Goal: Transaction & Acquisition: Purchase product/service

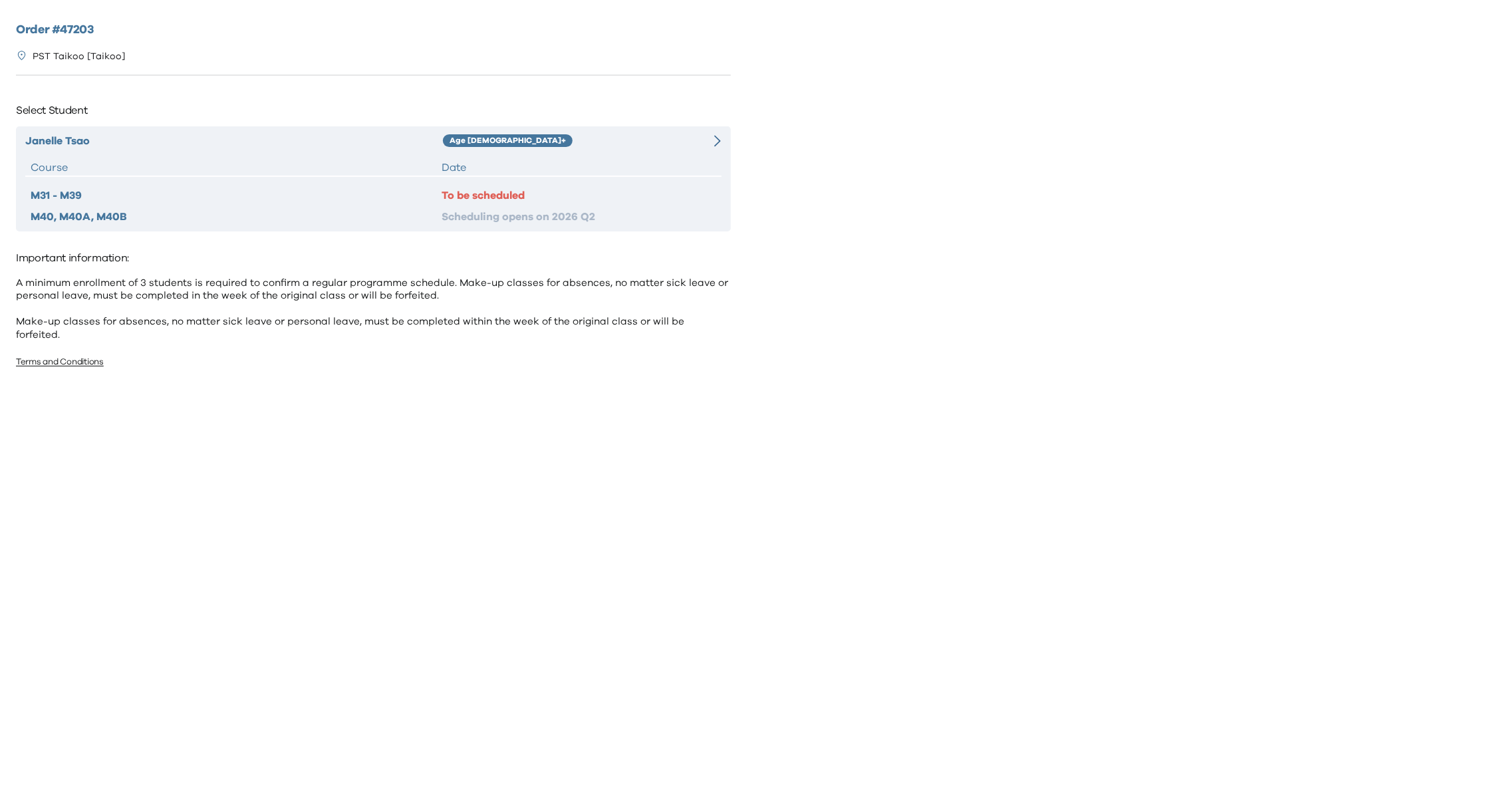
click at [613, 155] on div "Janelle Tsao Age 10+ Course Date M31 - M39 To be scheduled M40, M40A, M40B Sche…" at bounding box center [373, 178] width 715 height 105
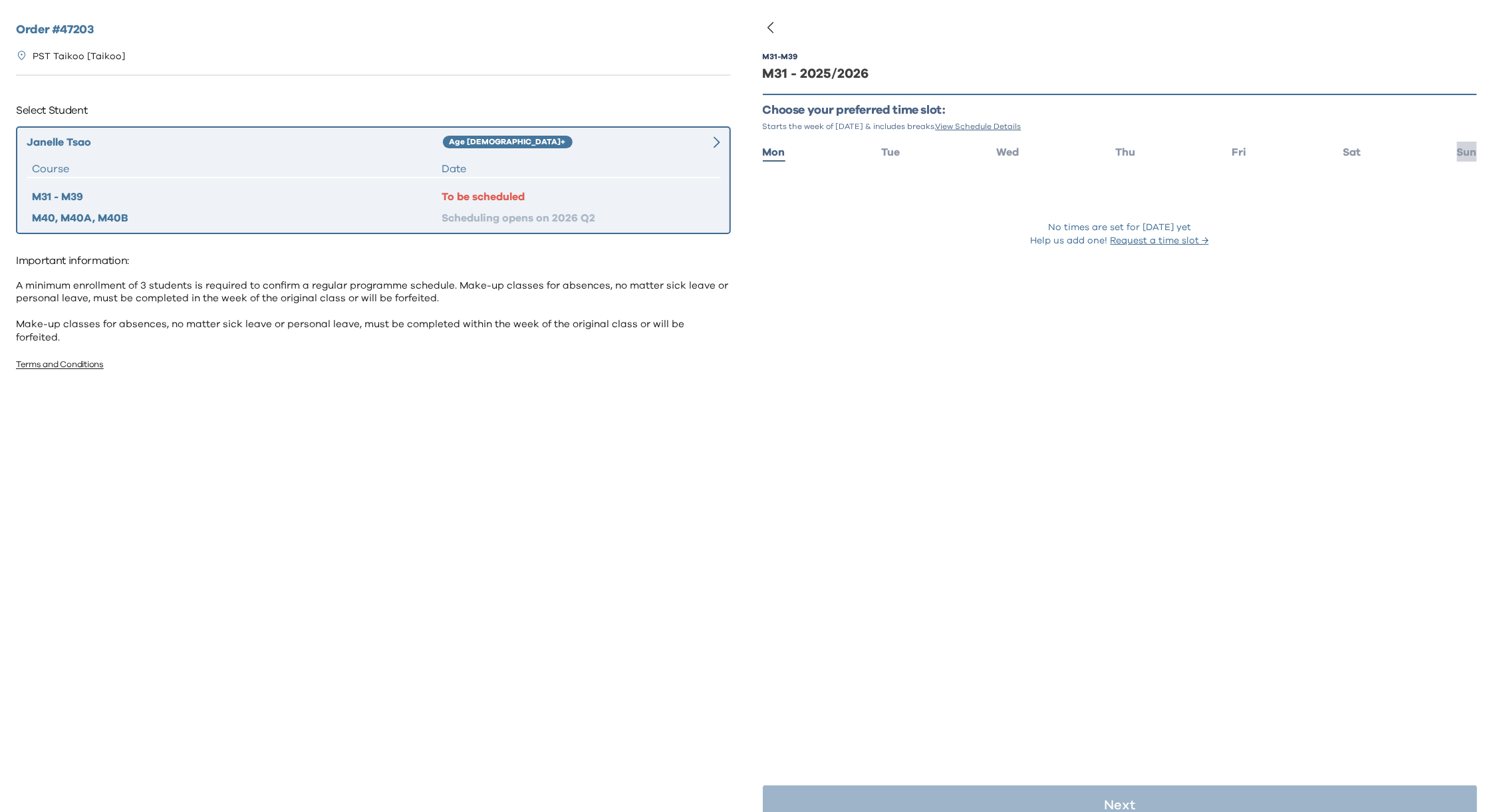
click at [1457, 150] on span "Sun" at bounding box center [1467, 152] width 20 height 11
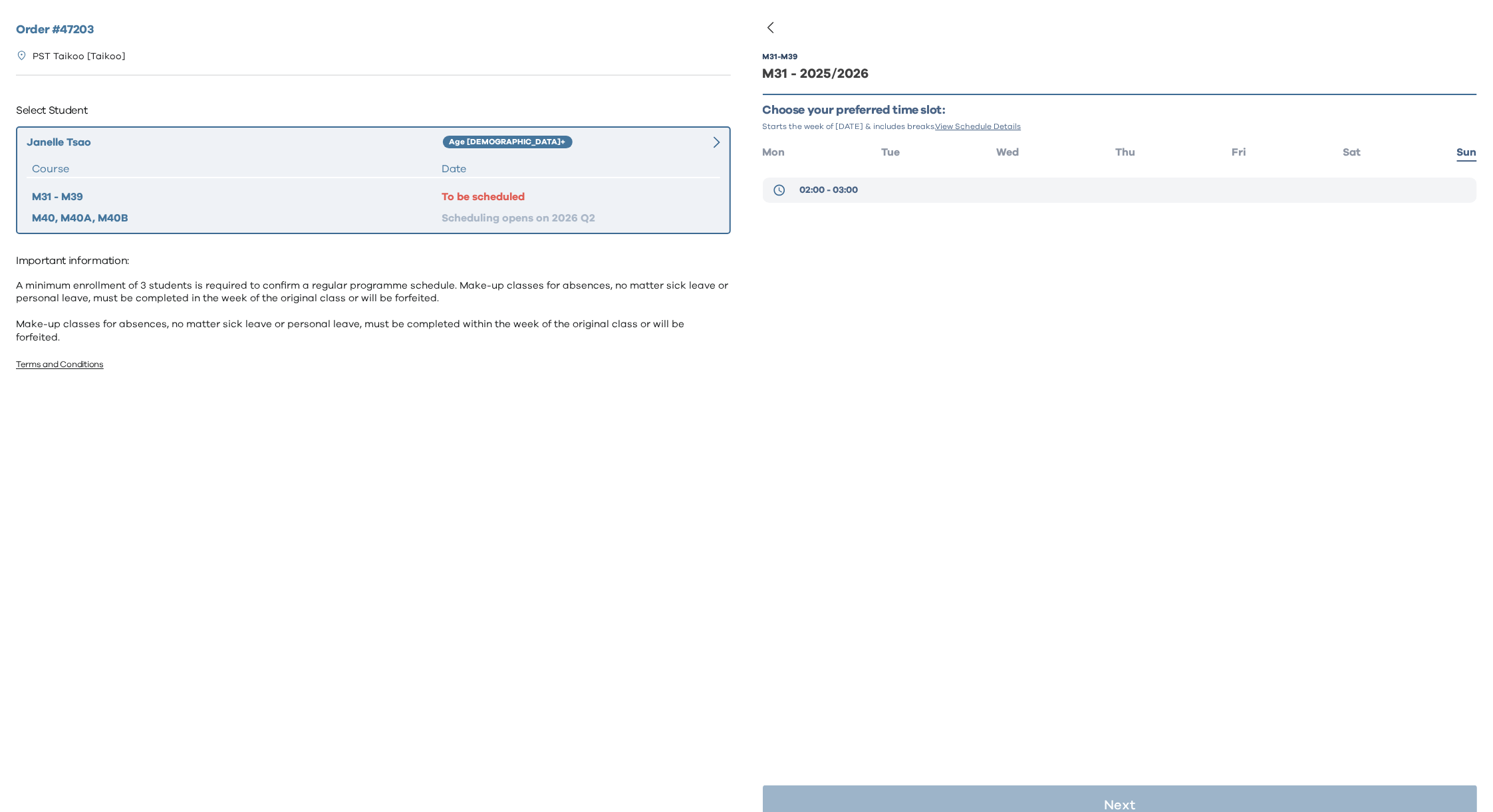
click at [856, 189] on span "02:00 - 03:00" at bounding box center [828, 189] width 59 height 13
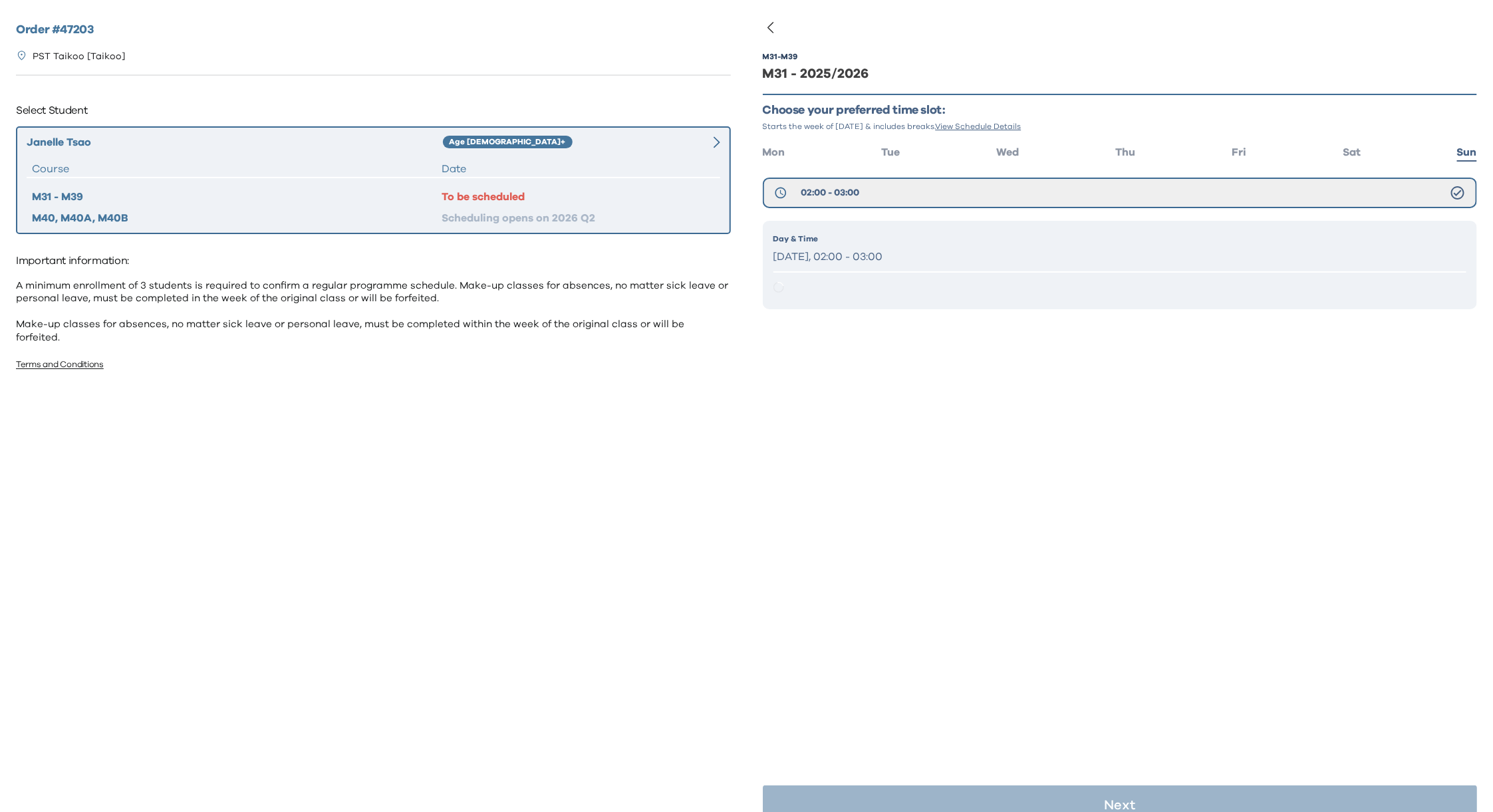
click at [860, 260] on p "Sunday, 02:00 - 03:00" at bounding box center [1120, 257] width 693 height 19
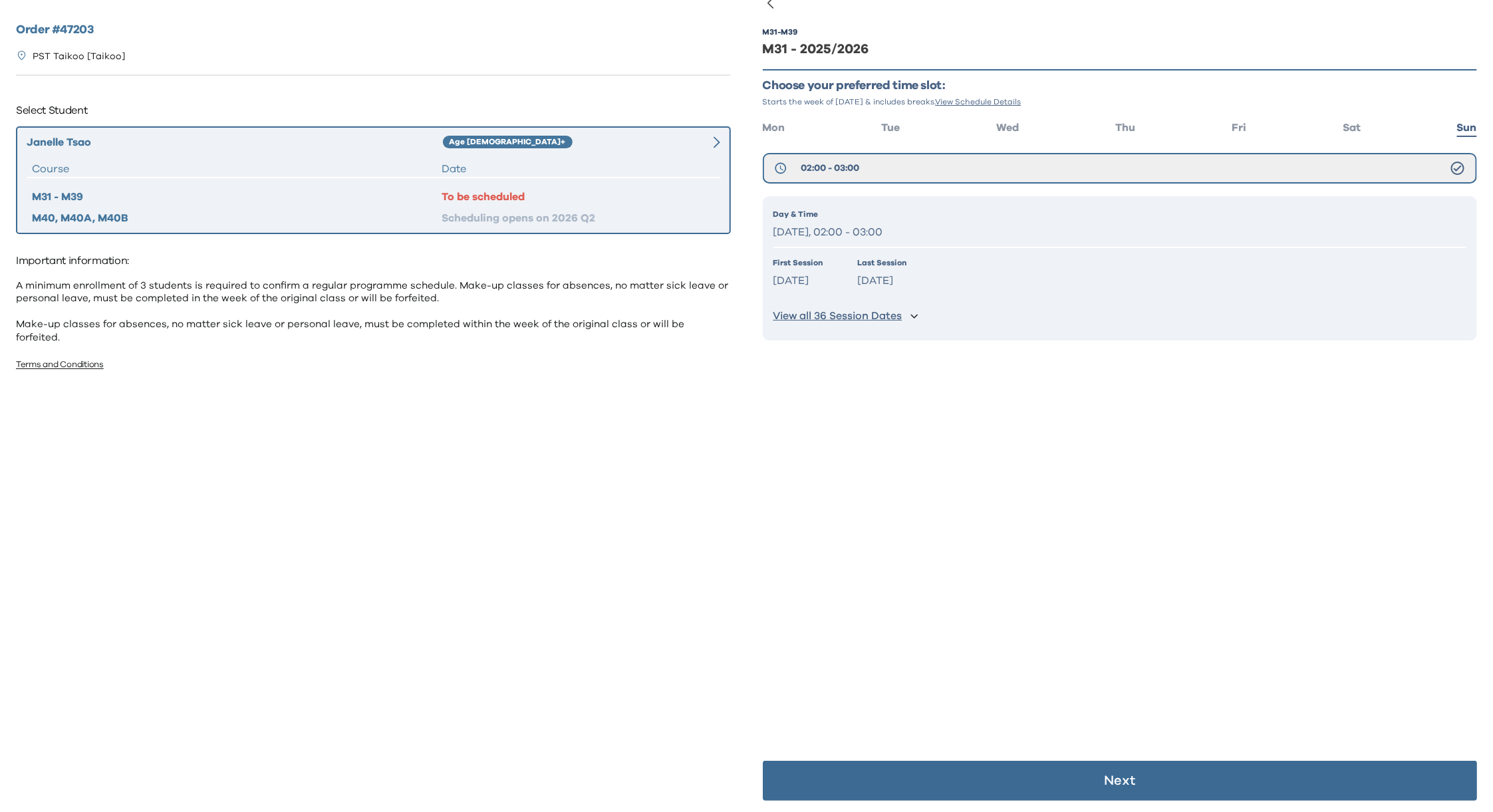
scroll to position [26, 0]
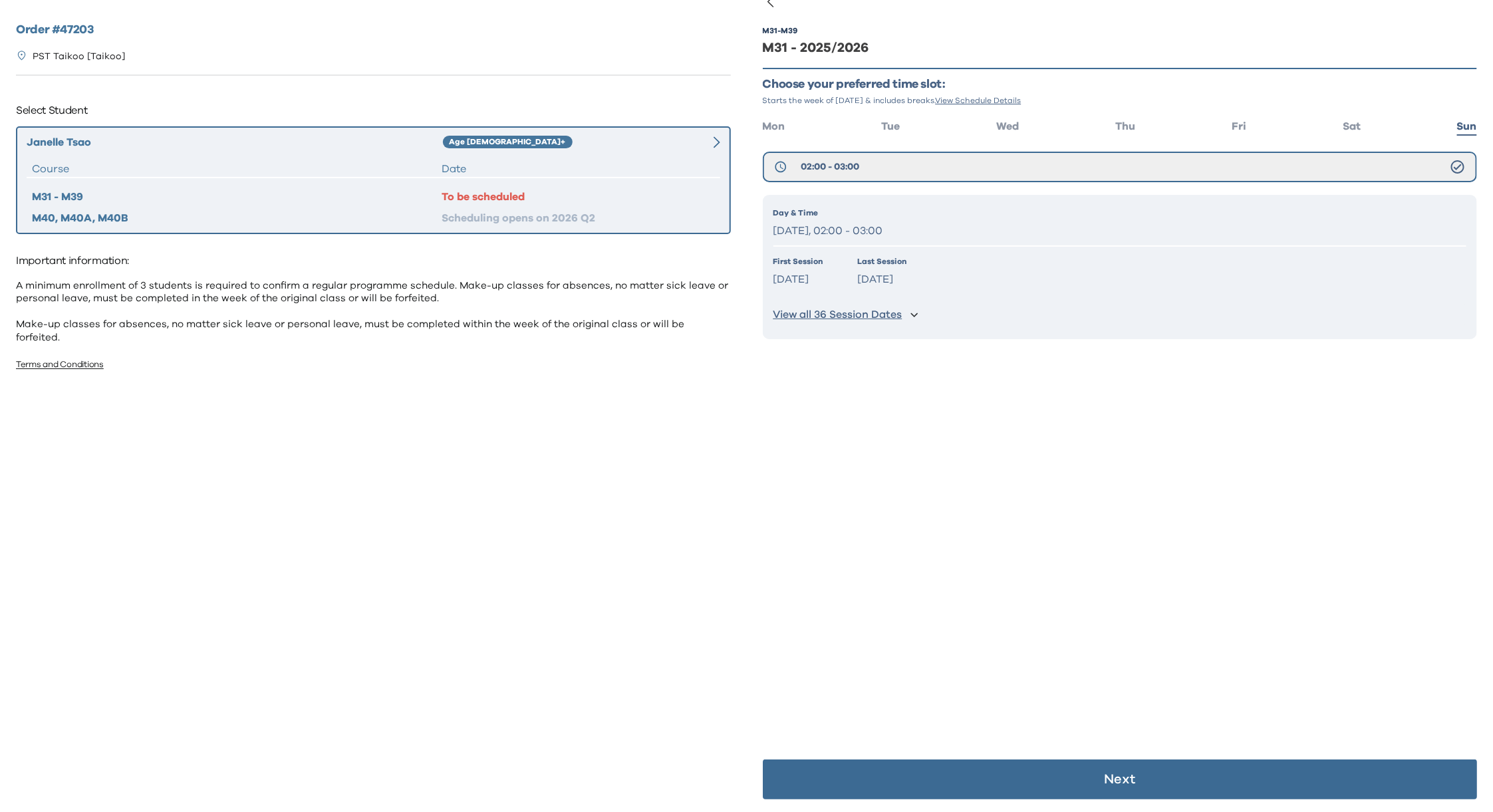
click at [1104, 773] on p "Next" at bounding box center [1119, 779] width 31 height 13
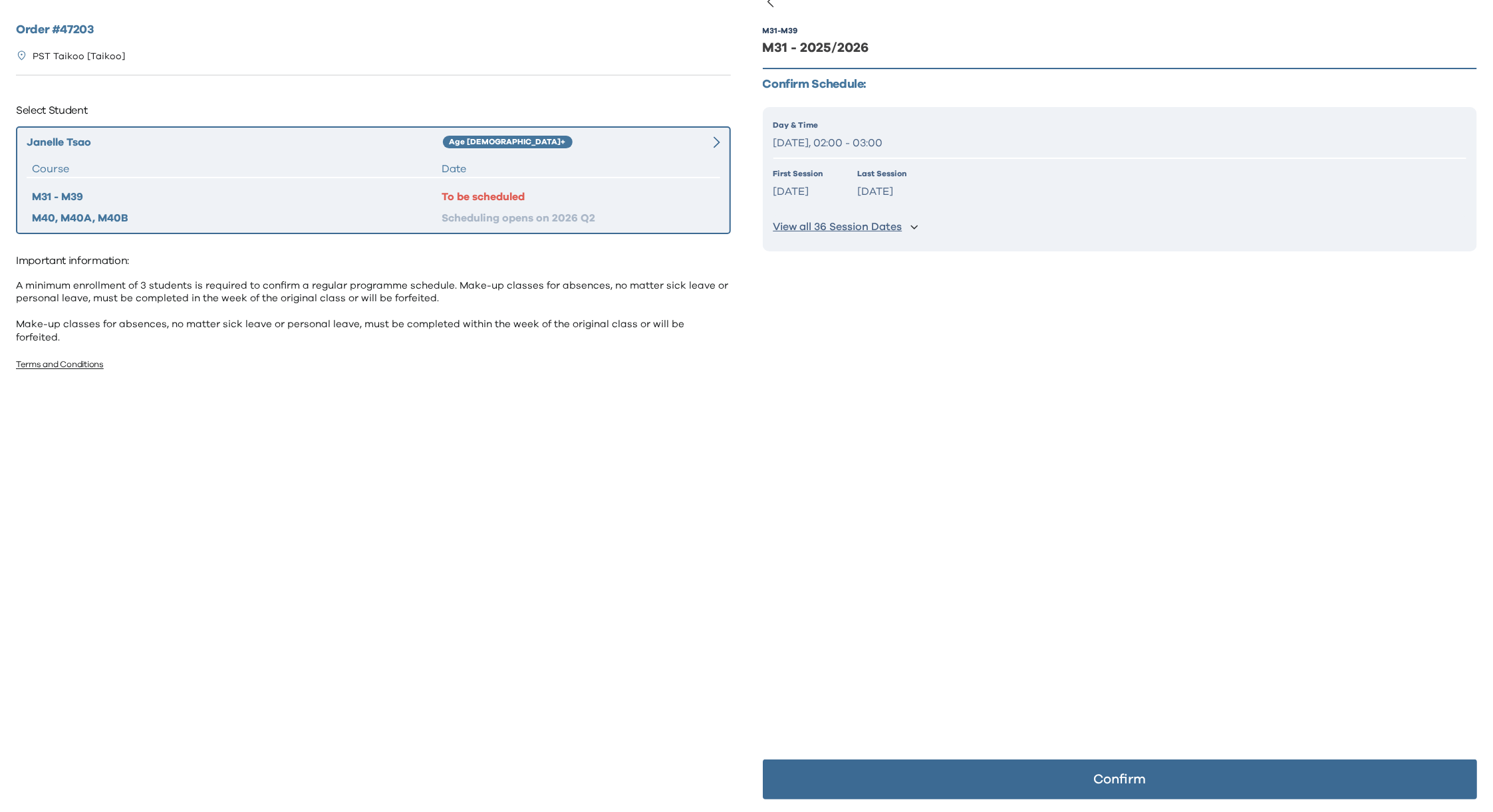
click at [1114, 771] on button "Confirm" at bounding box center [1120, 780] width 715 height 40
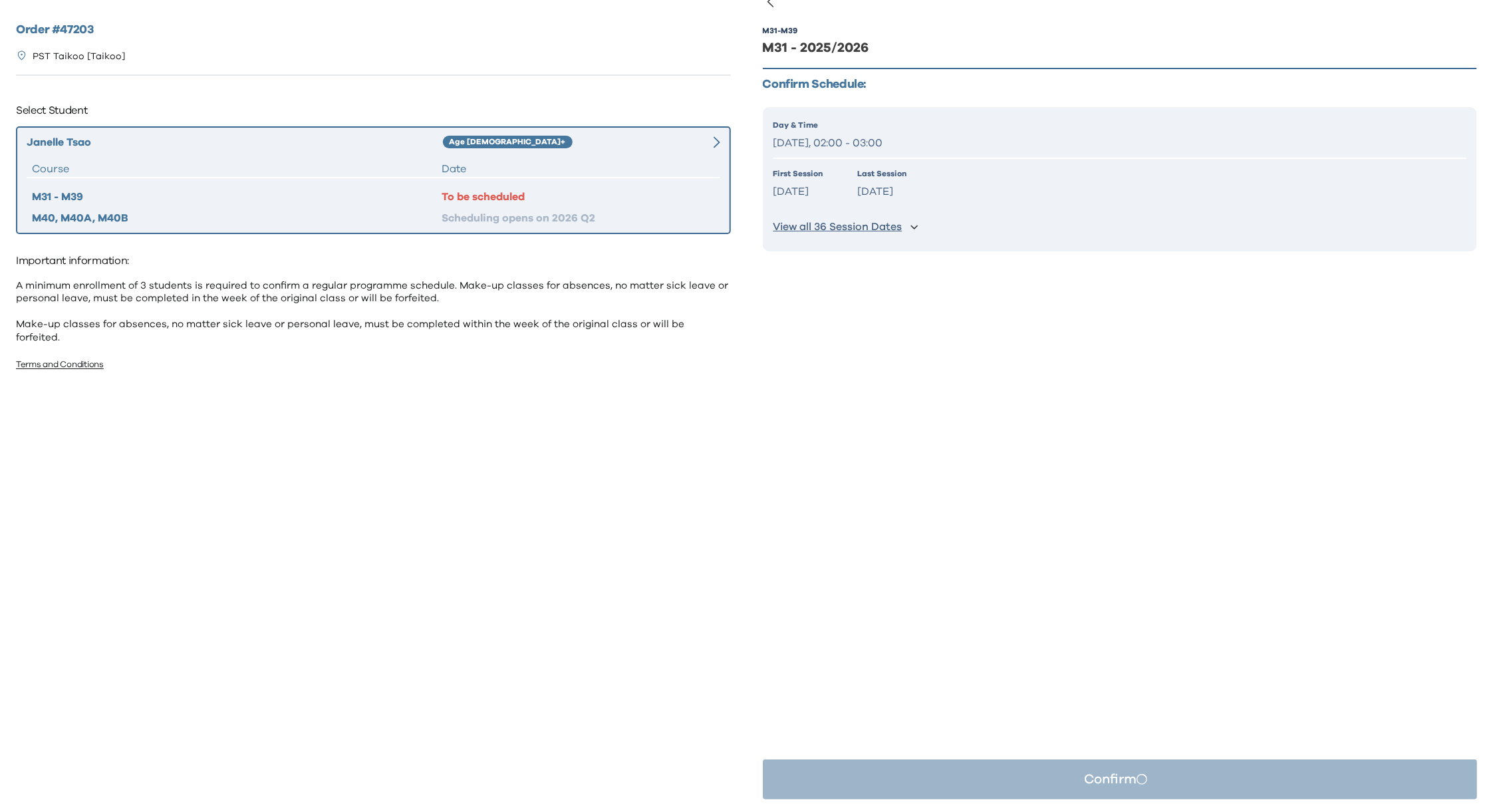
click at [1153, 593] on div "M31 - M39 M31 - 2025/2026 Confirm Schedule: Day & Time Sunday, 02:00 - 03:00 Fi…" at bounding box center [1120, 406] width 715 height 812
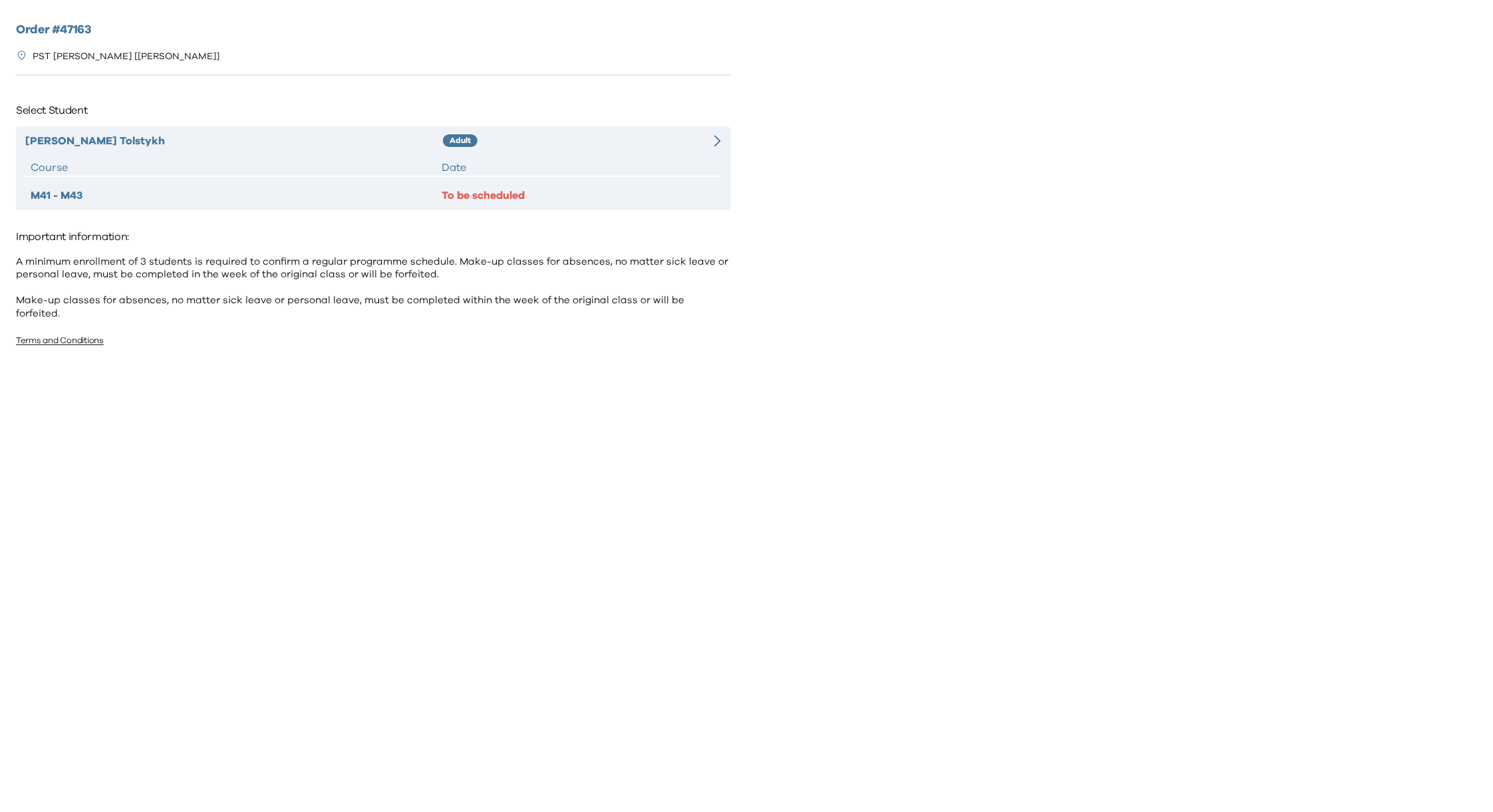
click at [525, 192] on div "To be scheduled" at bounding box center [578, 195] width 274 height 16
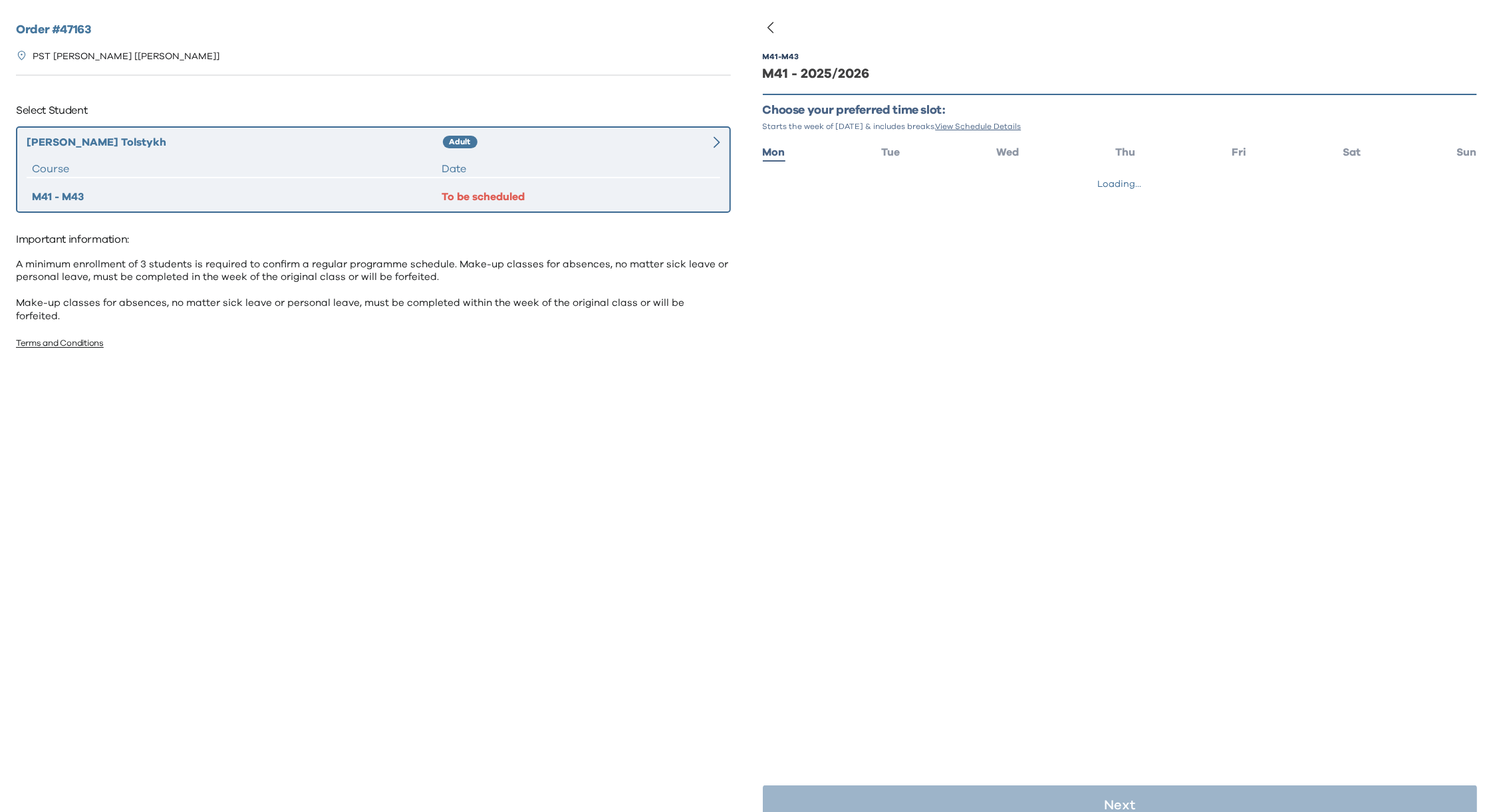
drag, startPoint x: 592, startPoint y: 155, endPoint x: 707, endPoint y: 154, distance: 115.0
click at [593, 155] on div "Eugene Tolstykh Adult Course Date M41 - M43 To be scheduled" at bounding box center [373, 169] width 715 height 87
click at [1344, 152] on span "Sat" at bounding box center [1351, 152] width 18 height 11
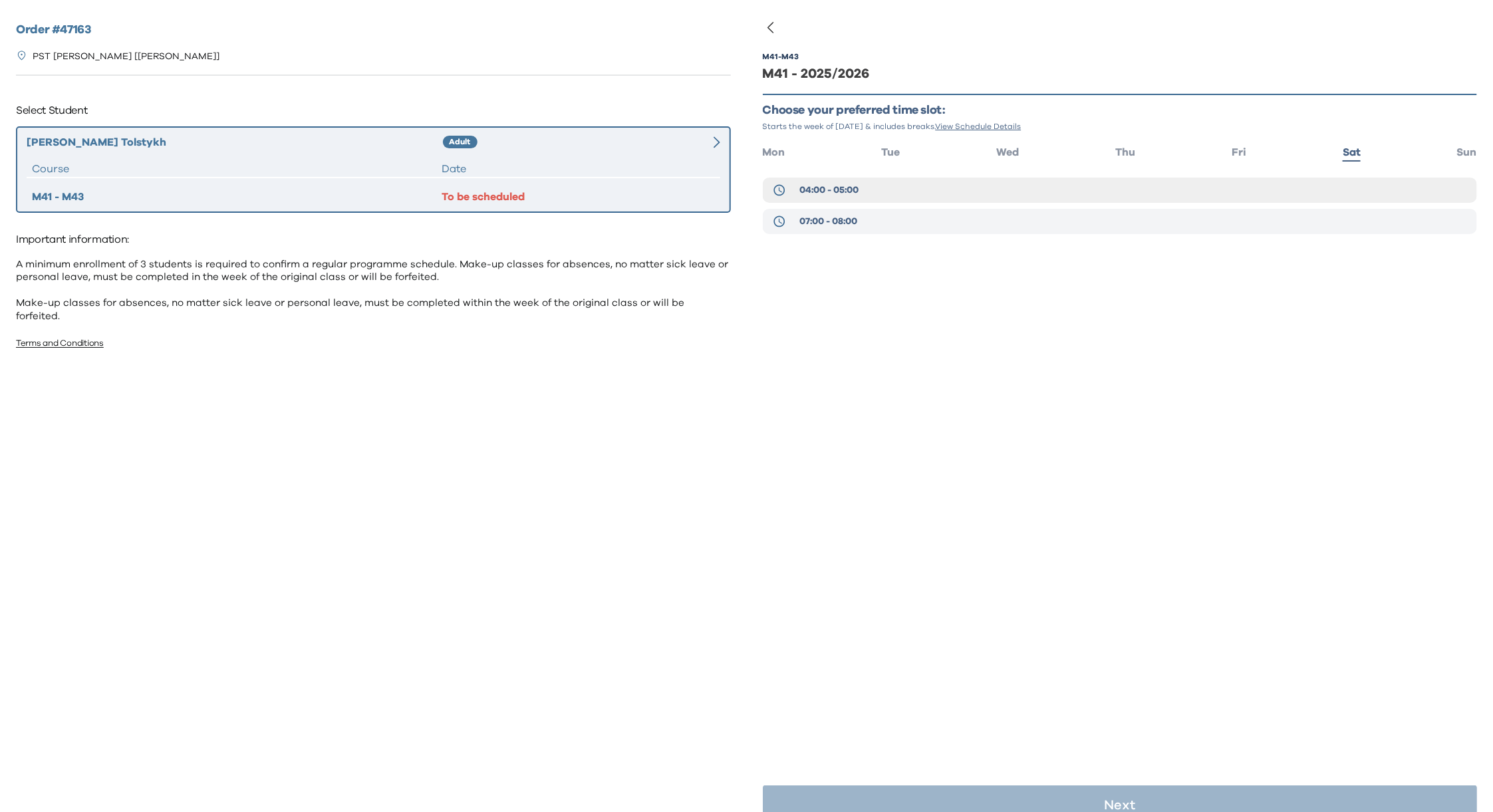
click at [844, 223] on span "07:00 - 08:00" at bounding box center [828, 221] width 58 height 13
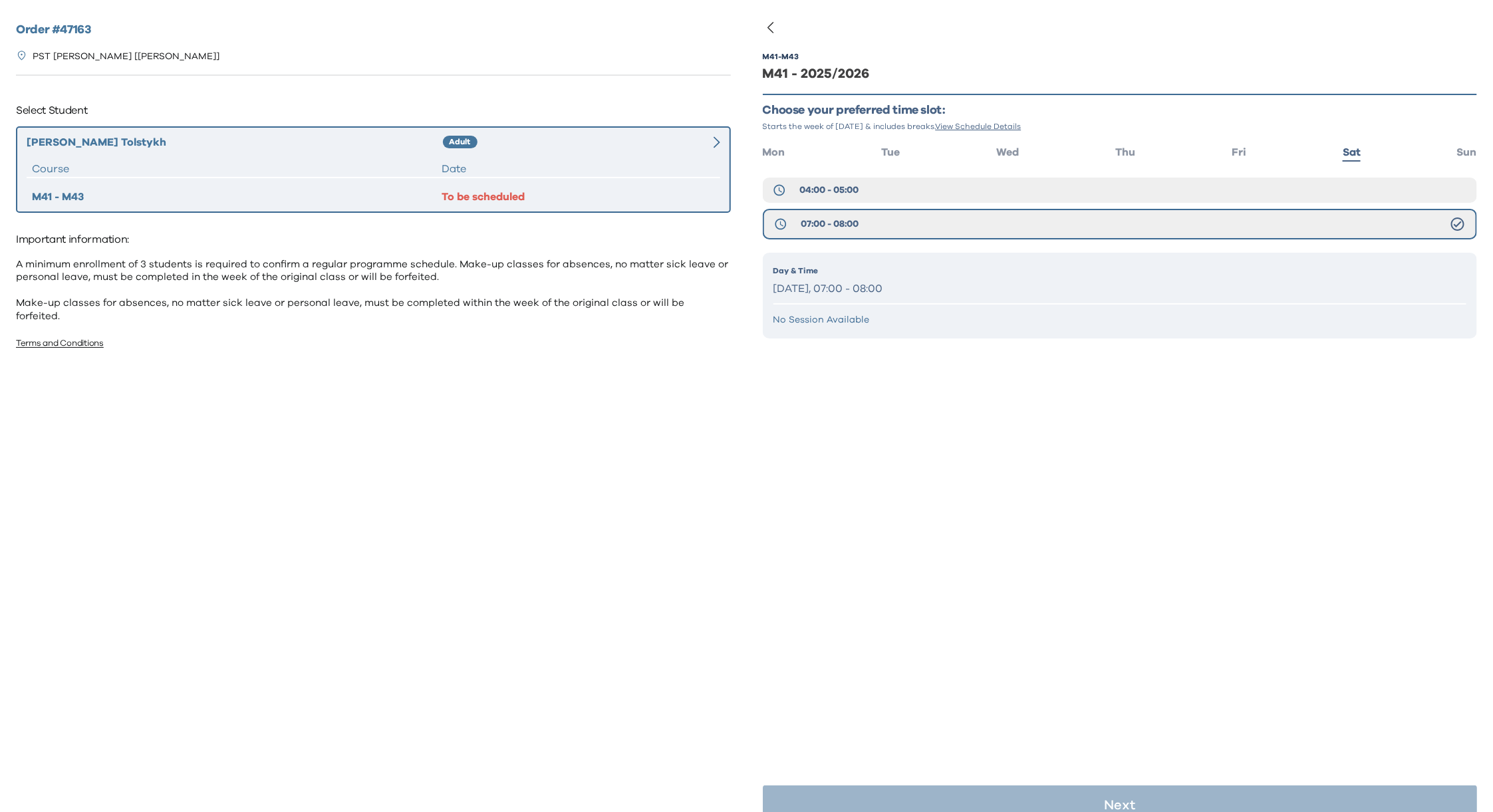
drag, startPoint x: 1055, startPoint y: 602, endPoint x: 1053, endPoint y: 584, distance: 18.1
click at [1056, 602] on div "M41 - M43 M41 - 2025/2026 Choose your preferred time slot: Starts the week of S…" at bounding box center [1120, 432] width 715 height 812
click at [838, 223] on span "07:00 - 08:00" at bounding box center [829, 223] width 58 height 13
click at [871, 277] on div "Day & Time Saturday, 07:00 - 08:00" at bounding box center [1120, 281] width 693 height 34
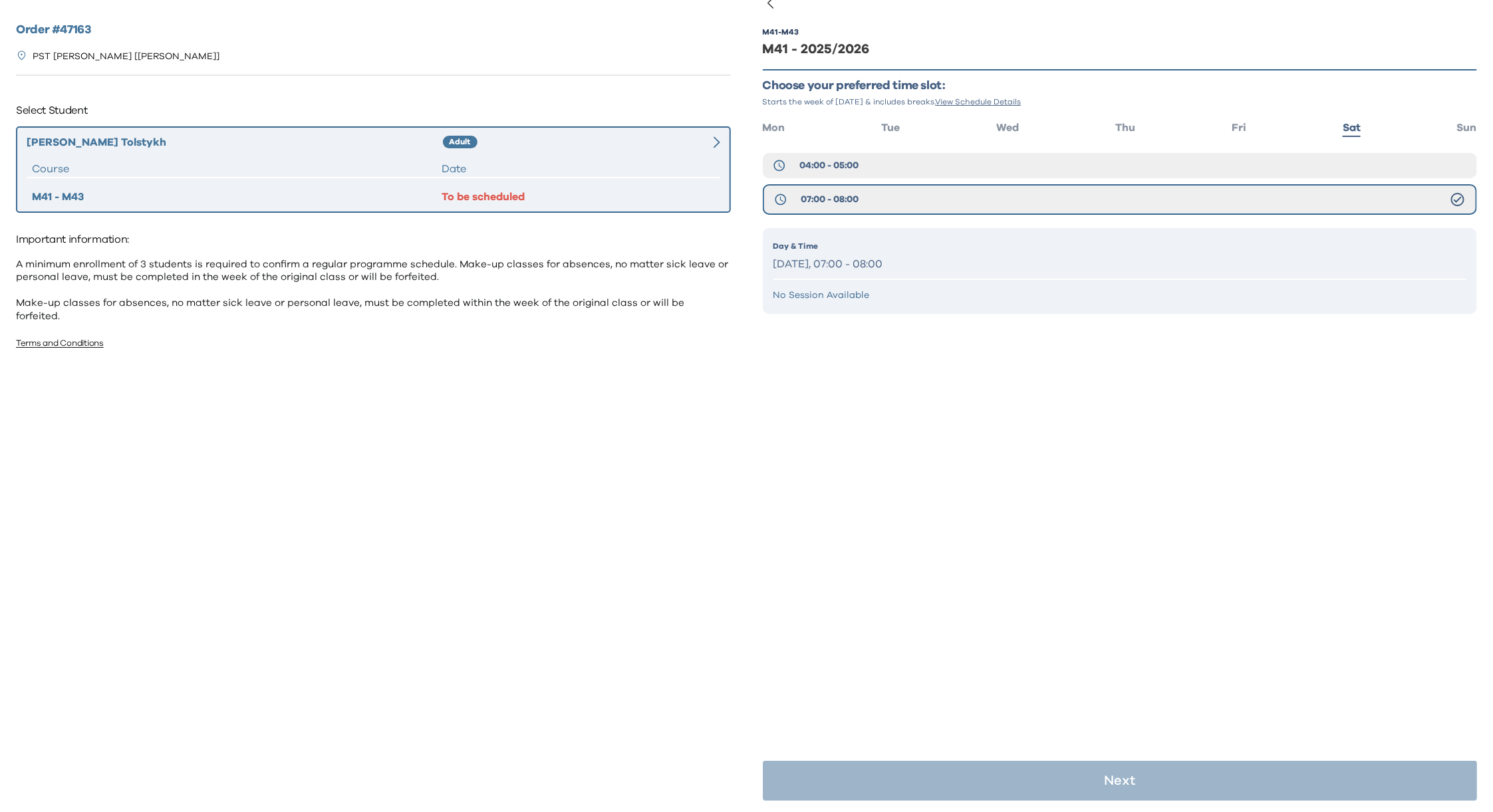
scroll to position [26, 0]
click at [1067, 464] on div "M41 - M43 M41 - 2025/2026 Choose your preferred time slot: Starts the week of S…" at bounding box center [1120, 406] width 715 height 812
click at [488, 195] on div "To be scheduled" at bounding box center [578, 196] width 274 height 16
click at [514, 165] on div "Date" at bounding box center [578, 168] width 274 height 16
click at [967, 202] on button "07:00 - 08:00" at bounding box center [1120, 199] width 715 height 31
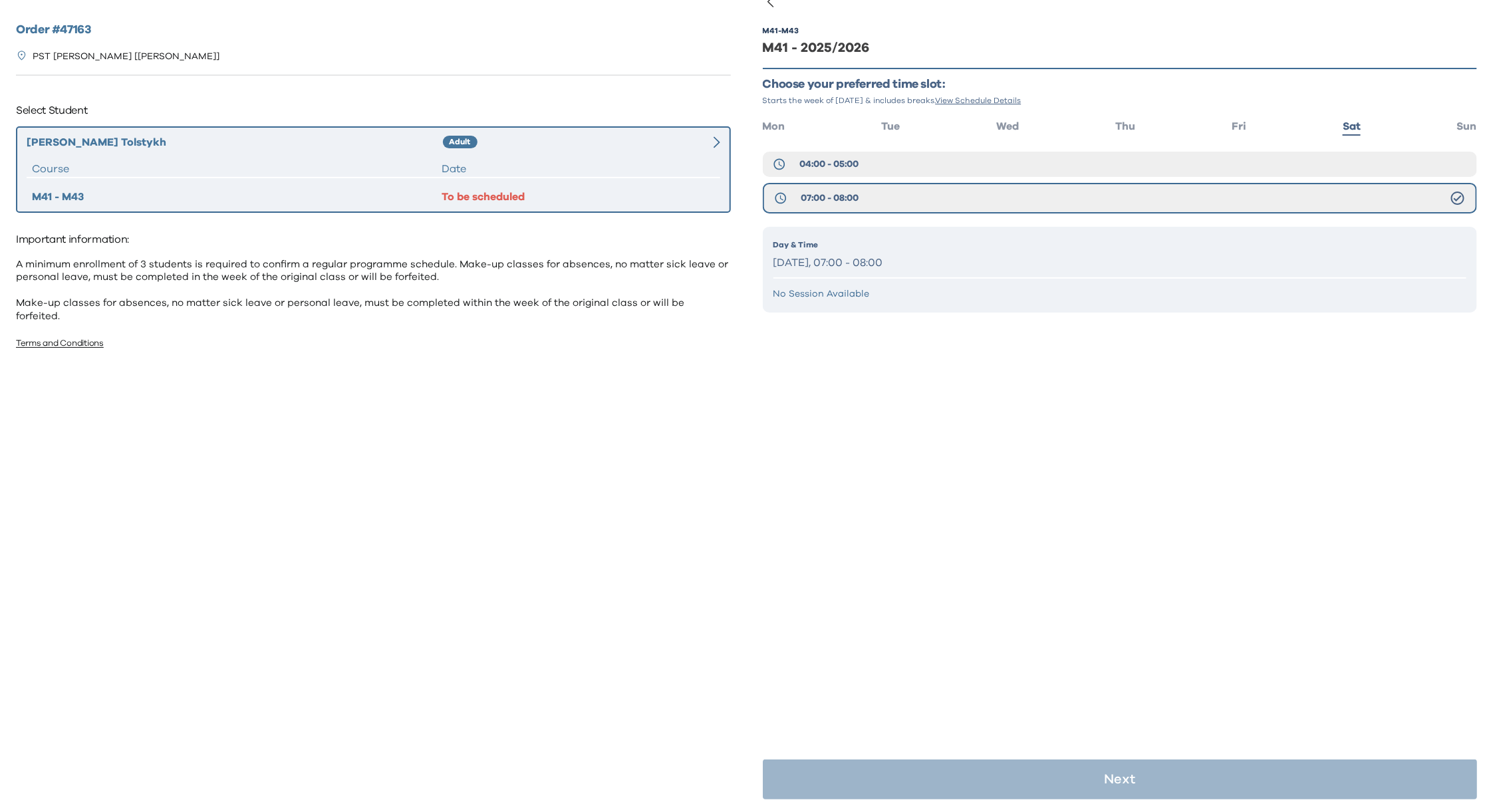
click at [921, 362] on div "M41 - M43 M41 - 2025/2026 Choose your preferred time slot: Starts the week of S…" at bounding box center [1120, 189] width 715 height 366
click at [964, 350] on div "M41 - M43 M41 - 2025/2026 Choose your preferred time slot: Starts the week of S…" at bounding box center [1120, 189] width 715 height 366
click at [1216, 124] on ul "Mon Tue Wed Thu Fri Sat Sun" at bounding box center [1120, 125] width 715 height 19
click at [1232, 125] on span "Fri" at bounding box center [1238, 127] width 15 height 11
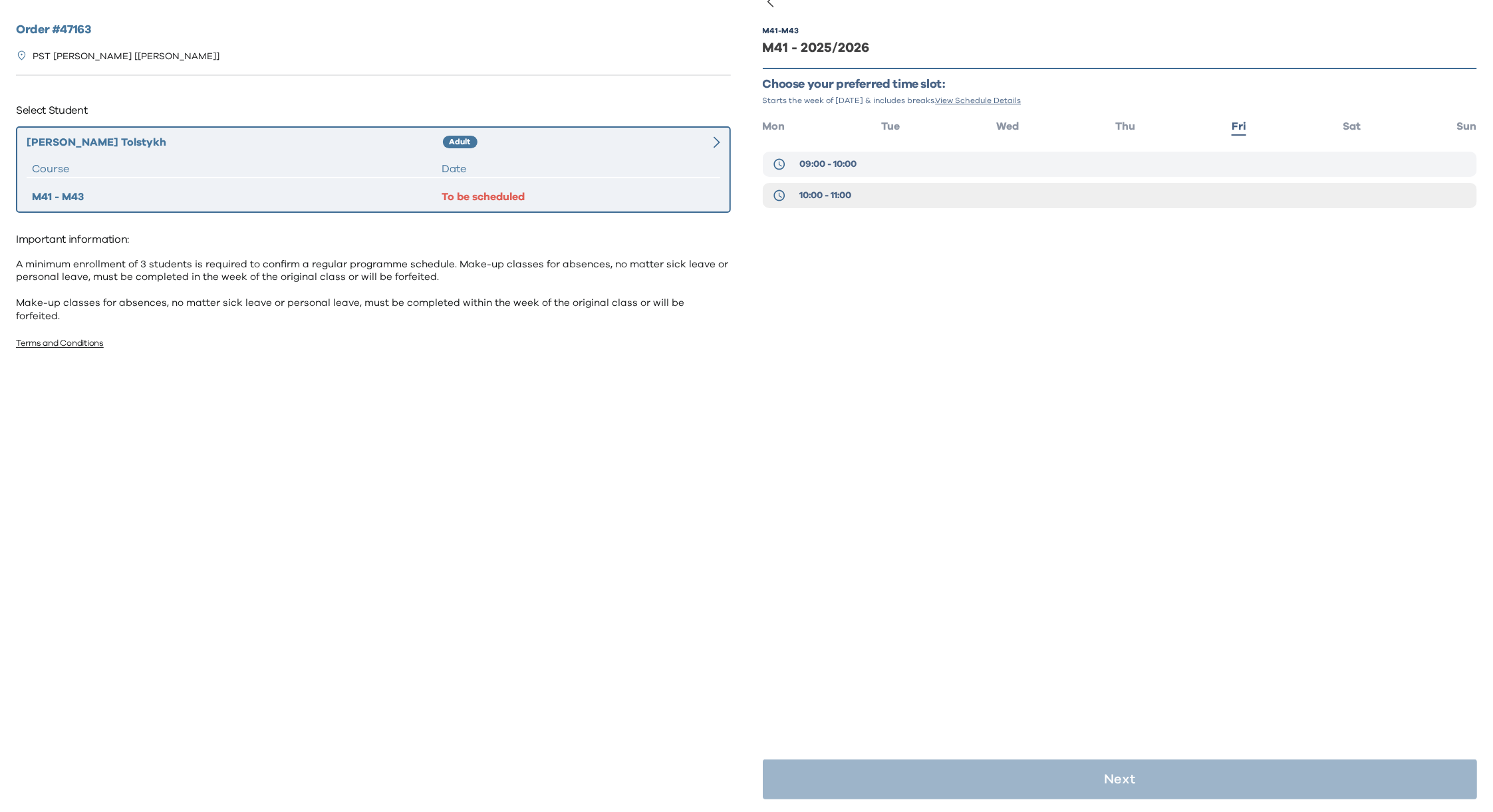
click at [876, 164] on button "09:00 - 10:00" at bounding box center [1120, 164] width 715 height 25
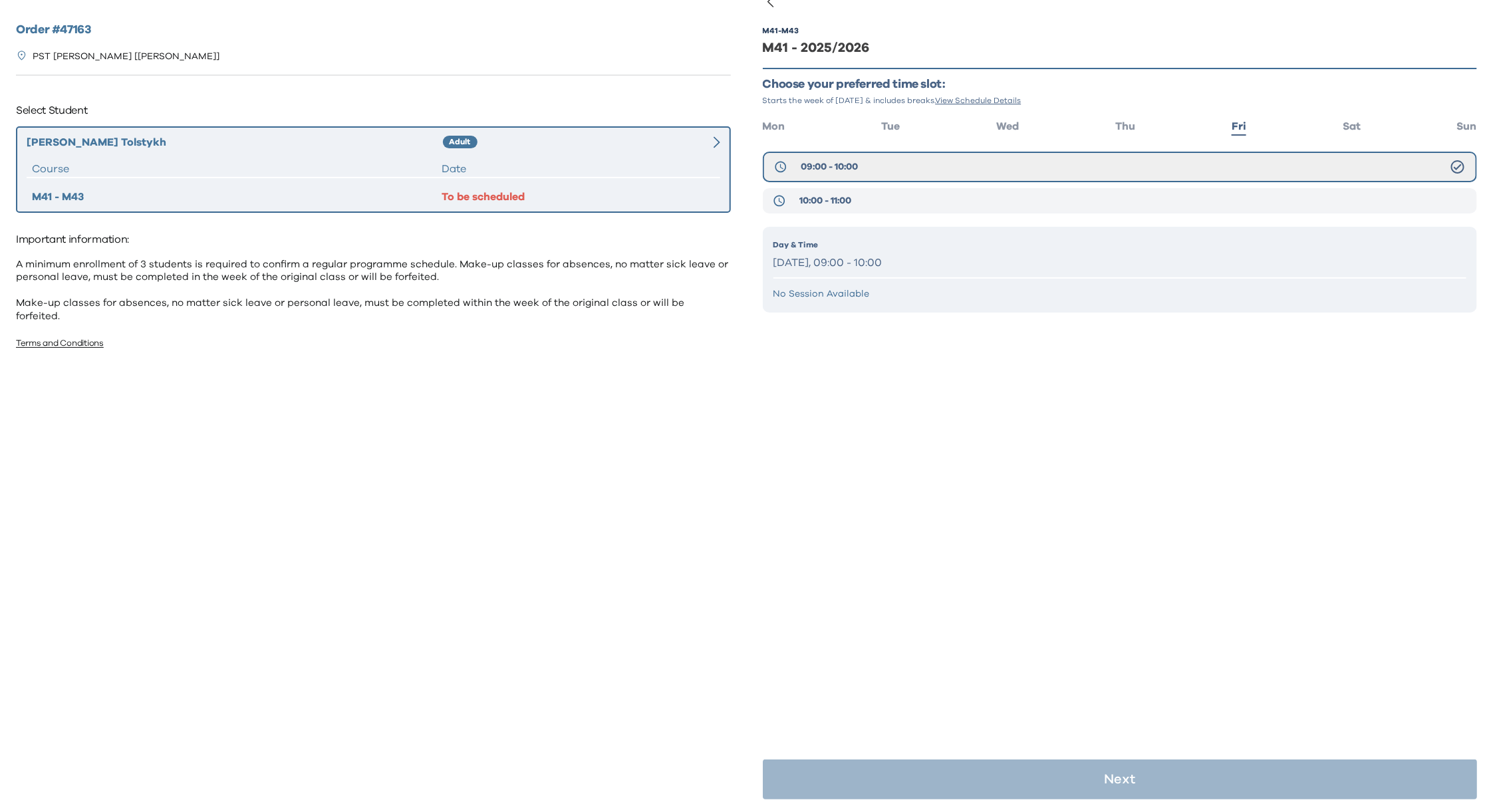
click at [846, 200] on span "10:00 - 11:00" at bounding box center [825, 200] width 52 height 13
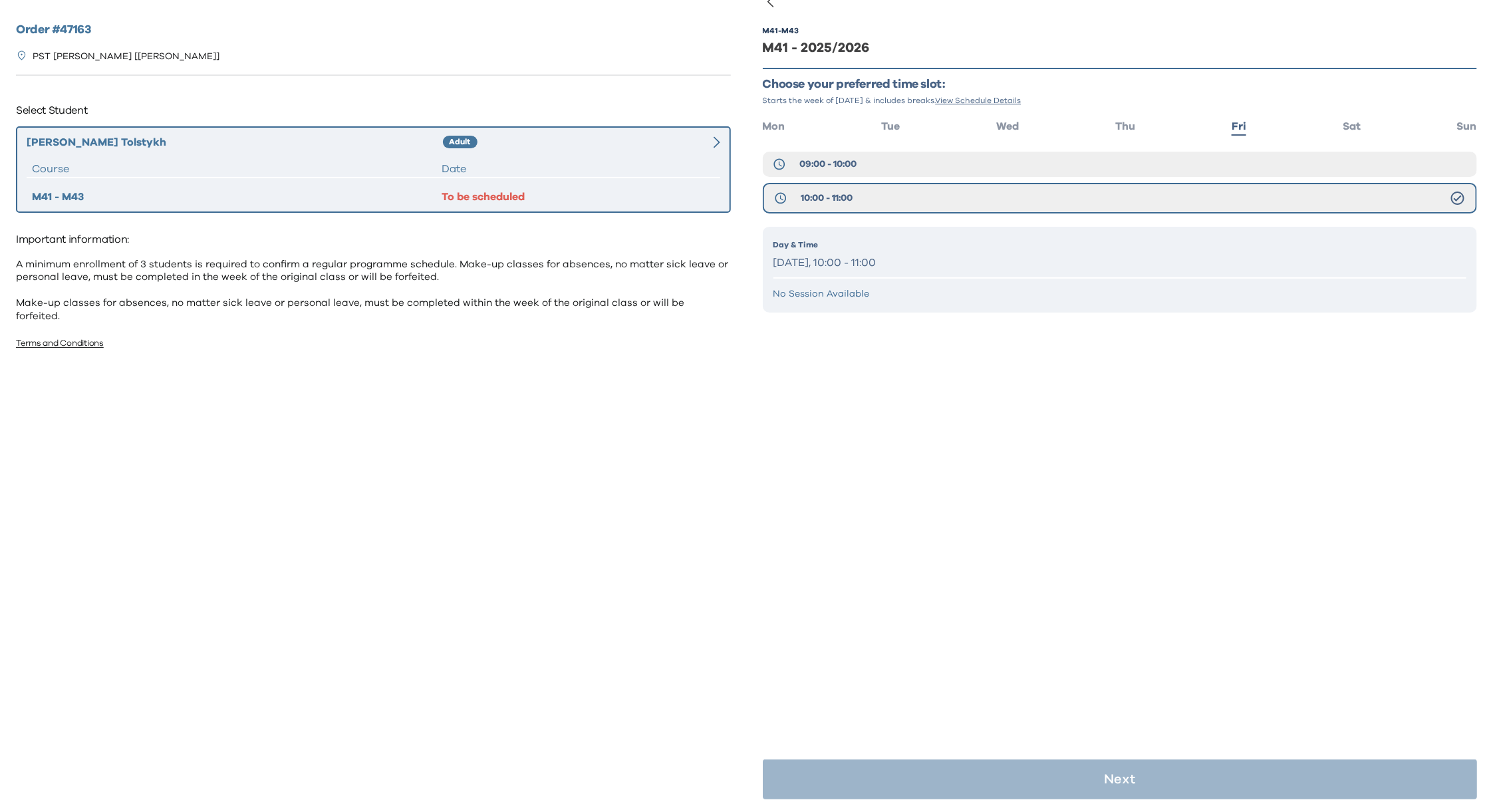
click at [866, 257] on p "Friday, 10:00 - 11:00" at bounding box center [1120, 263] width 693 height 19
click at [1342, 121] on span "Sat" at bounding box center [1351, 127] width 18 height 11
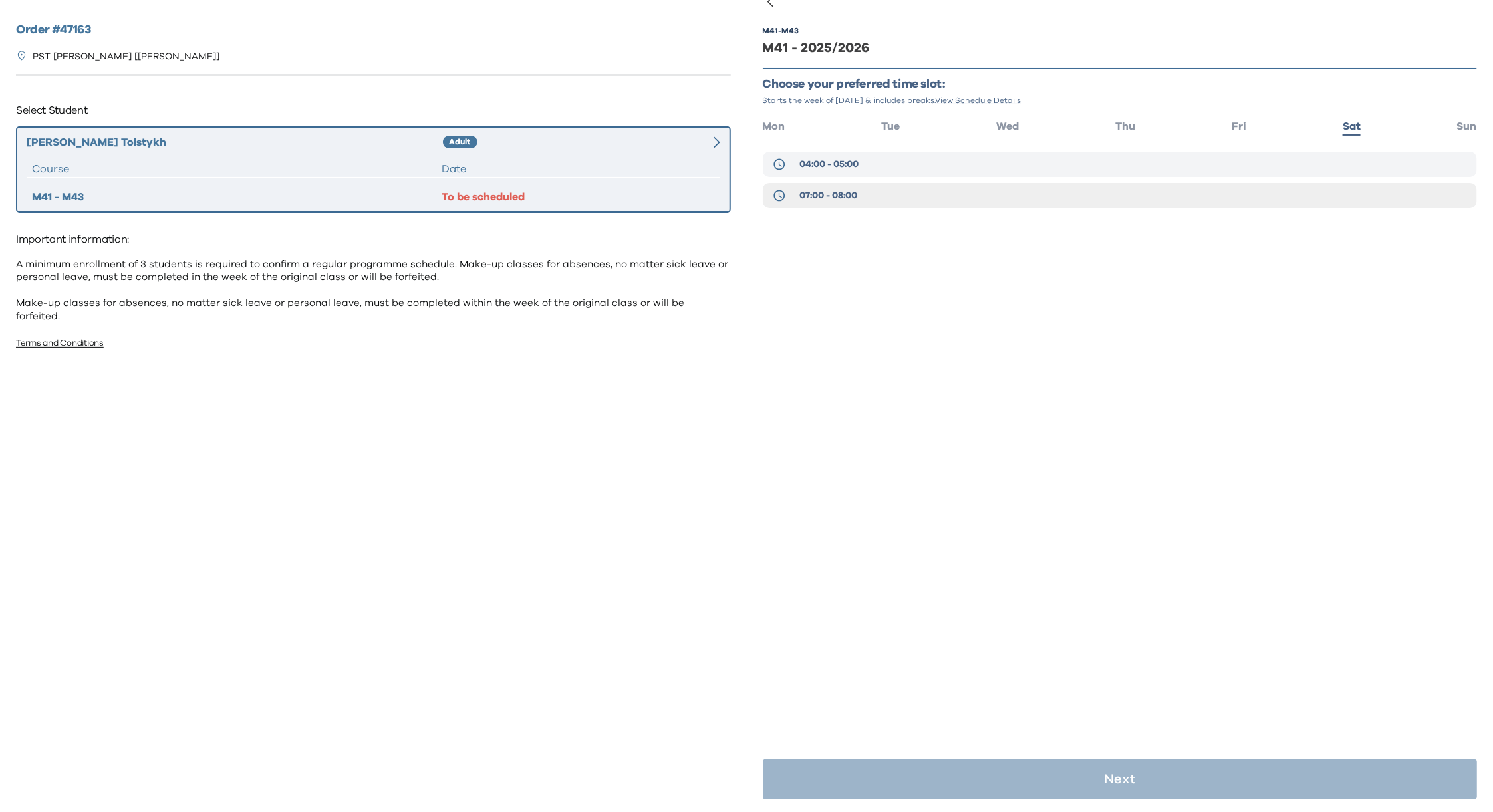
click at [880, 163] on button "04:00 - 05:00" at bounding box center [1120, 164] width 715 height 25
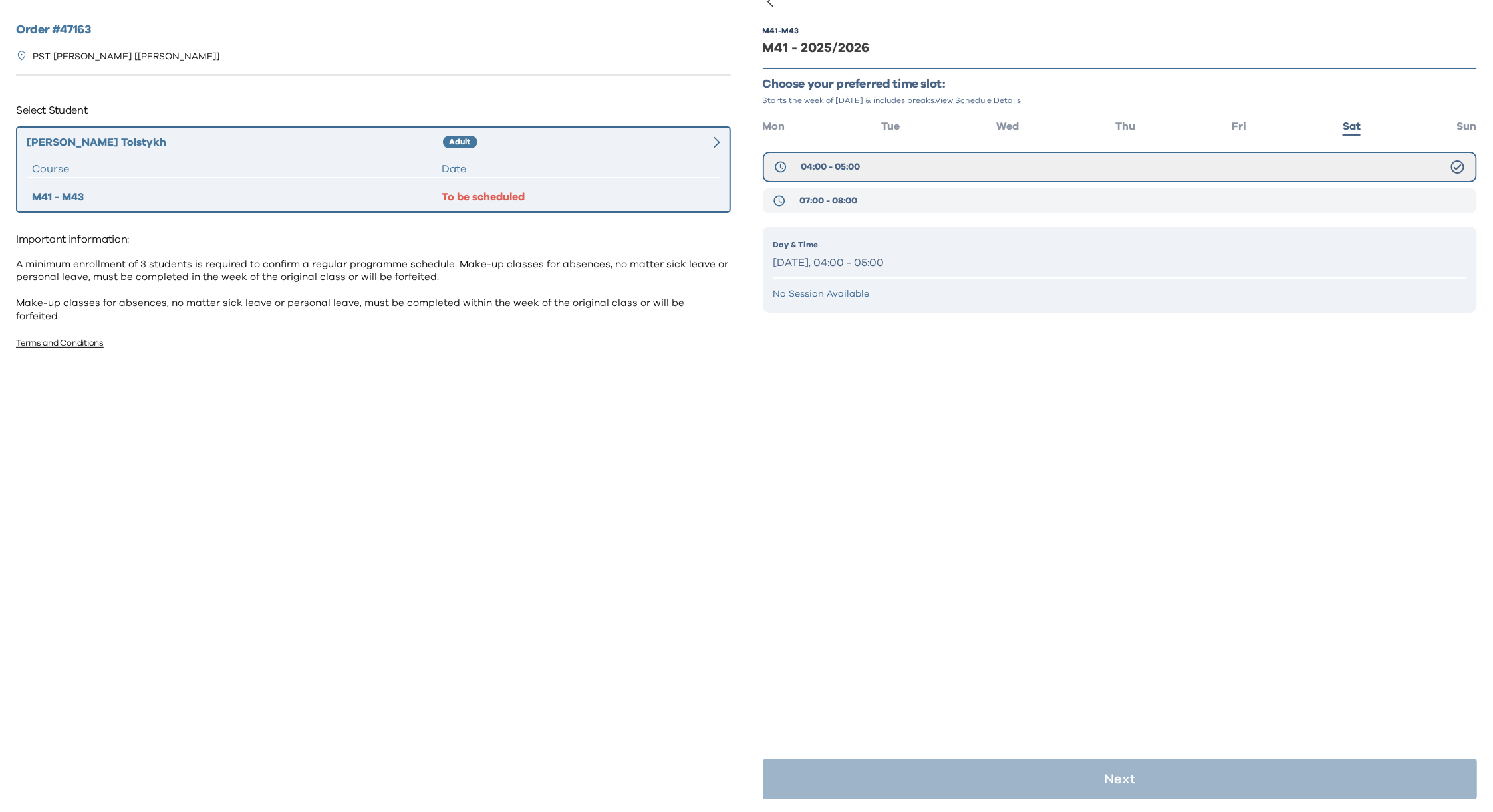
click at [833, 195] on span "07:00 - 08:00" at bounding box center [828, 200] width 58 height 13
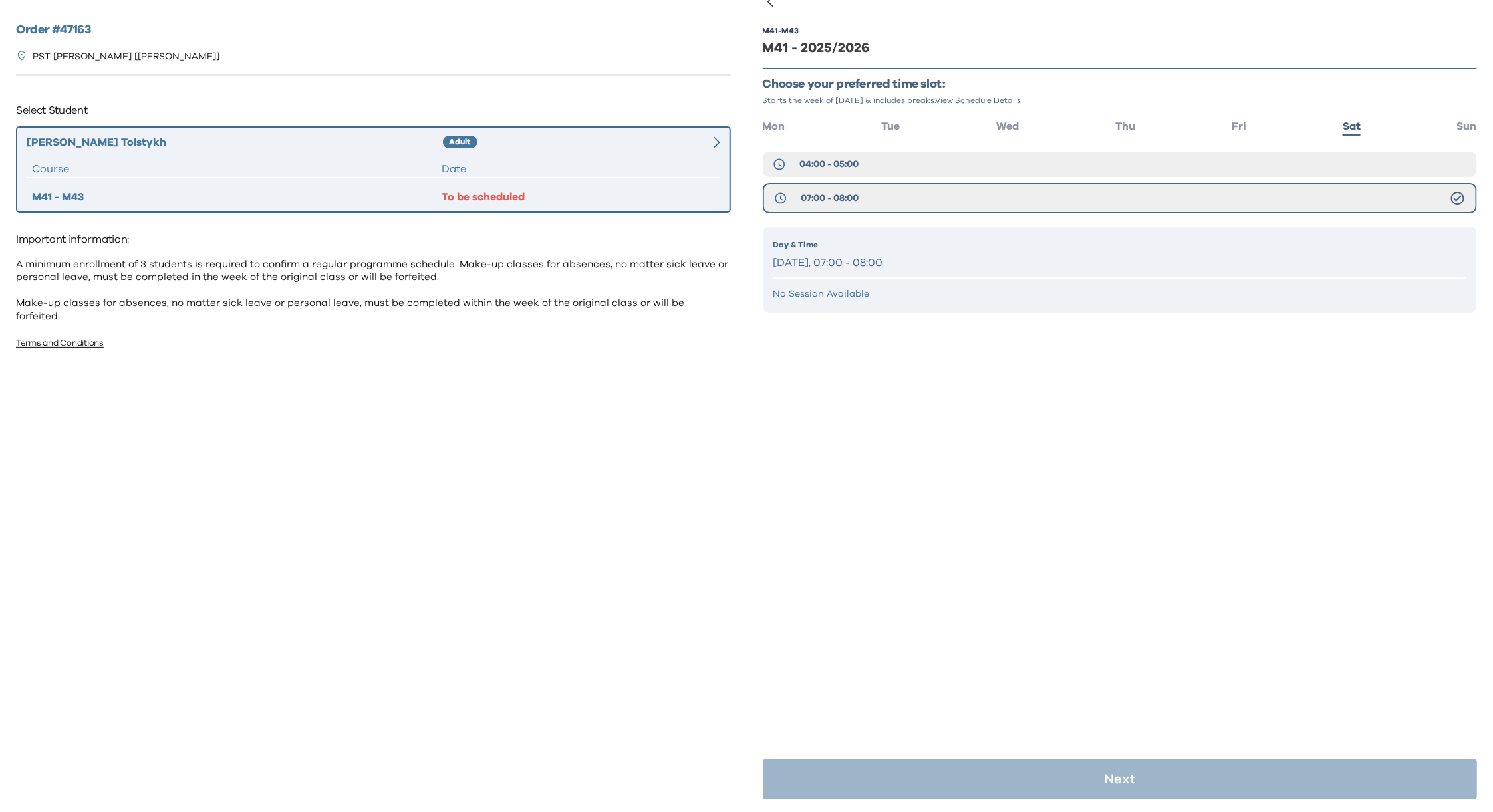
click at [869, 261] on p "Saturday, 07:00 - 08:00" at bounding box center [1120, 263] width 693 height 19
click at [1010, 467] on div "M41 - M43 M41 - 2025/2026 Choose your preferred time slot: Starts the week of S…" at bounding box center [1120, 406] width 715 height 812
click at [1036, 384] on div "M41 - M43 M41 - 2025/2026 Choose your preferred time slot: Starts the week of S…" at bounding box center [1120, 406] width 715 height 812
click at [879, 197] on button "07:00 - 08:00" at bounding box center [1120, 199] width 715 height 31
drag, startPoint x: 907, startPoint y: 276, endPoint x: 897, endPoint y: 259, distance: 19.7
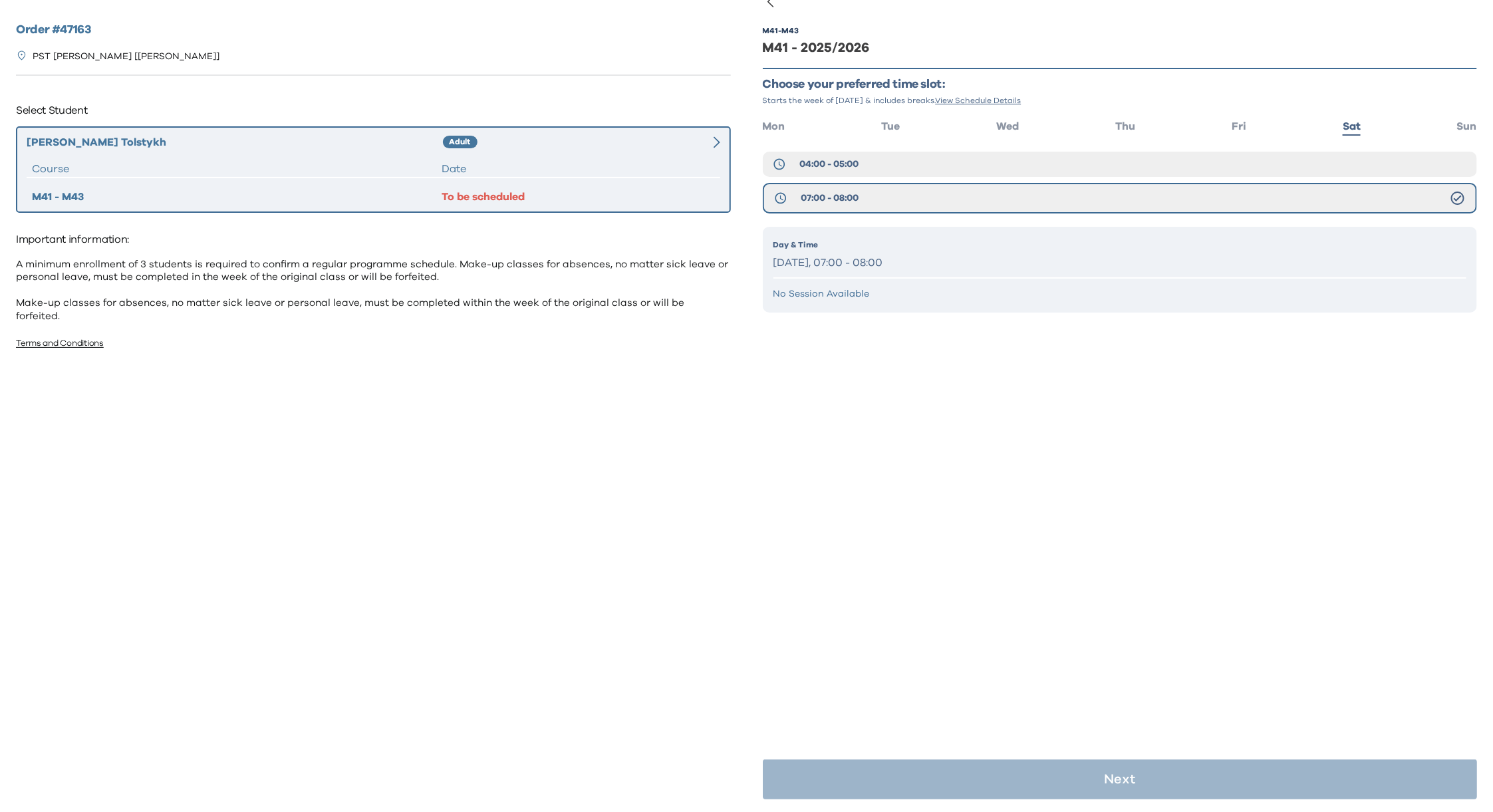
click at [907, 277] on hr at bounding box center [1120, 278] width 693 height 2
click at [897, 259] on p "Saturday, 07:00 - 08:00" at bounding box center [1120, 263] width 693 height 19
click at [914, 351] on div "M41 - M43 M41 - 2025/2026 Choose your preferred time slot: Starts the week of S…" at bounding box center [1120, 189] width 715 height 366
click at [1063, 431] on div "M41 - M43 M41 - 2025/2026 Choose your preferred time slot: Starts the week of S…" at bounding box center [1120, 406] width 715 height 812
click at [846, 193] on span "07:00 - 08:00" at bounding box center [829, 198] width 58 height 13
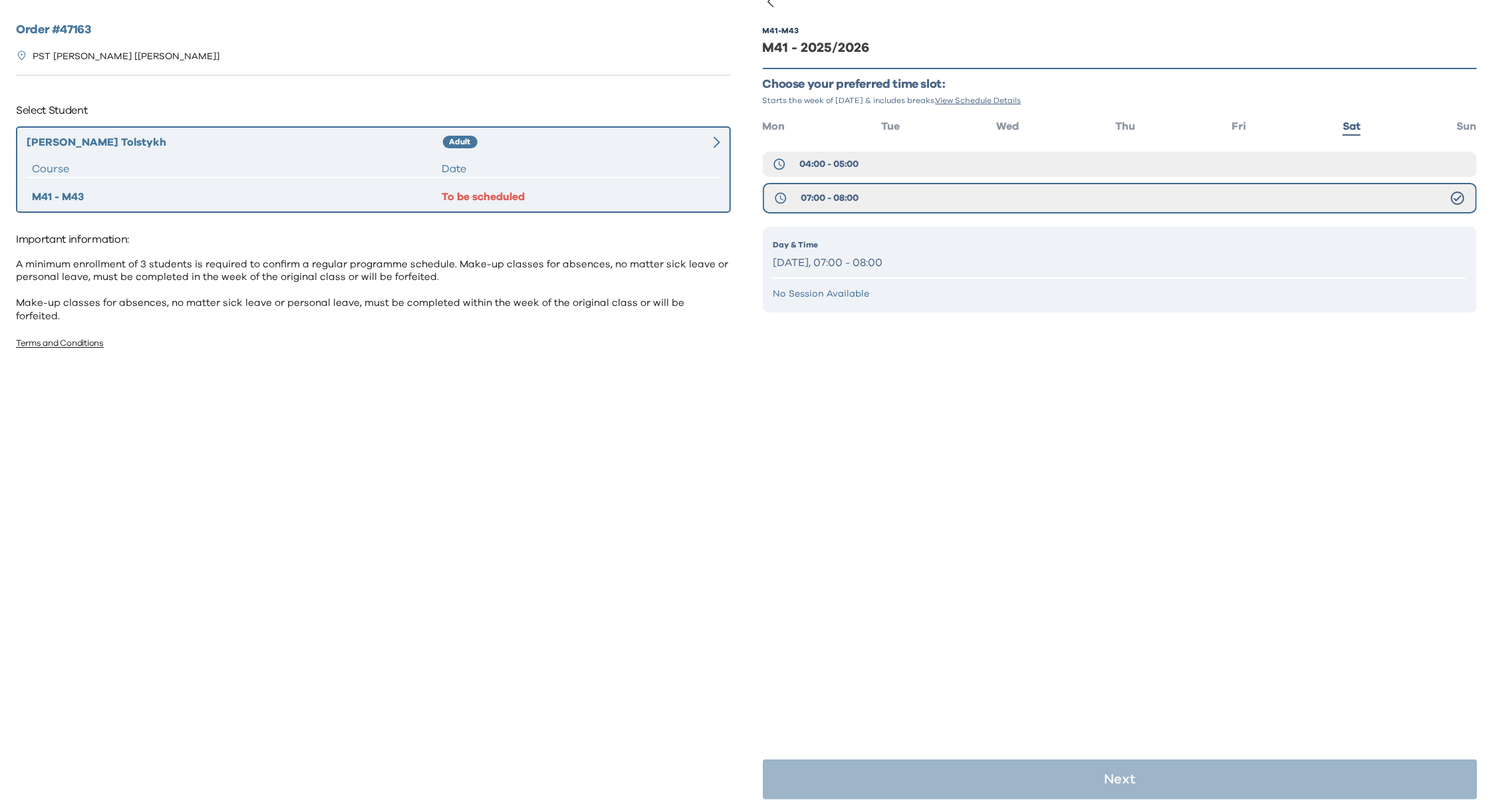
click at [1036, 651] on div "M41 - M43 M41 - 2025/2026 Choose your preferred time slot: Starts the week of S…" at bounding box center [1120, 406] width 715 height 812
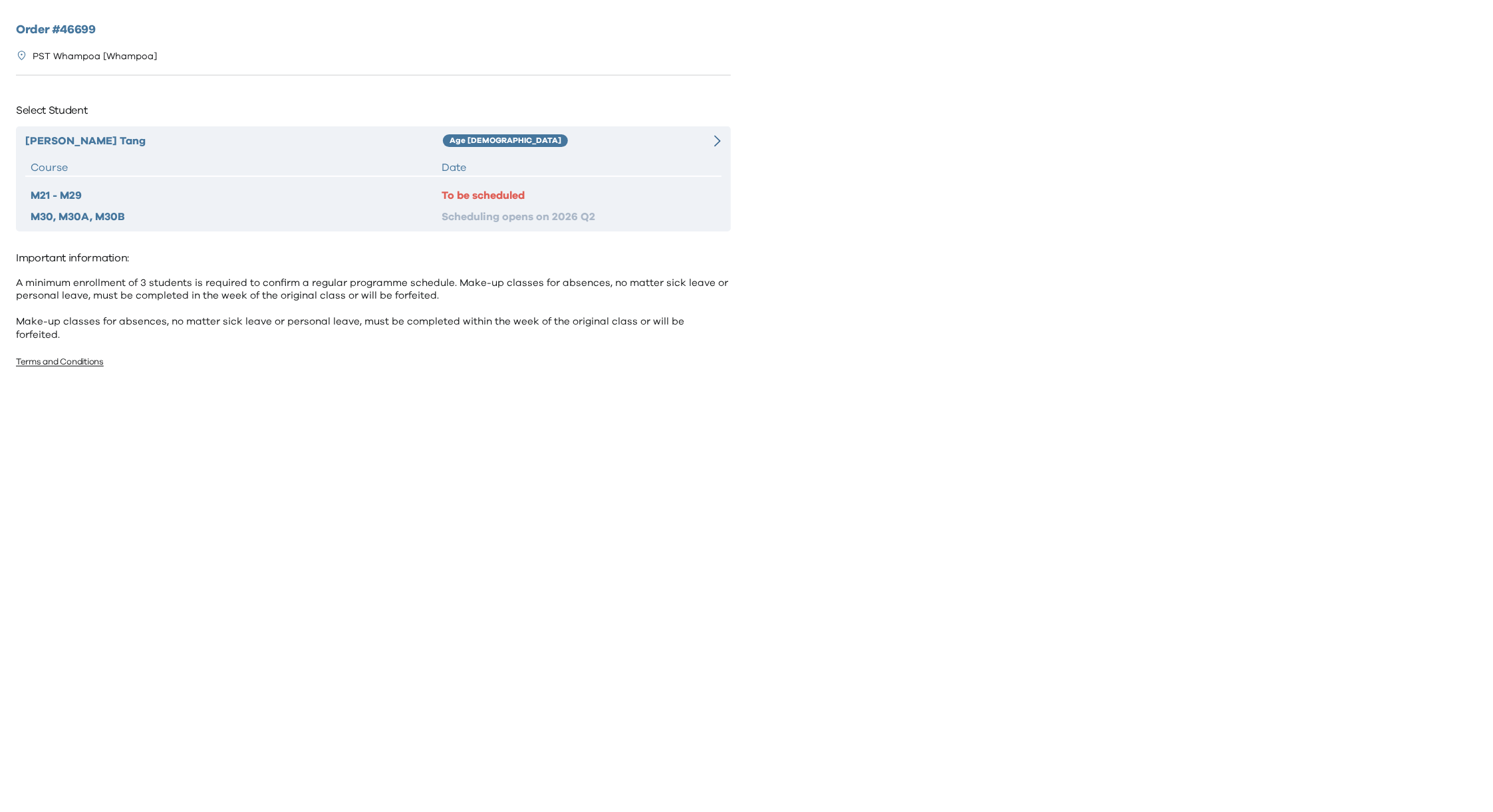
drag, startPoint x: 484, startPoint y: 168, endPoint x: 519, endPoint y: 167, distance: 35.0
click at [484, 168] on div "Date" at bounding box center [578, 167] width 274 height 16
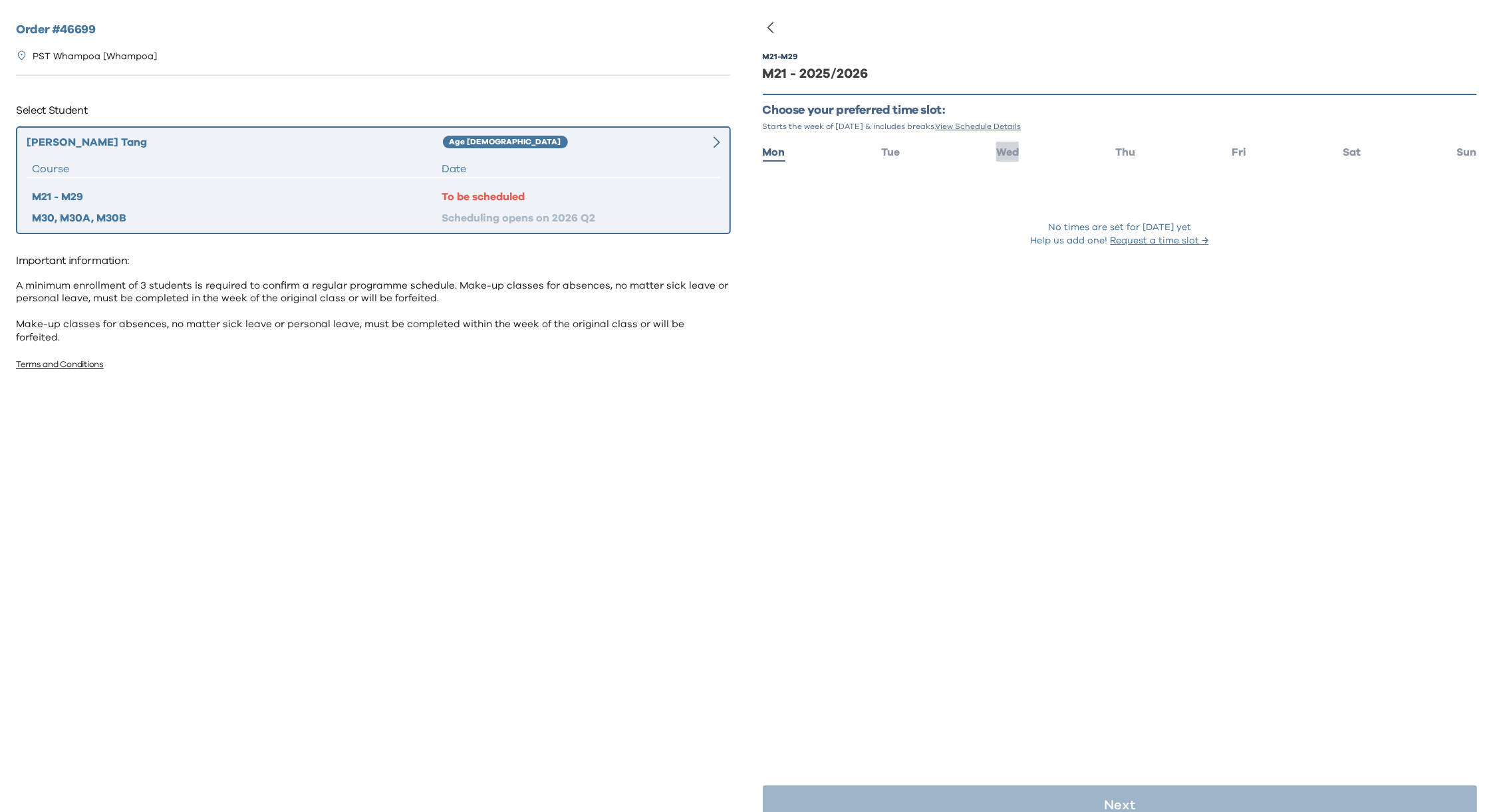
click at [1012, 158] on li "Wed" at bounding box center [1007, 151] width 22 height 19
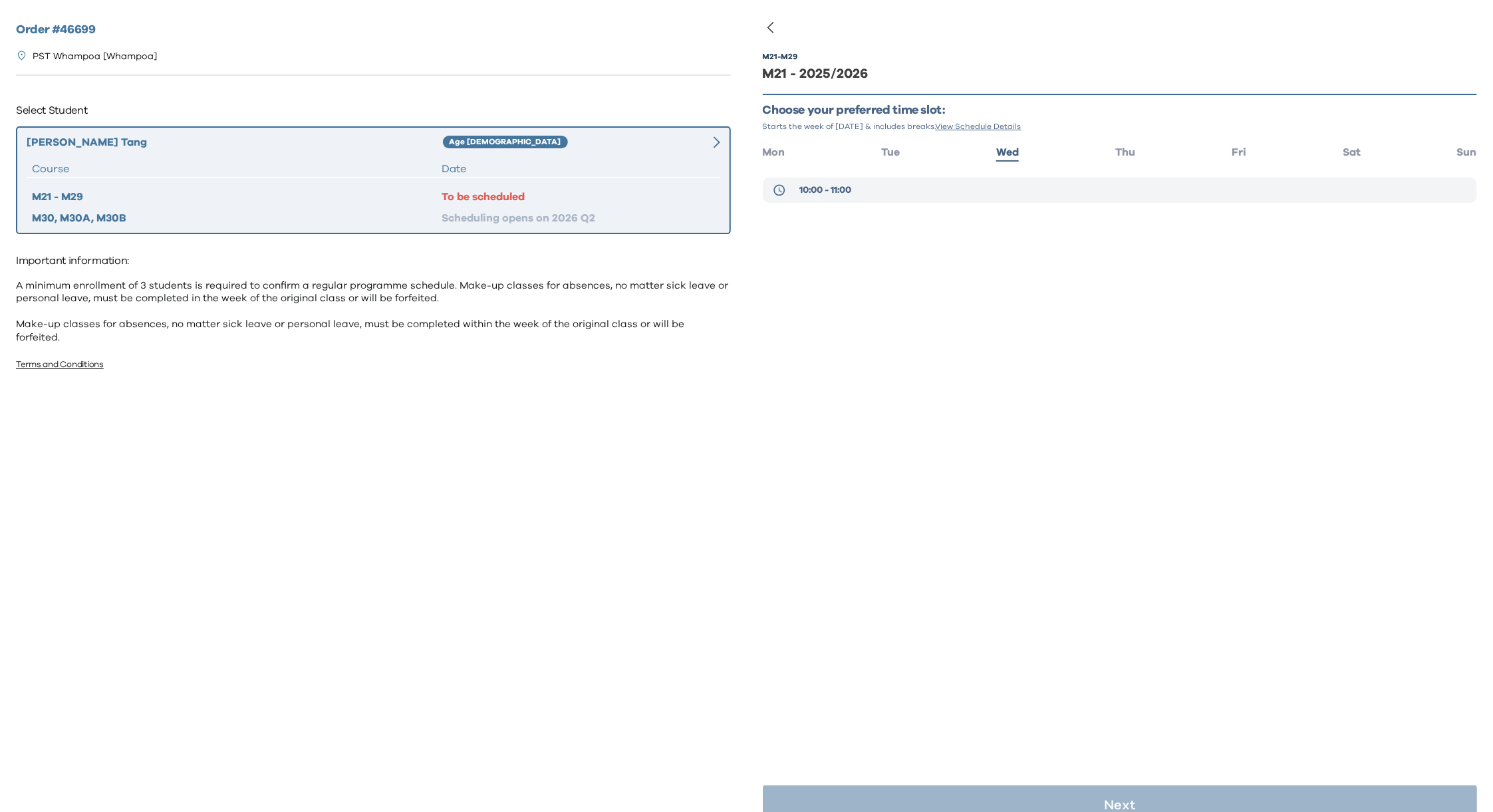
click at [831, 188] on span "10:00 - 11:00" at bounding box center [825, 189] width 52 height 13
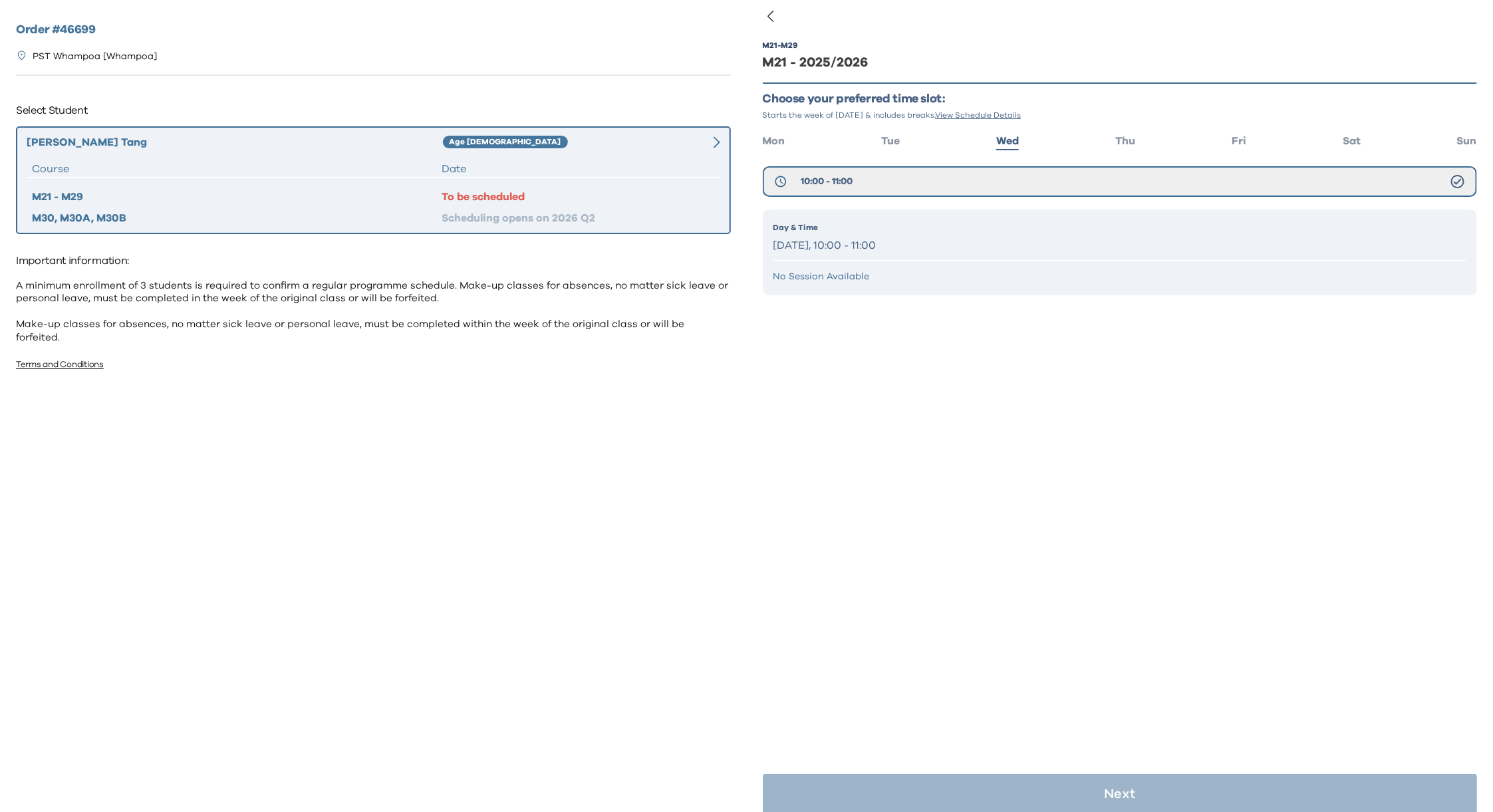
scroll to position [26, 0]
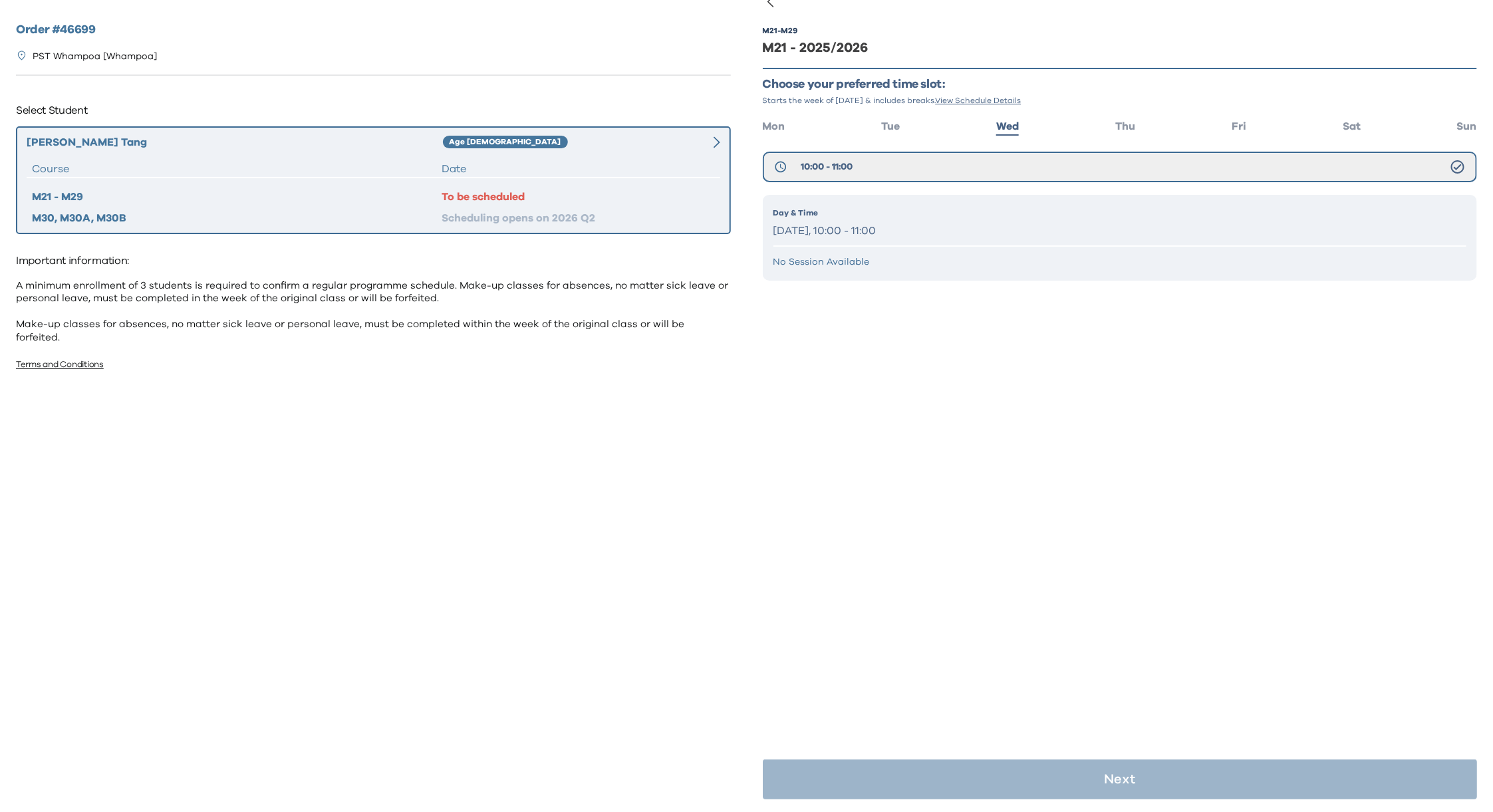
click at [934, 216] on div "Day & Time [DATE], 10:00 - 11:00" at bounding box center [1120, 224] width 693 height 34
click at [1241, 331] on div "M21 - M29 M21 - 2025/2026 Choose your preferred time slot: Starts the week of S…" at bounding box center [1120, 173] width 715 height 335
click at [831, 214] on p "Day & Time" at bounding box center [1120, 212] width 693 height 12
click at [549, 223] on div "Scheduling opens on 2026 Q2" at bounding box center [578, 218] width 274 height 16
click at [493, 194] on div "To be scheduled" at bounding box center [578, 196] width 274 height 16
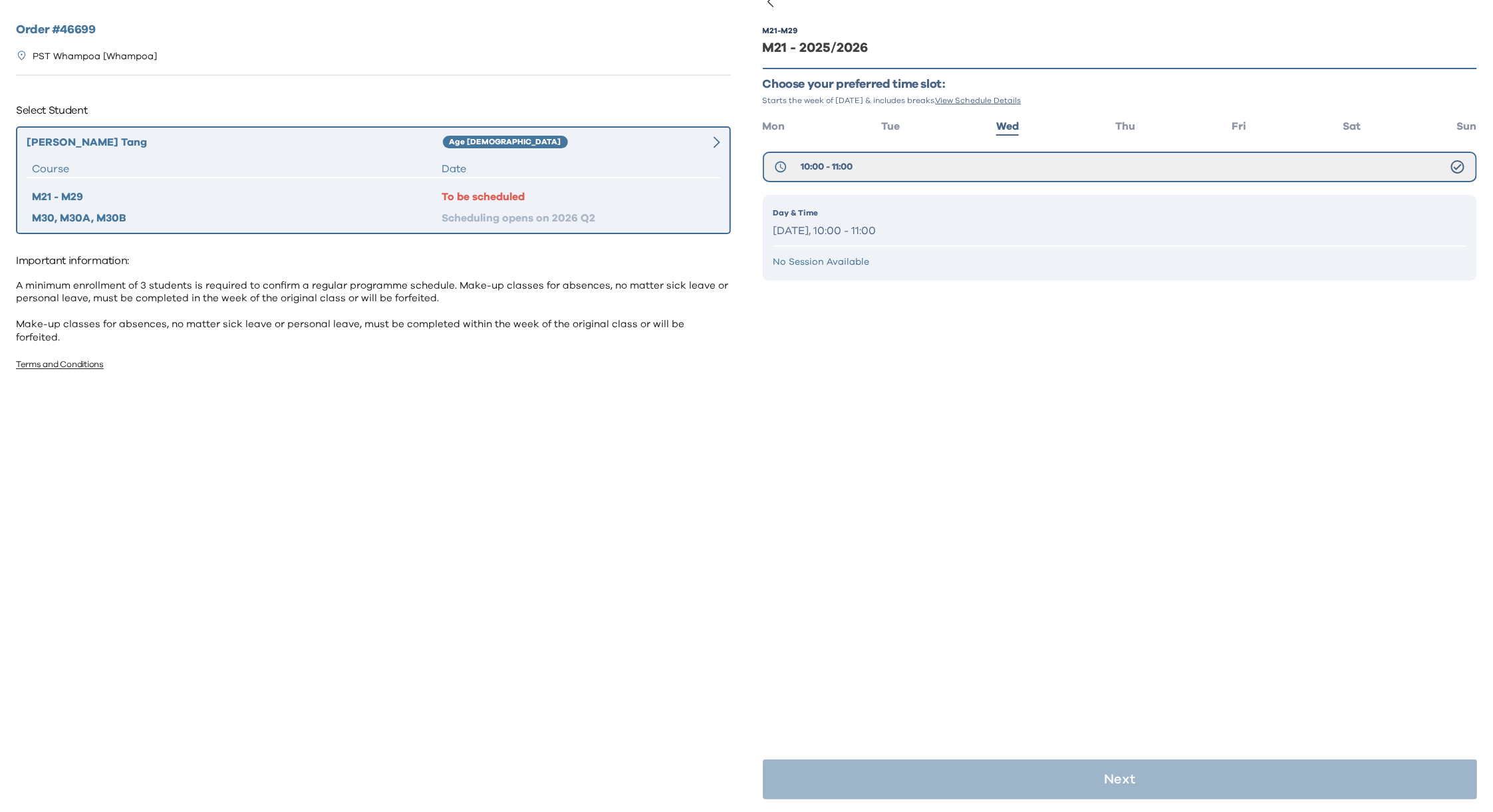
click at [547, 158] on div "[PERSON_NAME] Age [DEMOGRAPHIC_DATA] Course Date M21 - M29 To be scheduled M30,…" at bounding box center [373, 179] width 715 height 107
click at [969, 166] on button "10:00 - 11:00" at bounding box center [1120, 167] width 715 height 31
click at [849, 222] on p "[DATE], 10:00 - 11:00" at bounding box center [1120, 231] width 693 height 19
click at [490, 214] on div "Scheduling opens on 2026 Q2" at bounding box center [578, 218] width 274 height 16
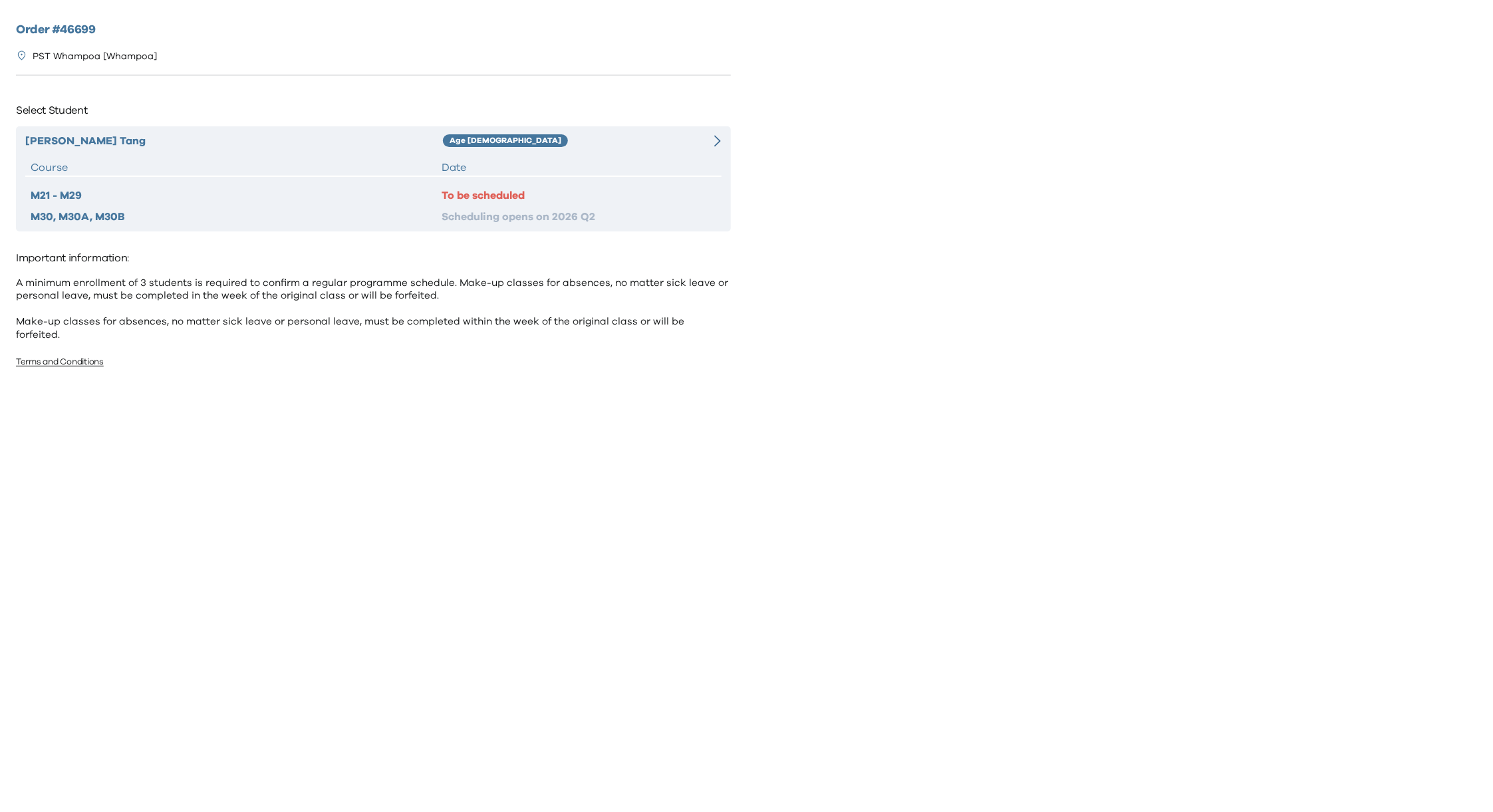
click at [591, 152] on div "[PERSON_NAME] Age [DEMOGRAPHIC_DATA] Course Date M21 - M29 To be scheduled M30,…" at bounding box center [373, 178] width 715 height 105
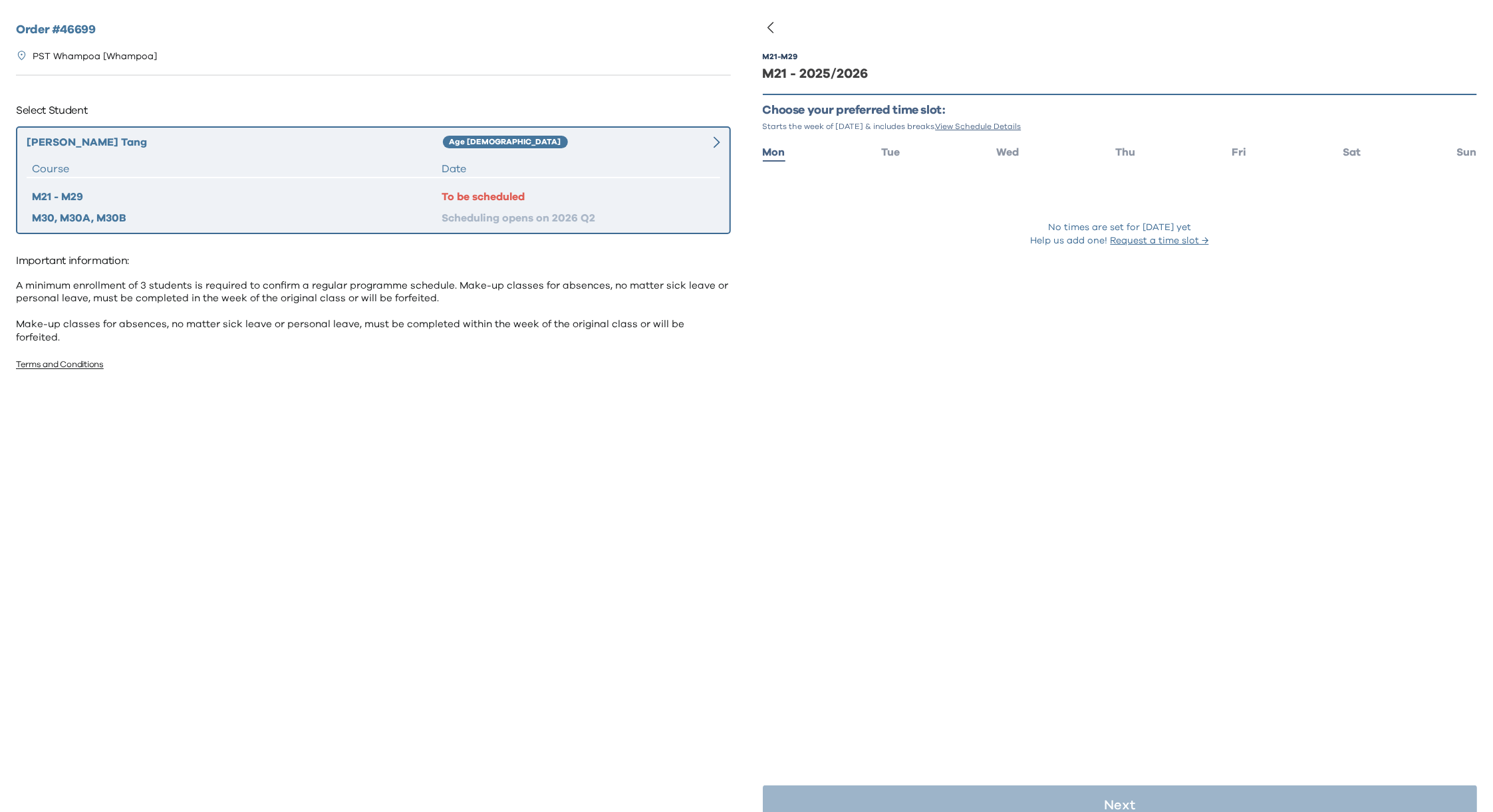
click at [988, 148] on ul "Mon Tue Wed Thu Fri Sat Sun" at bounding box center [1120, 151] width 715 height 19
click at [996, 148] on span "Wed" at bounding box center [1007, 152] width 22 height 11
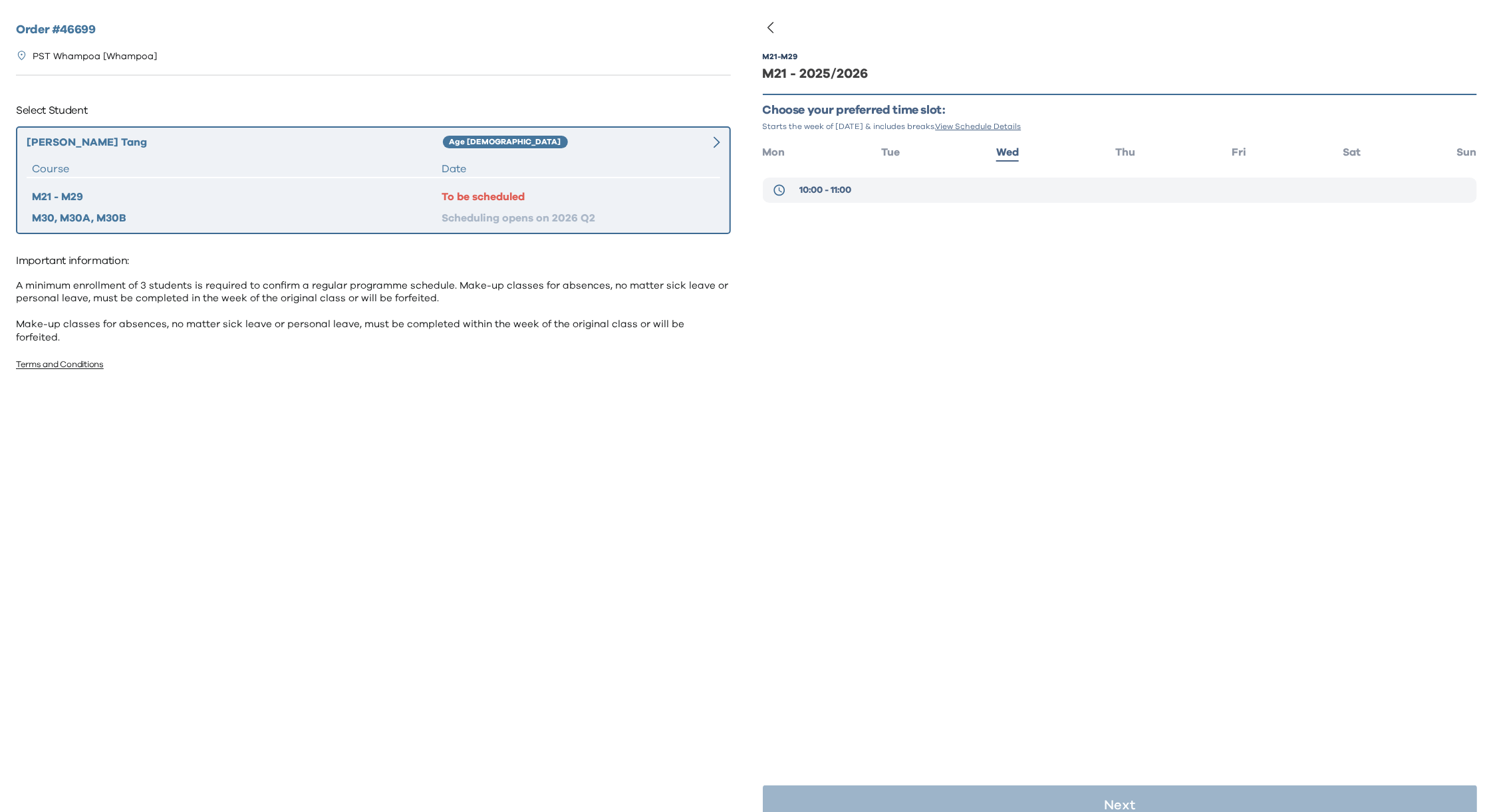
click at [807, 189] on span "10:00 - 11:00" at bounding box center [825, 189] width 52 height 13
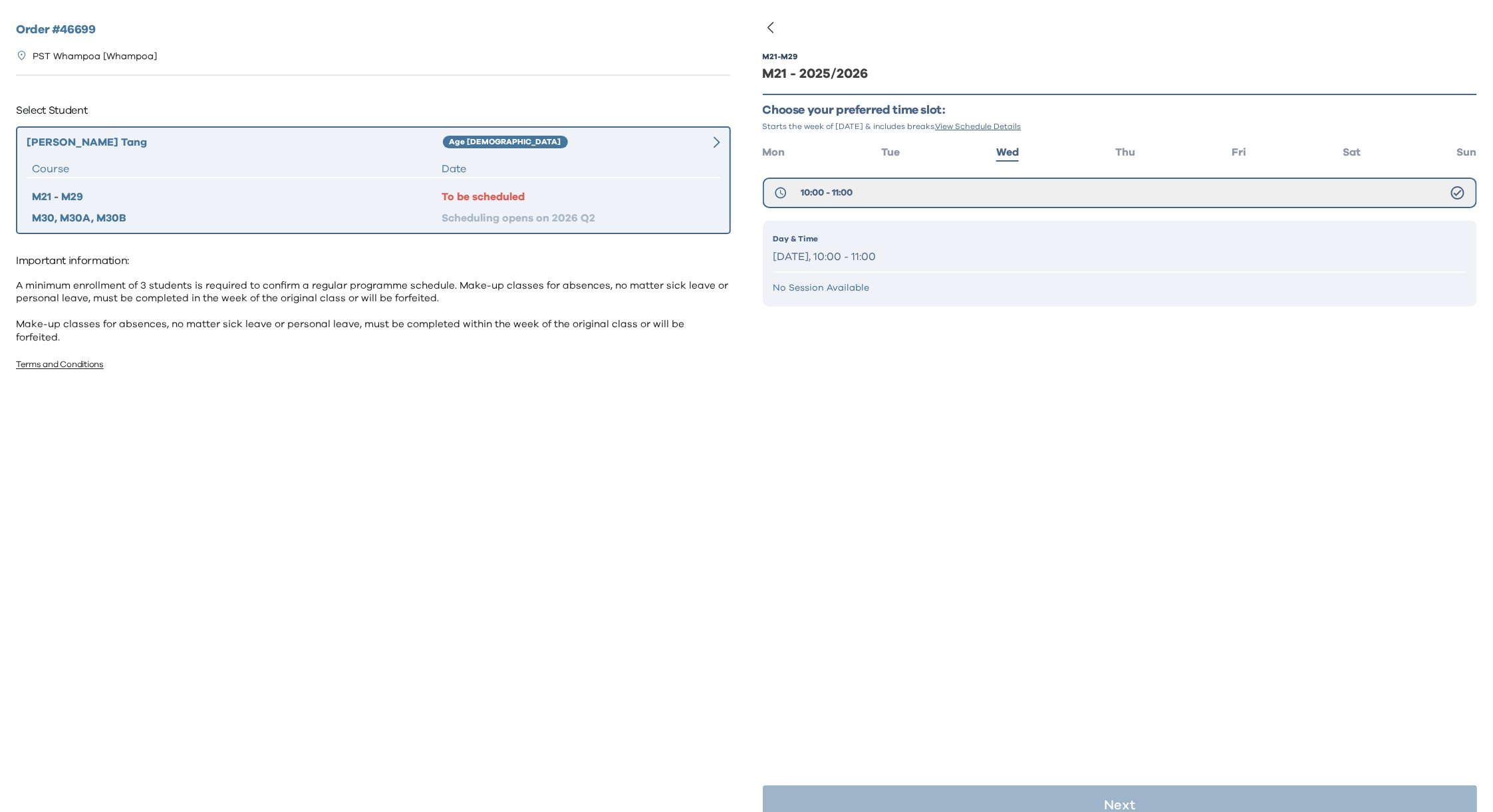
click at [849, 245] on div "Day & Time [DATE], 10:00 - 11:00" at bounding box center [1120, 250] width 693 height 34
drag, startPoint x: 830, startPoint y: 257, endPoint x: 940, endPoint y: 257, distance: 110.0
click at [940, 257] on p "[DATE], 10:00 - 11:00" at bounding box center [1120, 257] width 693 height 19
click at [932, 257] on p "[DATE], 10:00 - 11:00" at bounding box center [1120, 257] width 693 height 19
click at [940, 245] on div "Day & Time [DATE], 10:00 - 11:00" at bounding box center [1120, 250] width 693 height 34
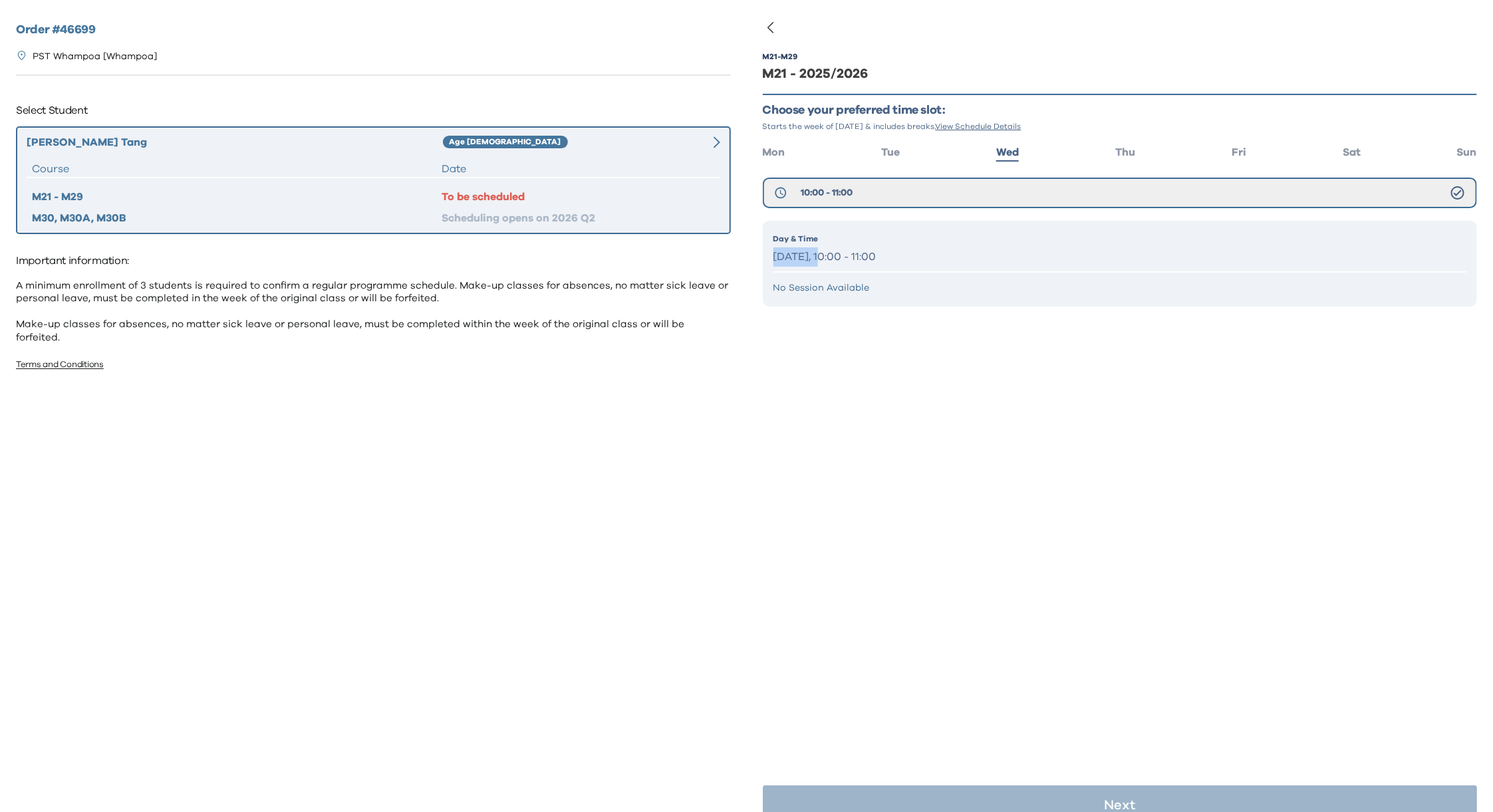
click at [940, 245] on div "Day & Time [DATE], 10:00 - 11:00" at bounding box center [1120, 250] width 693 height 34
drag, startPoint x: 1382, startPoint y: 236, endPoint x: 1363, endPoint y: 242, distance: 19.9
click at [1381, 236] on p "Day & Time" at bounding box center [1120, 238] width 693 height 12
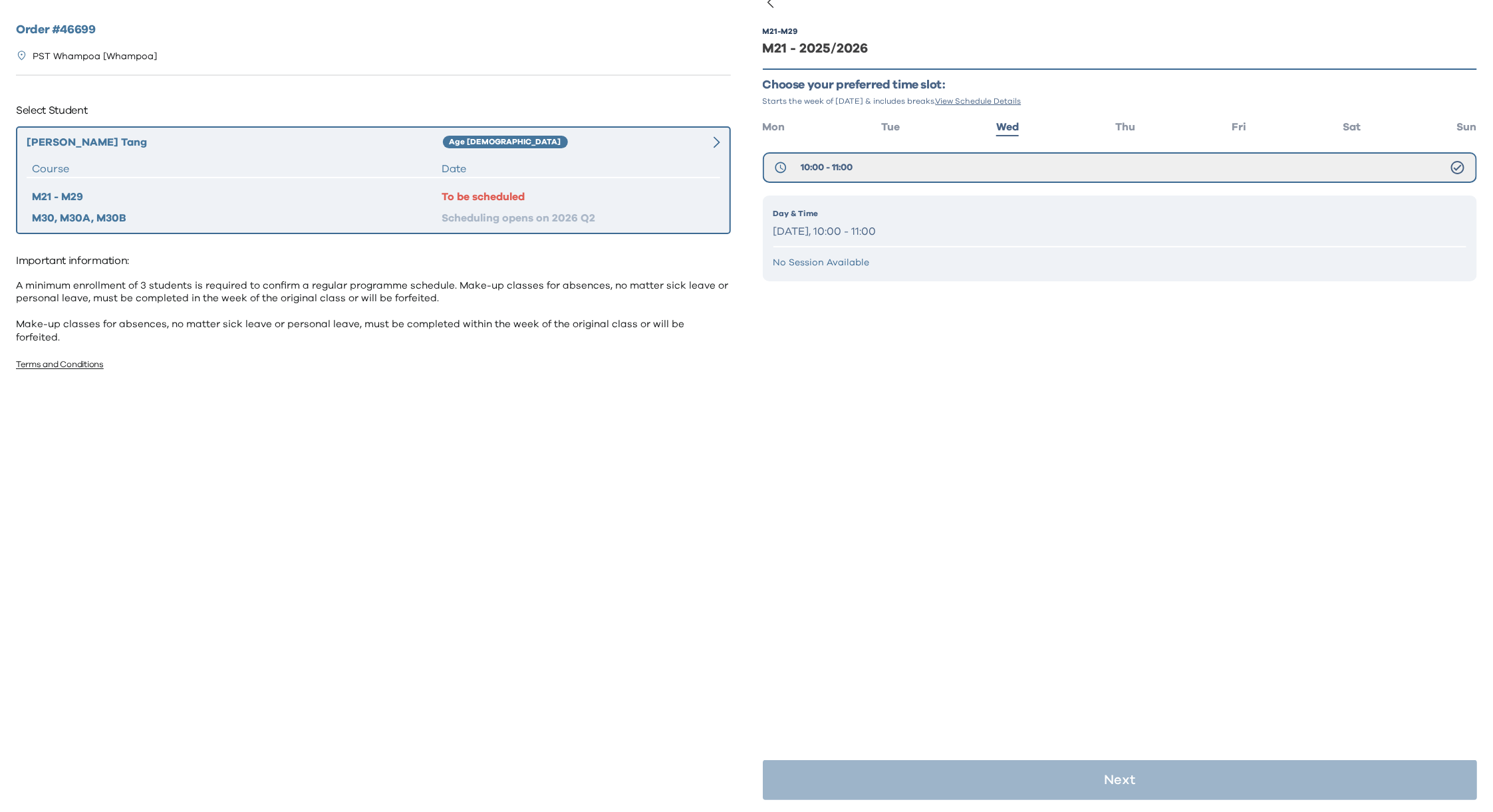
scroll to position [26, 0]
click at [1124, 122] on span "Thu" at bounding box center [1125, 127] width 20 height 11
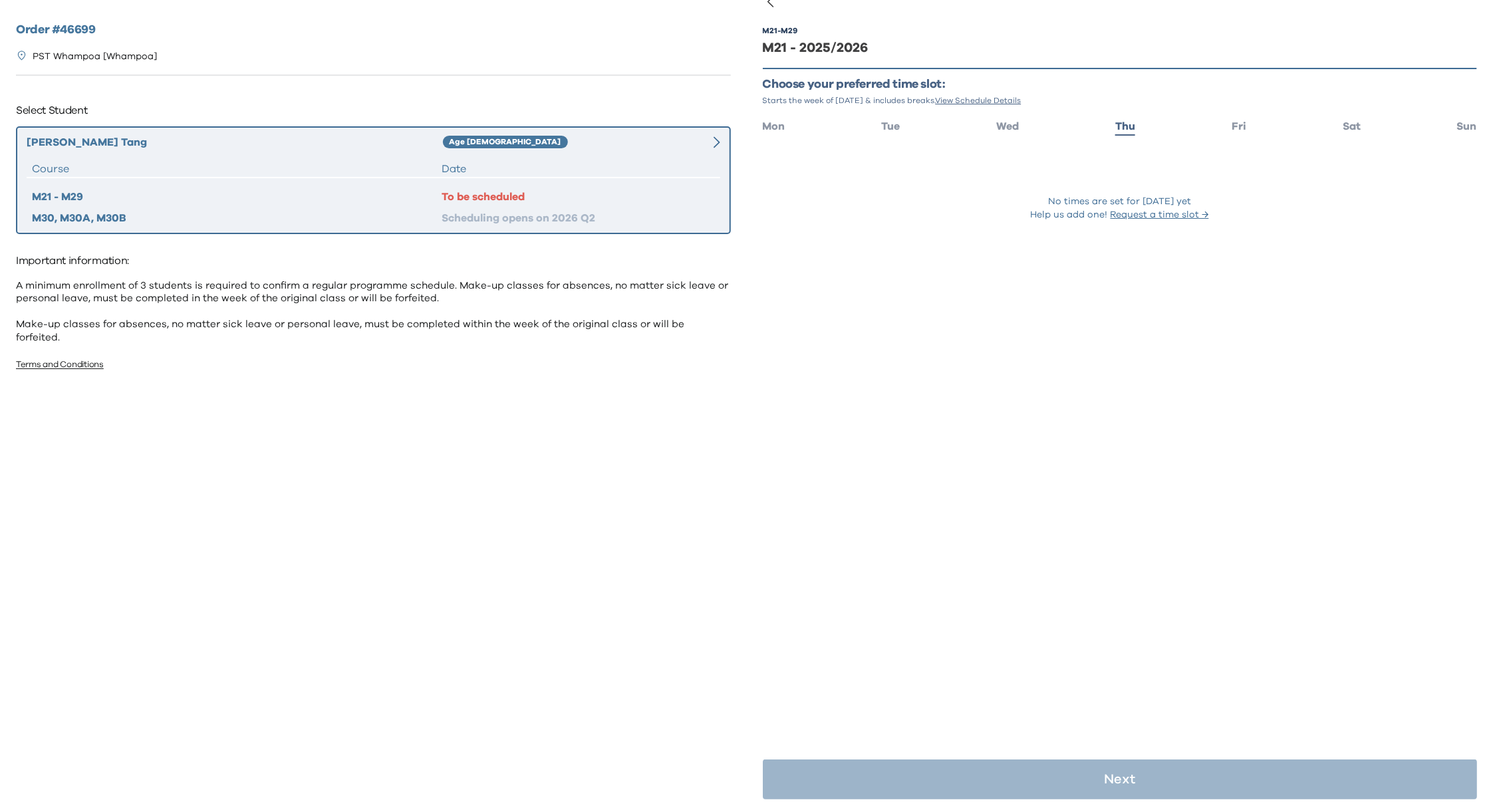
click at [1220, 121] on ul "Mon Tue Wed Thu Fri Sat Sun" at bounding box center [1120, 125] width 715 height 19
click at [1231, 122] on span "Fri" at bounding box center [1238, 127] width 15 height 11
click at [1345, 131] on span "Sat" at bounding box center [1351, 127] width 18 height 11
click at [907, 174] on button "04:00 - 05:00" at bounding box center [1120, 164] width 715 height 25
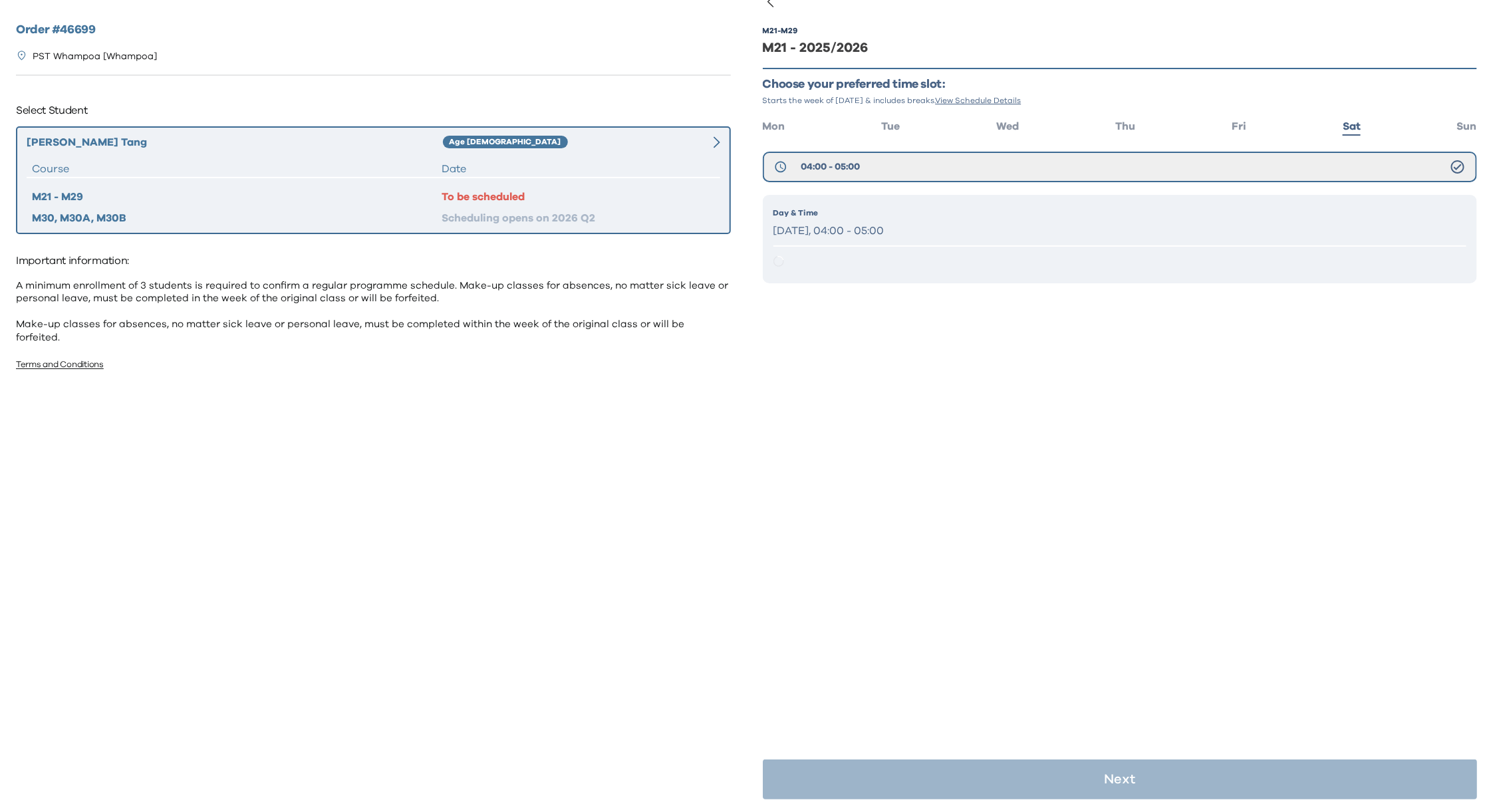
click at [874, 224] on p "Saturday, 04:00 - 05:00" at bounding box center [1120, 231] width 693 height 19
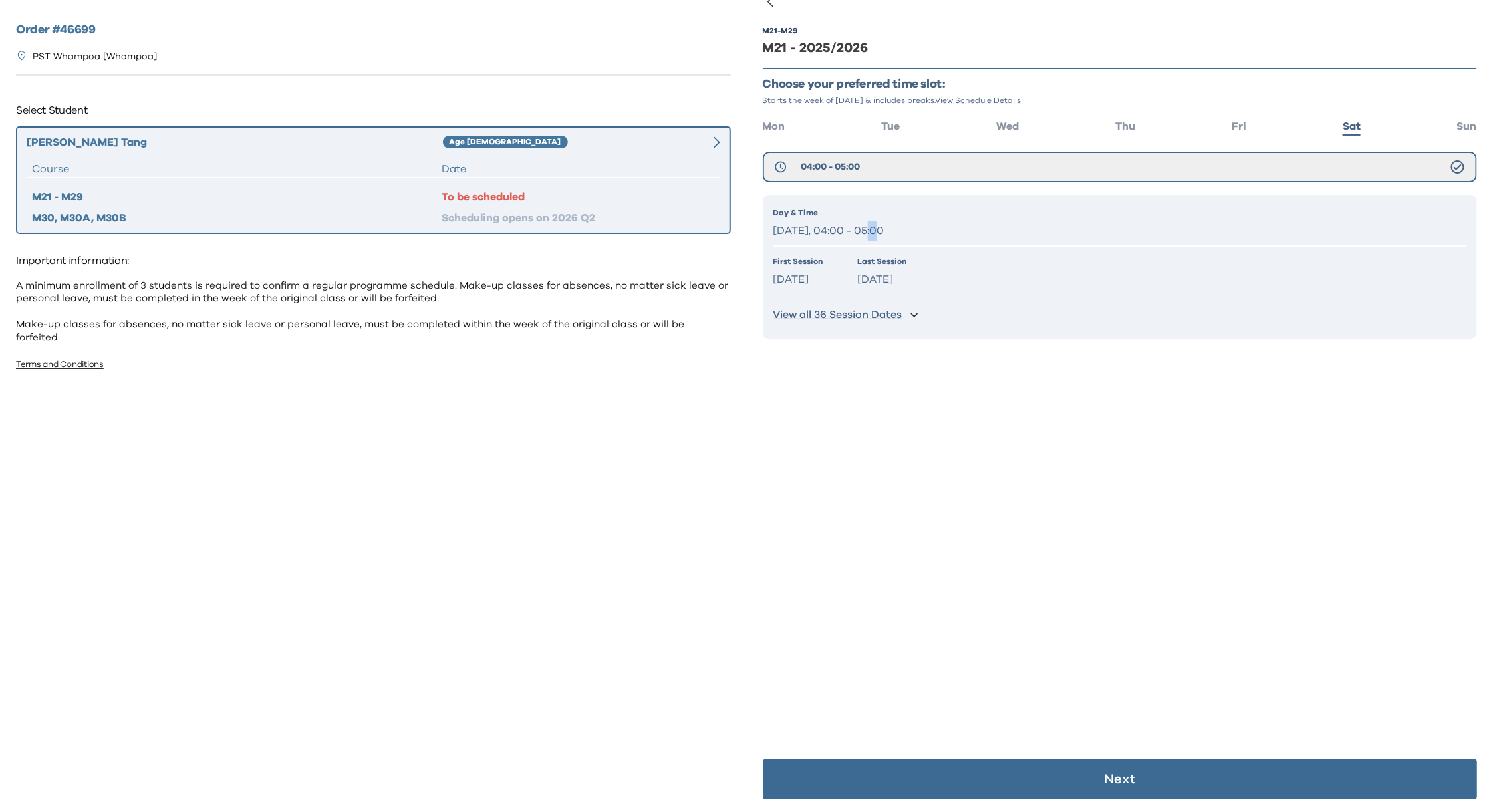
click at [874, 223] on p "Saturday, 04:00 - 05:00" at bounding box center [1120, 231] width 693 height 19
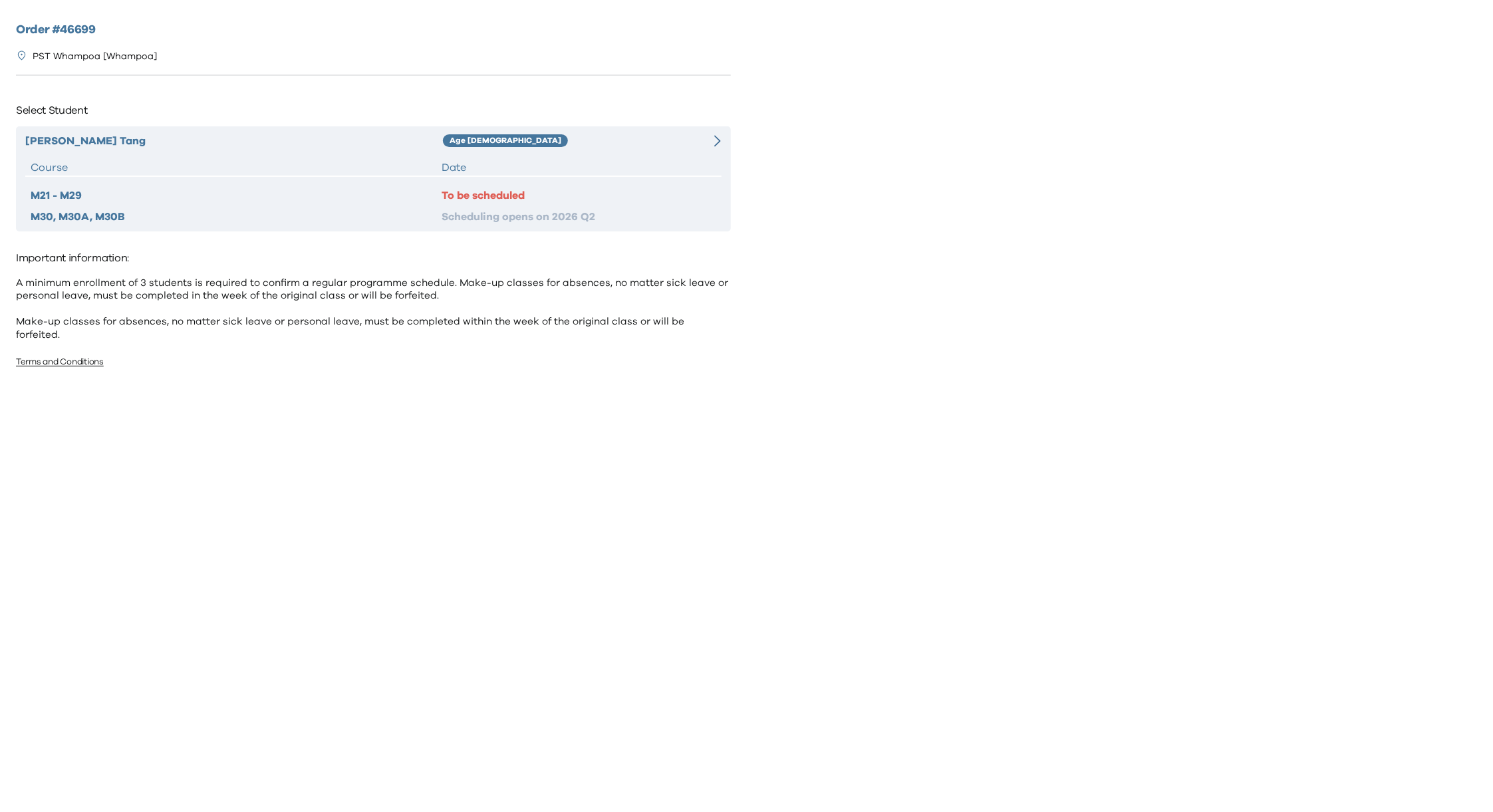
click at [604, 153] on div "[PERSON_NAME] Age [DEMOGRAPHIC_DATA] Course Date M21 - M29 To be scheduled M30,…" at bounding box center [373, 178] width 715 height 105
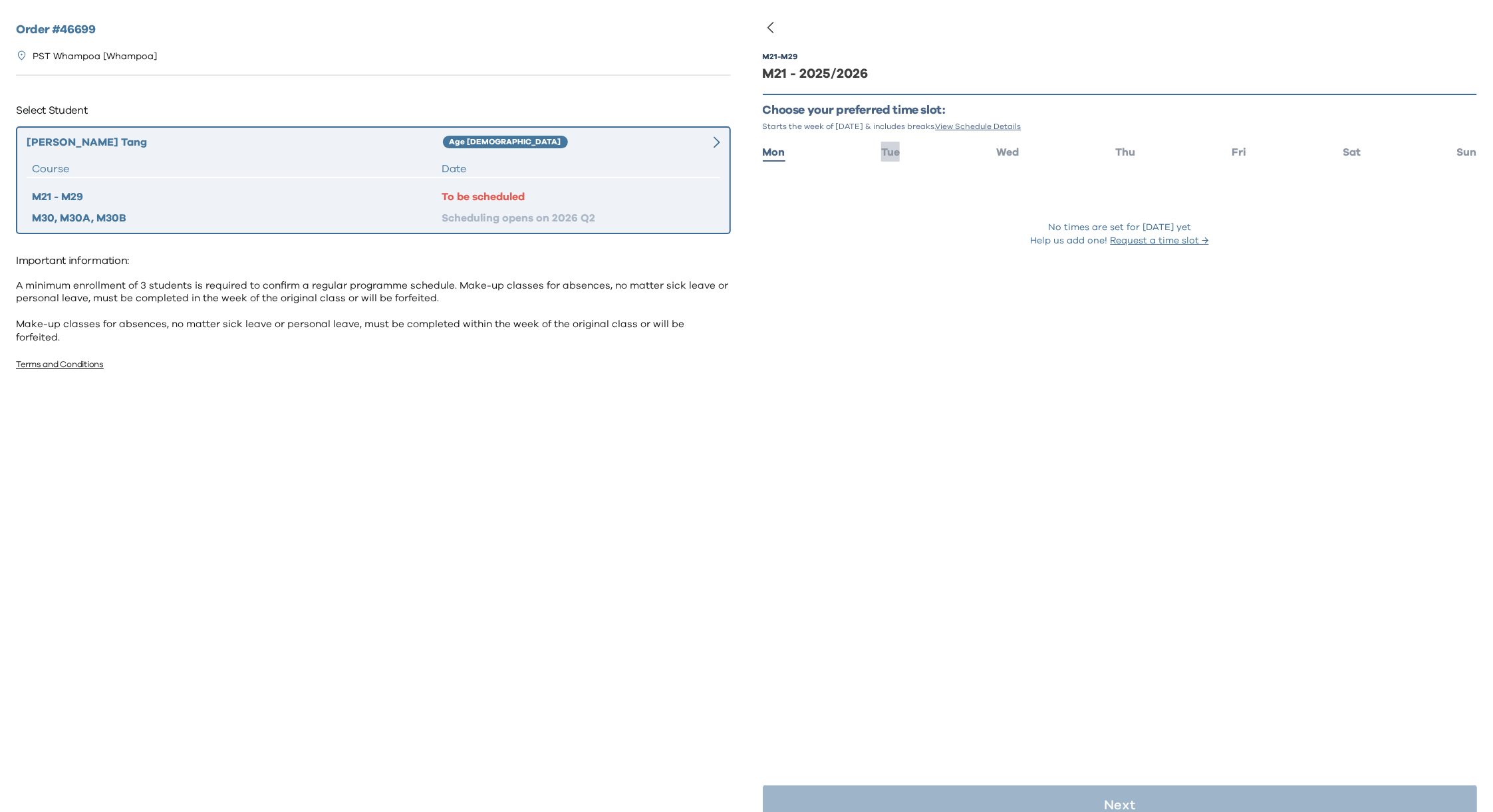
click at [883, 154] on span "Tue" at bounding box center [890, 152] width 19 height 11
click at [1001, 148] on span "Wed" at bounding box center [1007, 152] width 22 height 11
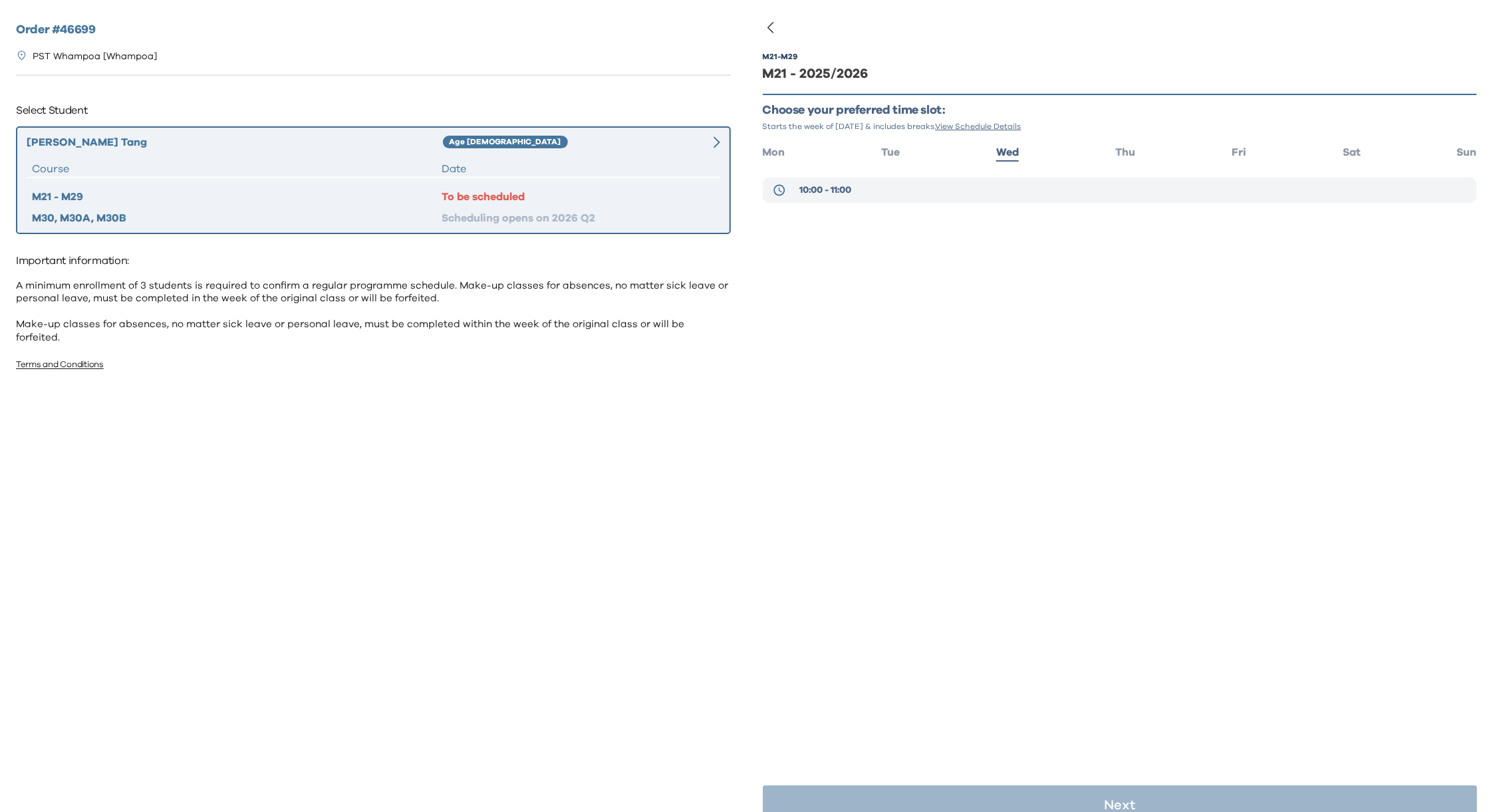
click at [852, 183] on button "10:00 - 11:00" at bounding box center [1120, 190] width 715 height 25
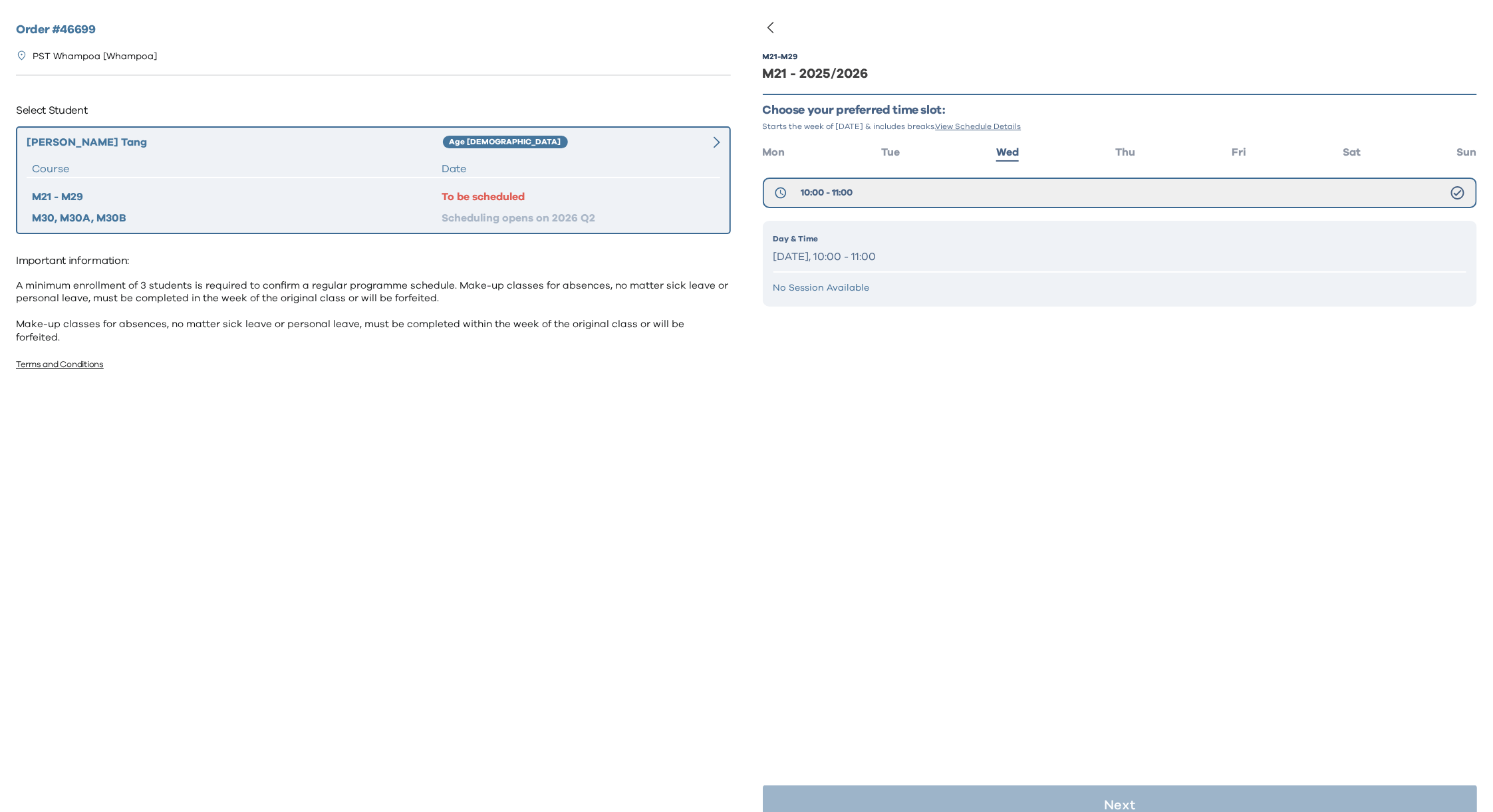
click at [821, 265] on div "Day & Time [DATE], 10:00 - 11:00 No Session Available" at bounding box center [1120, 263] width 715 height 86
click at [837, 247] on p "[DATE], 10:00 - 11:00" at bounding box center [1120, 257] width 693 height 19
click at [838, 247] on p "[DATE], 10:00 - 11:00" at bounding box center [1120, 257] width 693 height 19
click at [837, 245] on div "Day & Time [DATE], 10:00 - 11:00" at bounding box center [1120, 250] width 693 height 34
click at [941, 253] on p "[DATE], 10:00 - 11:00" at bounding box center [1120, 257] width 693 height 19
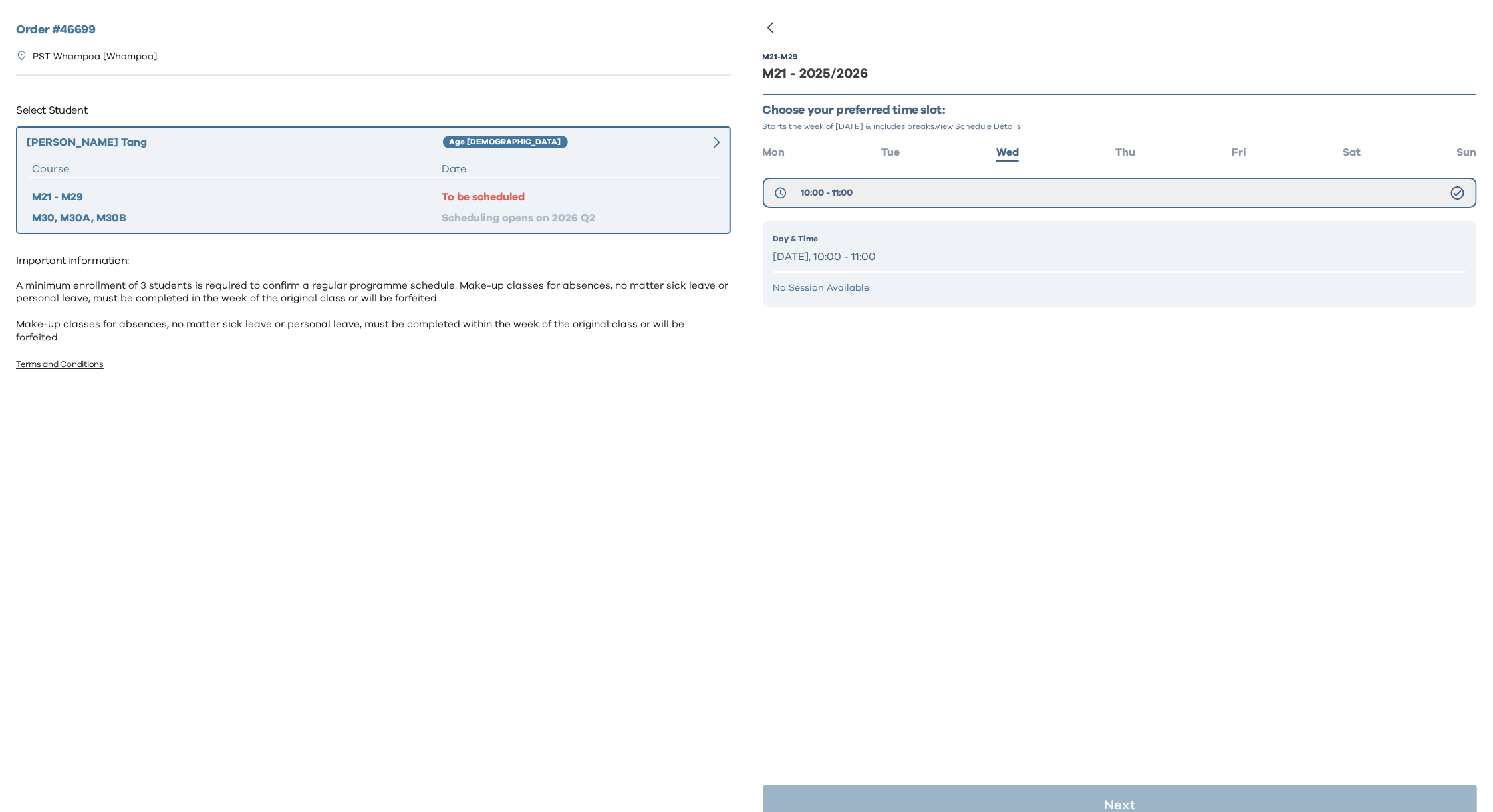
click at [948, 253] on p "[DATE], 10:00 - 11:00" at bounding box center [1120, 257] width 693 height 19
click at [947, 253] on p "Wednesday, 10:00 - 11:00" at bounding box center [1120, 257] width 693 height 19
drag, startPoint x: 881, startPoint y: 255, endPoint x: 876, endPoint y: 261, distance: 7.8
click at [881, 255] on p "Wednesday, 10:00 - 11:00" at bounding box center [1120, 257] width 693 height 19
click at [868, 500] on div "M21 - M29 M21 - 2025/2026 Choose your preferred time slot: Starts the week of S…" at bounding box center [1120, 432] width 715 height 812
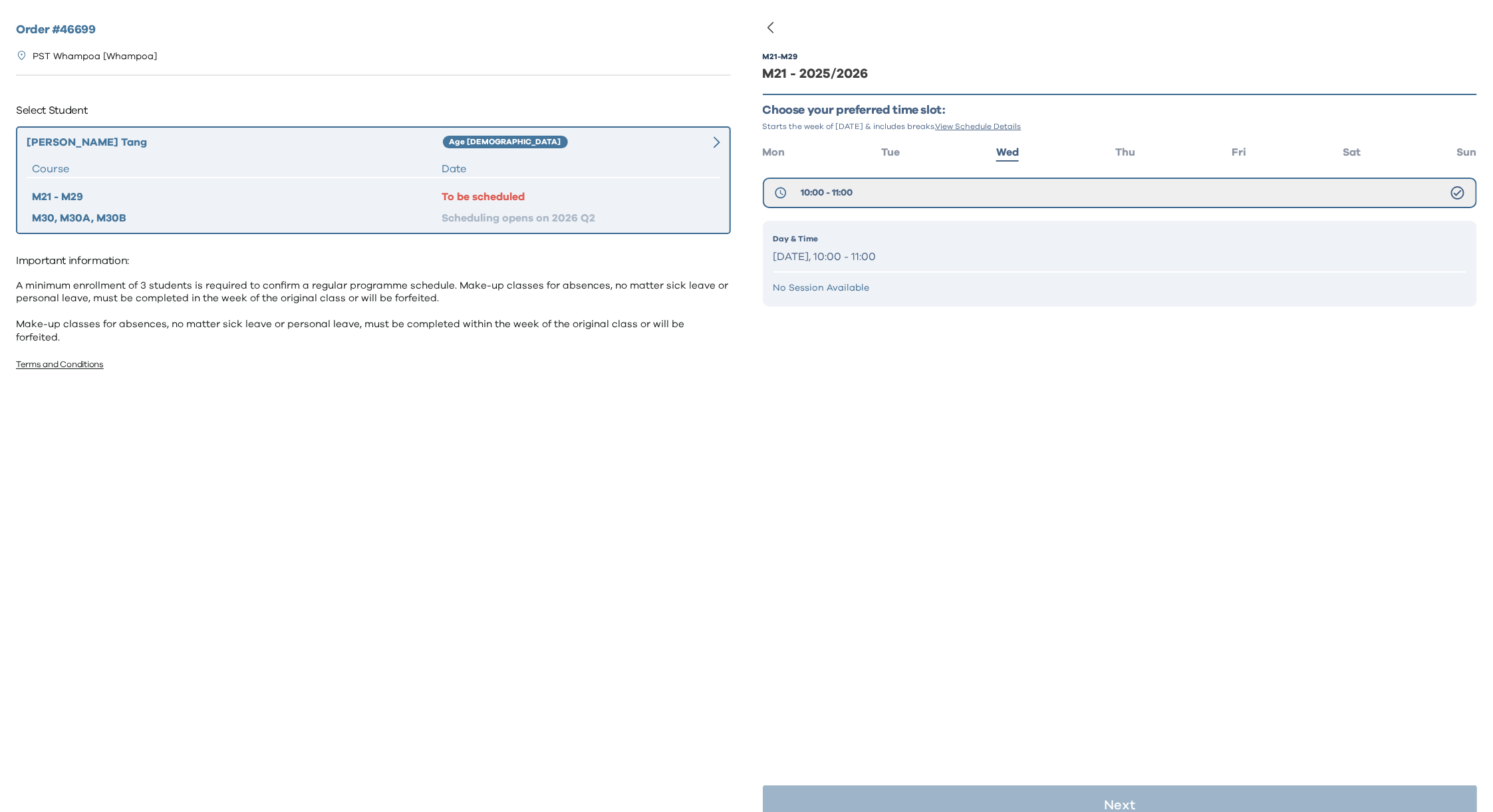
click at [773, 22] on icon "button" at bounding box center [770, 27] width 16 height 16
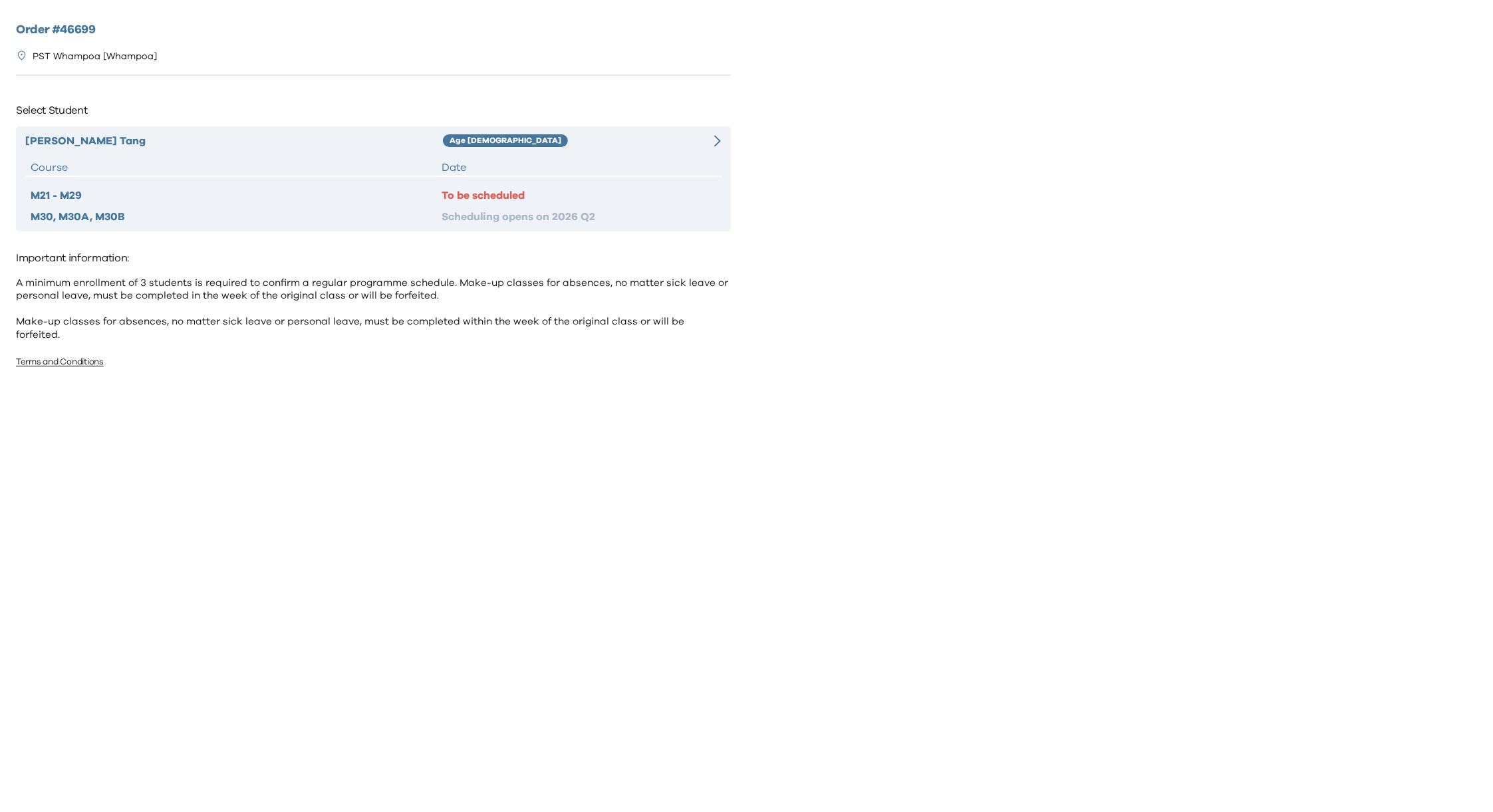
click at [668, 128] on div "Hayden Tang Age 8-9 Course Date M21 - M29 To be scheduled M30, M30A, M30B Sched…" at bounding box center [373, 178] width 715 height 105
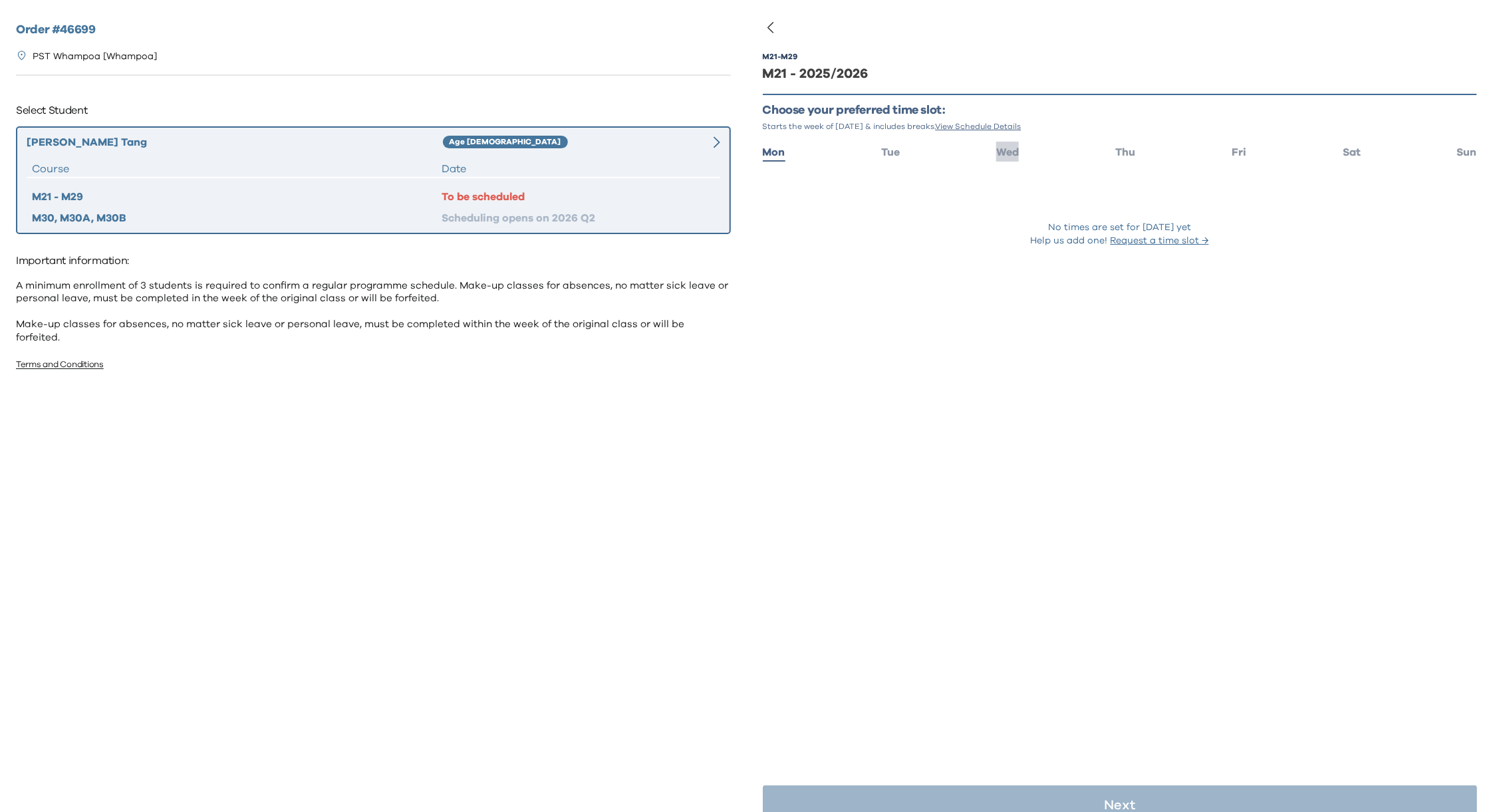
click at [998, 152] on span "Wed" at bounding box center [1007, 152] width 22 height 11
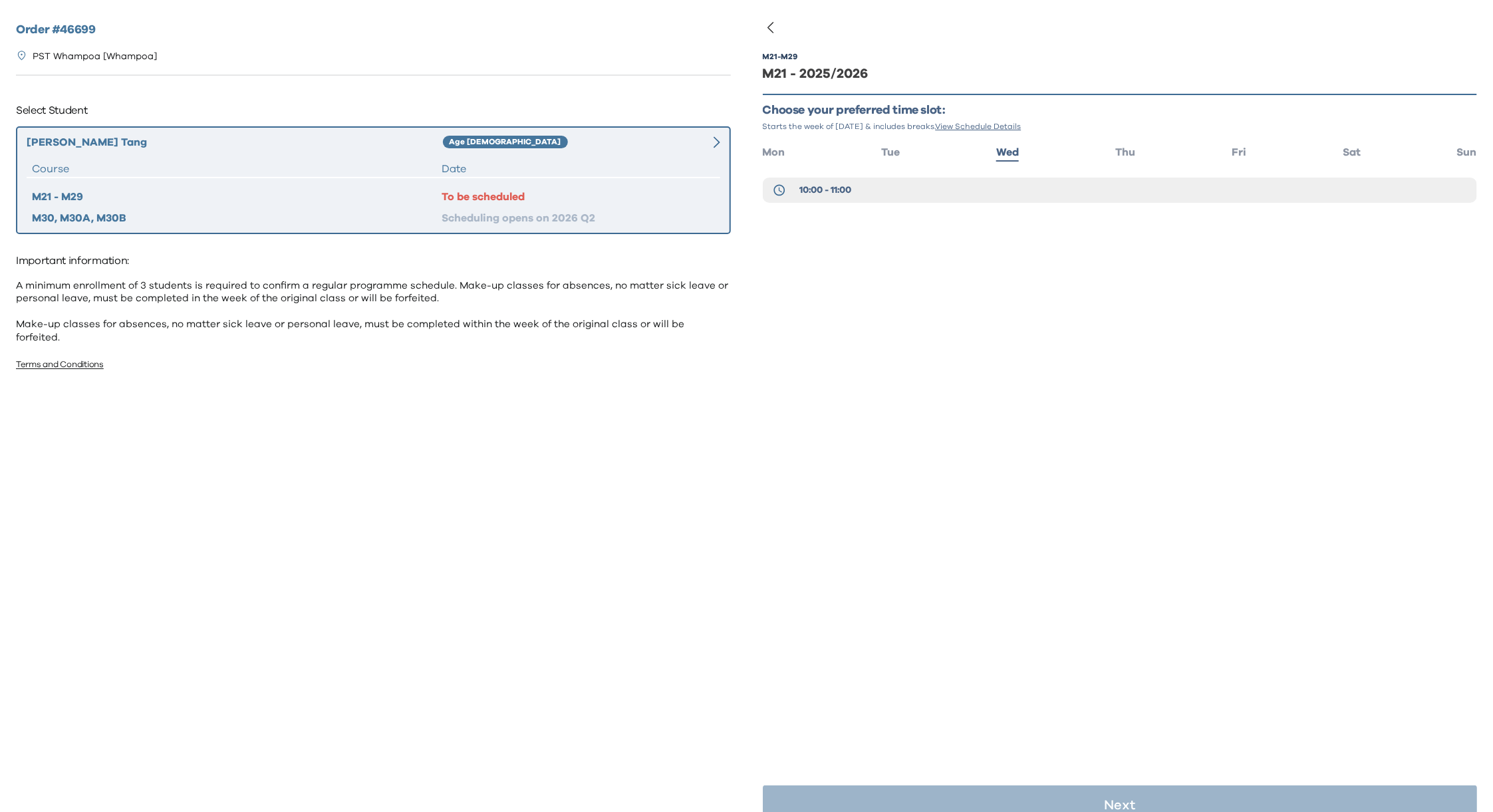
click at [987, 125] on span "View Schedule Details" at bounding box center [978, 126] width 86 height 8
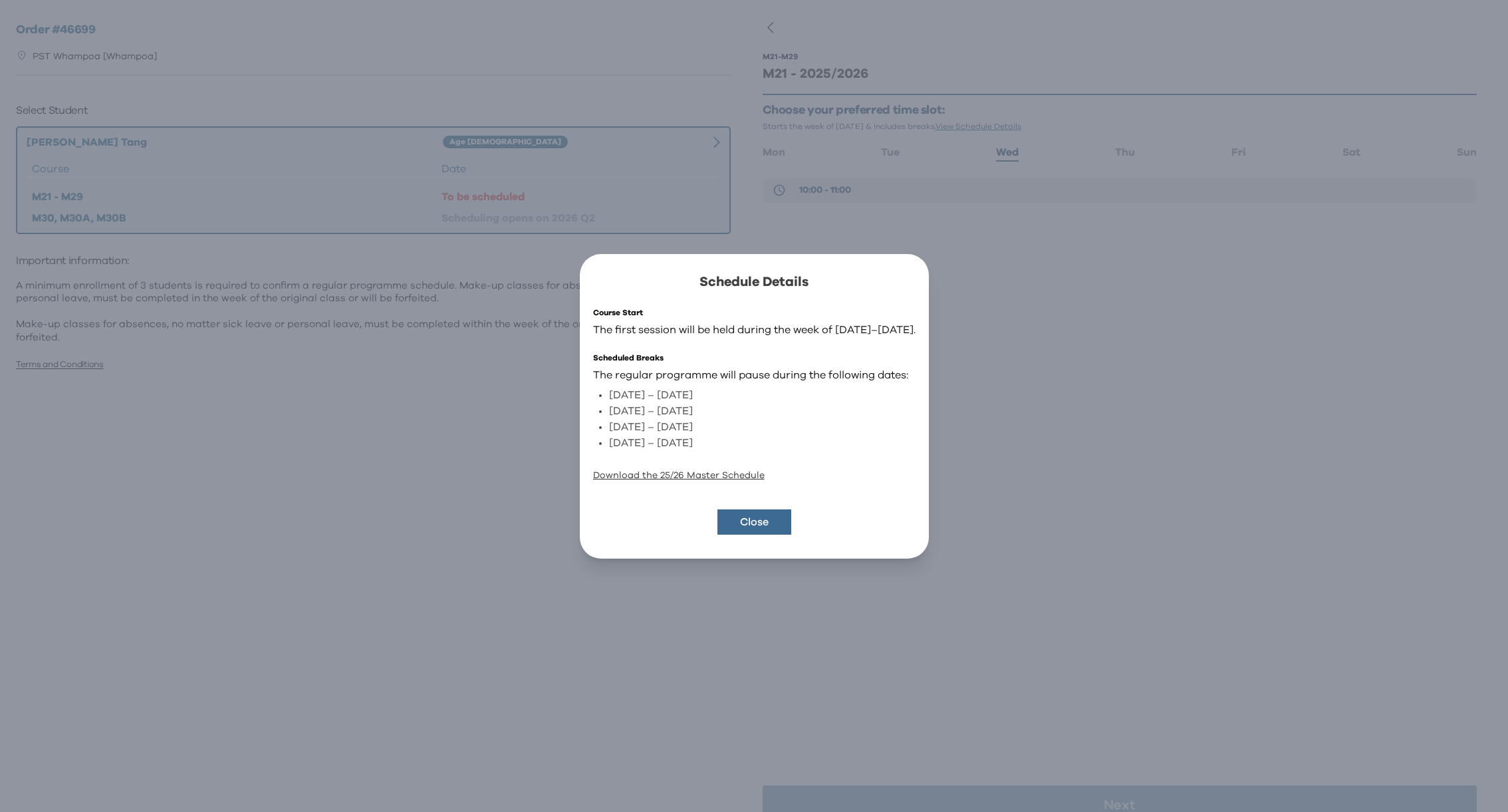
click at [671, 471] on link "Download the 25/26 Master Schedule" at bounding box center [679, 475] width 172 height 9
click at [750, 509] on button "Close" at bounding box center [754, 522] width 74 height 25
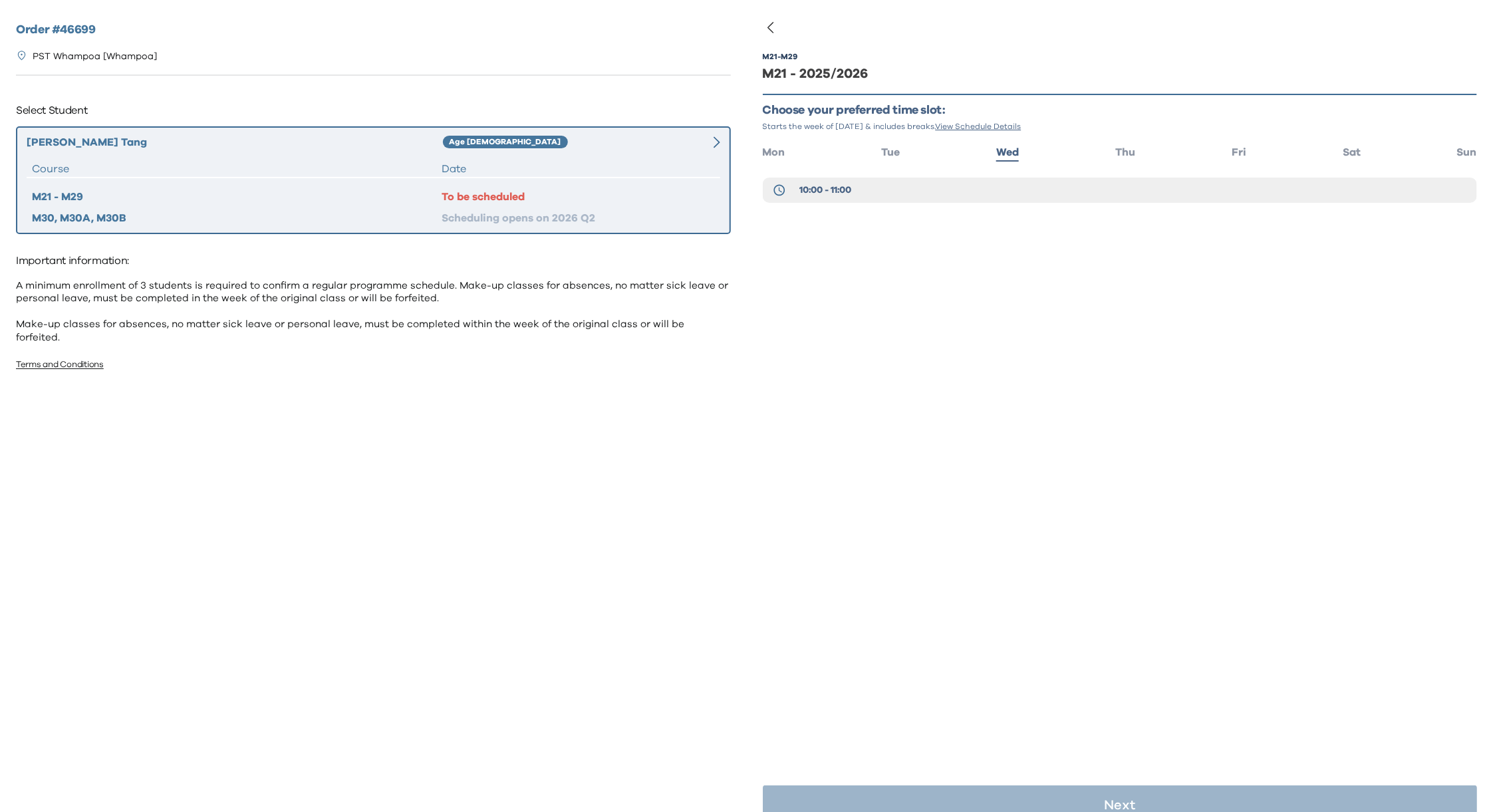
click at [1030, 404] on div "M21 - M29 M21 - 2025/2026 Choose your preferred time slot: Starts the week of S…" at bounding box center [1120, 432] width 715 height 812
click at [938, 271] on div "M21 - M29 M21 - 2025/2026 Choose your preferred time slot: Starts the week of S…" at bounding box center [1120, 432] width 715 height 812
click at [1150, 469] on div "M21 - M29 M21 - 2025/2026 Choose your preferred time slot: Starts the week of S…" at bounding box center [1120, 432] width 715 height 812
click at [1001, 152] on span "Wed" at bounding box center [1007, 152] width 22 height 11
click at [830, 188] on span "10:00 - 11:00" at bounding box center [825, 189] width 52 height 13
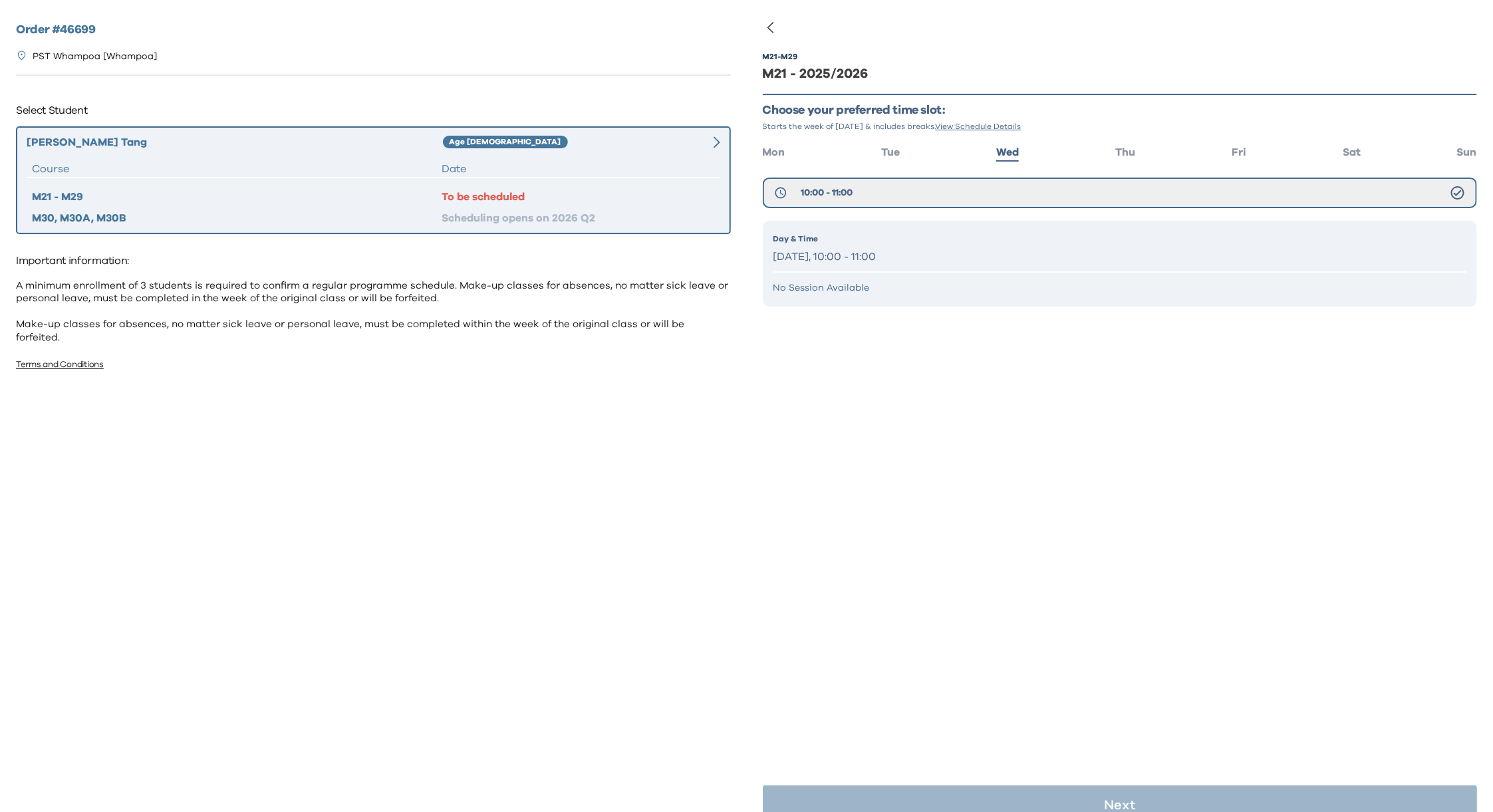
click at [889, 256] on p "[DATE], 10:00 - 11:00" at bounding box center [1120, 257] width 693 height 19
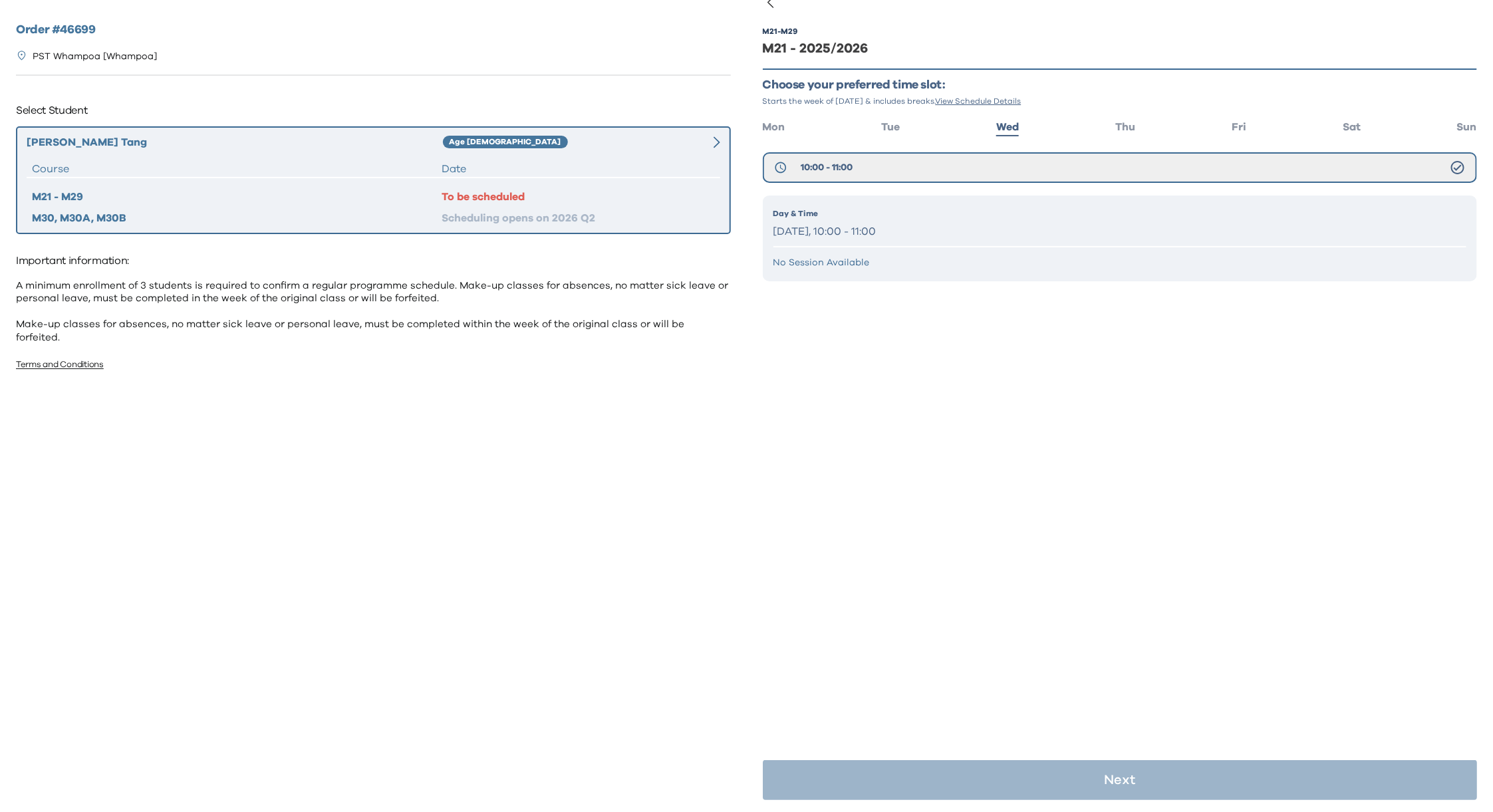
scroll to position [26, 0]
click at [917, 207] on p "Day & Time" at bounding box center [1120, 212] width 693 height 12
click at [917, 222] on p "[DATE], 10:00 - 11:00" at bounding box center [1120, 231] width 693 height 19
drag, startPoint x: 1052, startPoint y: 639, endPoint x: 1033, endPoint y: 564, distance: 77.4
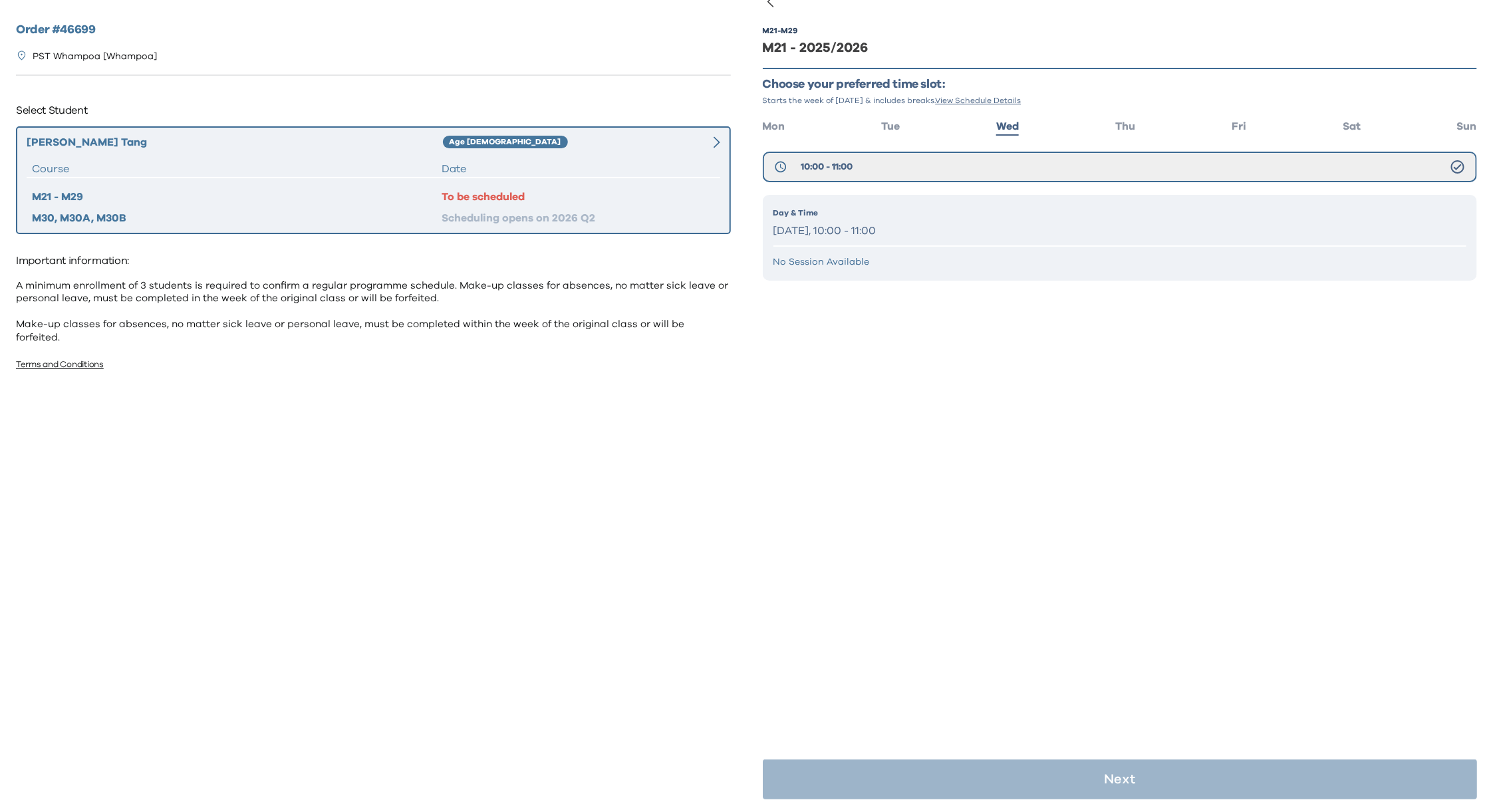
click at [1052, 638] on div "M21 - M29 M21 - 2025/2026 Choose your preferred time slot: Starts the week of S…" at bounding box center [1120, 406] width 715 height 812
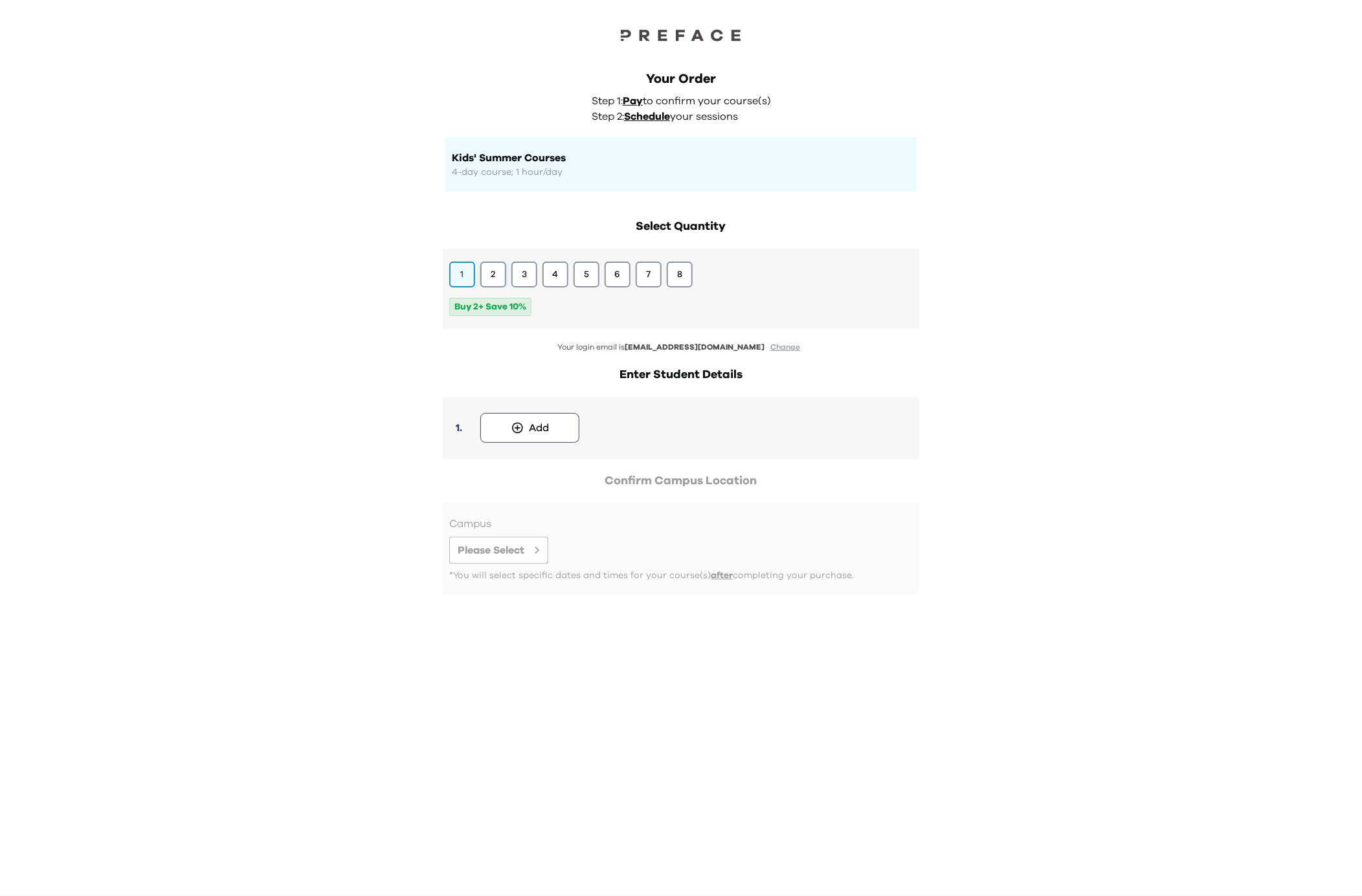
click at [492, 275] on button "2" at bounding box center [493, 275] width 26 height 26
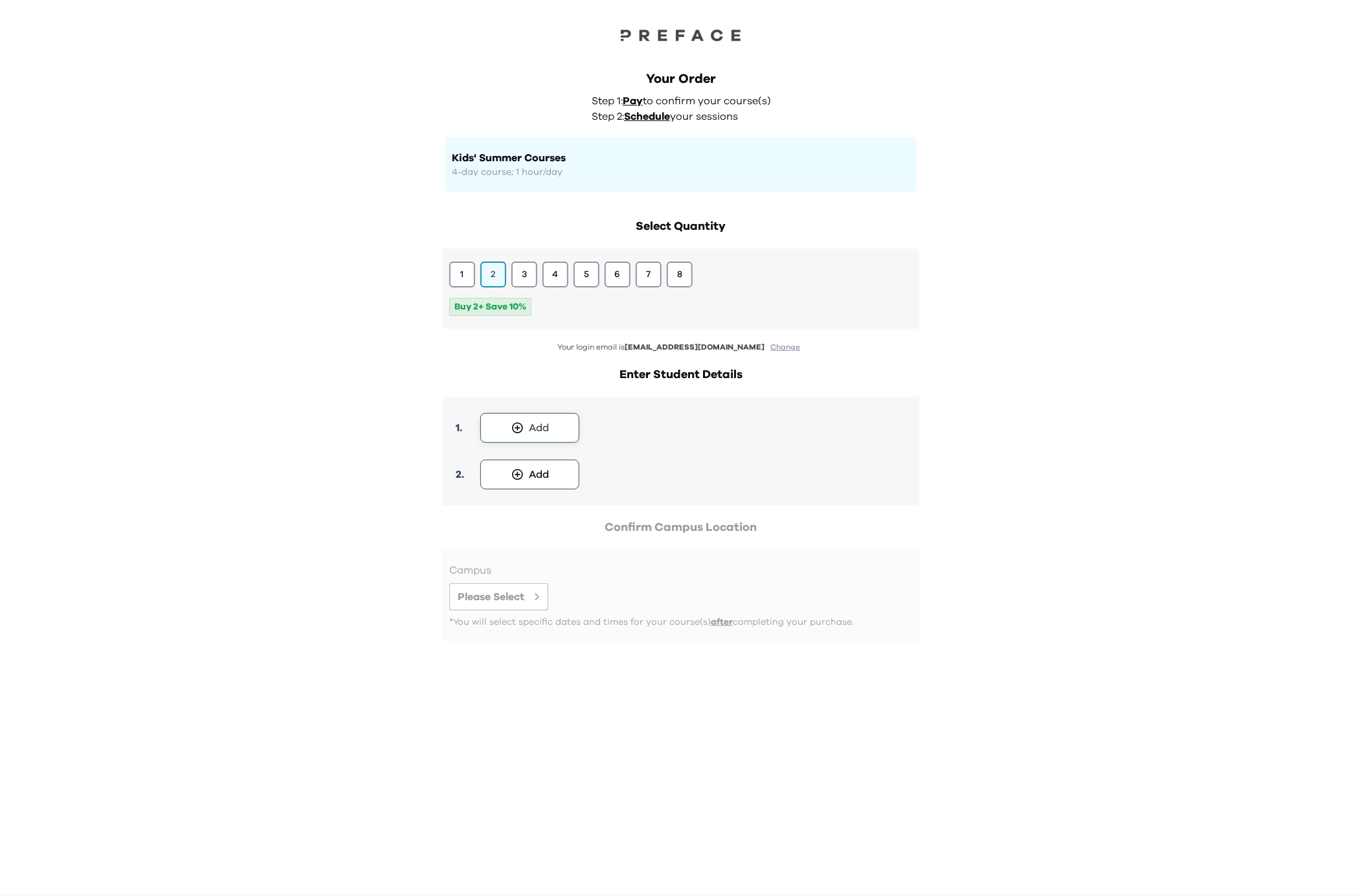
click at [545, 430] on div "Add" at bounding box center [540, 427] width 20 height 16
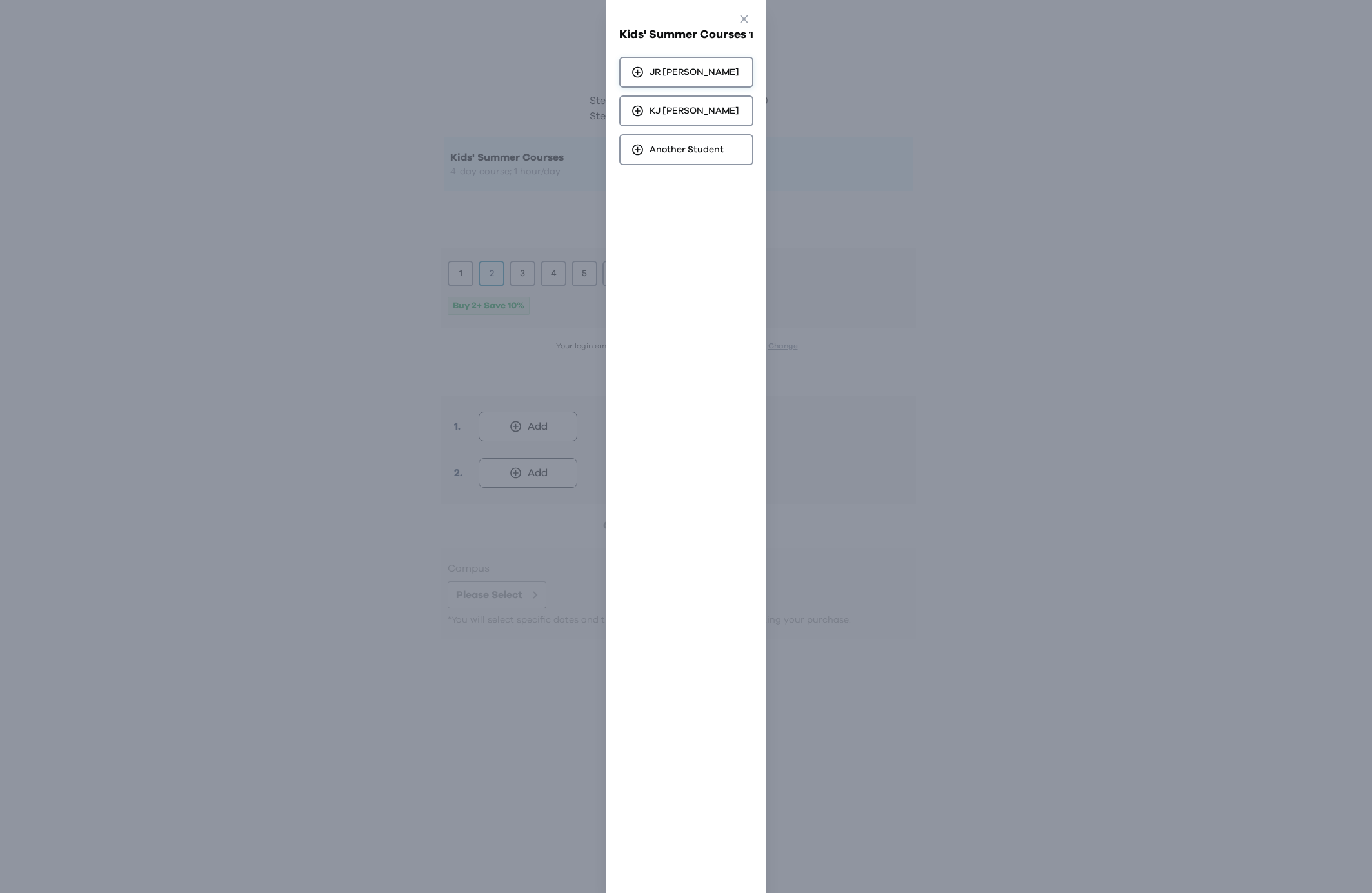
click at [674, 68] on span "JR Chan" at bounding box center [694, 72] width 90 height 13
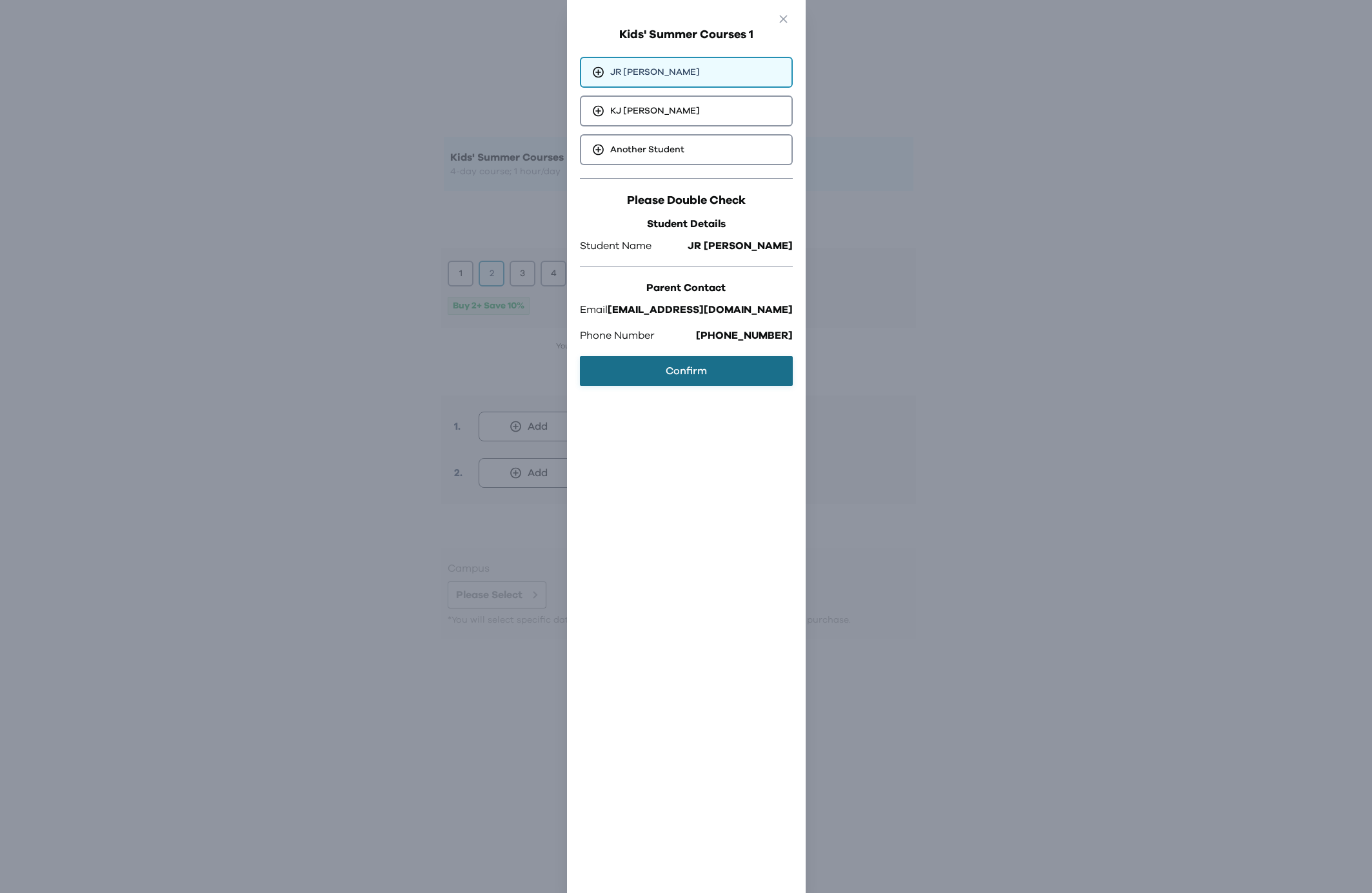
click at [670, 364] on button "Confirm" at bounding box center [686, 371] width 213 height 30
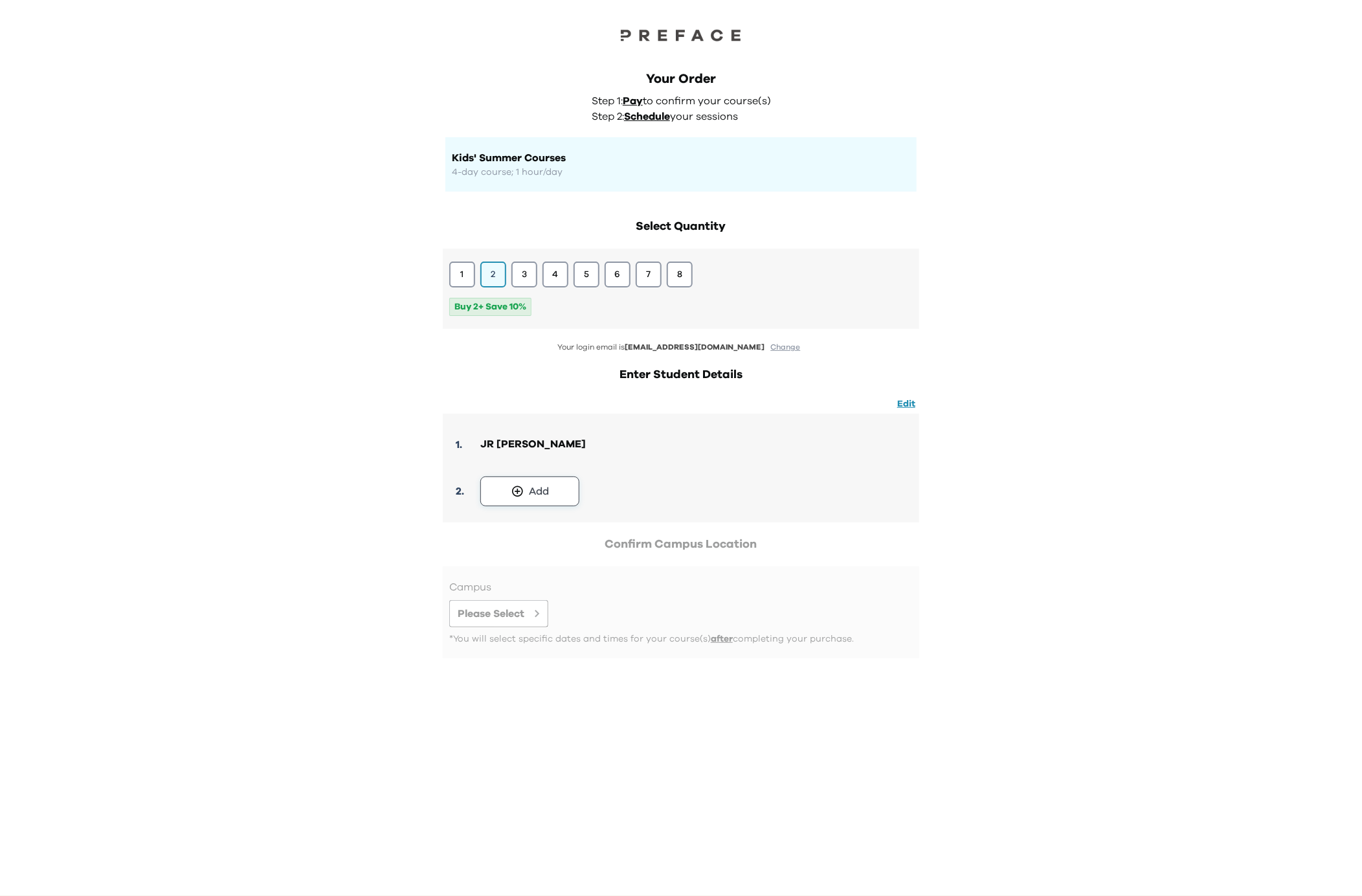
click at [527, 494] on button "Add" at bounding box center [530, 491] width 99 height 30
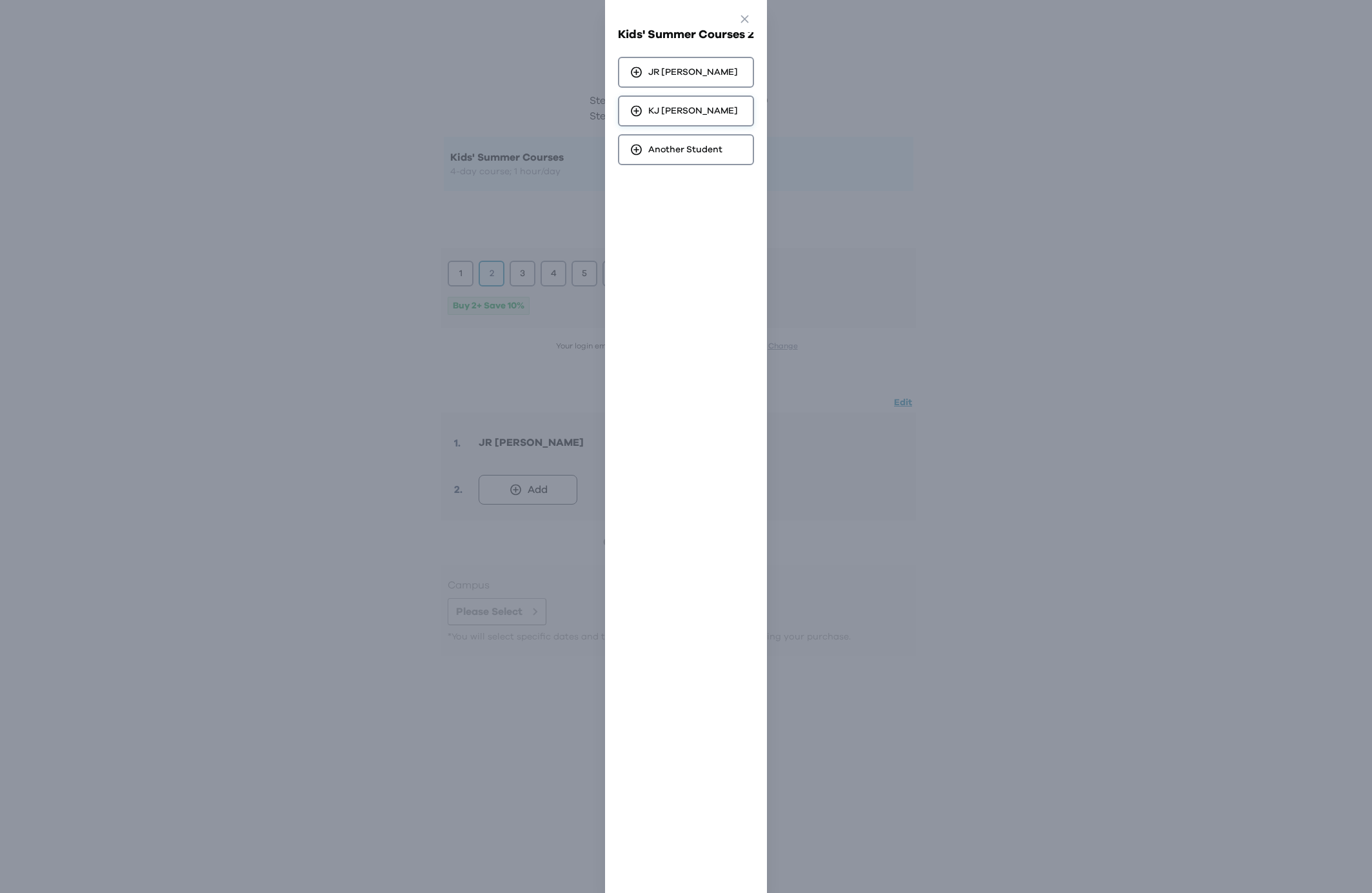
click at [658, 111] on span "KJ Chan" at bounding box center [693, 110] width 90 height 13
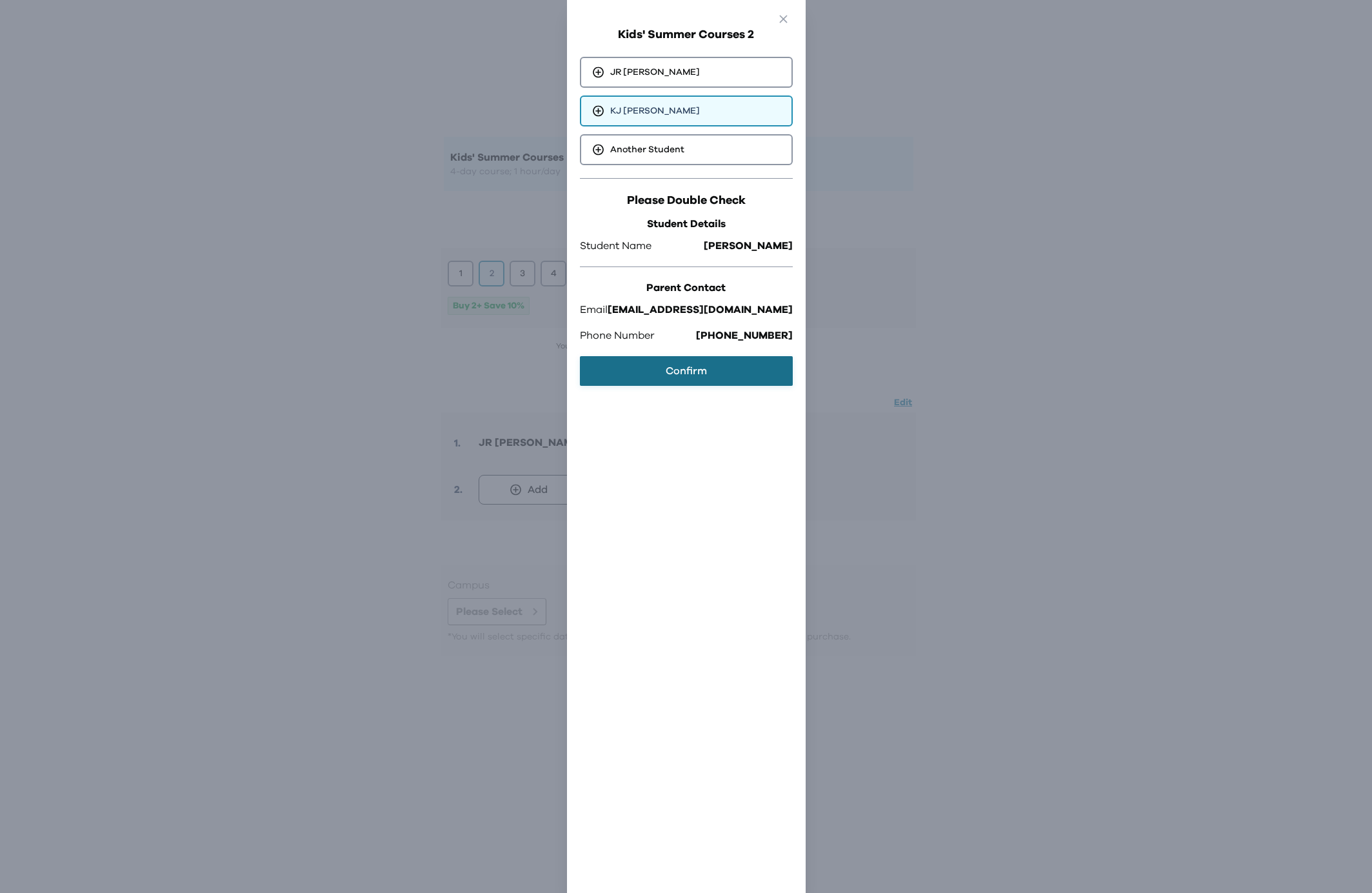
click at [700, 367] on button "Confirm" at bounding box center [686, 371] width 213 height 30
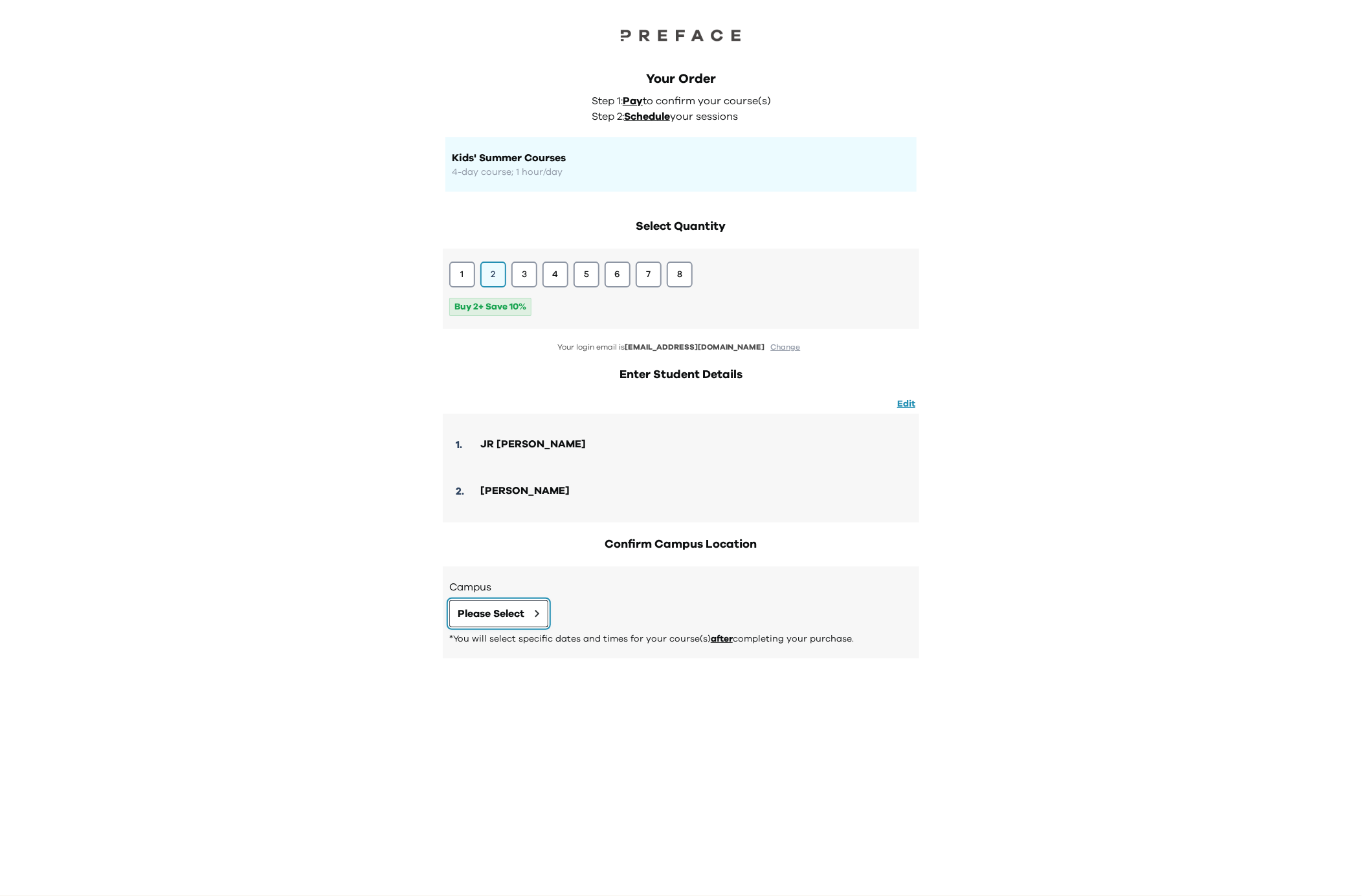
click at [503, 607] on span "Please Select" at bounding box center [491, 613] width 67 height 16
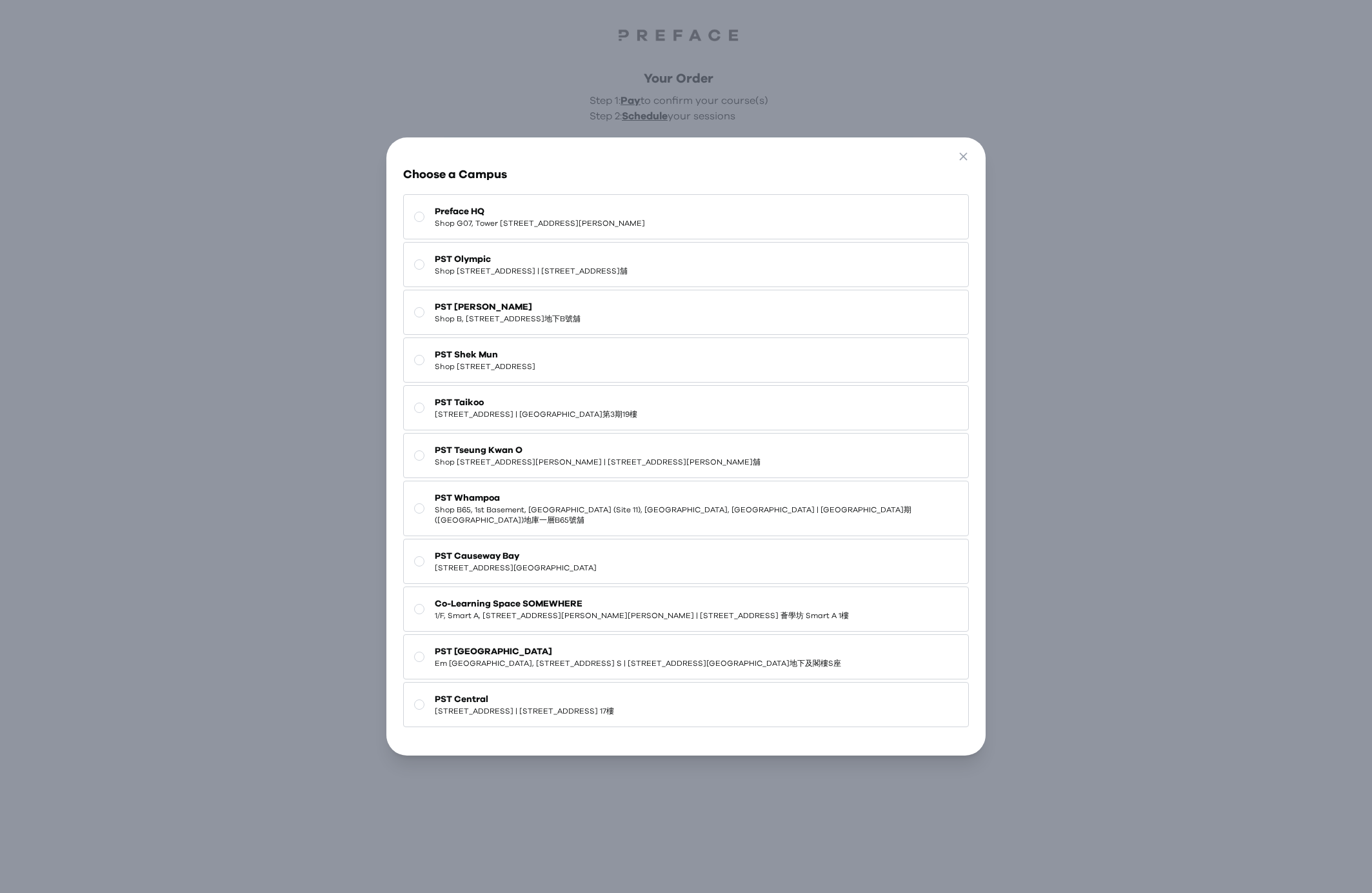
drag, startPoint x: 517, startPoint y: 497, endPoint x: 535, endPoint y: 502, distance: 18.7
click at [518, 497] on span "PST Whampoa" at bounding box center [696, 498] width 523 height 13
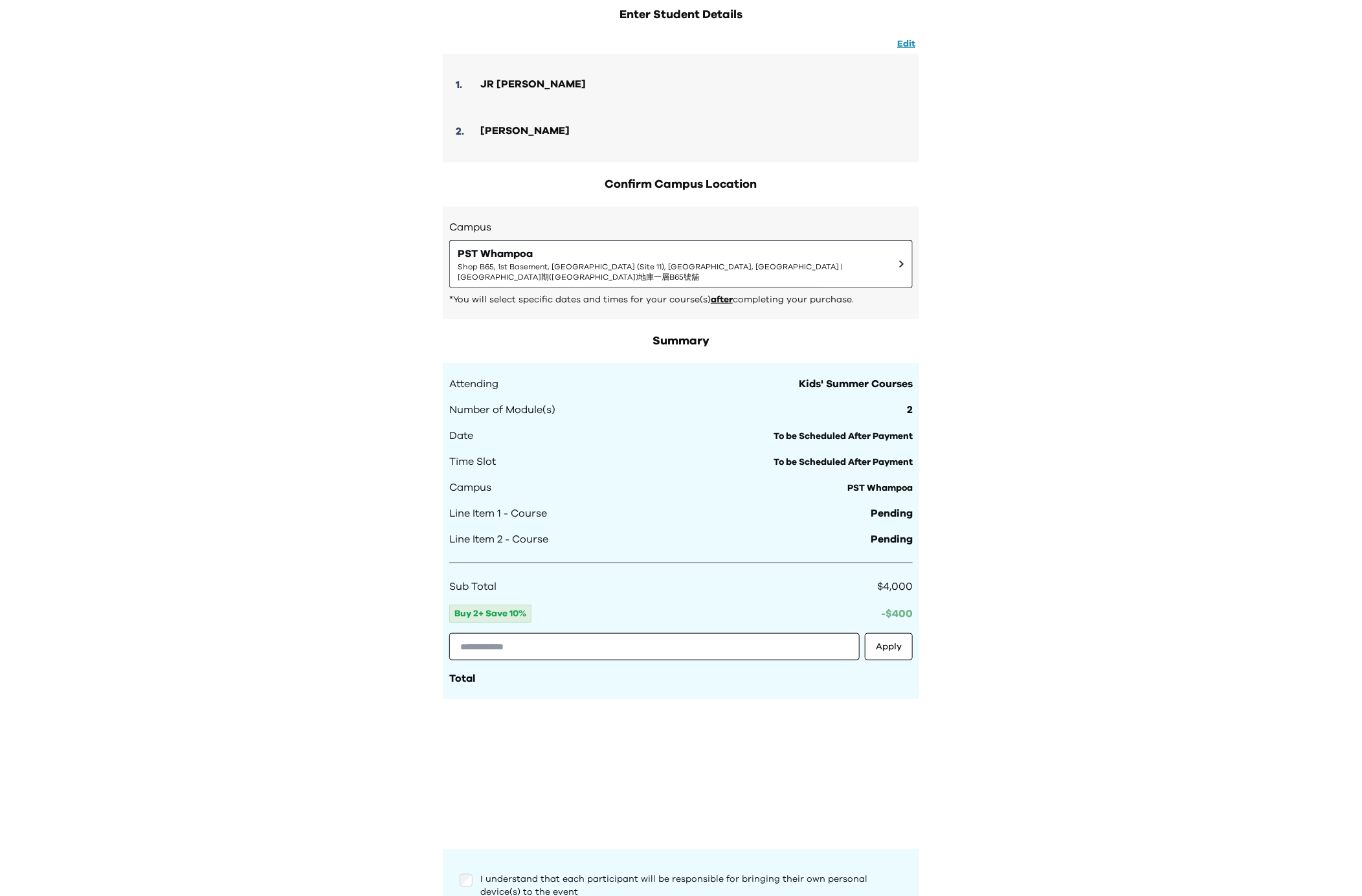
scroll to position [532, 0]
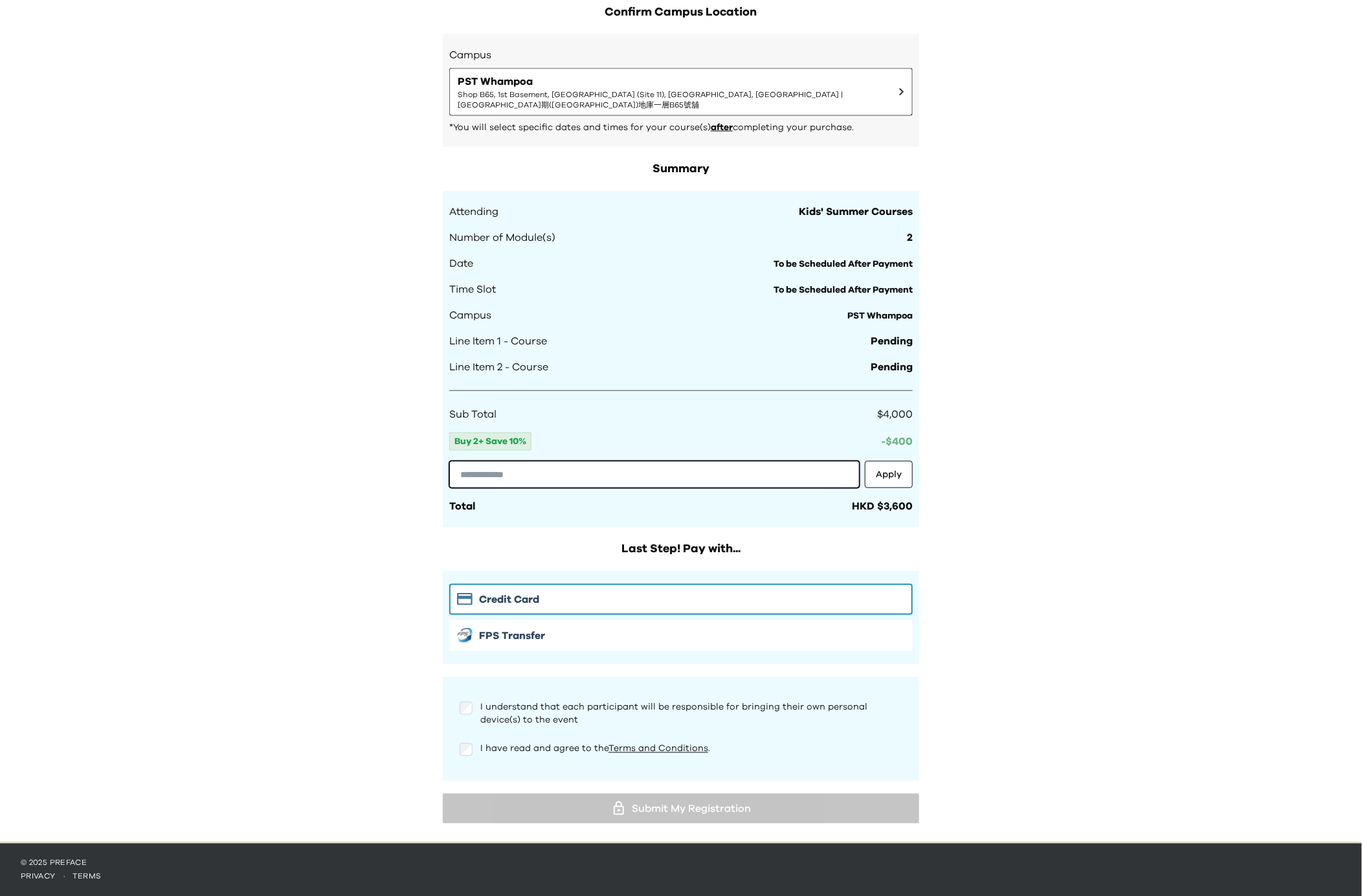
click at [506, 476] on input "text" at bounding box center [654, 475] width 410 height 27
paste input "*****"
type input "*****"
drag, startPoint x: 437, startPoint y: 459, endPoint x: 411, endPoint y: 460, distance: 26.0
click at [406, 457] on div "Your Order Step 1: Pay to confirm your course(s) Step 2: Schedule your sessions…" at bounding box center [681, 155] width 1362 height 1374
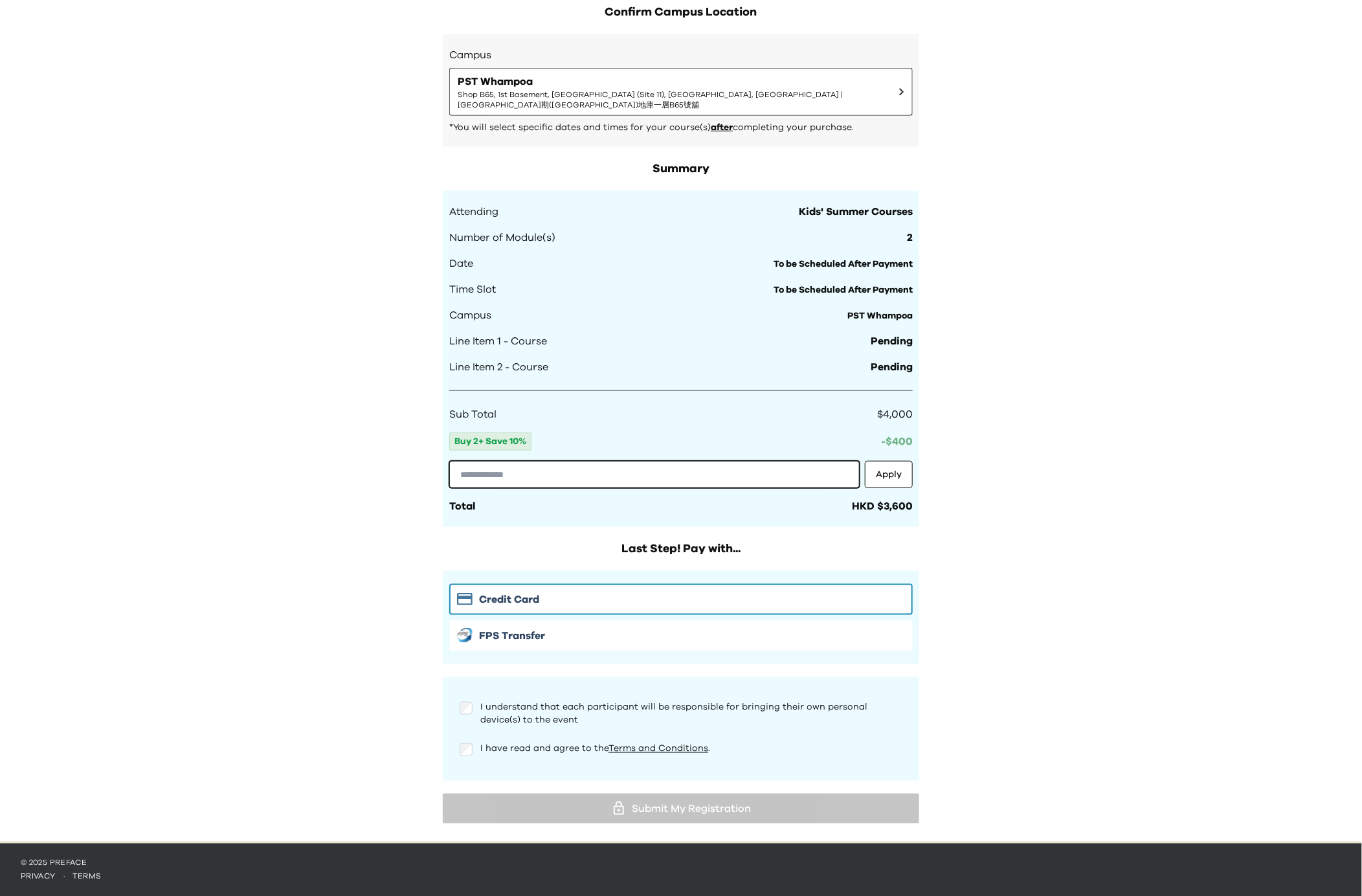
click at [514, 472] on input "text" at bounding box center [654, 475] width 410 height 27
paste input "**********"
type input "**********"
click at [881, 475] on button "Apply" at bounding box center [889, 475] width 48 height 27
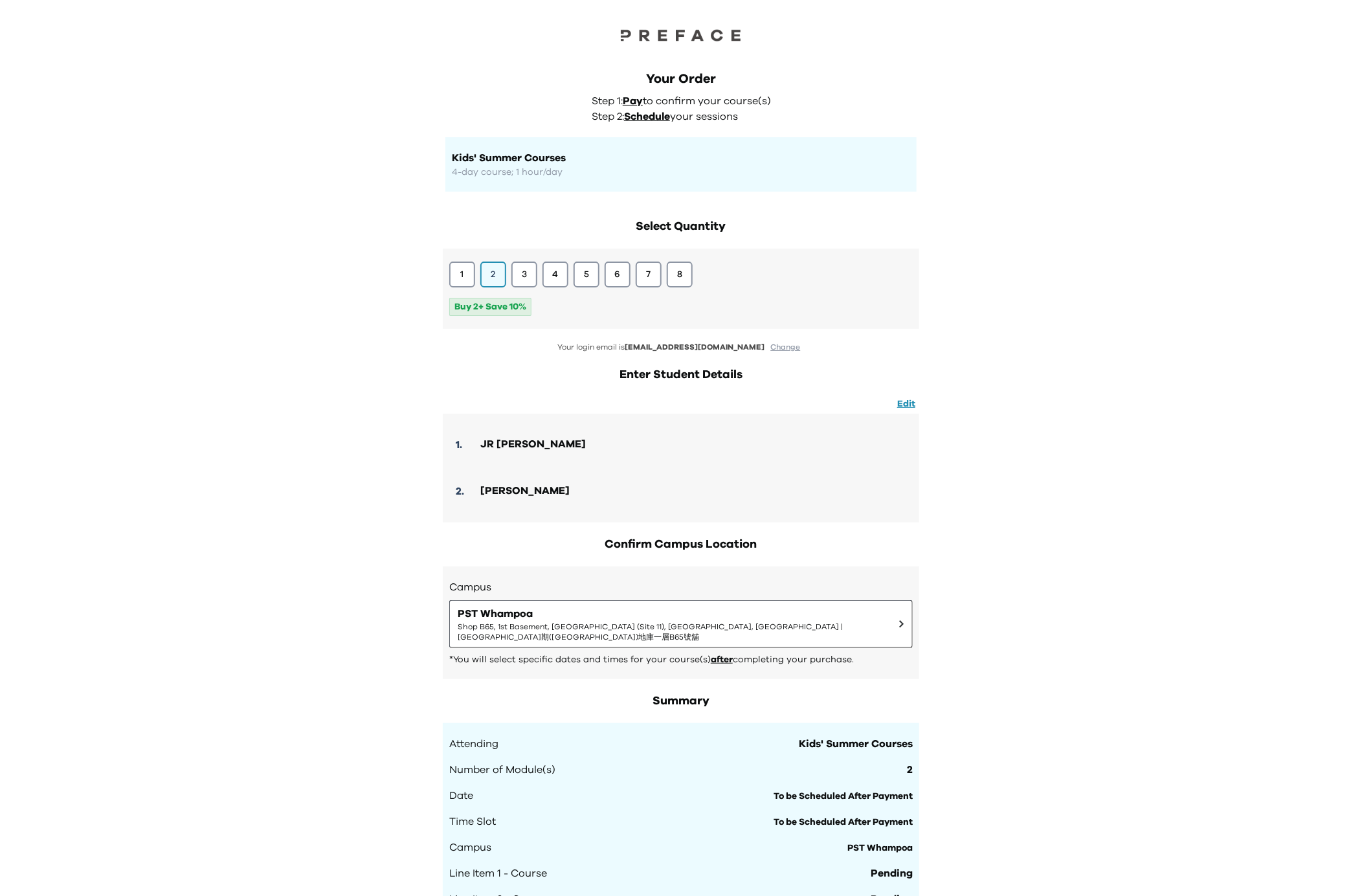
scroll to position [415, 0]
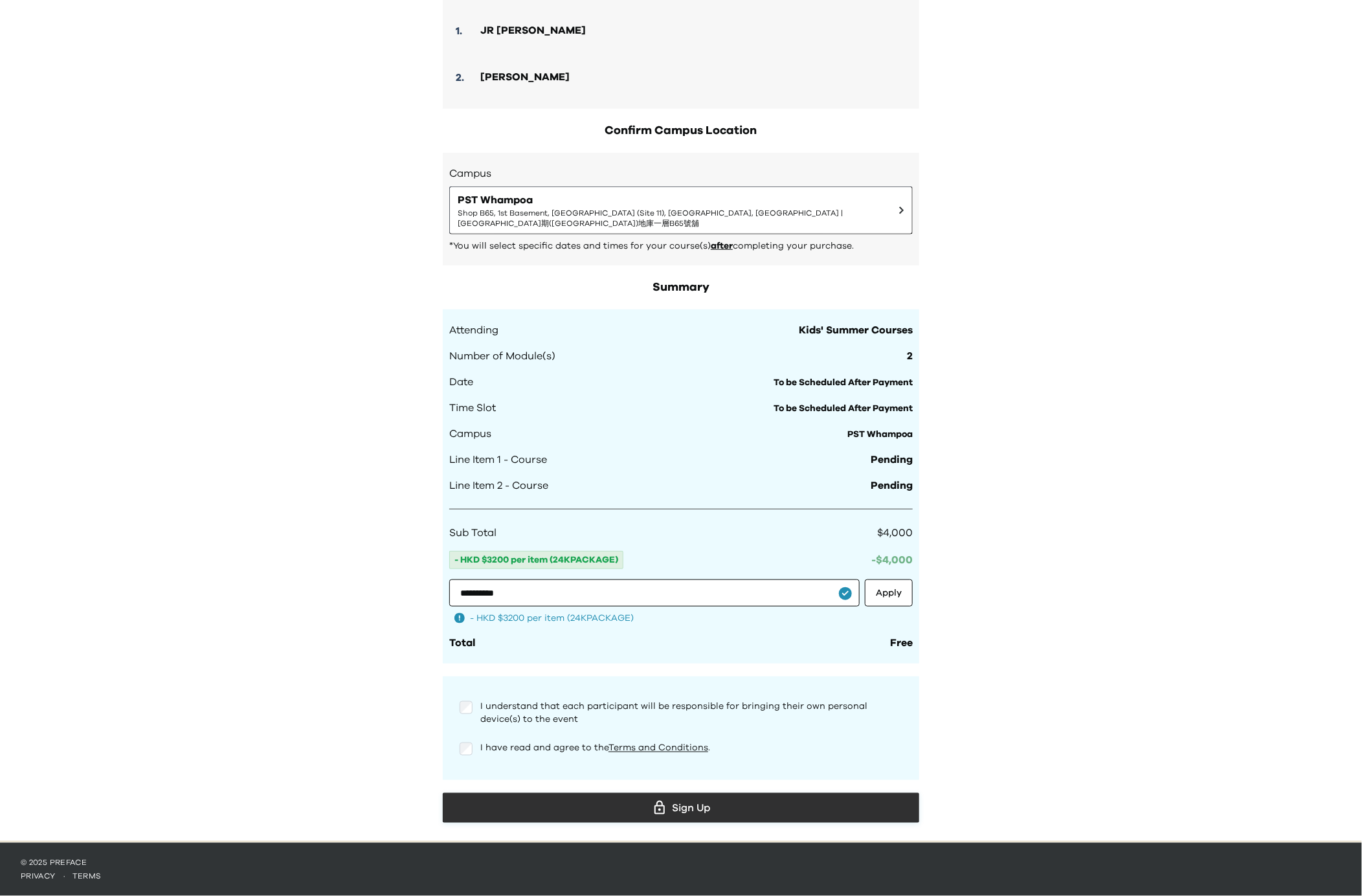
click at [669, 812] on div "Sign Up" at bounding box center [681, 808] width 456 height 20
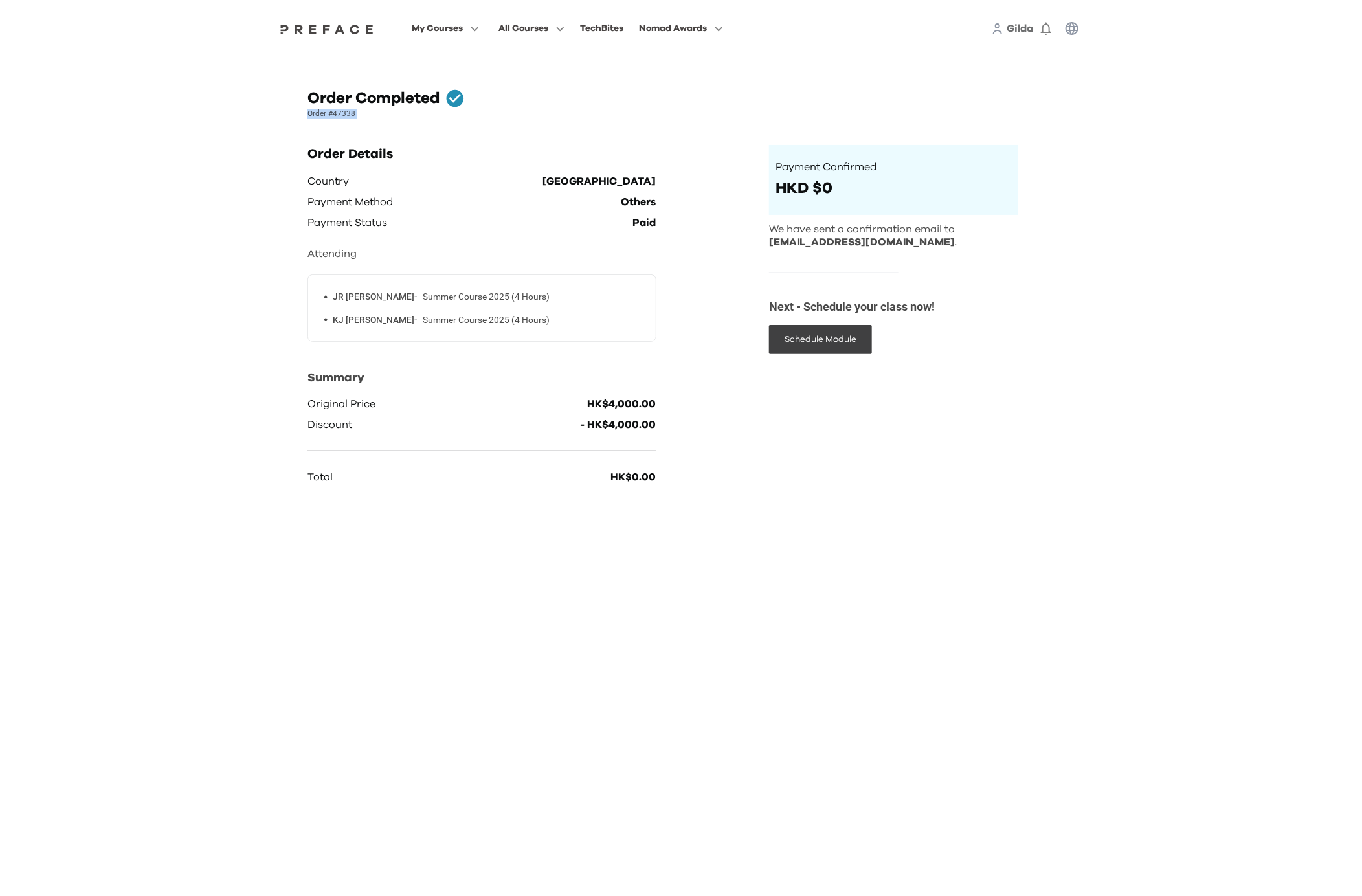
drag, startPoint x: 309, startPoint y: 114, endPoint x: 387, endPoint y: 120, distance: 78.2
click at [387, 120] on div "Order Completed Order #47338 Order Details Country Hong Kong Payment Method Oth…" at bounding box center [680, 287] width 809 height 430
copy p "Order #47338"
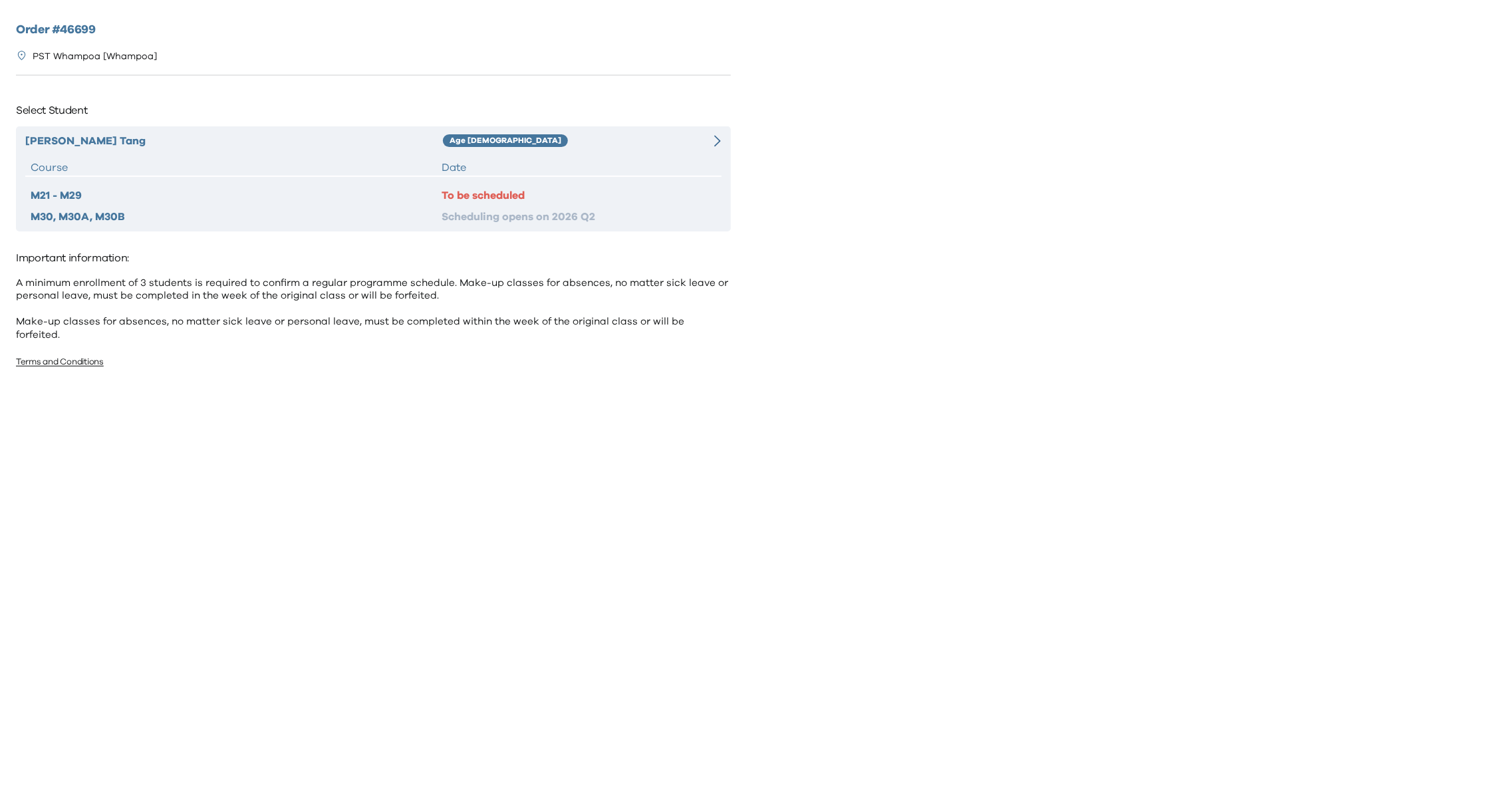
click at [554, 162] on div "Date" at bounding box center [578, 167] width 274 height 16
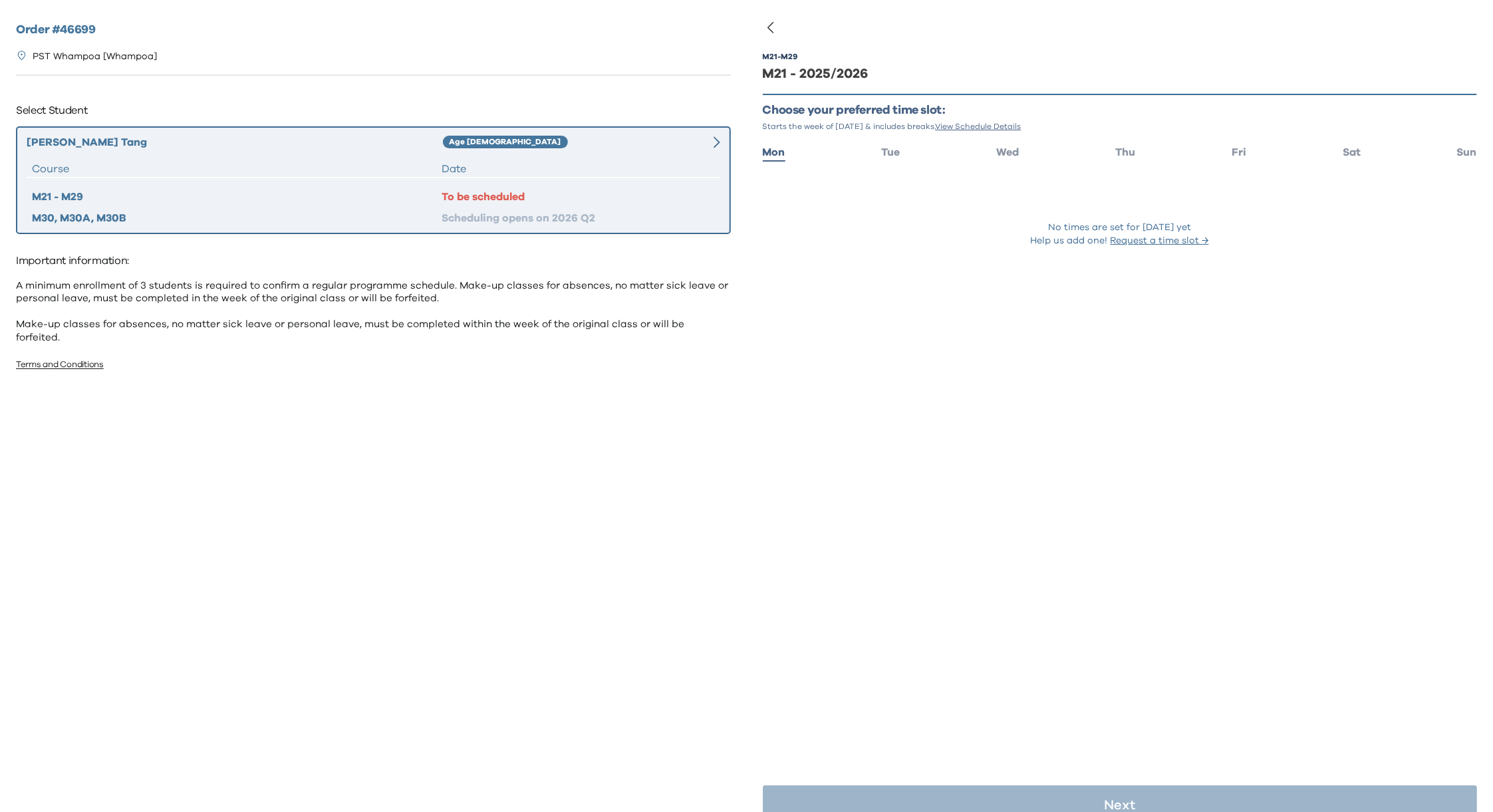
drag, startPoint x: 1008, startPoint y: 151, endPoint x: 1036, endPoint y: 169, distance: 33.3
click at [1009, 151] on span "Wed" at bounding box center [1007, 152] width 22 height 11
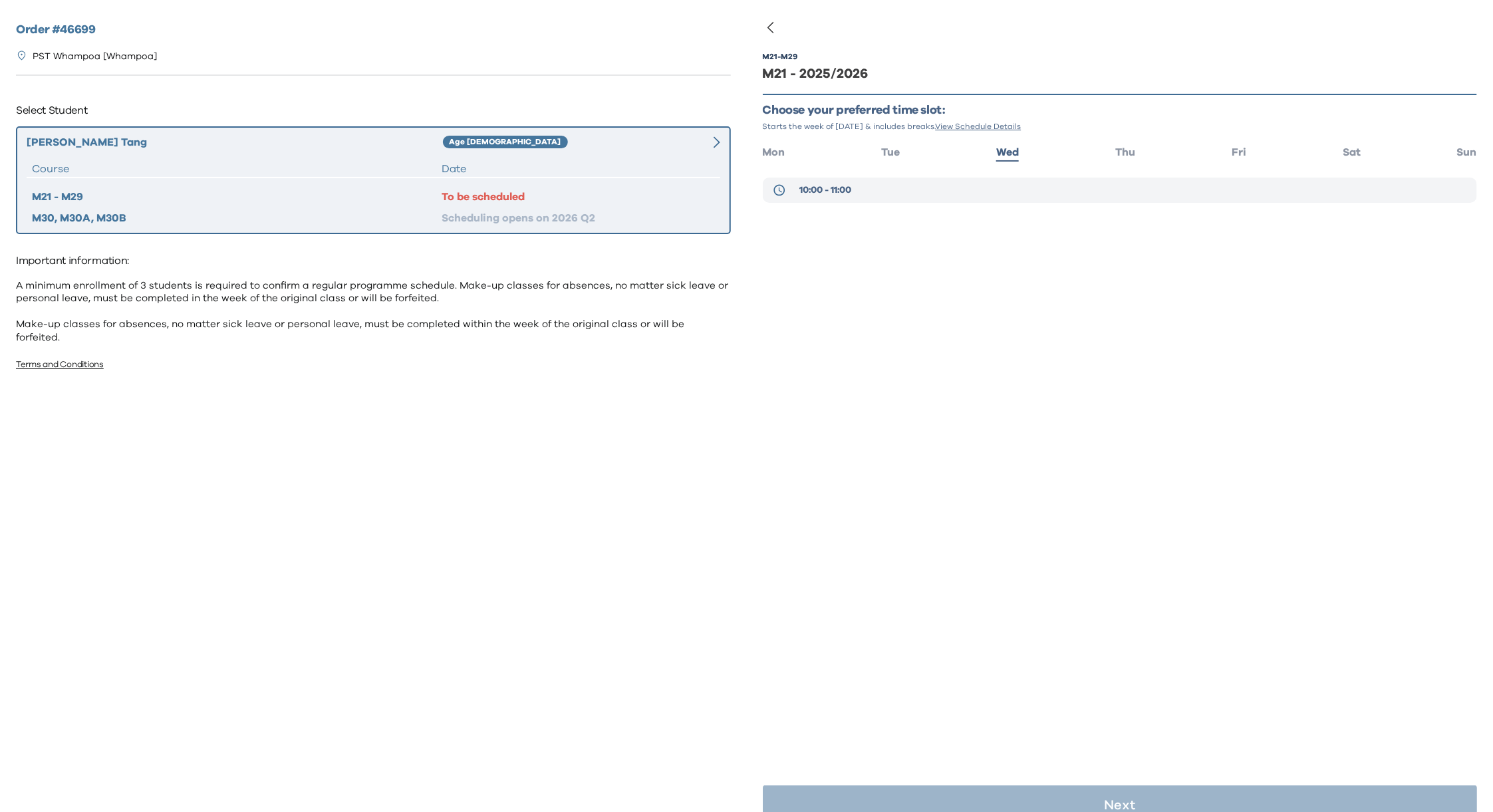
click at [859, 187] on button "10:00 - 11:00" at bounding box center [1120, 190] width 715 height 25
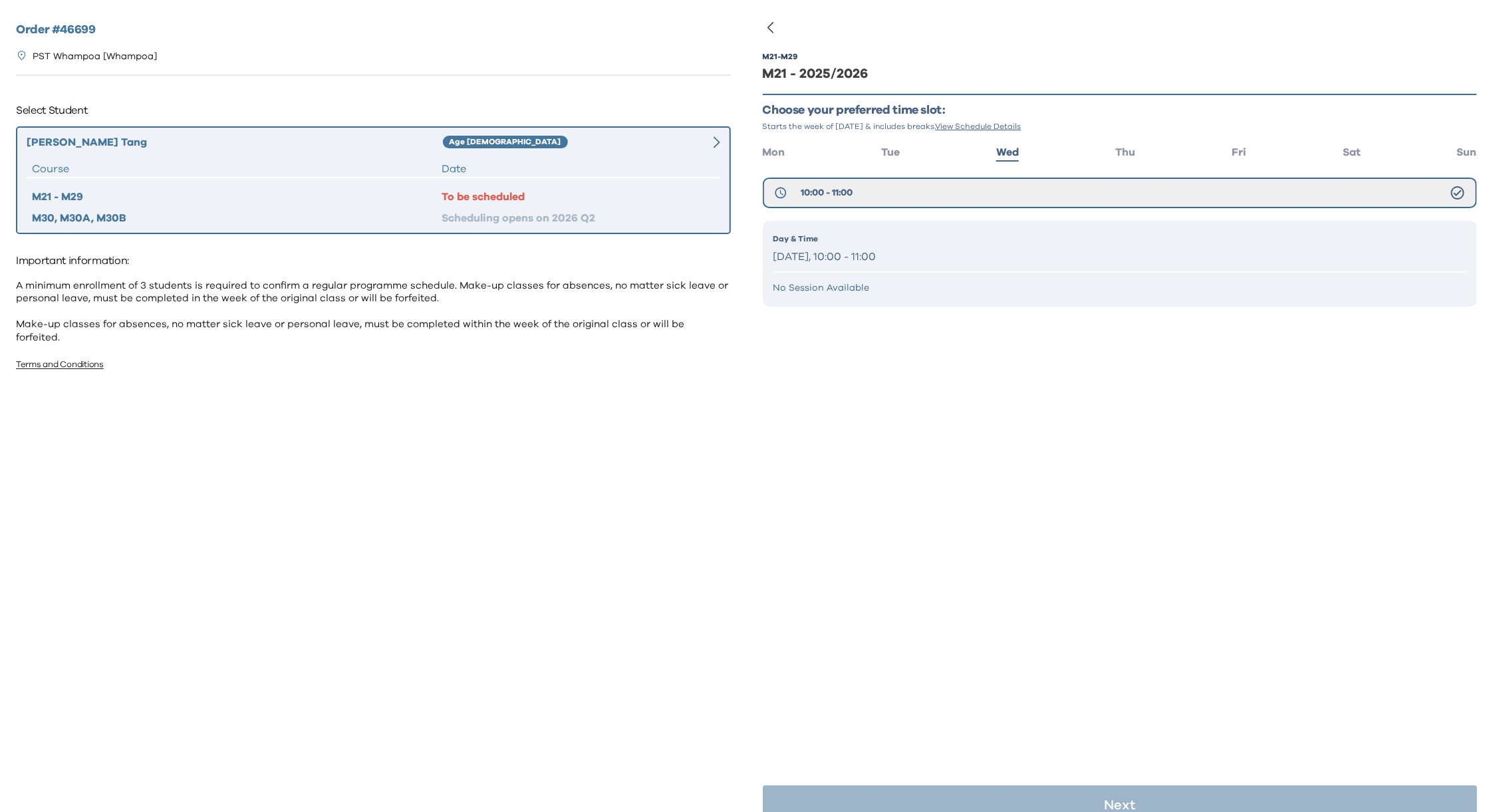
click at [989, 250] on p "[DATE], 10:00 - 11:00" at bounding box center [1120, 257] width 693 height 19
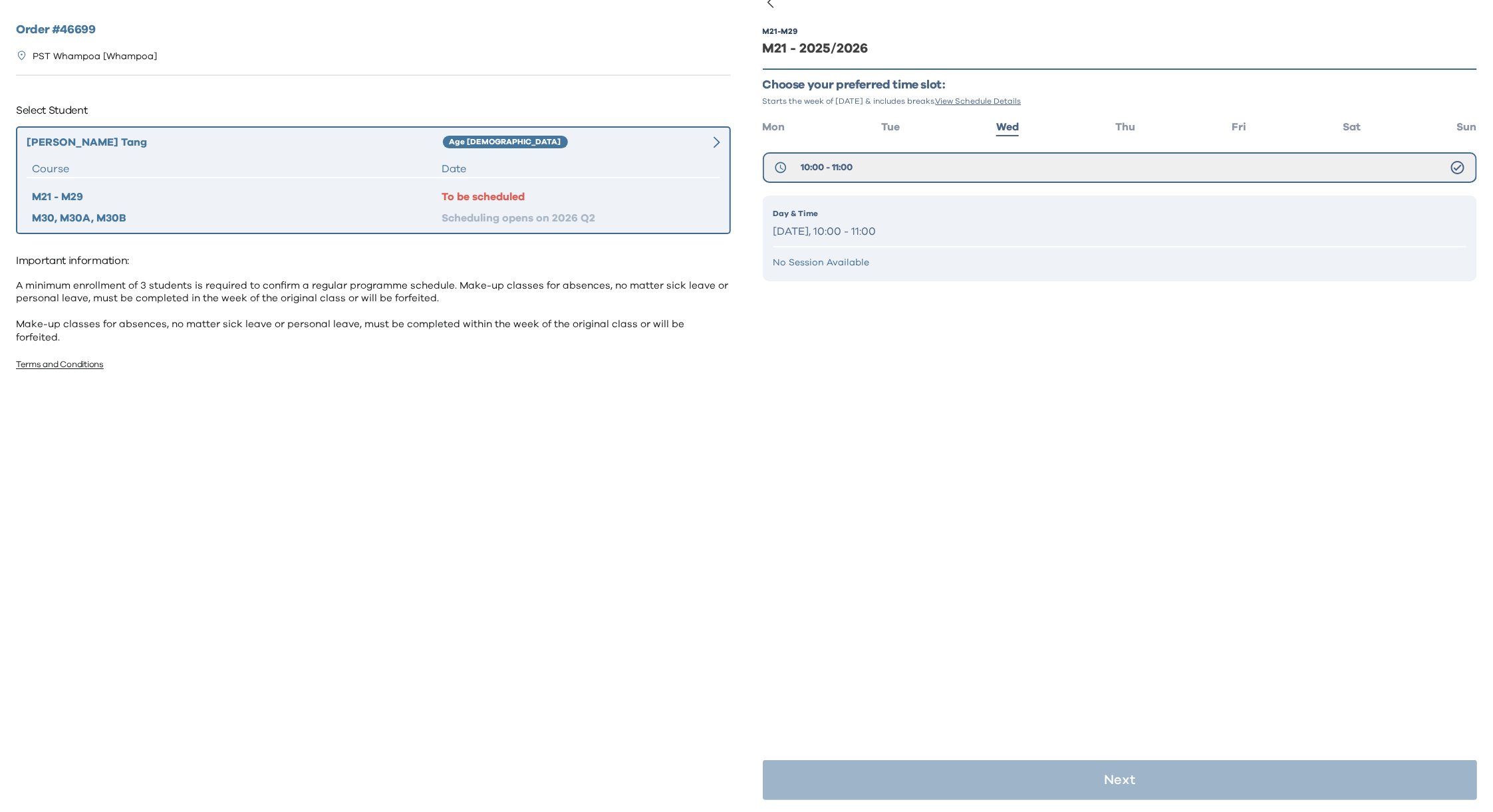
scroll to position [26, 0]
click at [994, 464] on div "M21 - M29 M21 - 2025/2026 Choose your preferred time slot: Starts the week of […" at bounding box center [1120, 406] width 715 height 812
click at [1009, 121] on span "Wed" at bounding box center [1007, 127] width 22 height 11
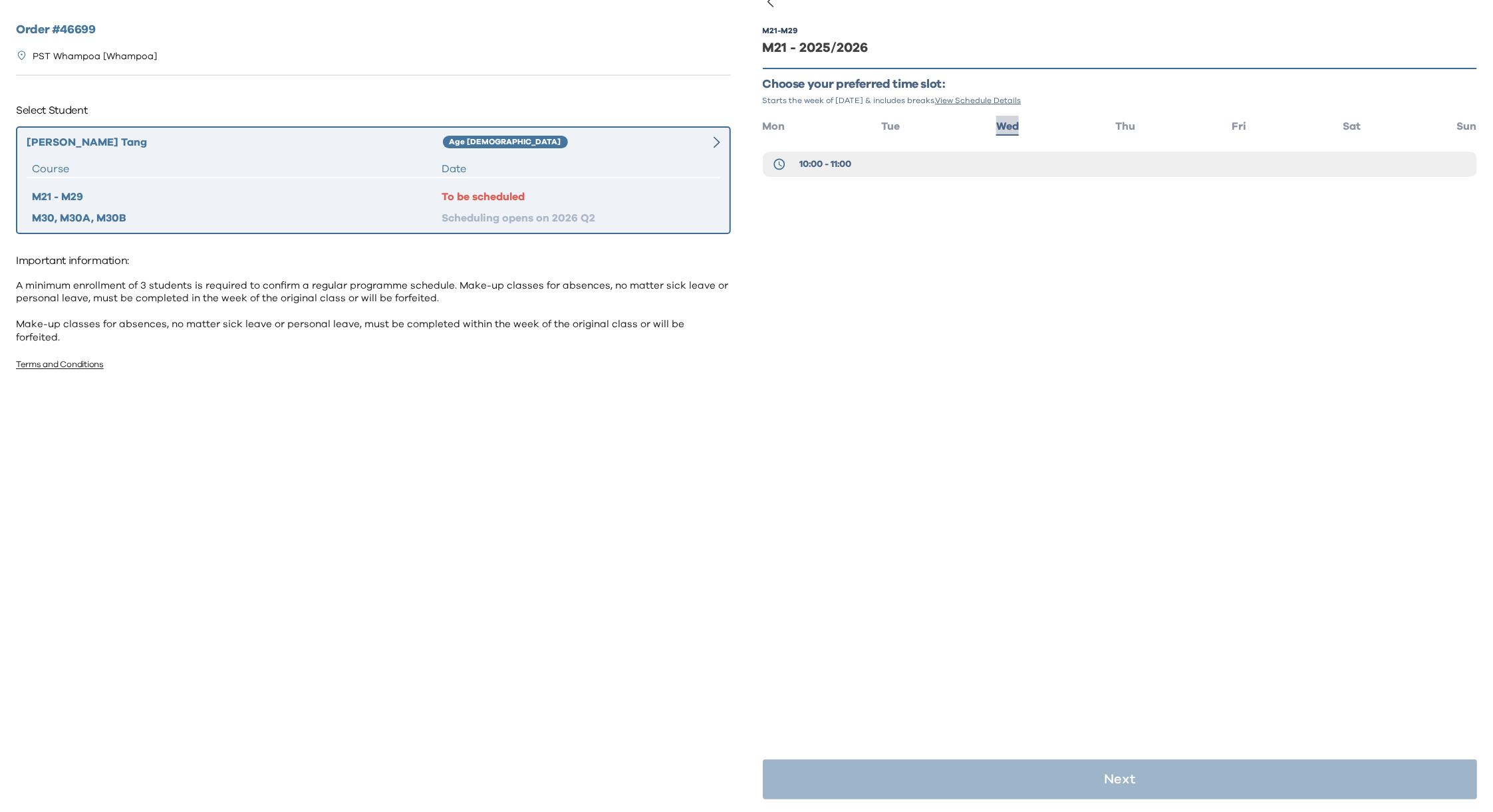
click at [1005, 117] on li "Wed" at bounding box center [1007, 125] width 22 height 19
click at [1011, 125] on span "Wed" at bounding box center [1007, 127] width 22 height 11
click at [646, 131] on div "[PERSON_NAME] Age [DEMOGRAPHIC_DATA] Course Date M21 - M29 To be scheduled M30,…" at bounding box center [373, 179] width 715 height 107
drag, startPoint x: 1003, startPoint y: 124, endPoint x: 964, endPoint y: 144, distance: 43.8
click at [1004, 124] on span "Wed" at bounding box center [1007, 127] width 22 height 11
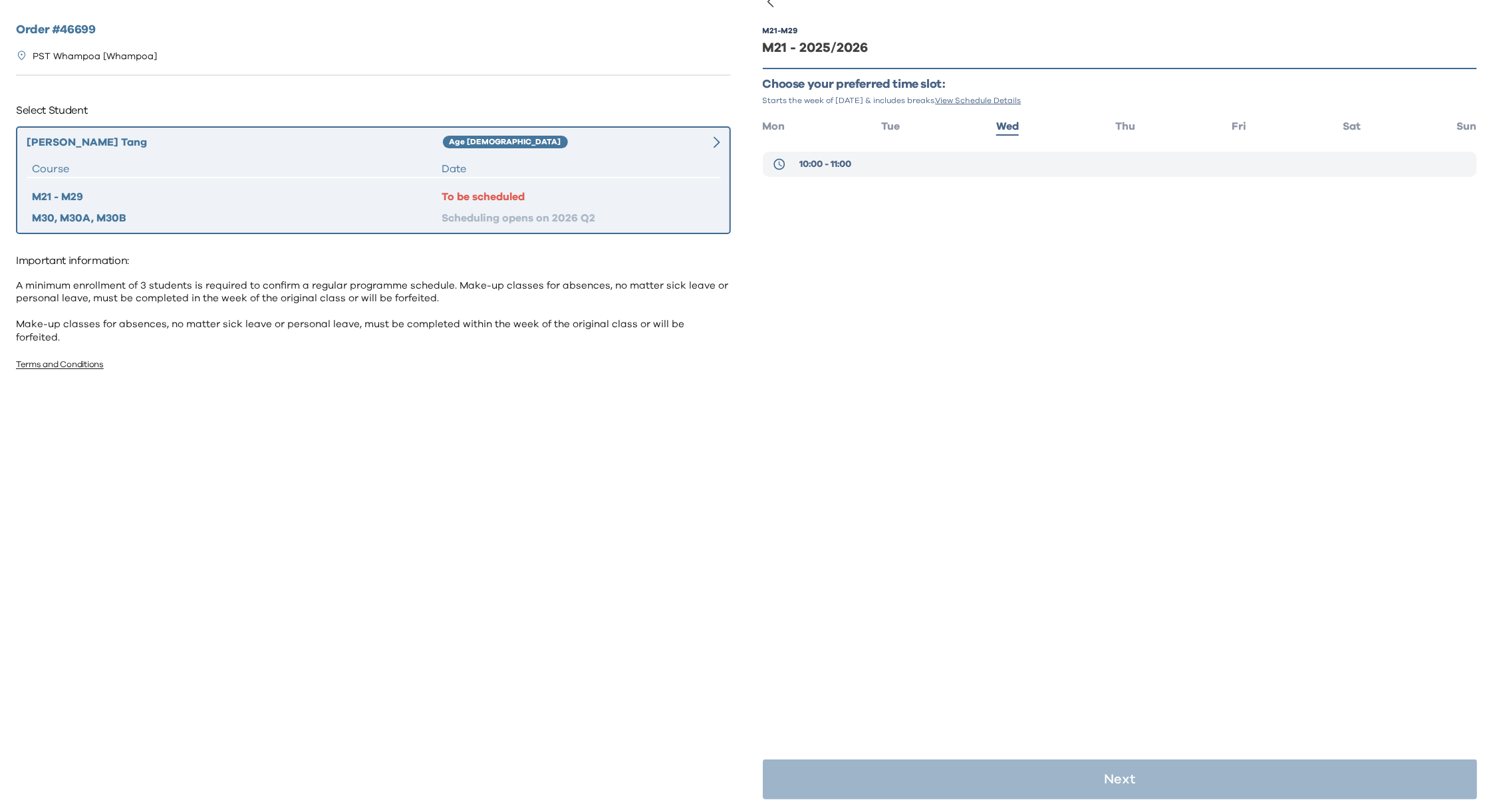
click at [838, 163] on span "10:00 - 11:00" at bounding box center [825, 164] width 52 height 13
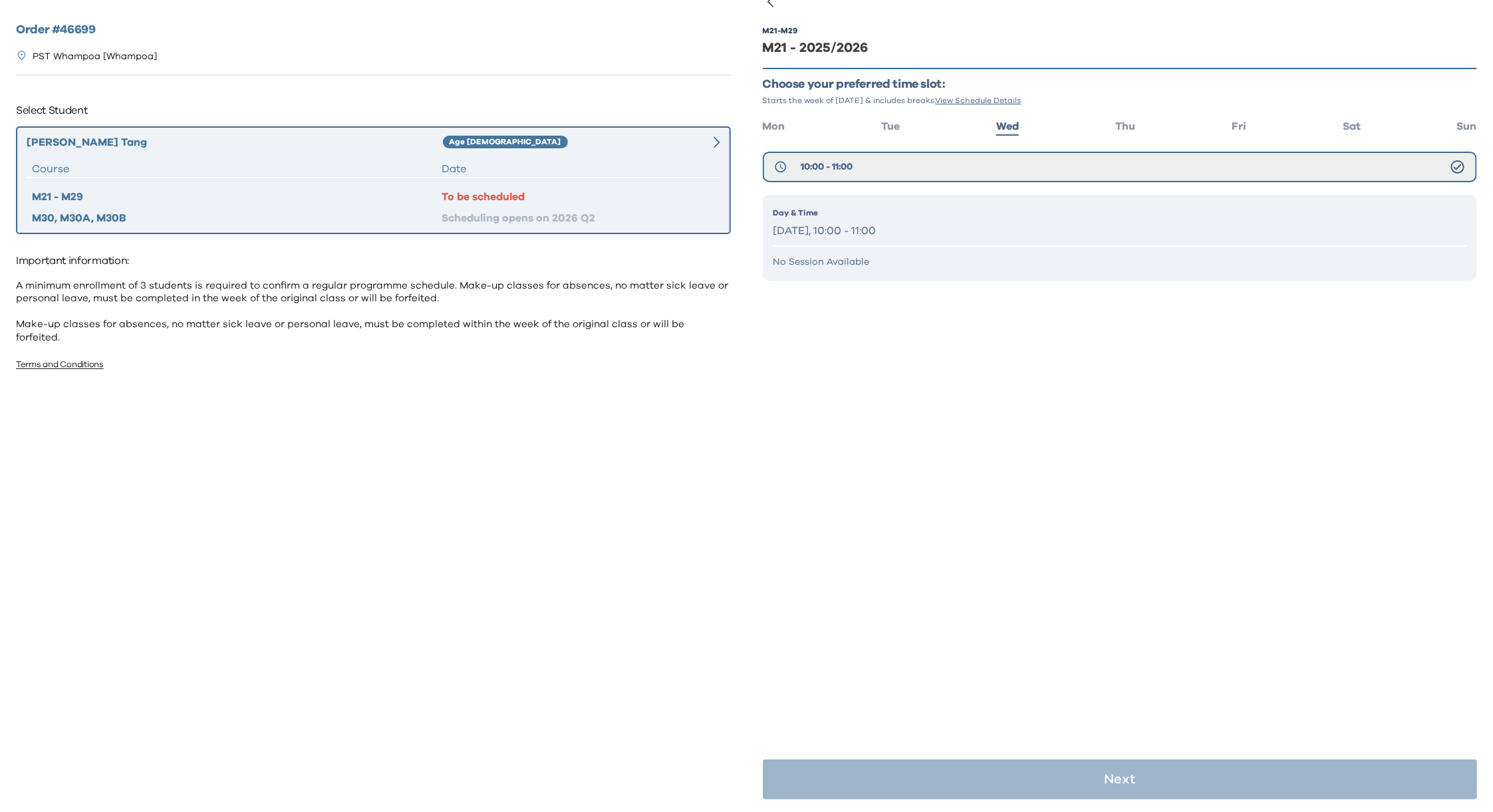
click at [866, 232] on p "Wednesday, 10:00 - 11:00" at bounding box center [1120, 231] width 693 height 19
click at [1144, 231] on p "Wednesday, 10:00 - 11:00" at bounding box center [1120, 231] width 693 height 19
click at [947, 376] on div "M21 - M29 M21 - 2025/2026 Choose your preferred time slot: Starts the week of […" at bounding box center [1120, 406] width 715 height 812
click at [521, 158] on div "Hayden Tang Age 8-9 Course Date M21 - M29 To be scheduled M30, M30A, M30B Sched…" at bounding box center [373, 179] width 715 height 107
click at [624, 156] on div "Hayden Tang Age 8-9 Course Date M21 - M29 To be scheduled M30, M30A, M30B Sched…" at bounding box center [373, 179] width 715 height 107
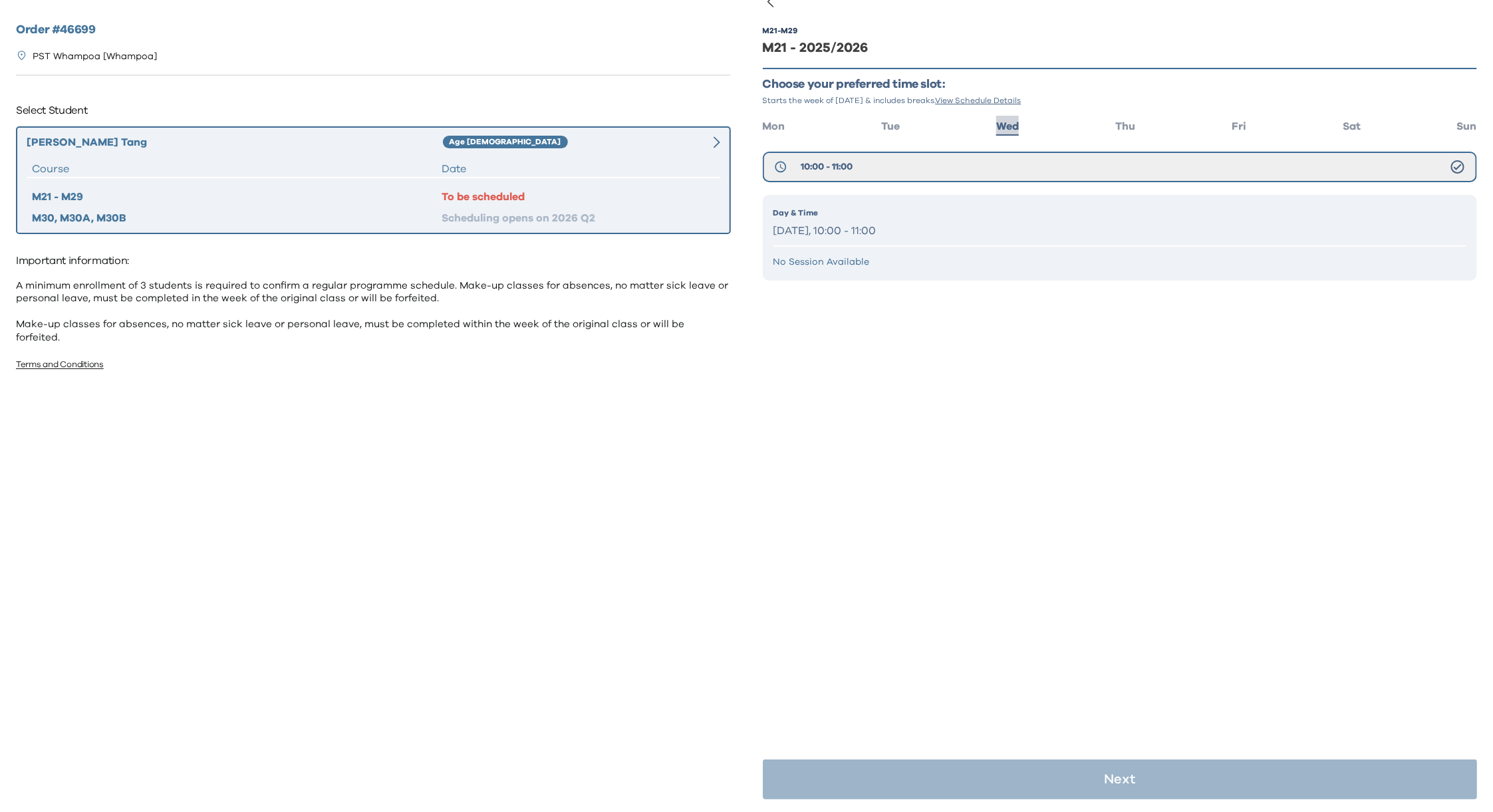
click at [1001, 124] on span "Wed" at bounding box center [1007, 127] width 22 height 11
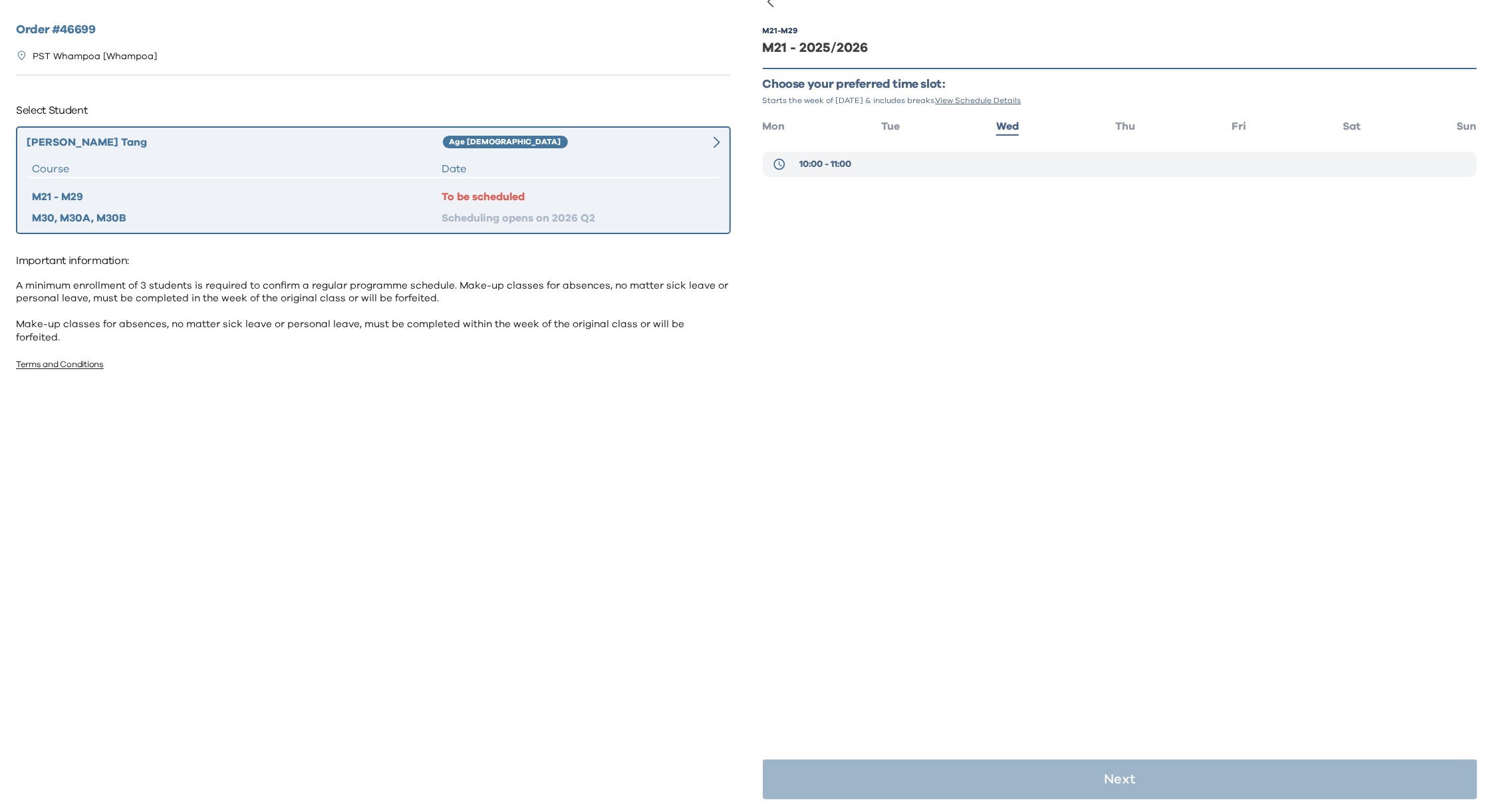
click at [868, 164] on button "10:00 - 11:00" at bounding box center [1120, 164] width 715 height 25
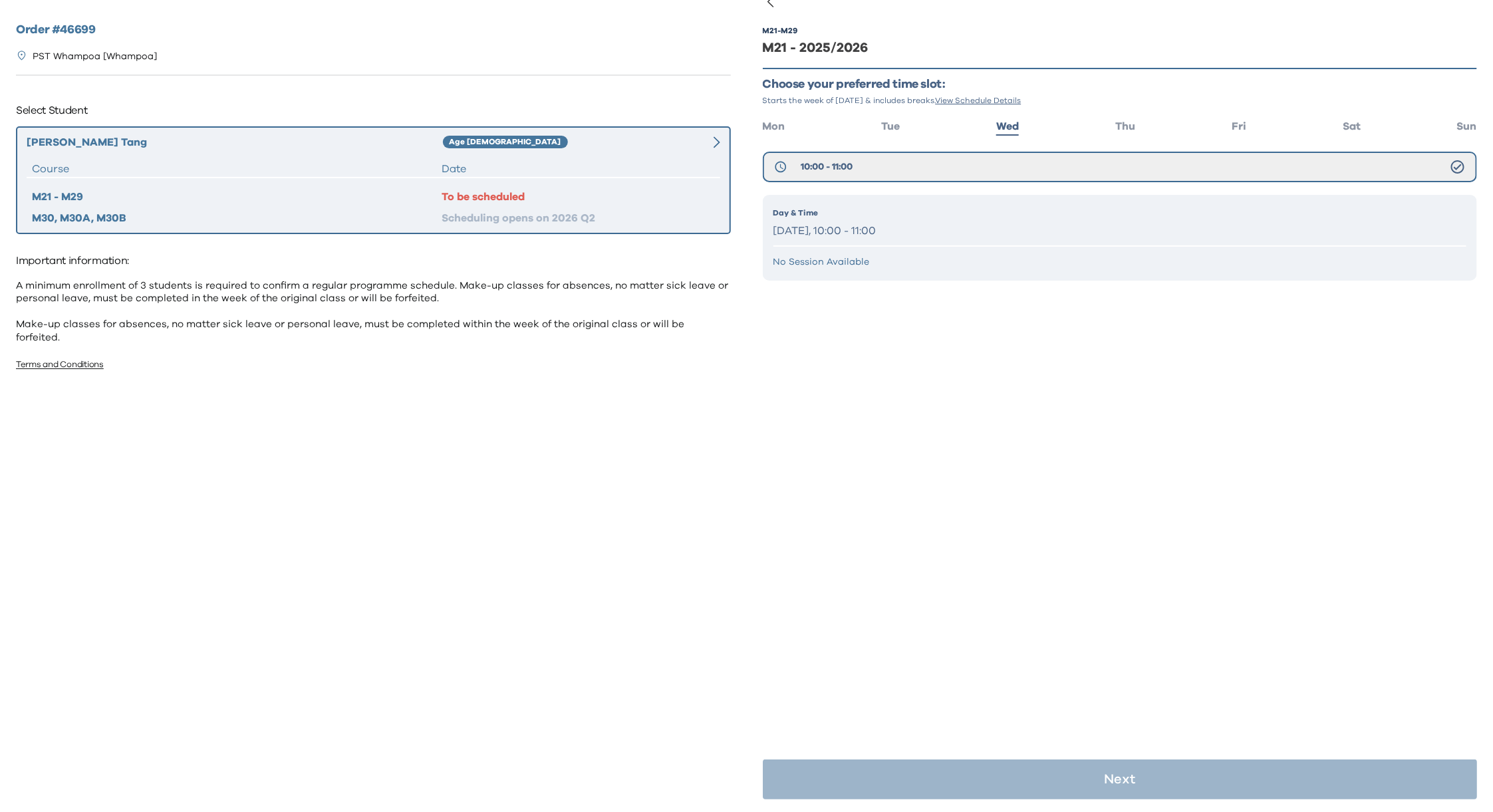
click at [866, 226] on p "Wednesday, 10:00 - 11:00" at bounding box center [1120, 231] width 693 height 19
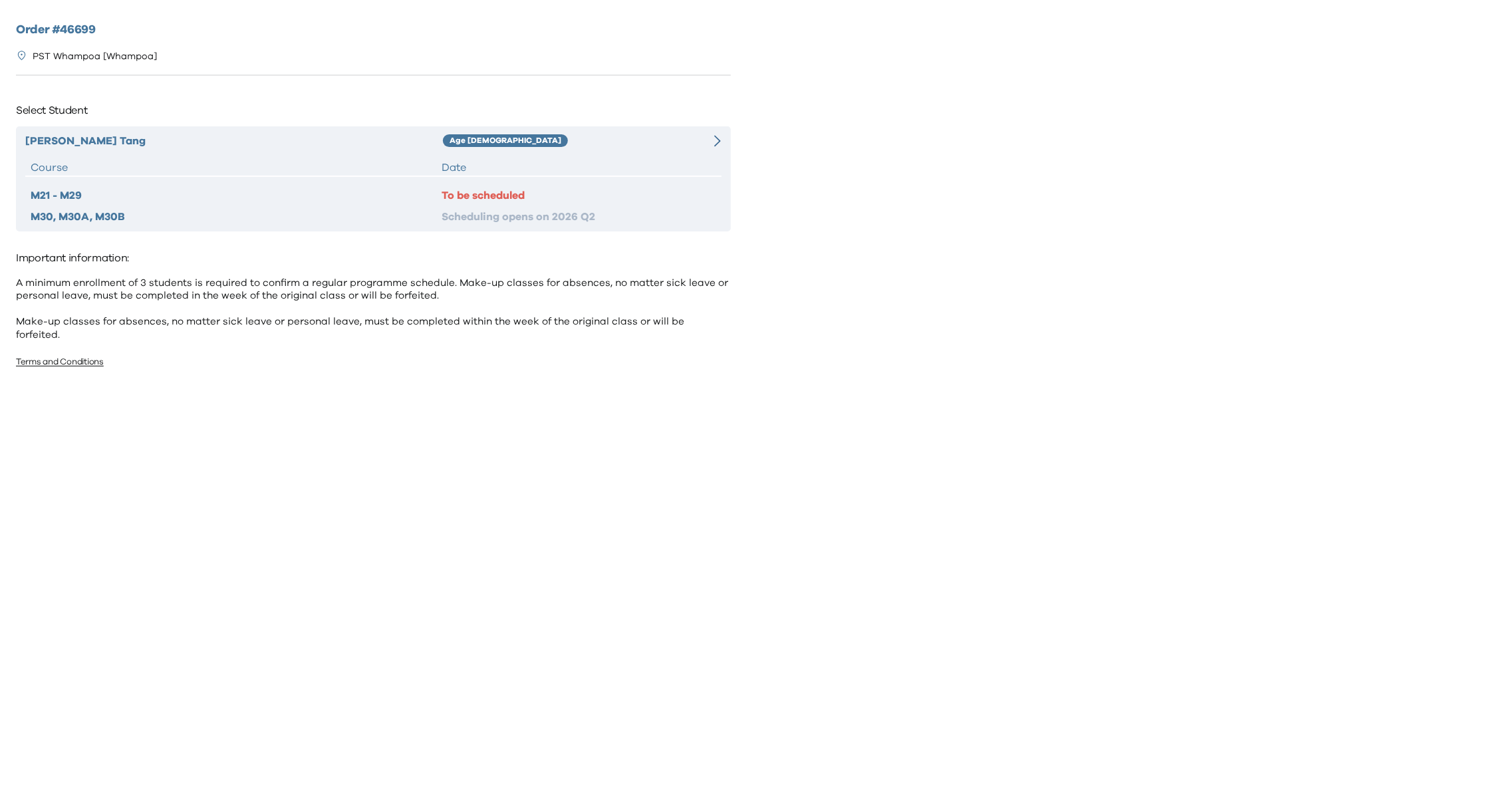
click at [612, 148] on div "Age [DEMOGRAPHIC_DATA]" at bounding box center [564, 141] width 243 height 16
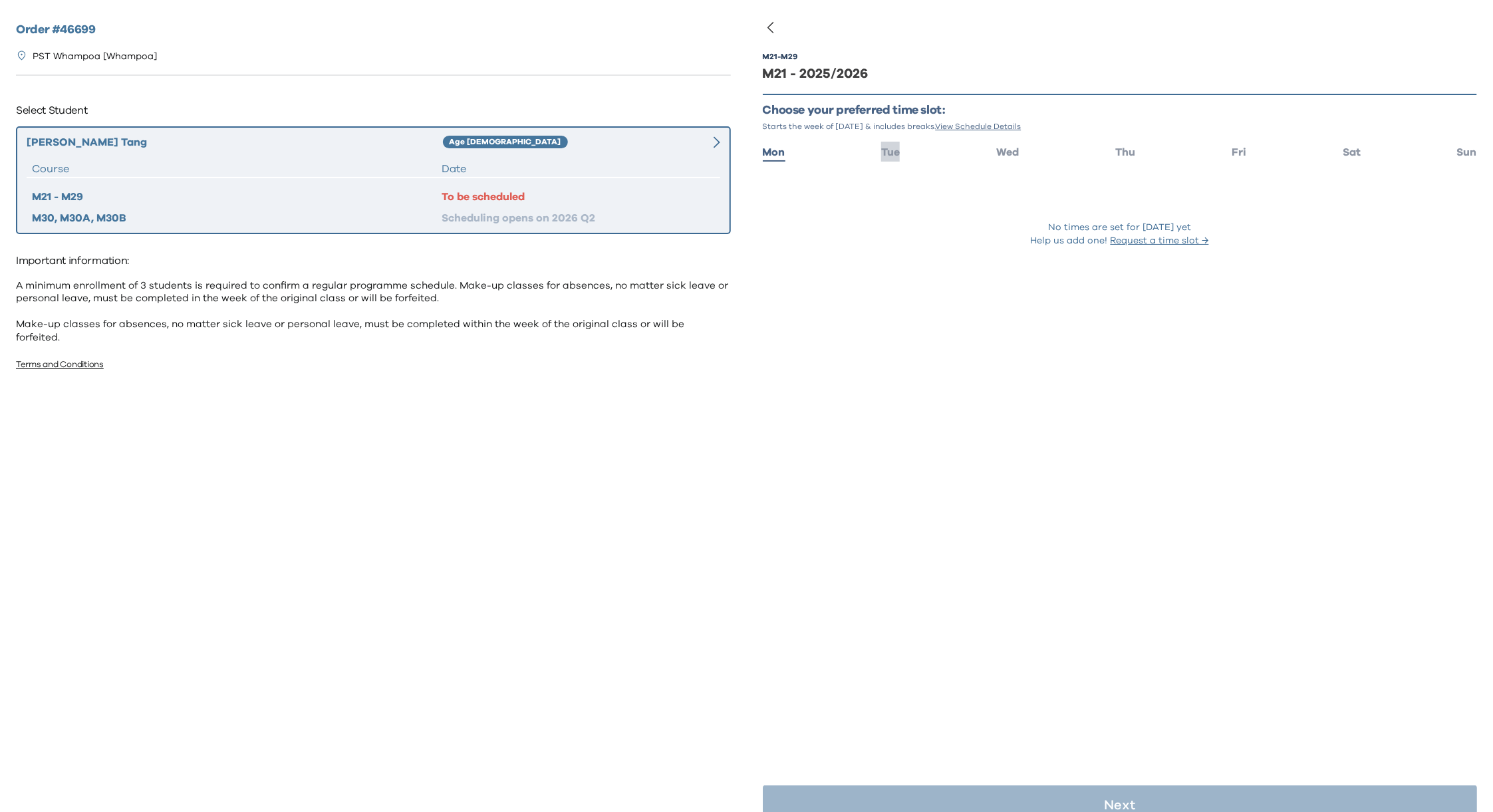
click at [893, 155] on span "Tue" at bounding box center [890, 152] width 19 height 11
click at [1008, 151] on span "Wed" at bounding box center [1007, 152] width 22 height 11
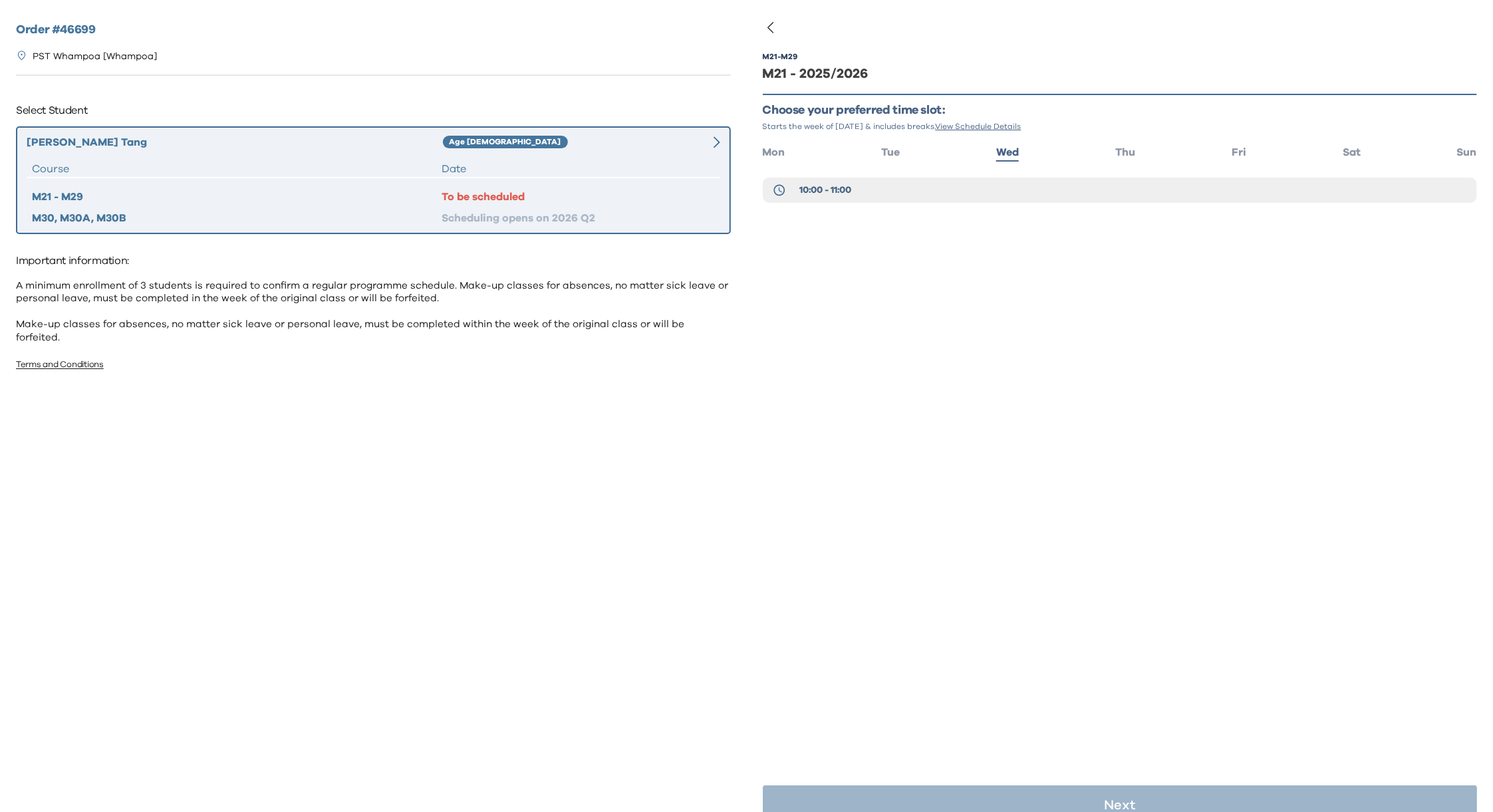
drag, startPoint x: 1124, startPoint y: 152, endPoint x: 1131, endPoint y: 151, distance: 7.1
click at [1123, 152] on span "Thu" at bounding box center [1125, 152] width 20 height 11
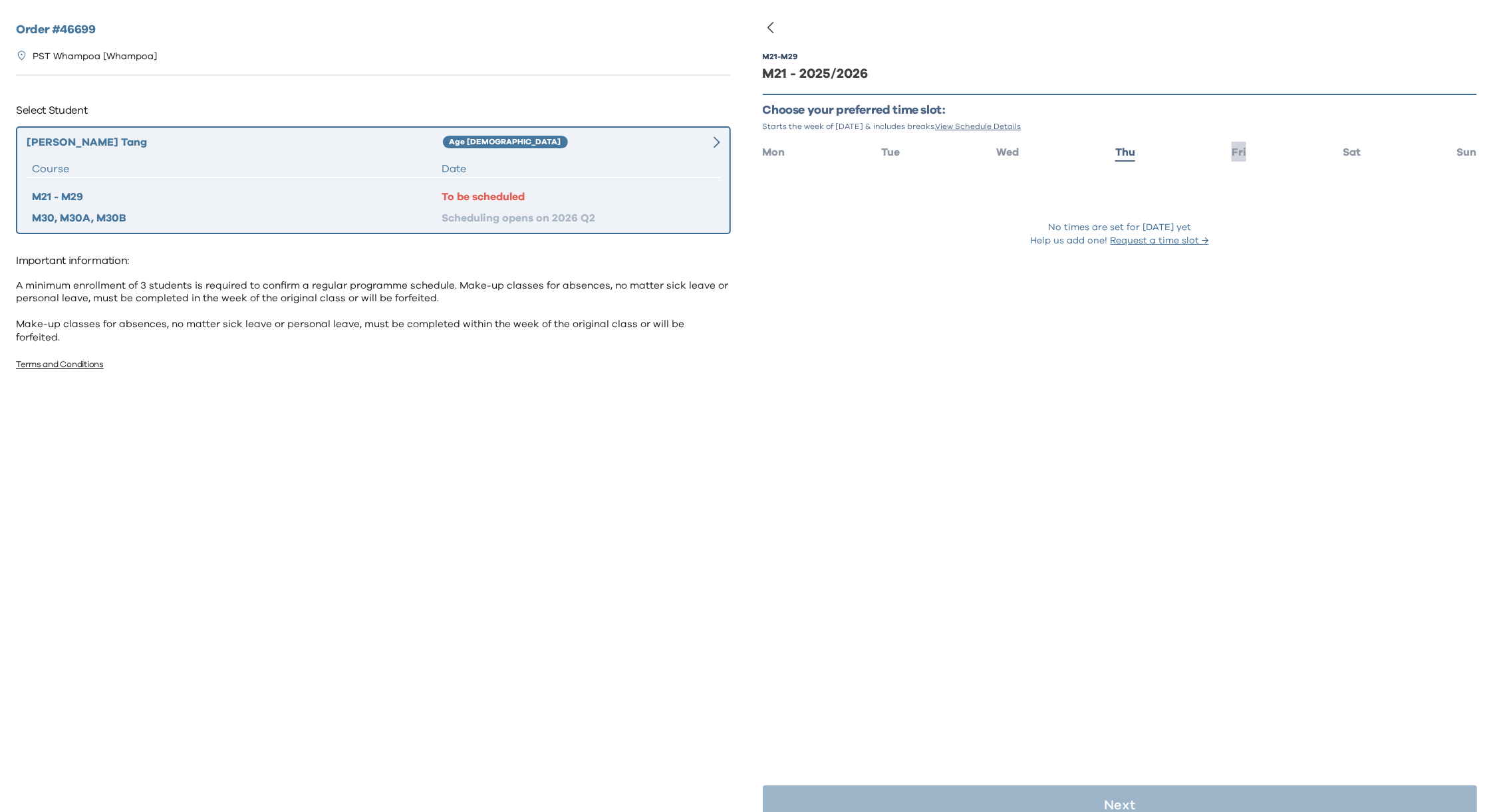
click at [1234, 155] on span "Fri" at bounding box center [1238, 152] width 15 height 11
click at [1345, 150] on span "Sat" at bounding box center [1351, 152] width 18 height 11
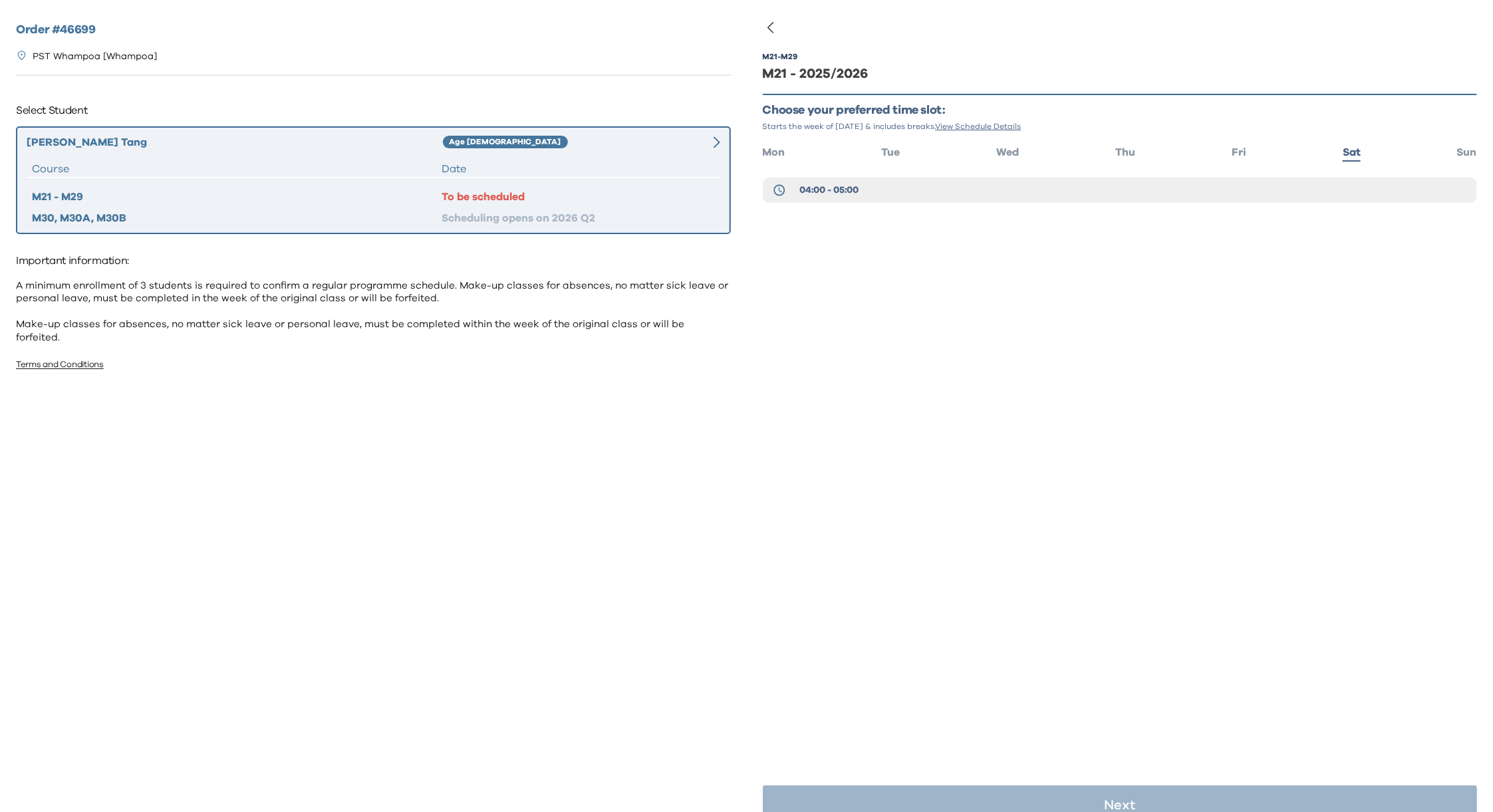
drag, startPoint x: 1448, startPoint y: 150, endPoint x: 1410, endPoint y: 154, distance: 38.2
click at [1457, 150] on span "Sun" at bounding box center [1467, 152] width 20 height 11
click at [883, 188] on button "10:00 - 11:00" at bounding box center [1120, 190] width 715 height 25
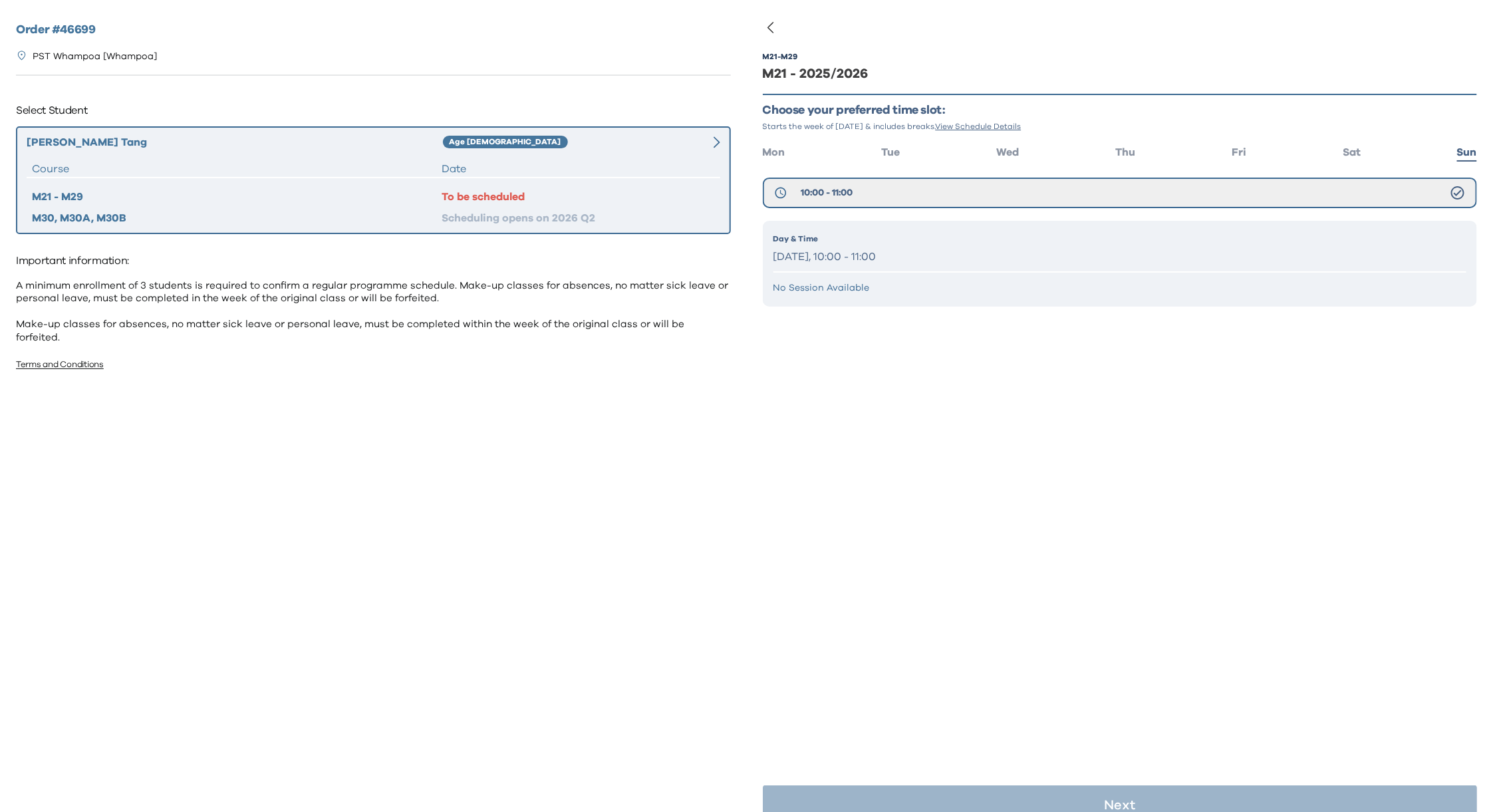
click at [812, 248] on p "Sunday, 10:00 - 11:00" at bounding box center [1120, 257] width 693 height 19
click at [818, 254] on p "Sunday, 10:00 - 11:00" at bounding box center [1120, 257] width 693 height 19
click at [865, 258] on p "Sunday, 10:00 - 11:00" at bounding box center [1120, 257] width 693 height 19
click at [1348, 147] on span "Sat" at bounding box center [1351, 152] width 18 height 11
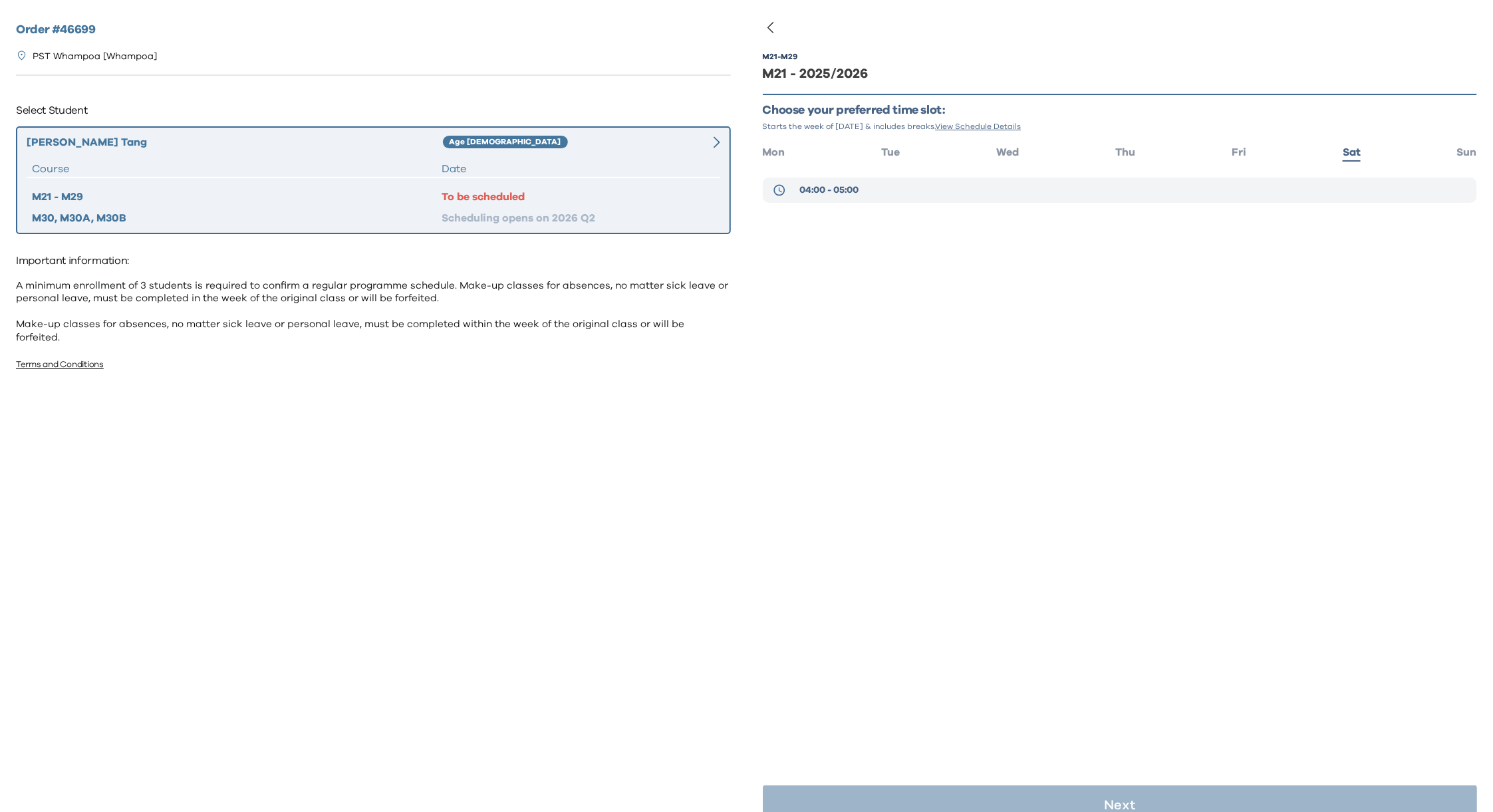
click at [901, 189] on button "04:00 - 05:00" at bounding box center [1120, 190] width 715 height 25
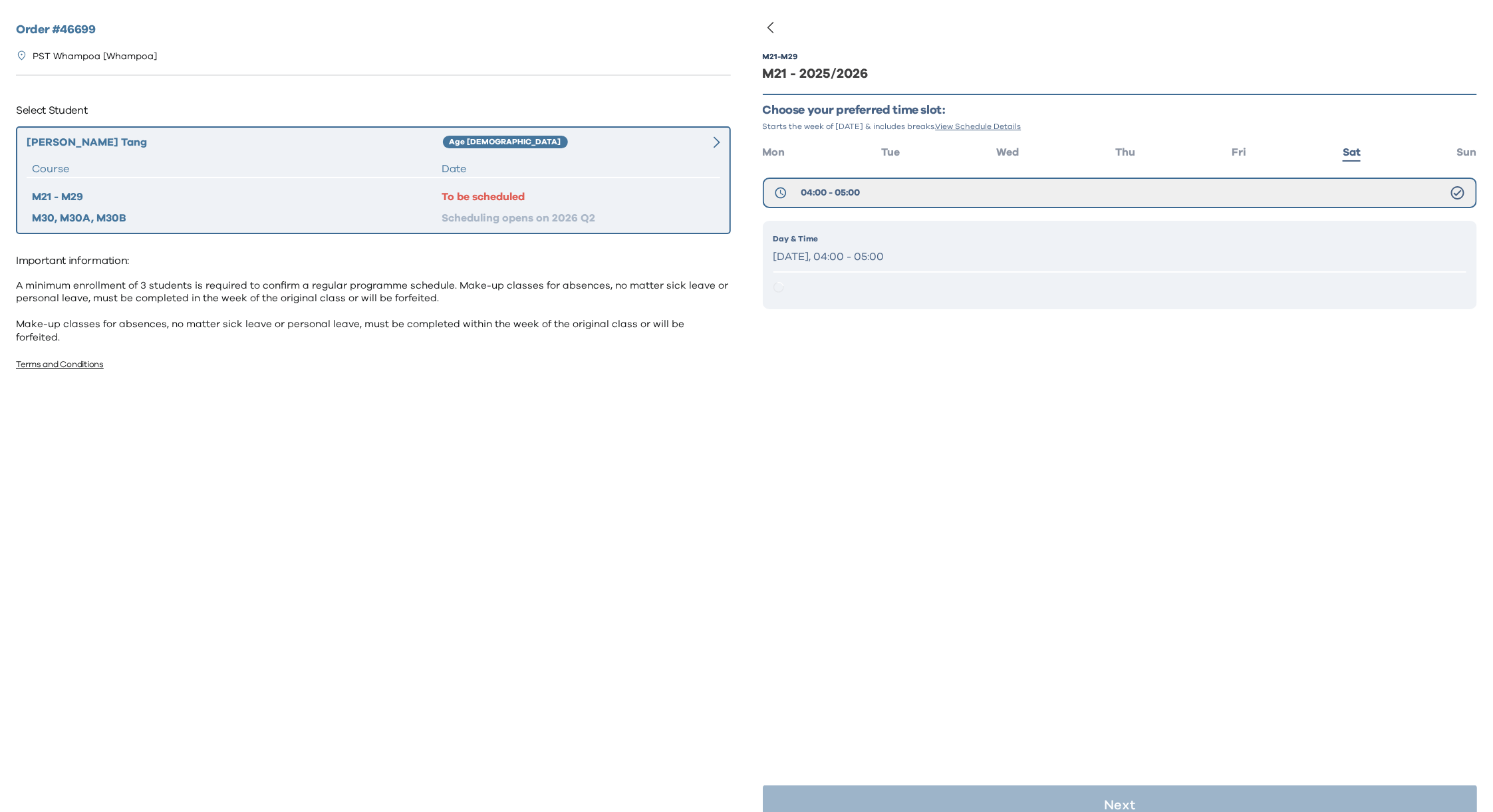
click at [889, 249] on p "Saturday, 04:00 - 05:00" at bounding box center [1120, 257] width 693 height 19
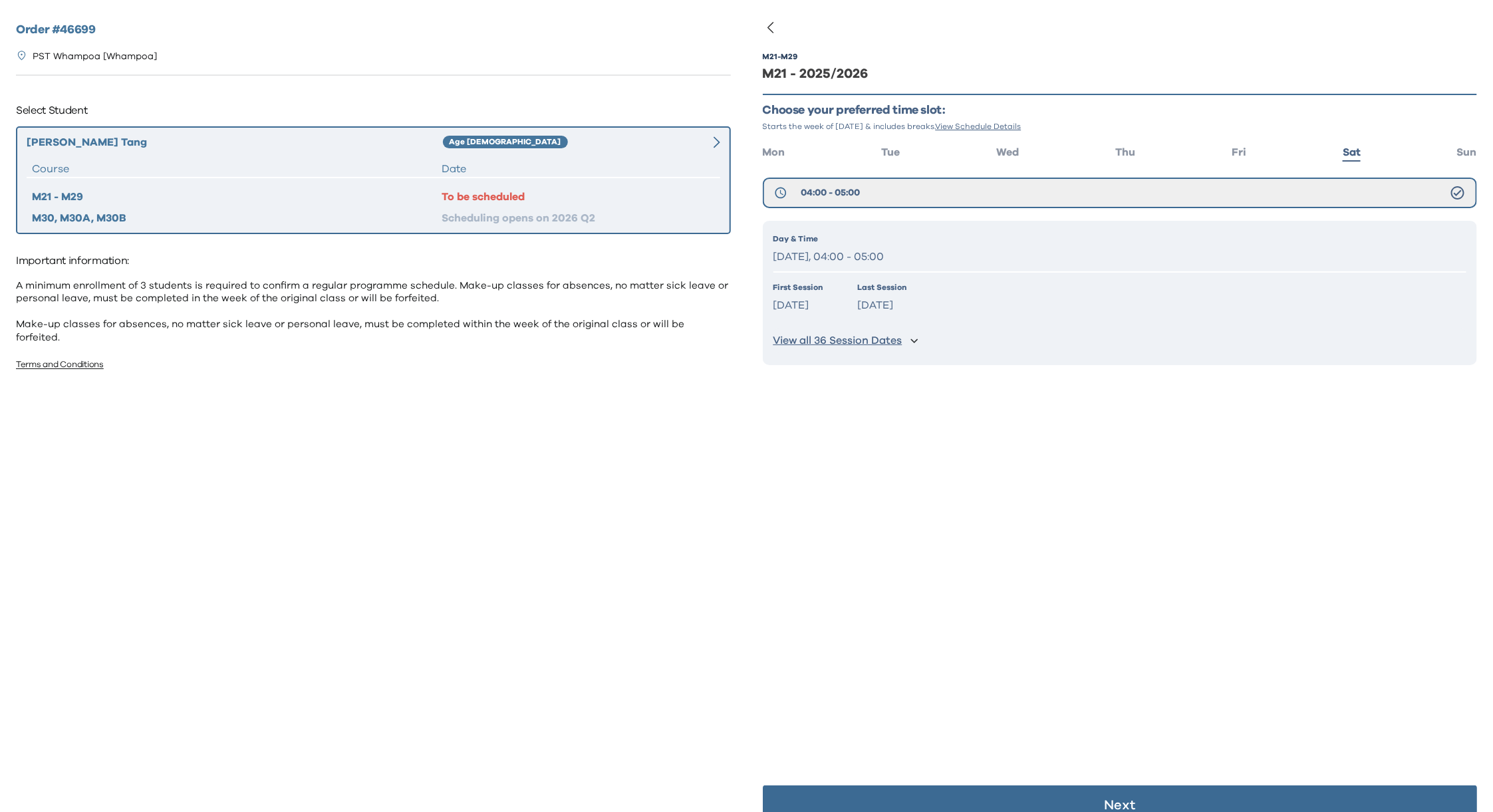
click at [886, 251] on p "Saturday, 04:00 - 05:00" at bounding box center [1120, 257] width 693 height 19
click at [1457, 158] on li "Sun" at bounding box center [1467, 151] width 20 height 19
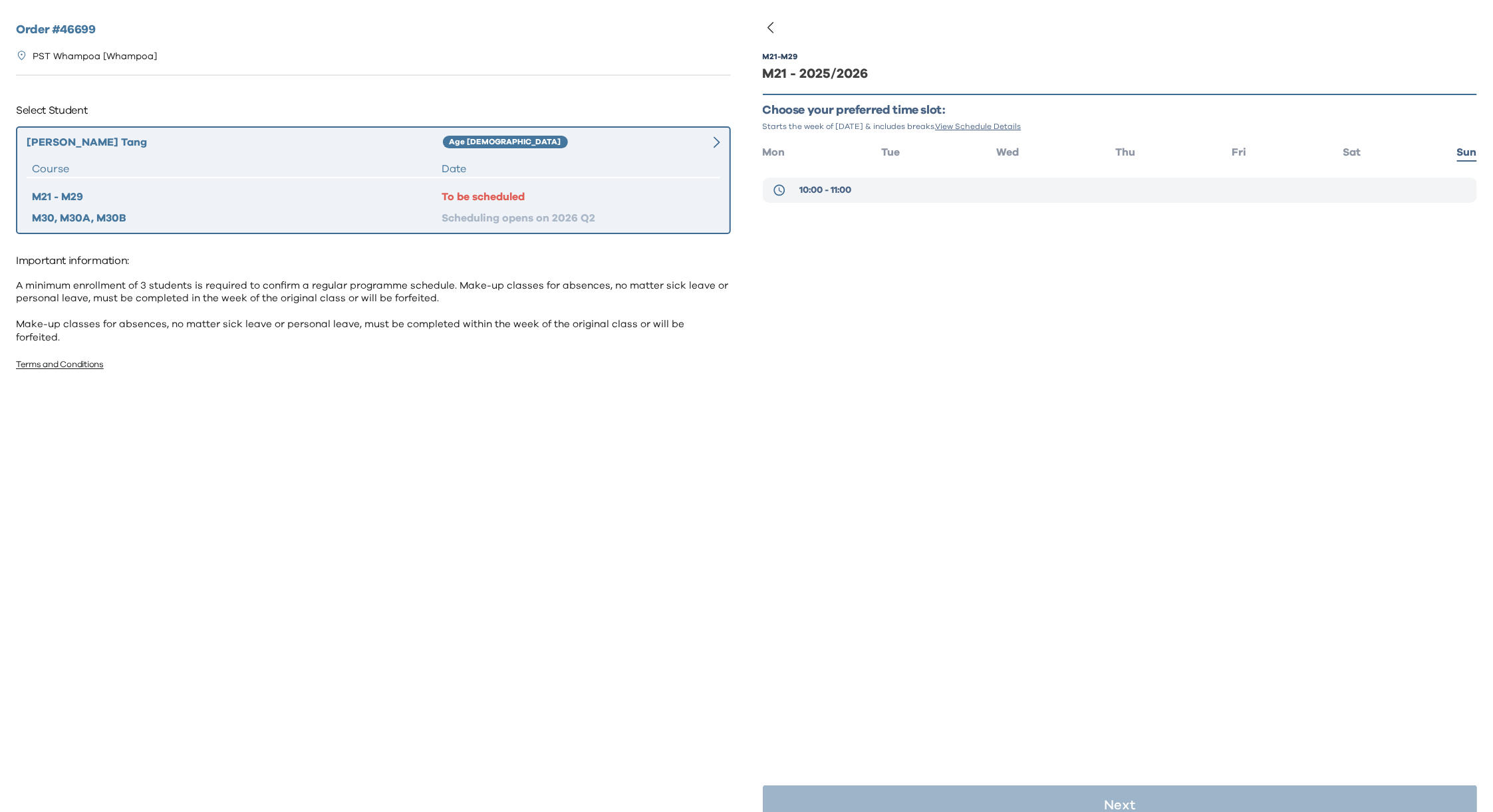
click at [875, 187] on button "10:00 - 11:00" at bounding box center [1120, 190] width 715 height 25
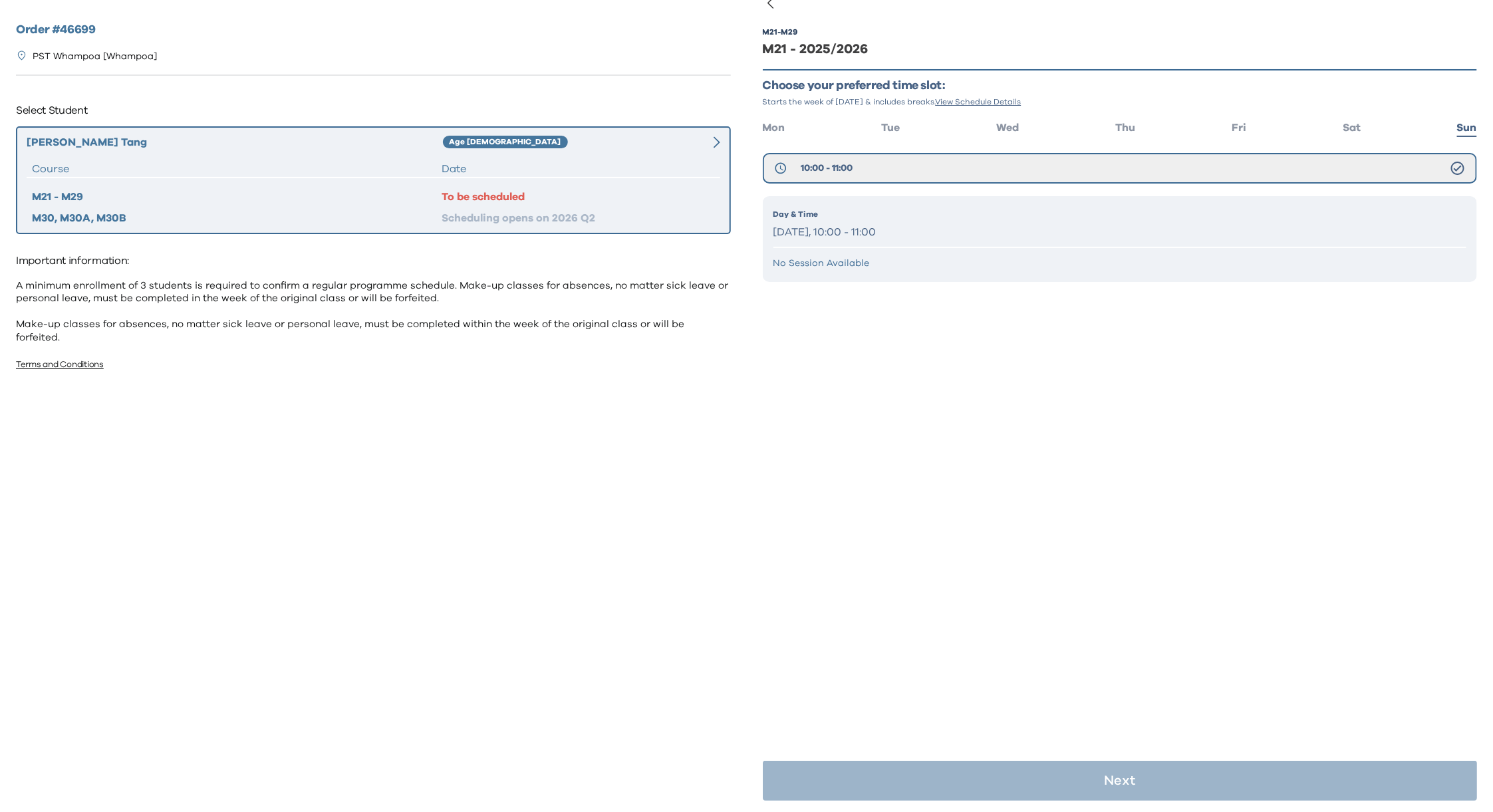
scroll to position [26, 0]
click at [925, 222] on p "Sunday, 10:00 - 11:00" at bounding box center [1120, 231] width 693 height 19
click at [1004, 124] on span "Wed" at bounding box center [1007, 127] width 22 height 11
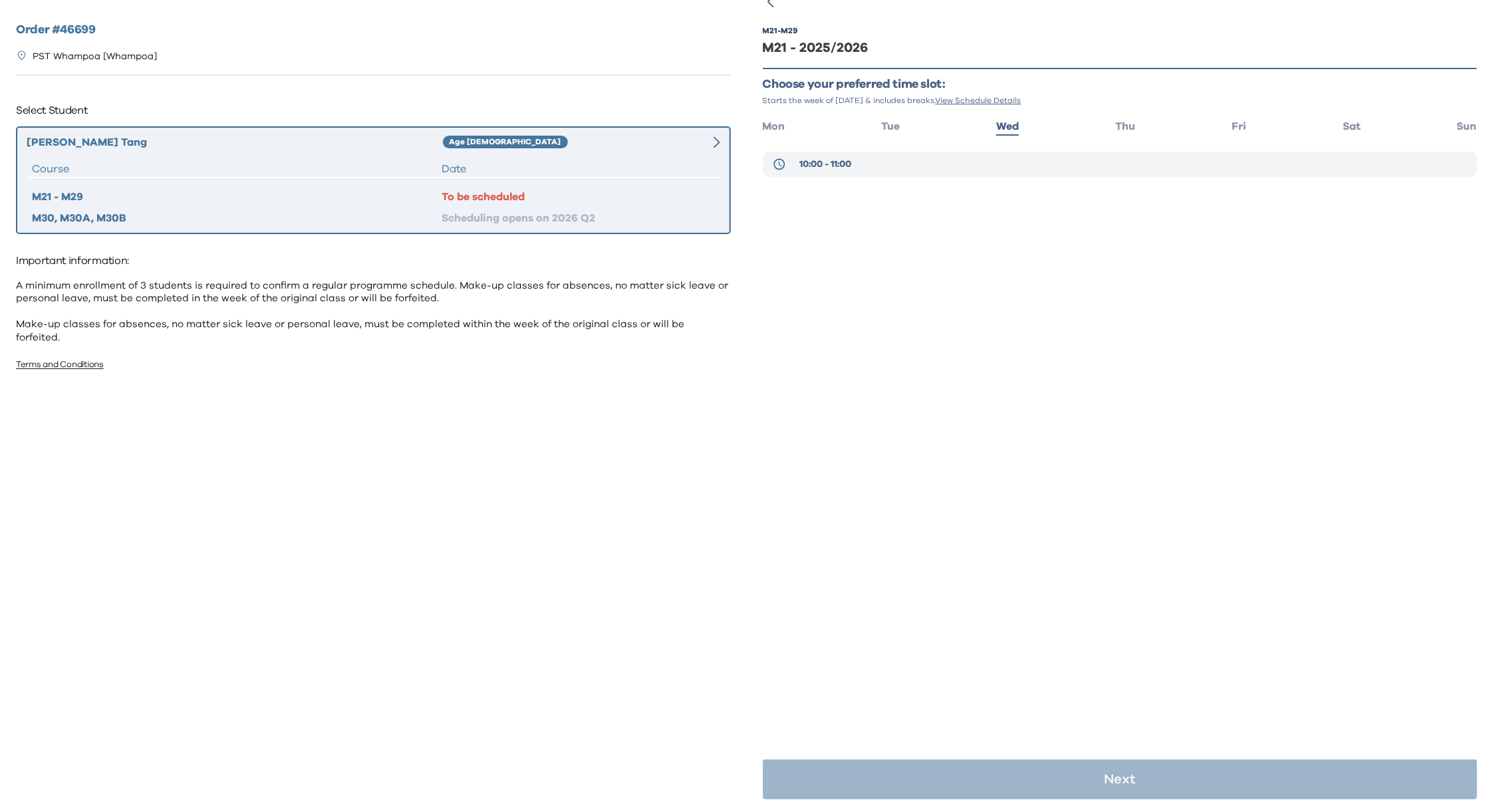
click at [817, 158] on span "10:00 - 11:00" at bounding box center [825, 164] width 52 height 13
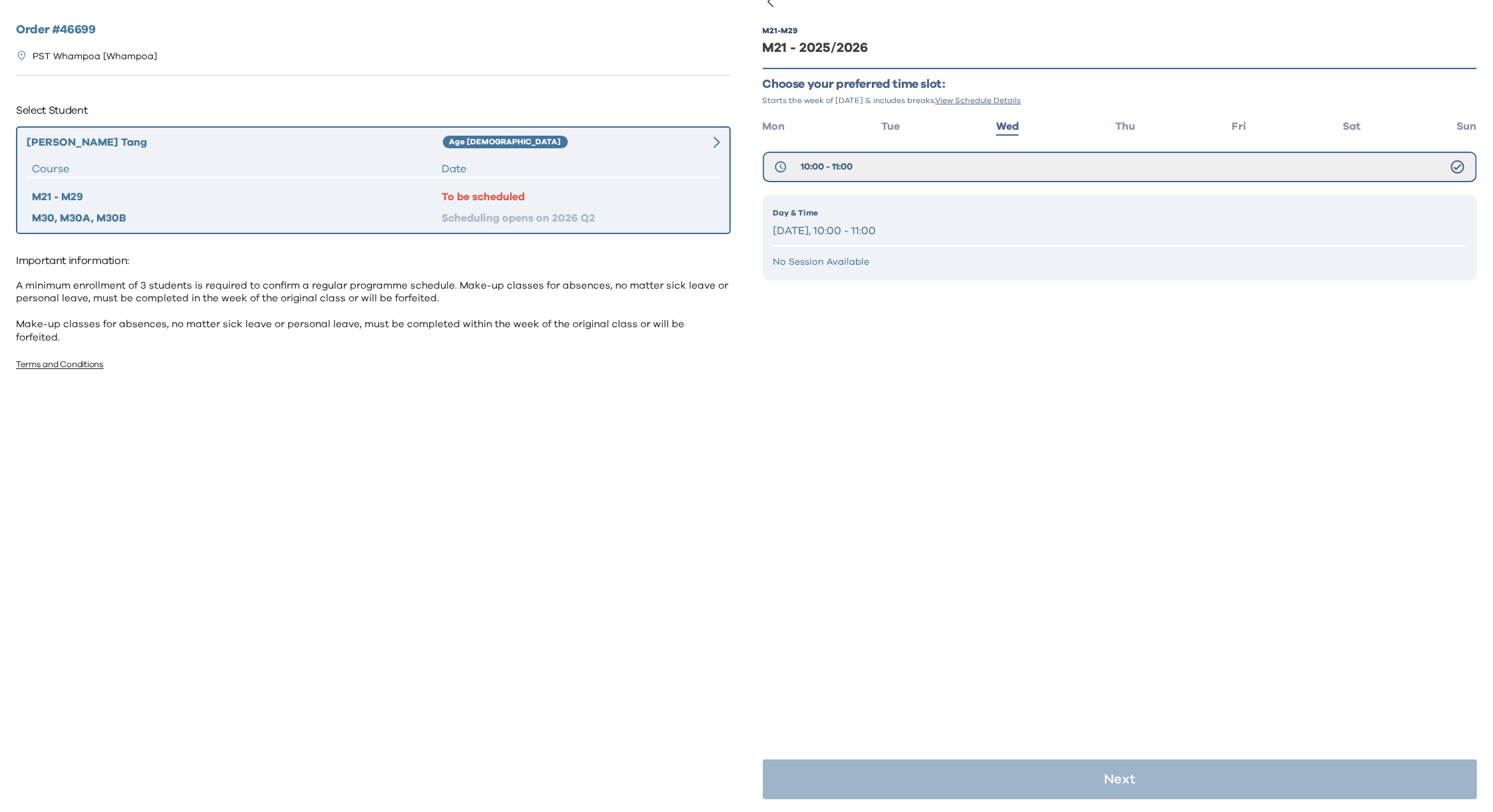
click at [841, 216] on p "Day & Time" at bounding box center [1120, 212] width 693 height 12
click at [868, 222] on p "Wednesday, 10:00 - 11:00" at bounding box center [1120, 231] width 693 height 19
click at [978, 207] on p "Day & Time" at bounding box center [1120, 212] width 693 height 12
click at [1119, 122] on span "Thu" at bounding box center [1125, 127] width 20 height 11
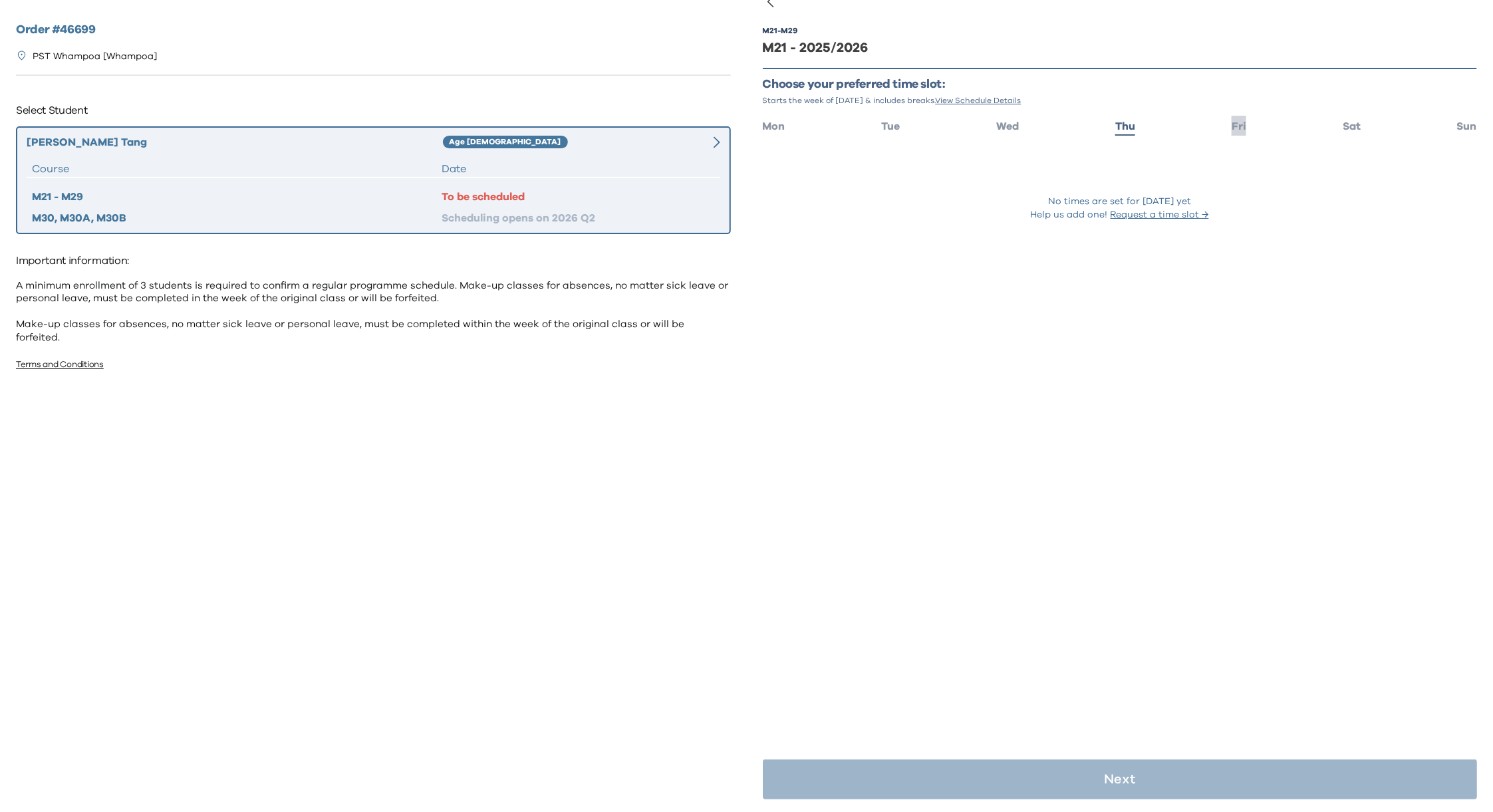
click at [1231, 125] on span "Fri" at bounding box center [1238, 127] width 15 height 11
click at [1346, 121] on span "Sat" at bounding box center [1351, 127] width 18 height 11
click at [888, 165] on button "04:00 - 05:00" at bounding box center [1120, 164] width 715 height 25
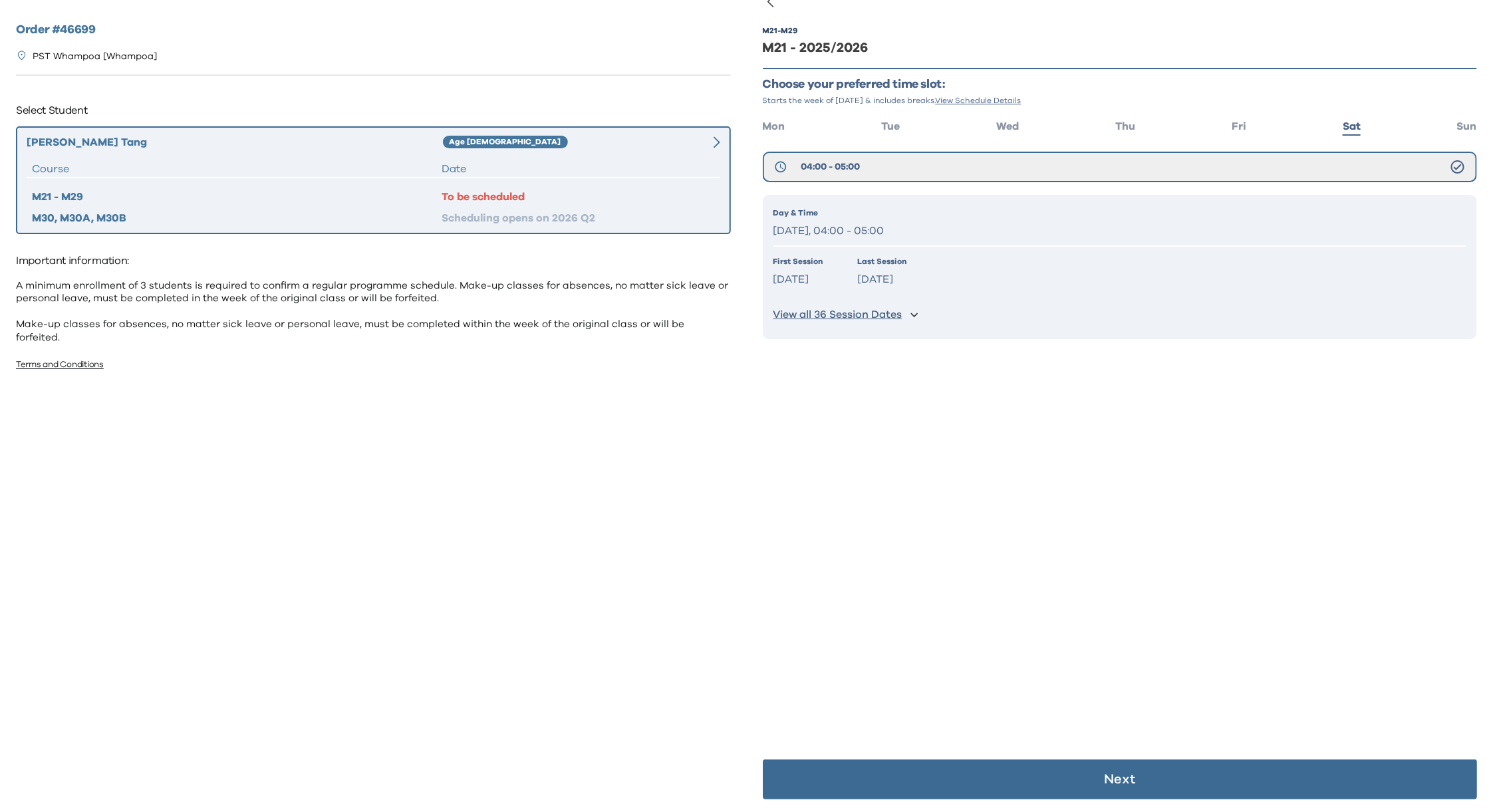
click at [898, 225] on p "Saturday, 04:00 - 05:00" at bounding box center [1120, 231] width 693 height 19
click at [979, 288] on div "Day & Time Saturday, 04:00 - 05:00 First Session Sep 13 2025 Last Session Jun 1…" at bounding box center [1120, 267] width 715 height 144
click at [1007, 125] on span "Wed" at bounding box center [1007, 127] width 22 height 11
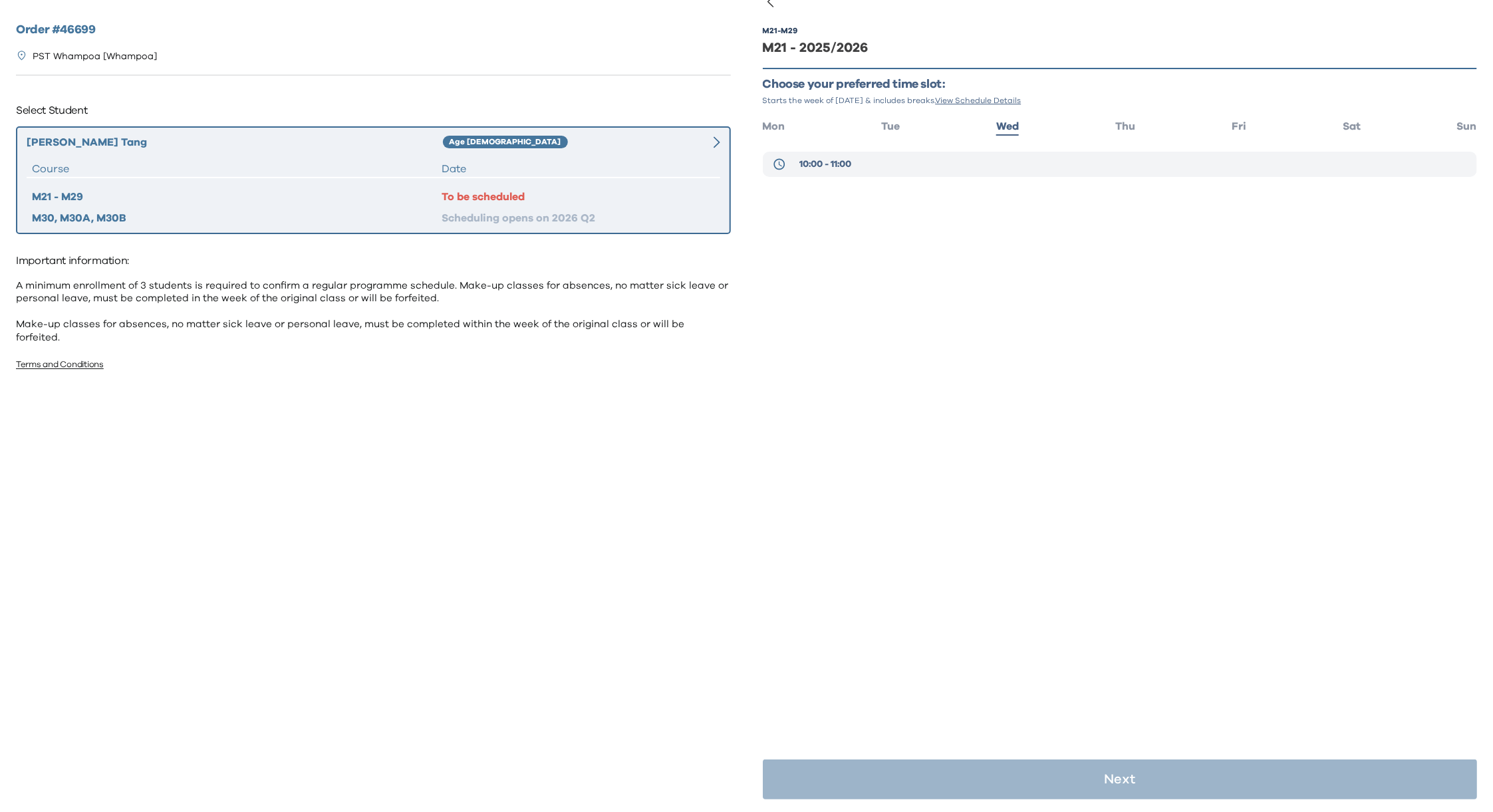
click at [828, 158] on span "10:00 - 11:00" at bounding box center [825, 164] width 52 height 13
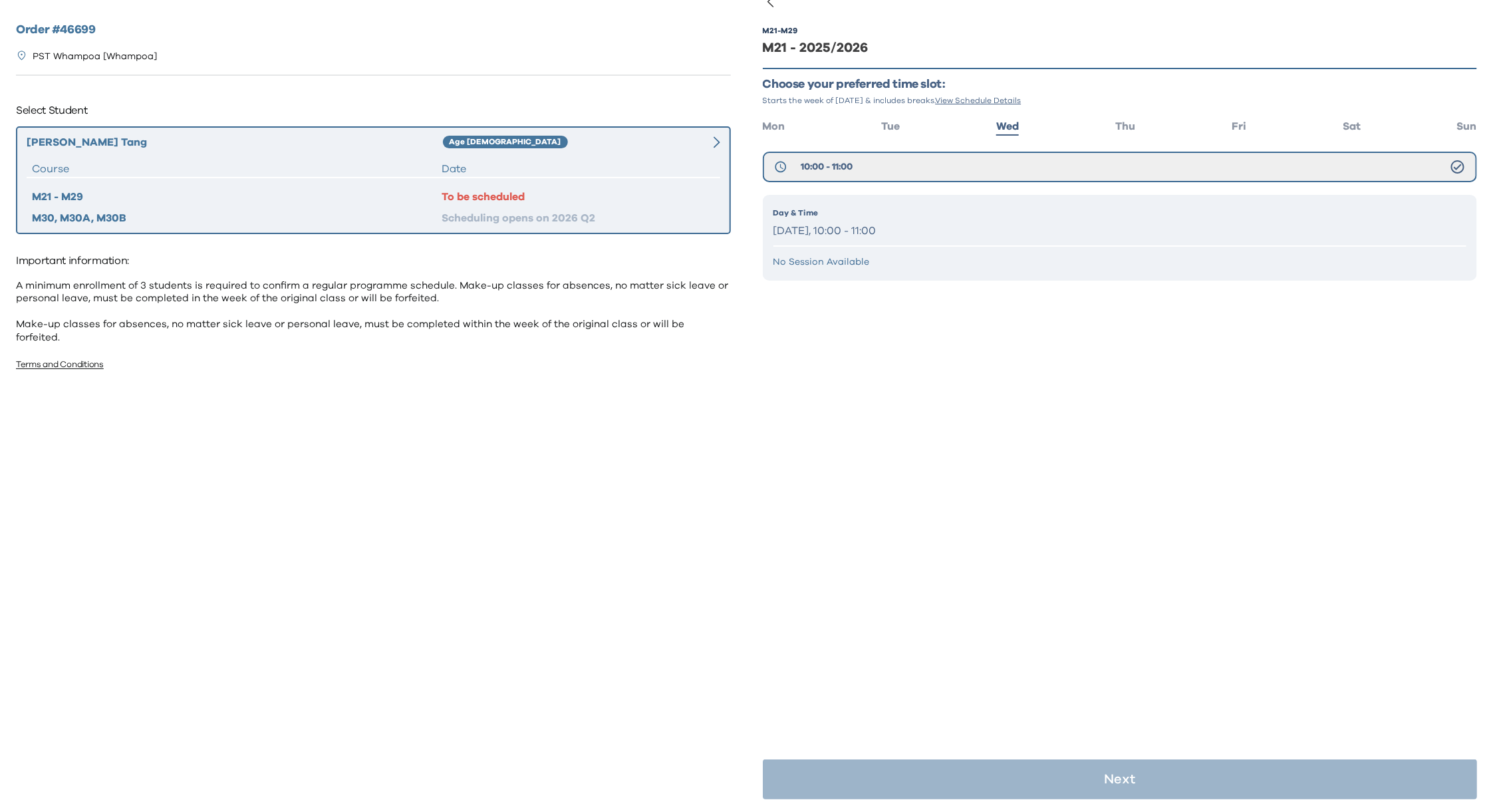
click at [843, 227] on p "Wednesday, 10:00 - 11:00" at bounding box center [1120, 231] width 693 height 19
click at [865, 225] on p "Wednesday, 10:00 - 11:00" at bounding box center [1120, 231] width 693 height 19
click at [901, 420] on div "M21 - M29 M21 - 2025/2026 Choose your preferred time slot: Starts the week of S…" at bounding box center [1120, 406] width 715 height 812
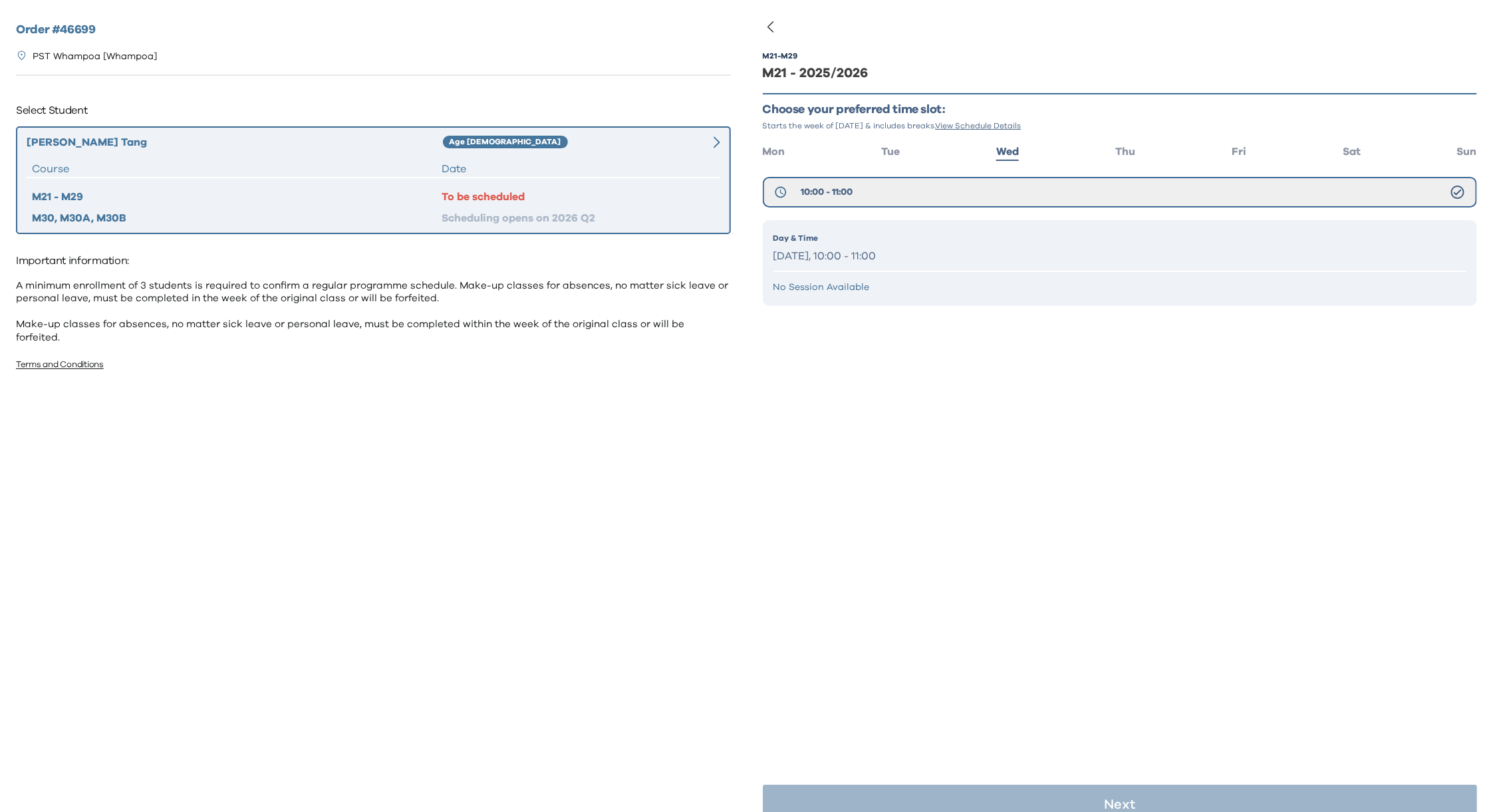
scroll to position [0, 0]
click at [980, 365] on div "M21 - M29 M21 - 2025/2026 Choose your preferred time slot: Starts the week of S…" at bounding box center [1120, 199] width 715 height 335
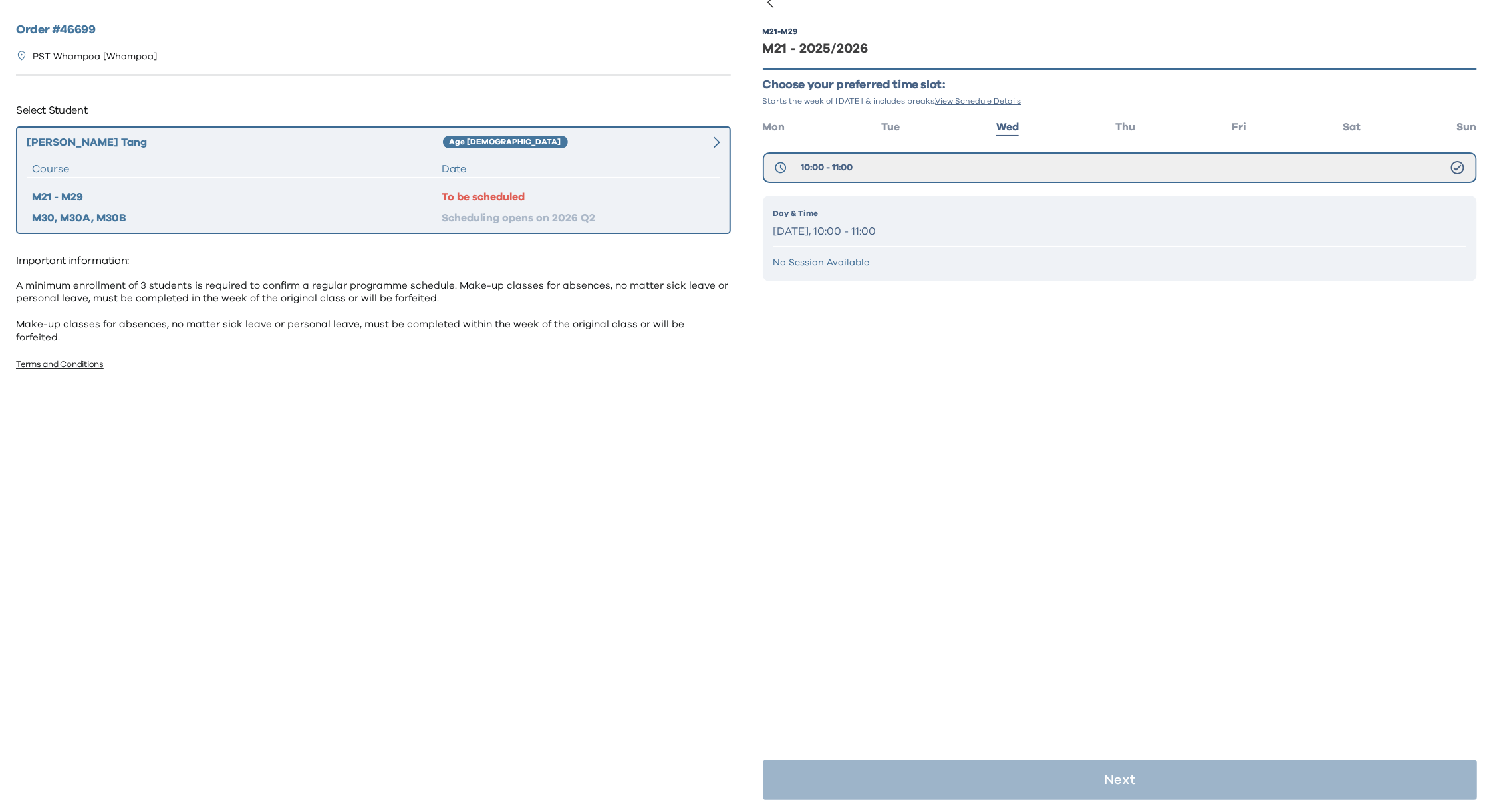
scroll to position [26, 0]
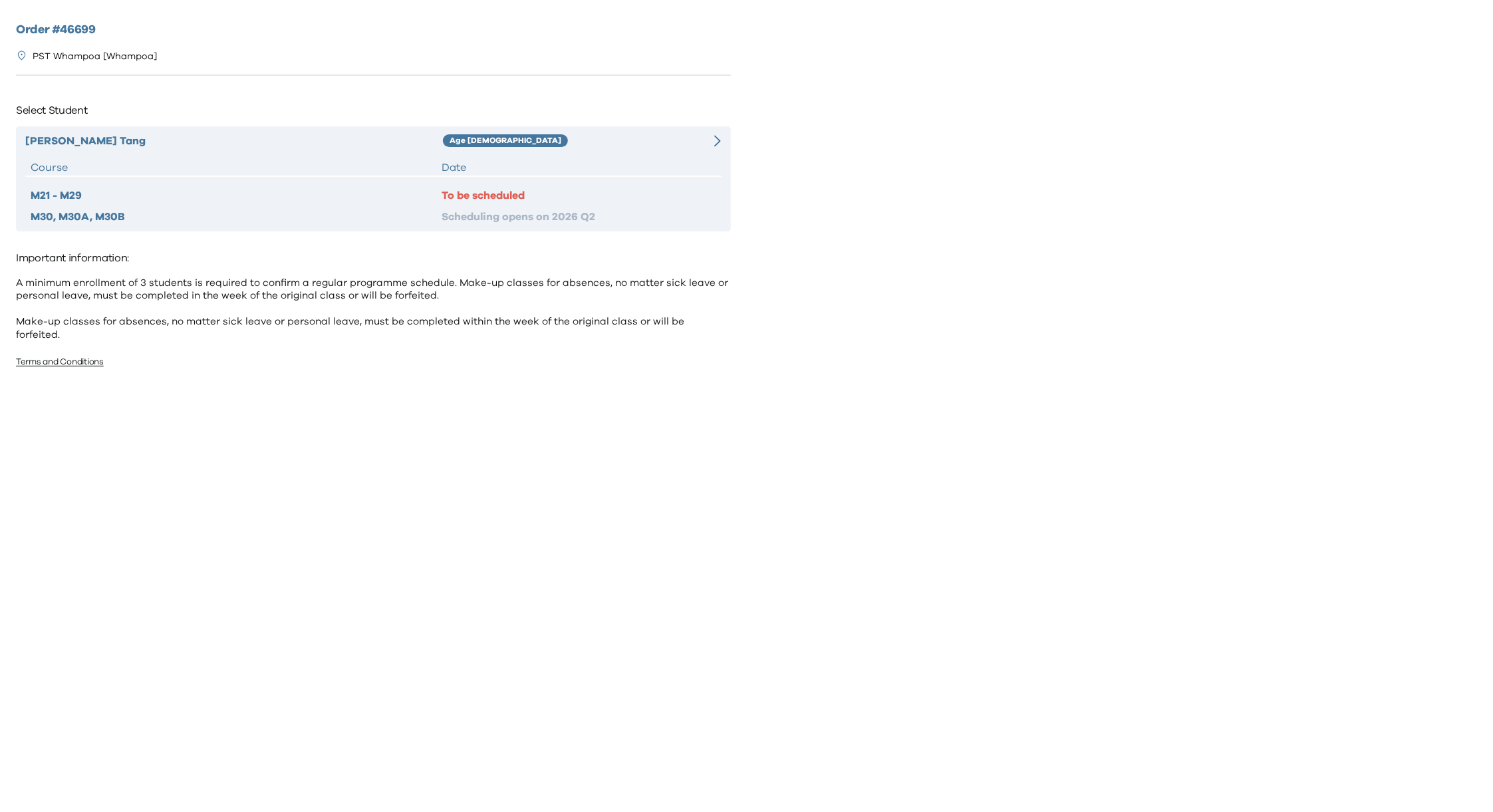
click at [561, 159] on div "Date" at bounding box center [578, 167] width 274 height 16
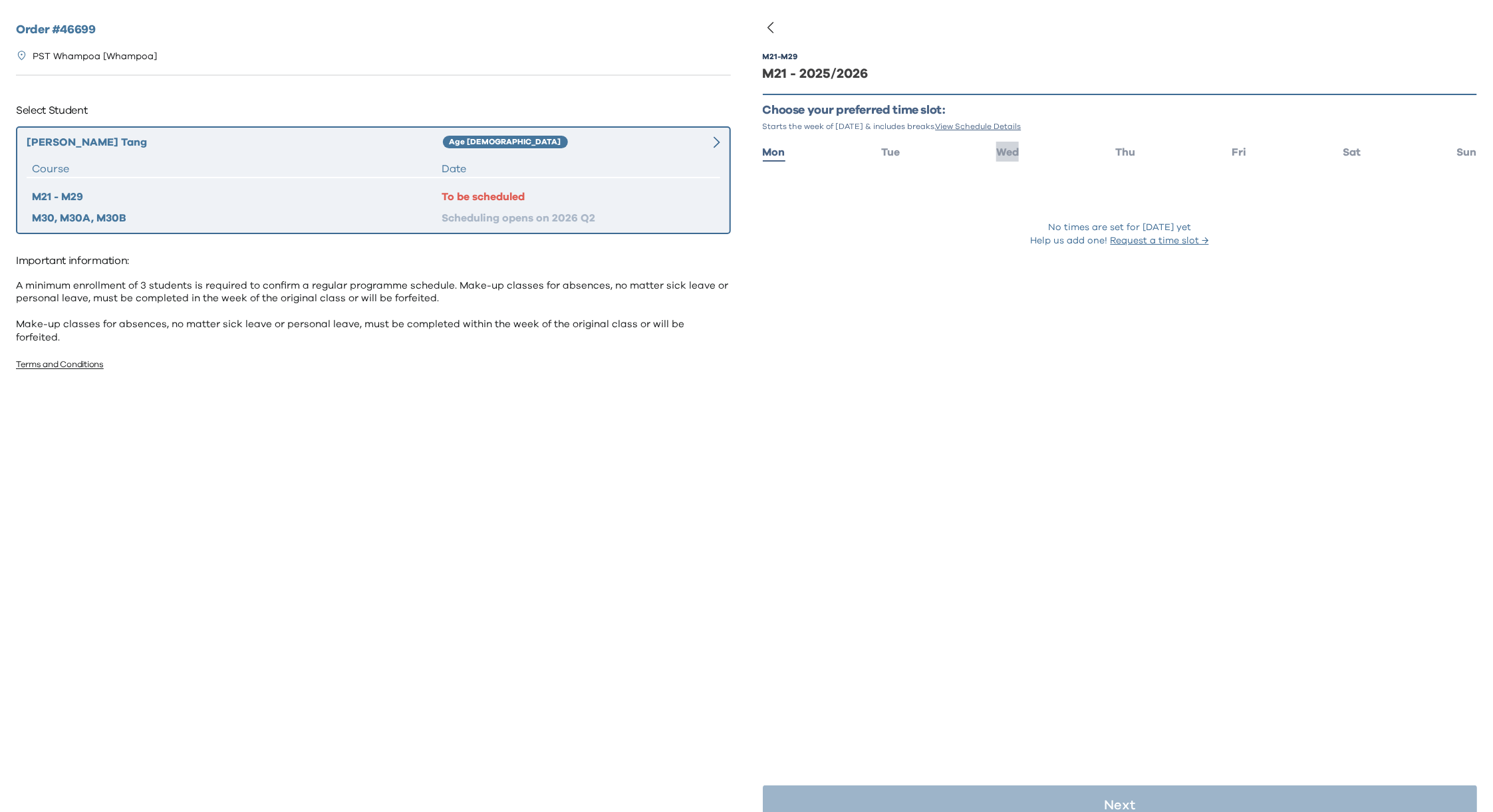
click at [1002, 145] on li "Wed" at bounding box center [1007, 151] width 22 height 19
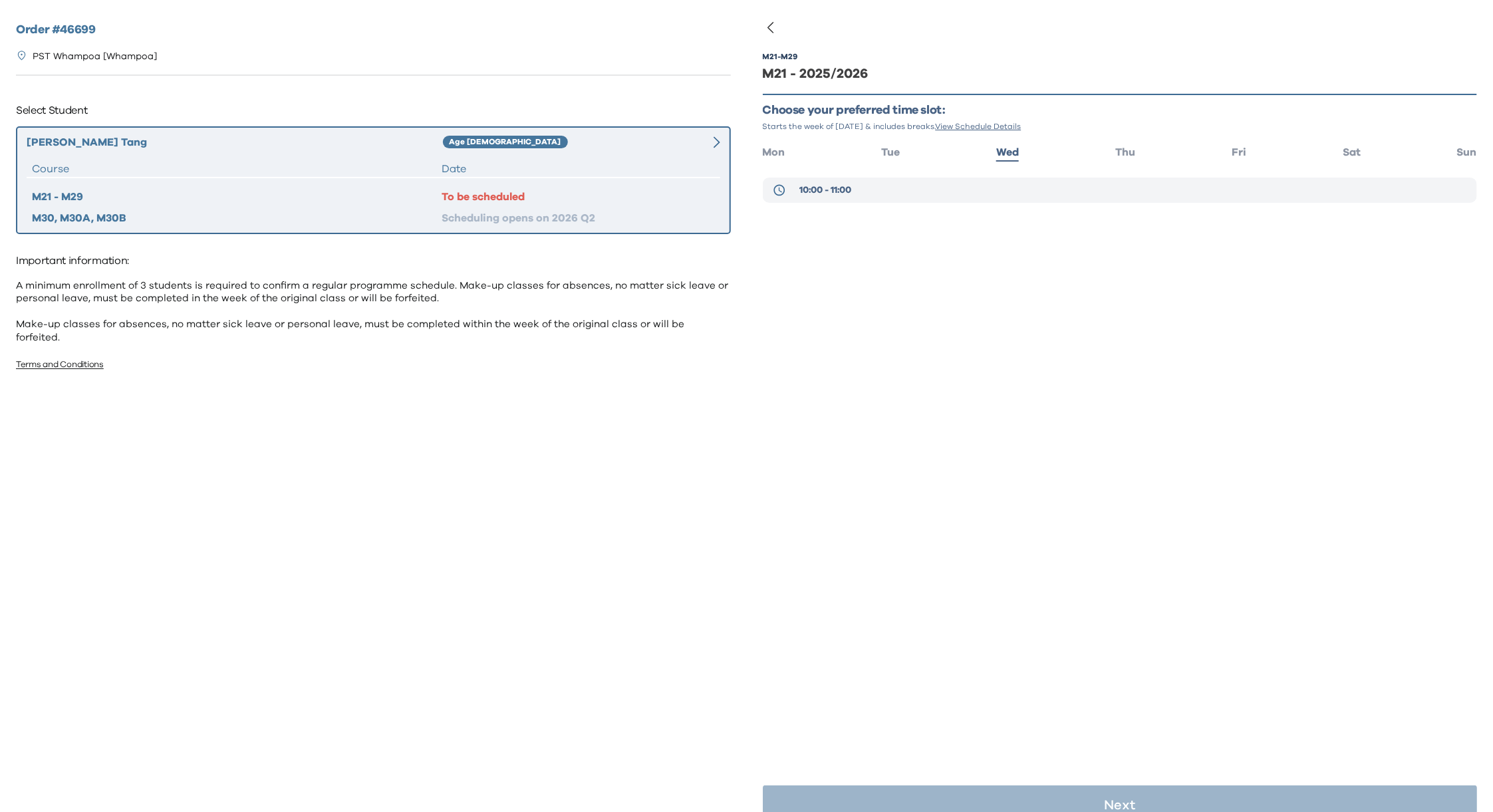
click at [857, 185] on button "10:00 - 11:00" at bounding box center [1120, 190] width 715 height 25
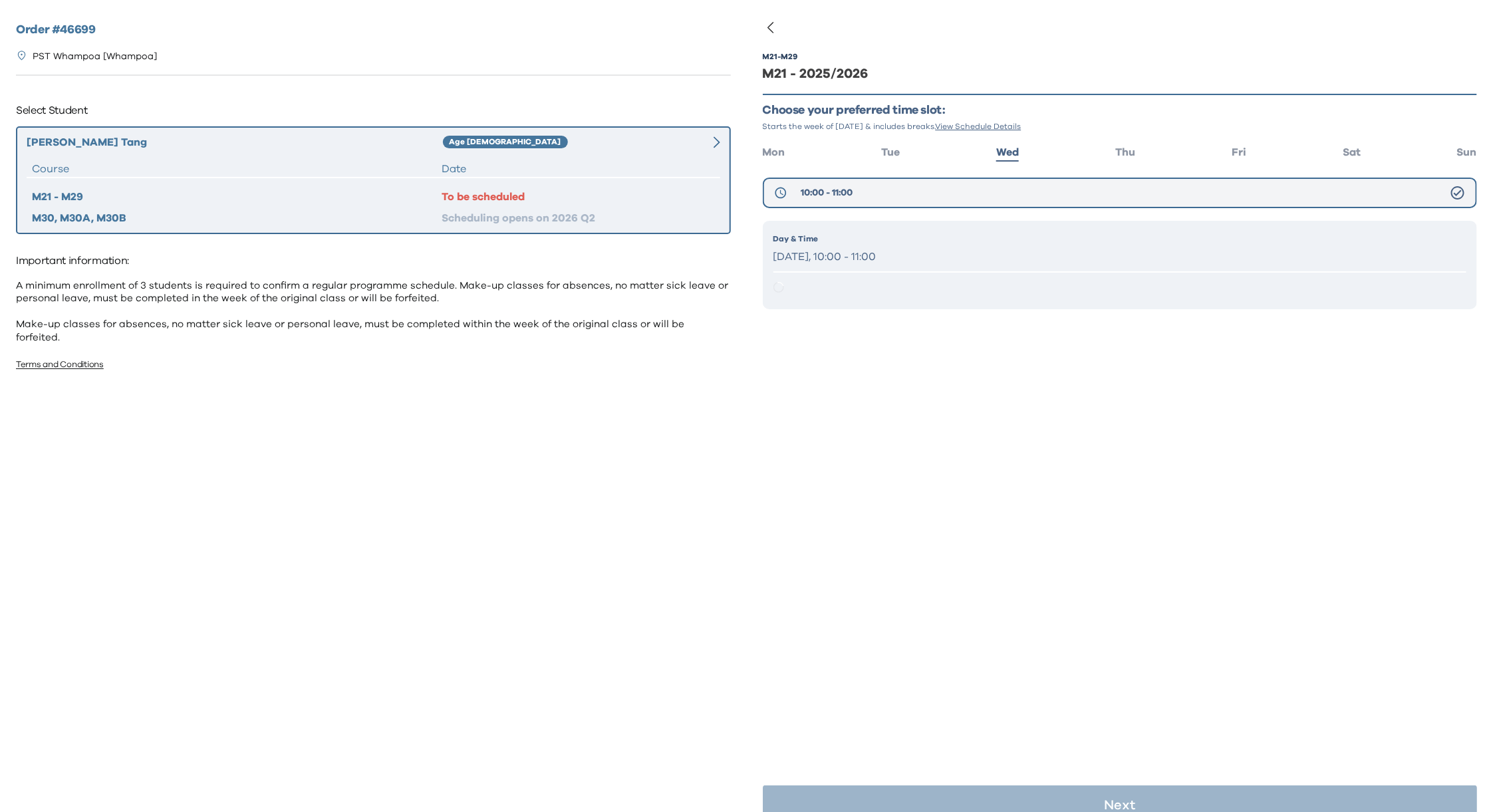
click at [845, 192] on span "10:00 - 11:00" at bounding box center [826, 192] width 52 height 13
click at [845, 264] on p "Wednesday, 10:00 - 11:00" at bounding box center [1120, 257] width 693 height 19
click at [849, 255] on p "Wednesday, 10:00 - 11:00" at bounding box center [1120, 257] width 693 height 19
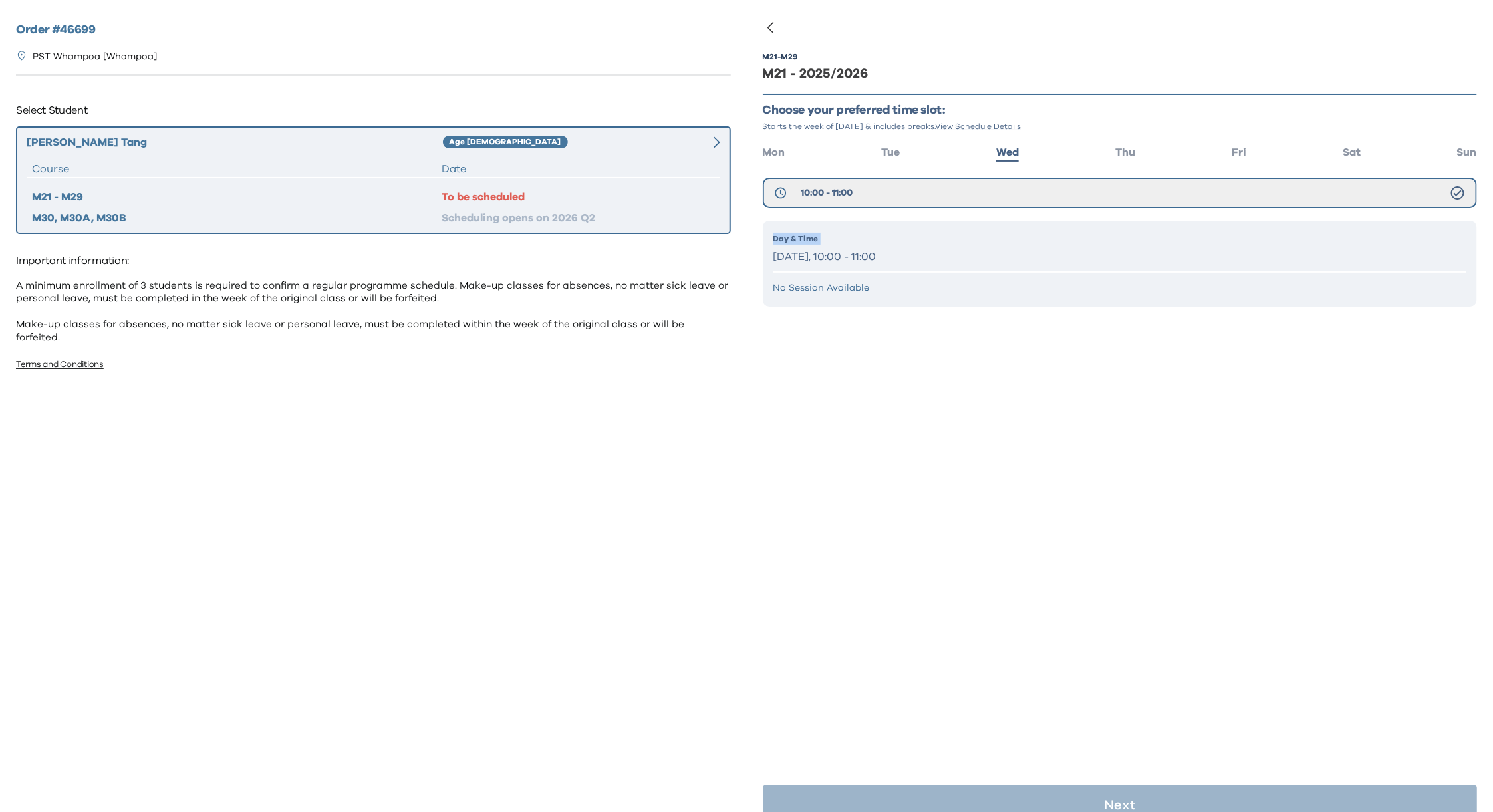
click at [849, 255] on p "Wednesday, 10:00 - 11:00" at bounding box center [1120, 257] width 693 height 19
click at [964, 485] on div "M21 - M29 M21 - 2025/2026 Choose your preferred time slot: Starts the week of S…" at bounding box center [1120, 432] width 715 height 812
click at [1076, 569] on div "M21 - M29 M21 - 2025/2026 Choose your preferred time slot: Starts the week of S…" at bounding box center [1120, 432] width 715 height 812
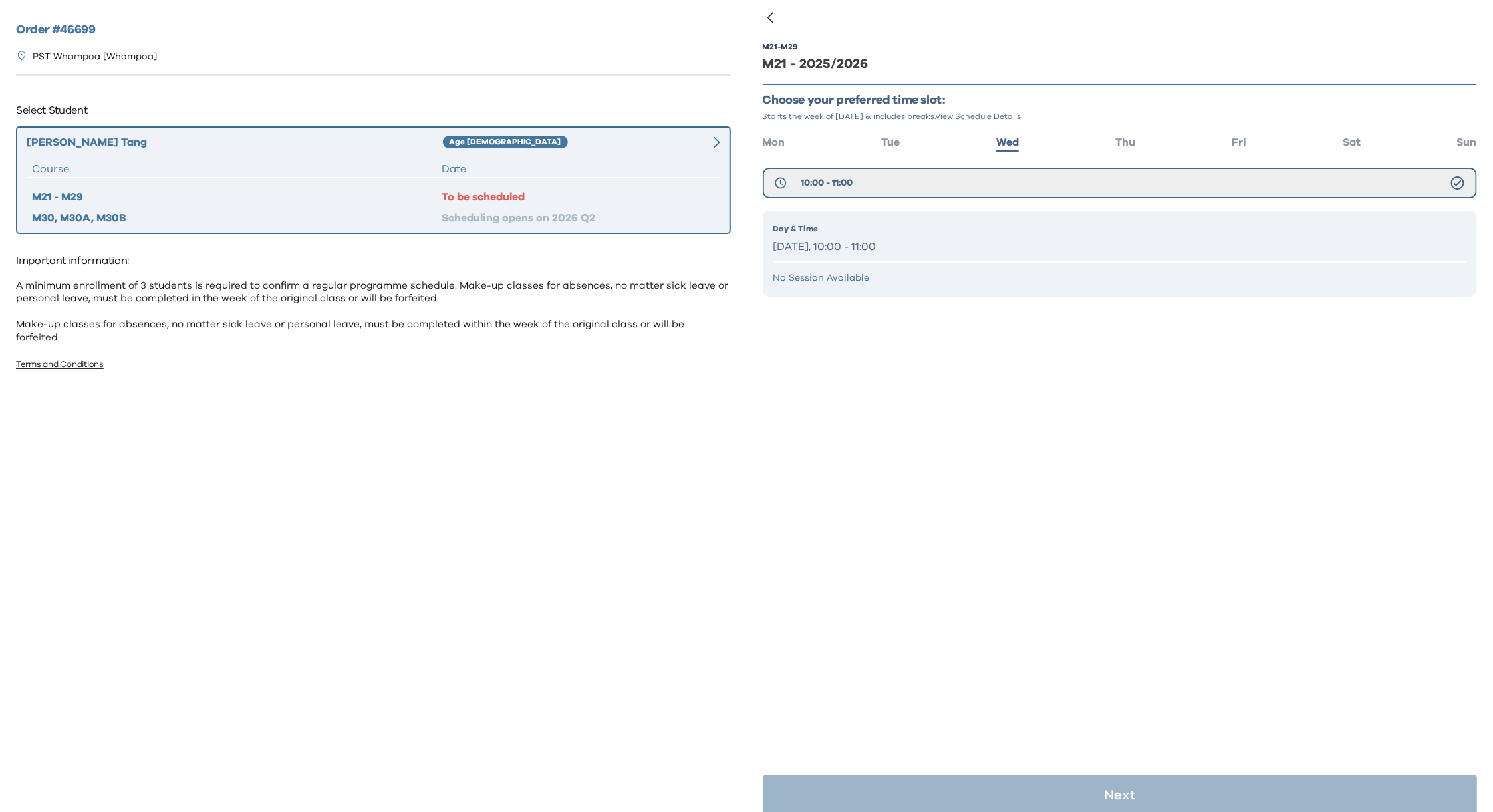
scroll to position [26, 0]
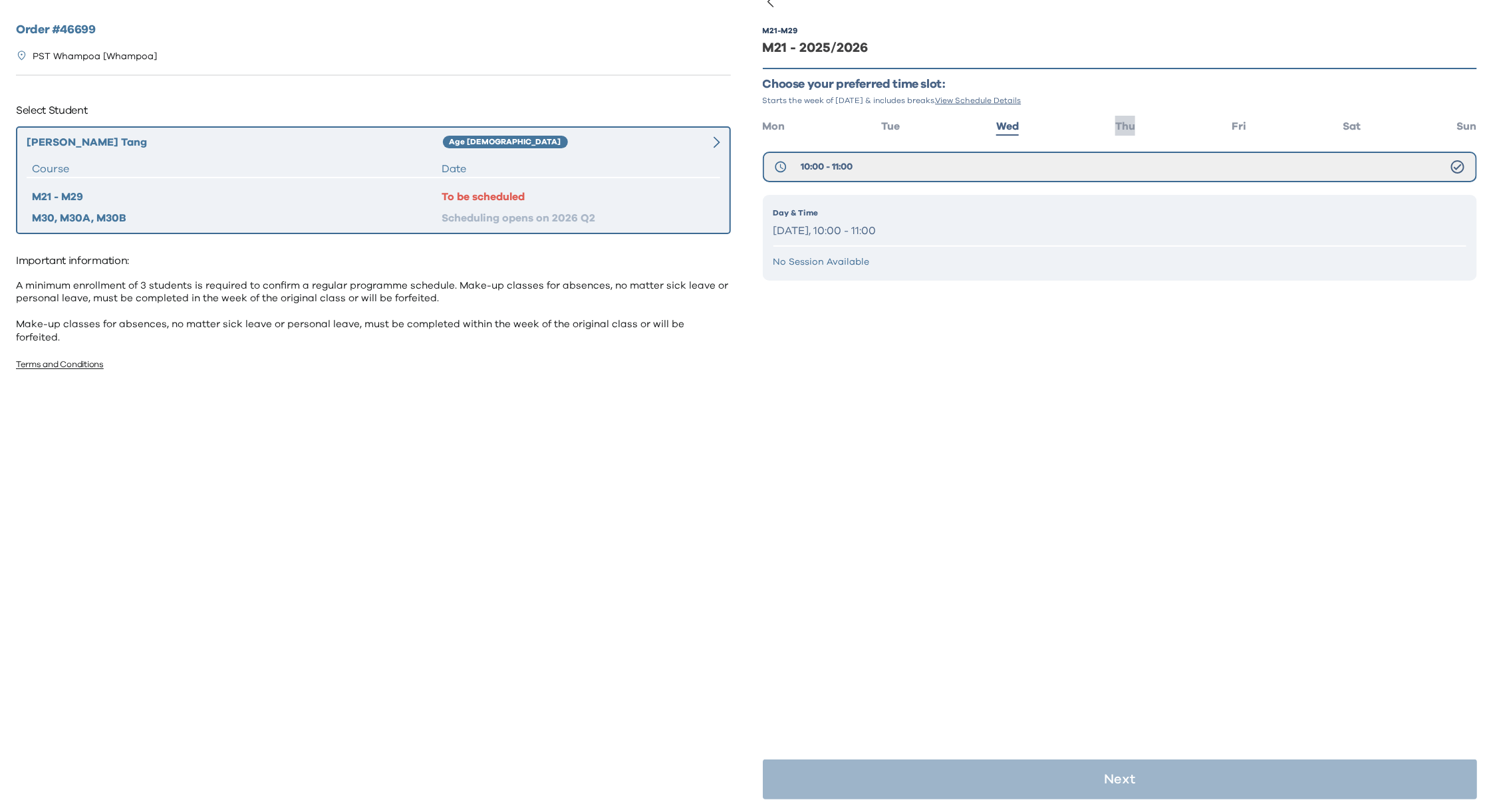
click at [1115, 125] on span "Thu" at bounding box center [1125, 127] width 20 height 11
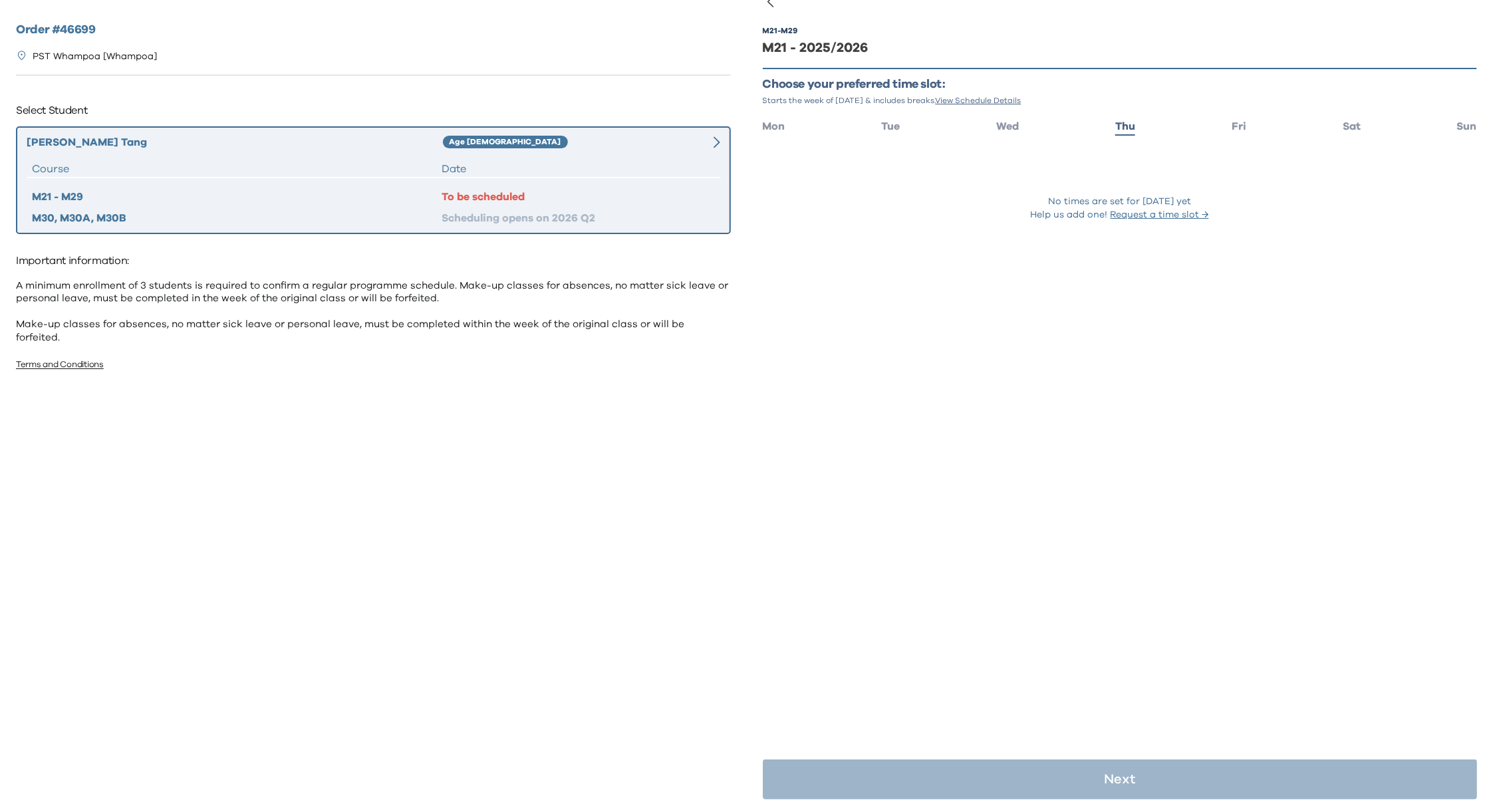
click at [1237, 120] on ul "Mon Tue Wed Thu Fri Sat Sun" at bounding box center [1120, 125] width 715 height 19
click at [1232, 124] on span "Fri" at bounding box center [1238, 127] width 15 height 11
click at [1342, 124] on span "Sat" at bounding box center [1351, 127] width 18 height 11
click at [927, 160] on button "04:00 - 05:00" at bounding box center [1120, 164] width 715 height 25
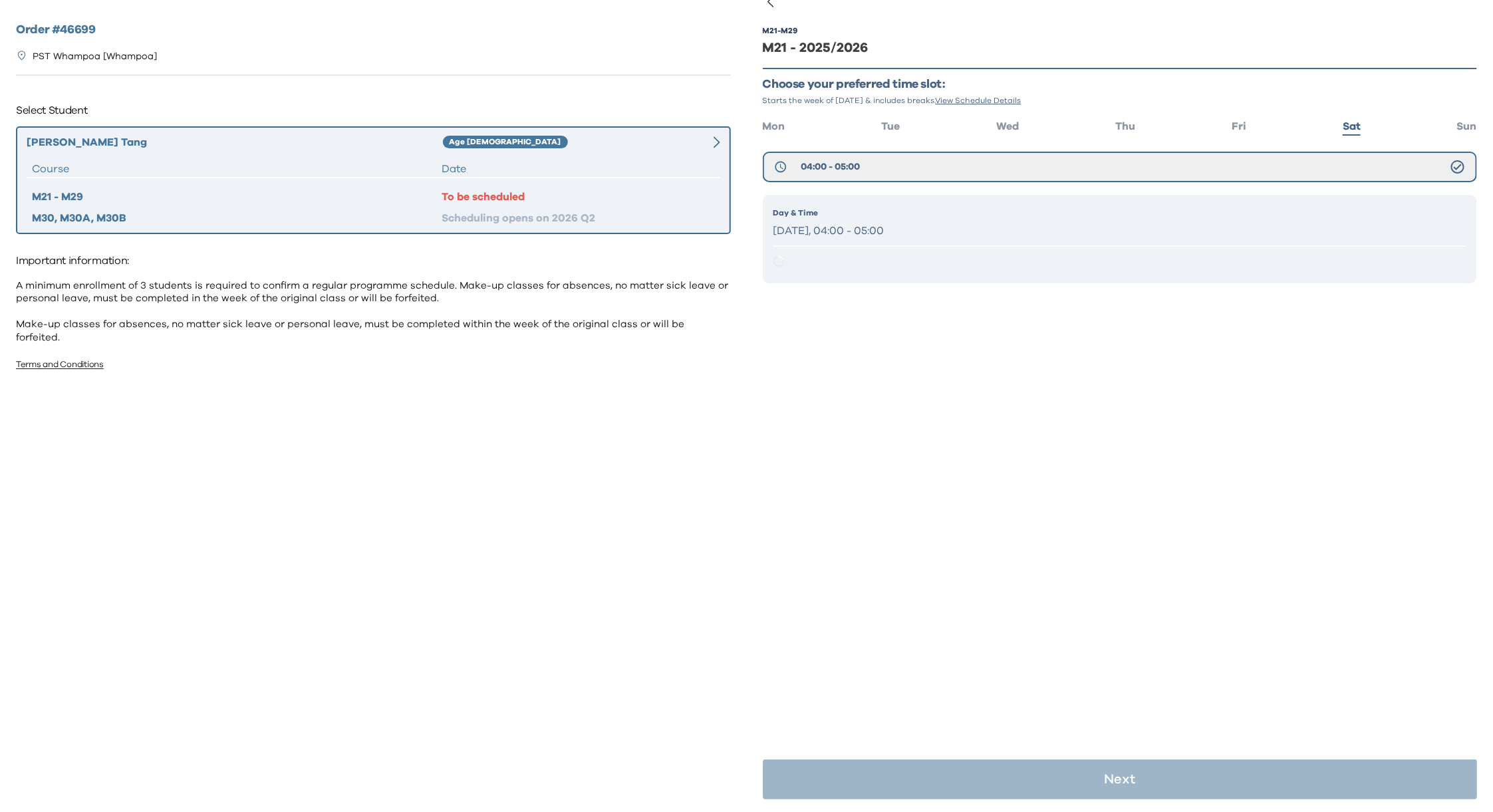
click at [886, 222] on p "Saturday, 04:00 - 05:00" at bounding box center [1120, 231] width 693 height 19
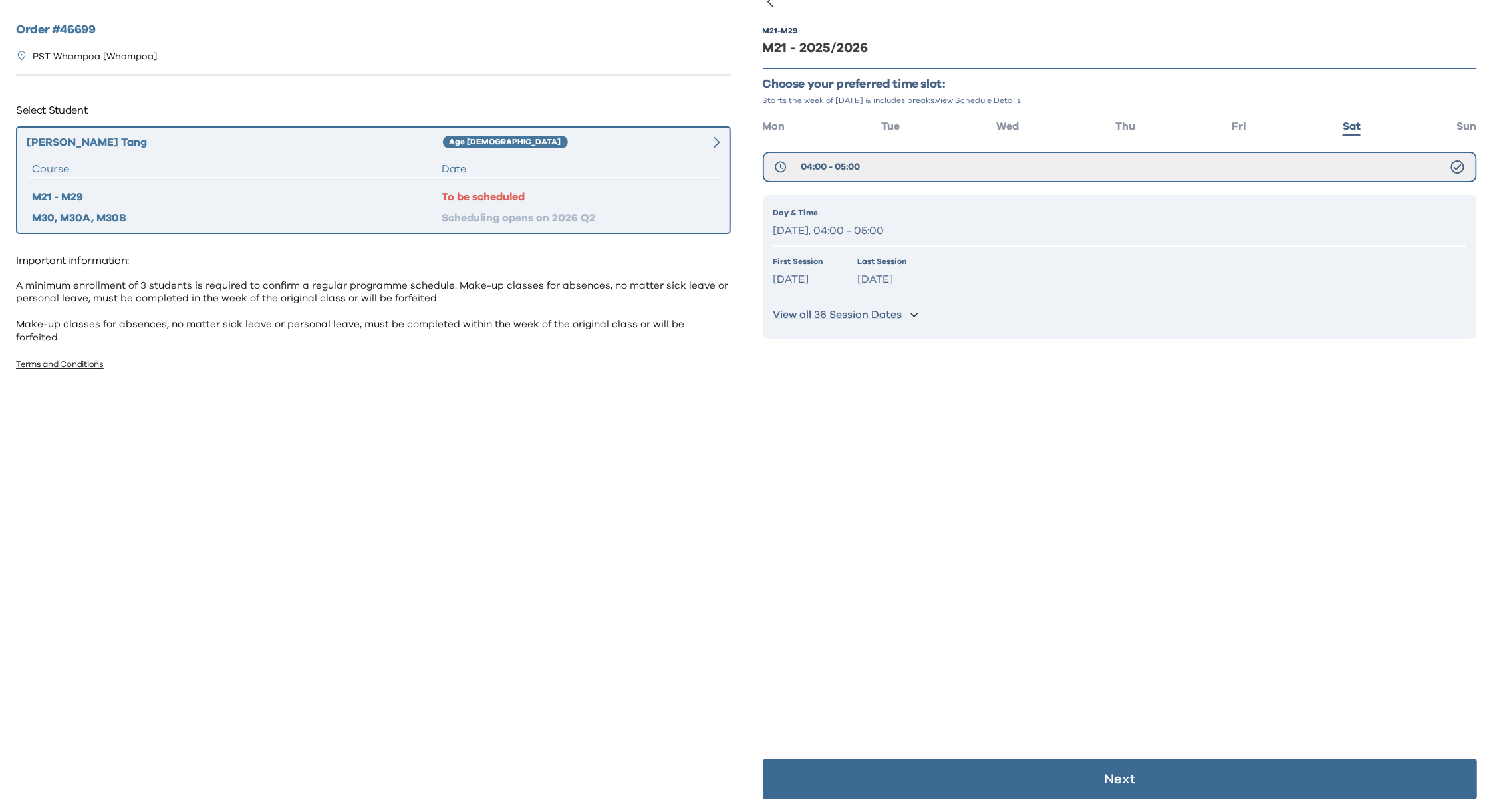
click at [893, 278] on p "Jun 13 2026" at bounding box center [883, 279] width 49 height 19
click at [1009, 123] on span "Wed" at bounding box center [1007, 127] width 22 height 11
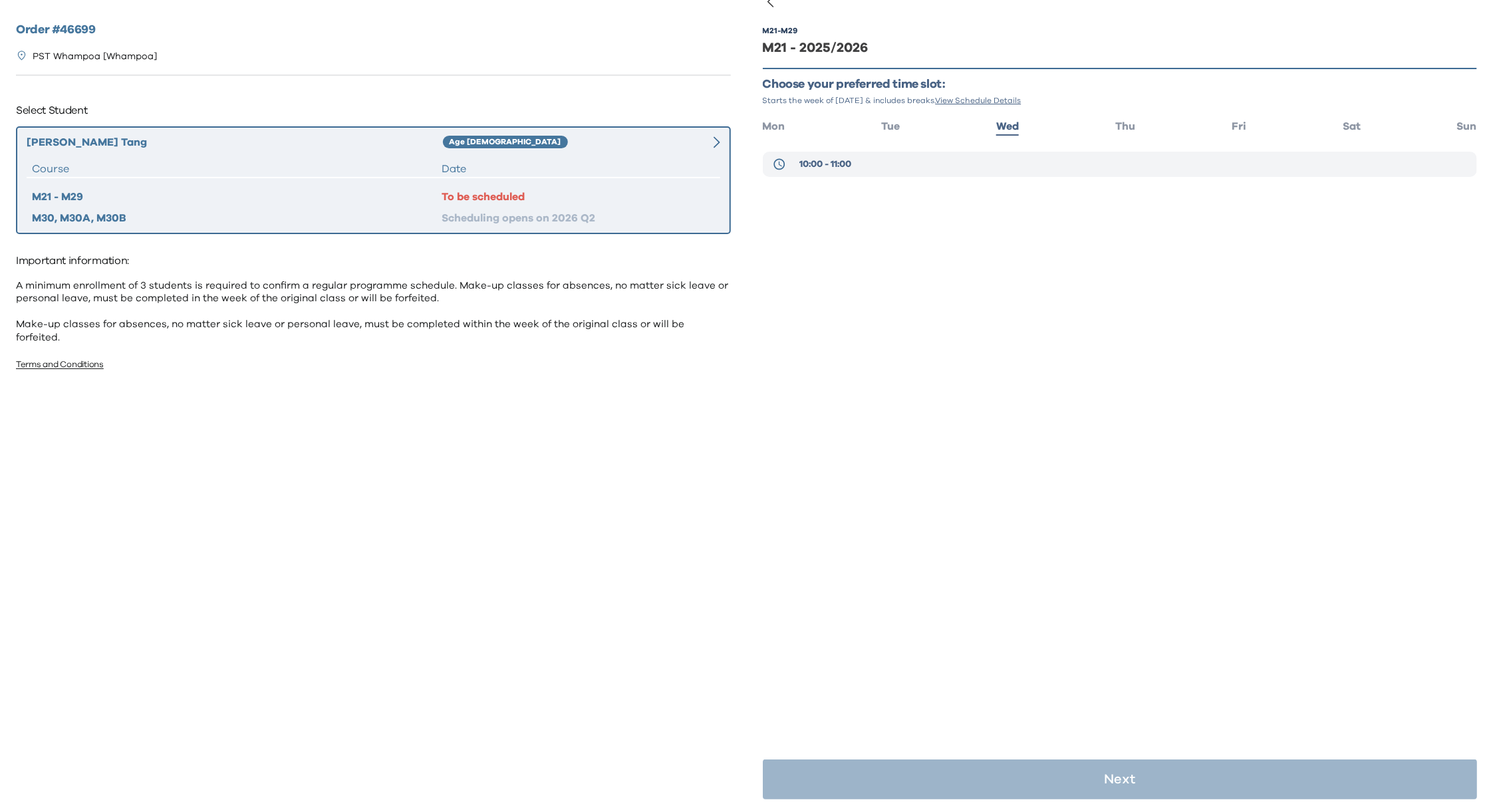
click at [840, 153] on button "10:00 - 11:00" at bounding box center [1120, 164] width 715 height 25
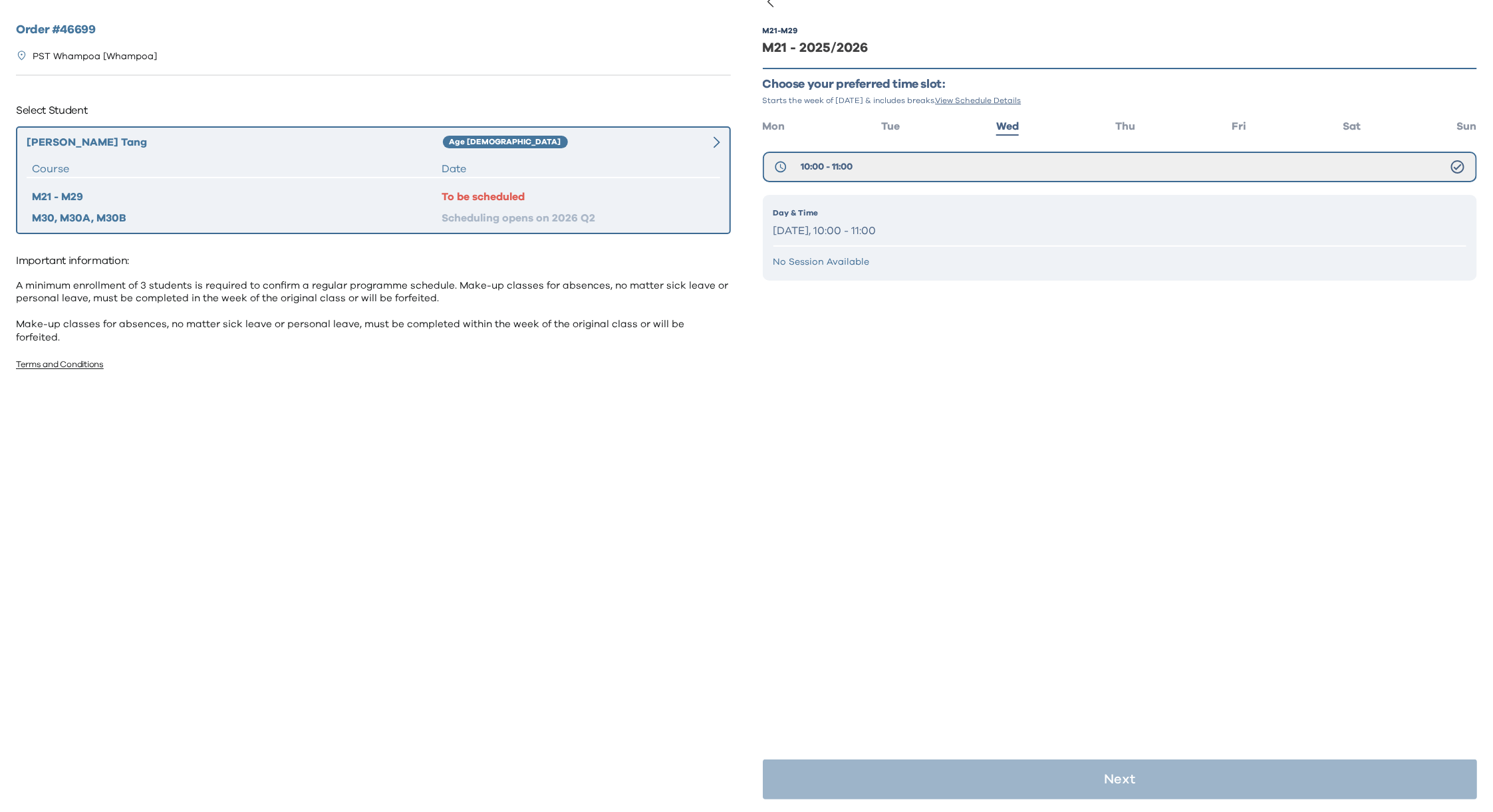
click at [878, 217] on div "Day & Time Wednesday, 10:00 - 11:00" at bounding box center [1120, 224] width 693 height 34
click at [1088, 599] on div "M21 - M29 M21 - 2025/2026 Choose your preferred time slot: Starts the week of S…" at bounding box center [1120, 406] width 715 height 812
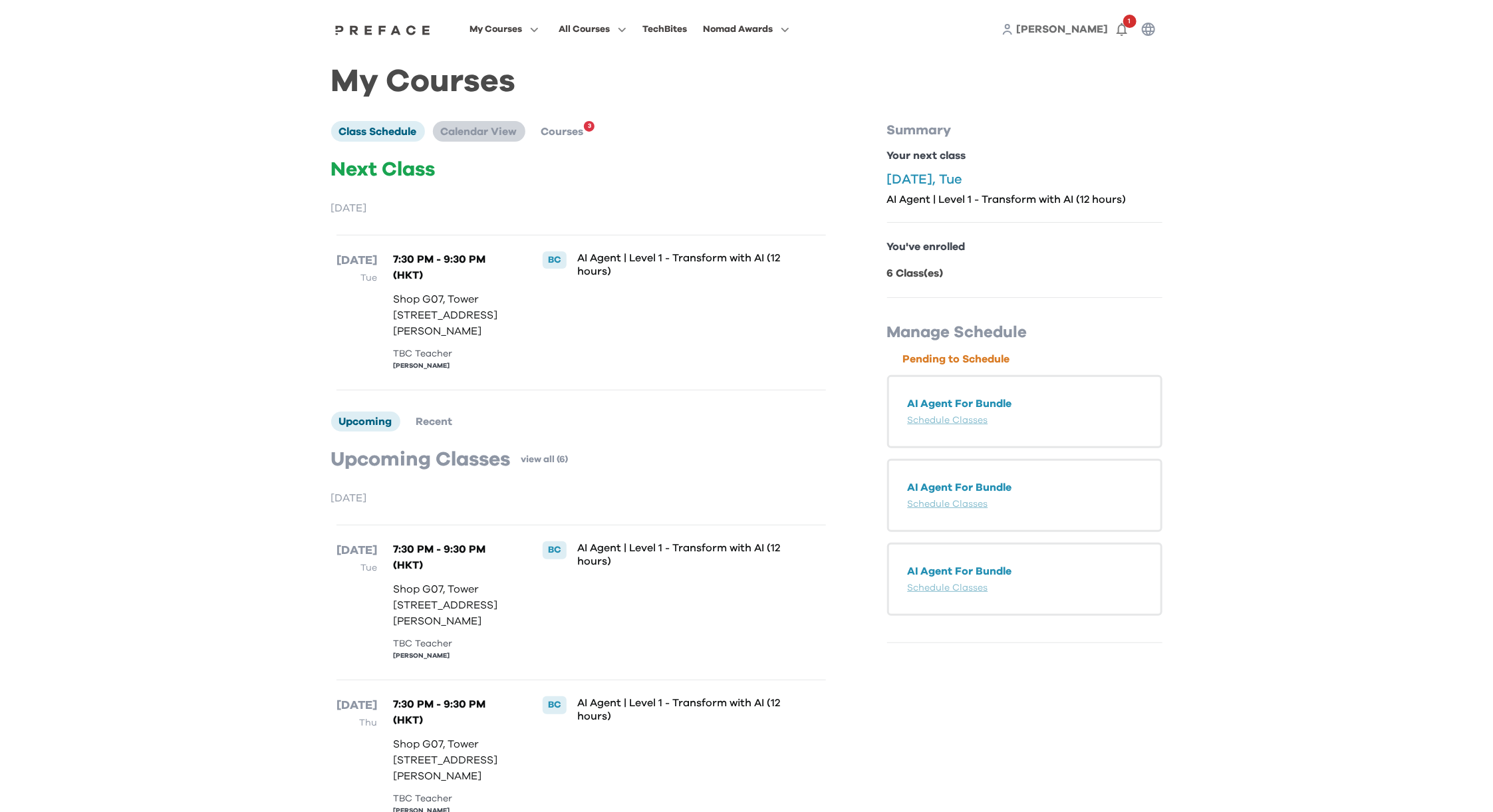
click at [464, 133] on span "Calendar View" at bounding box center [478, 131] width 77 height 11
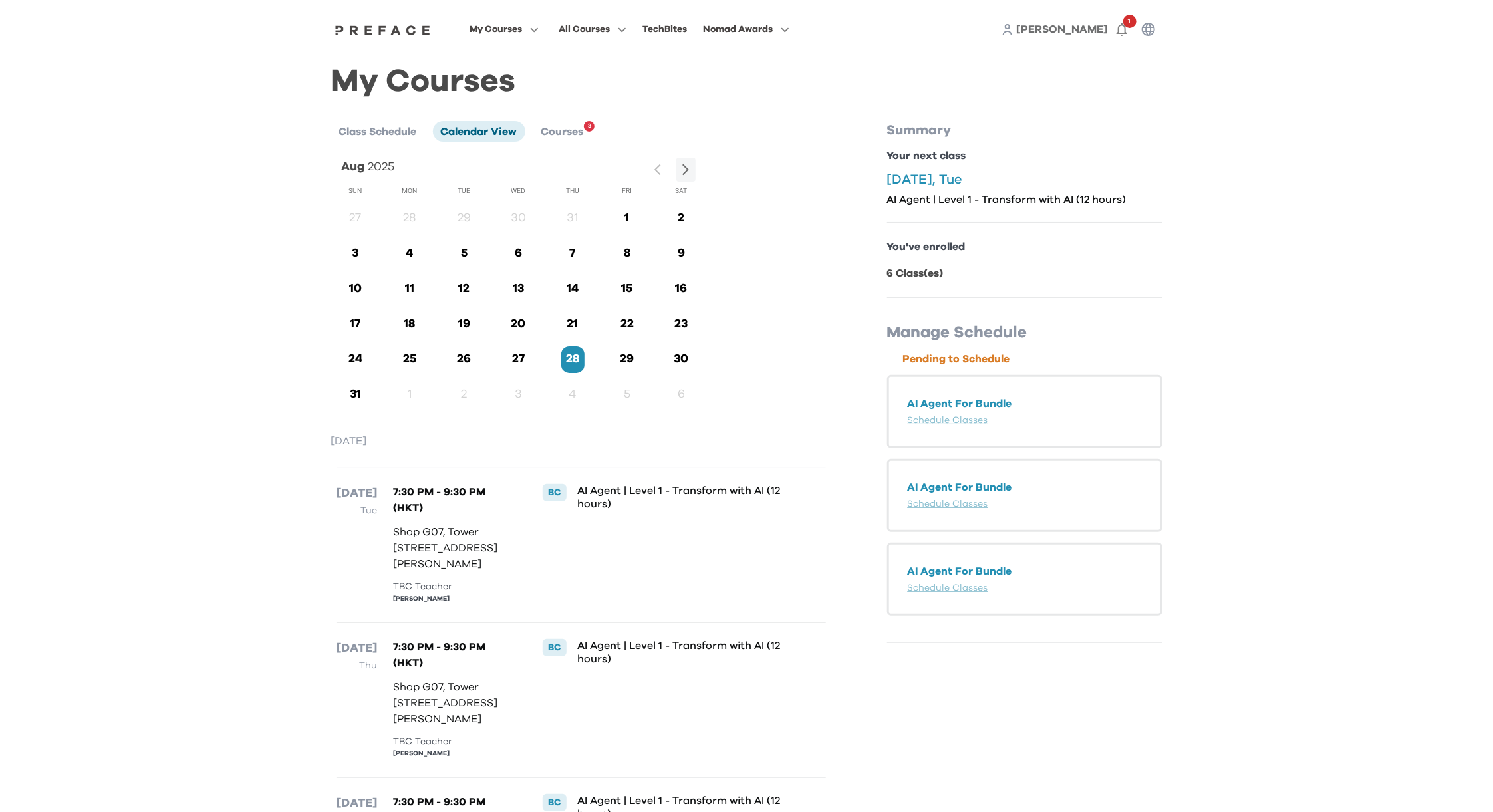
click at [769, 212] on div "[DATE] Sun Mon Tue Wed Thu Fri Sat 27 28 29 30 31 1 2 3 4 5 6 7 8 9 10 11 12 13…" at bounding box center [580, 804] width 500 height 1293
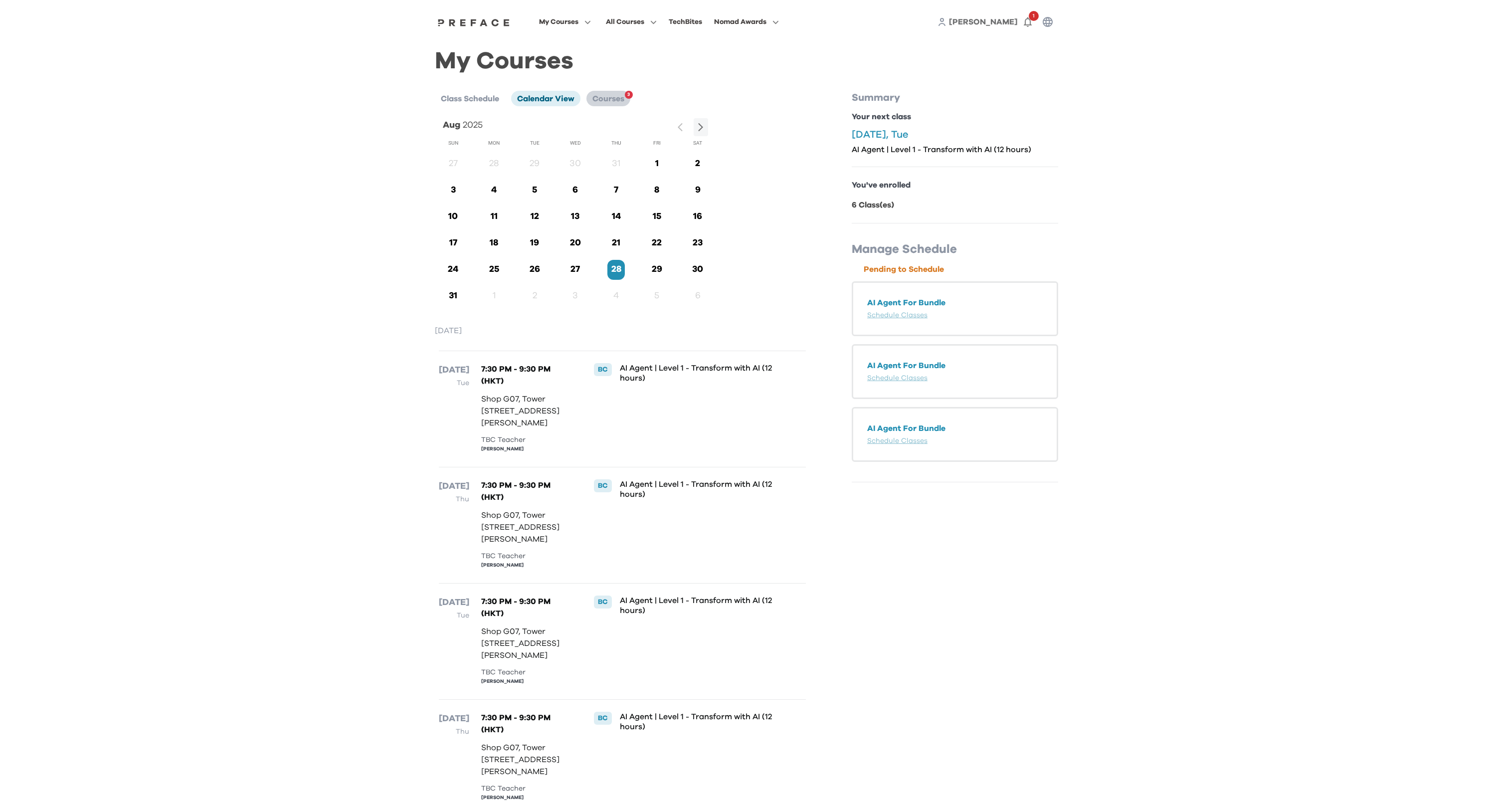
click at [609, 97] on span "Courses" at bounding box center [608, 99] width 32 height 8
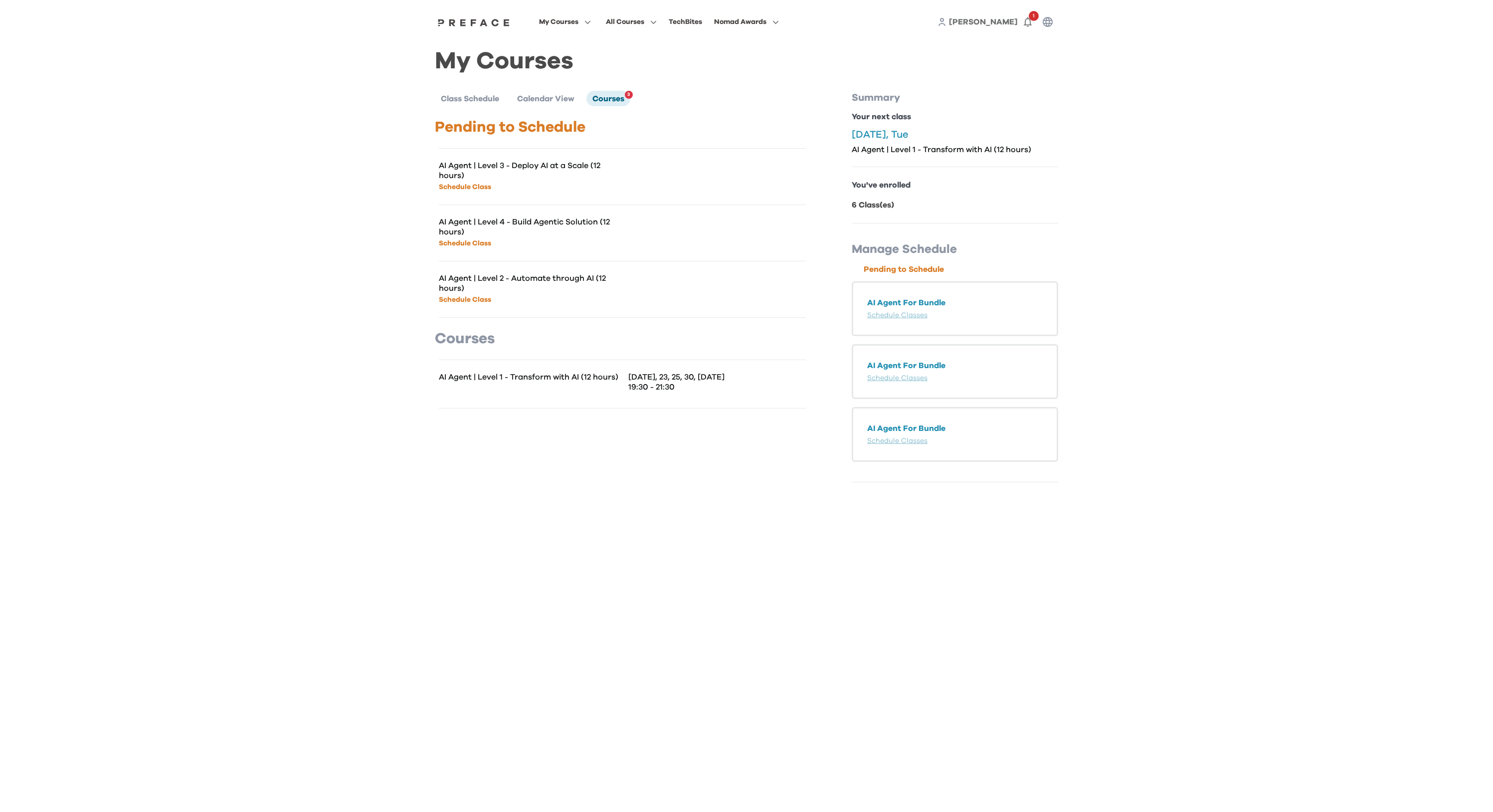
click at [515, 373] on p "AI Agent | Level 1 - Transform with AI (12 hours)" at bounding box center [530, 377] width 184 height 10
click at [457, 94] on span "Class Schedule" at bounding box center [470, 99] width 59 height 8
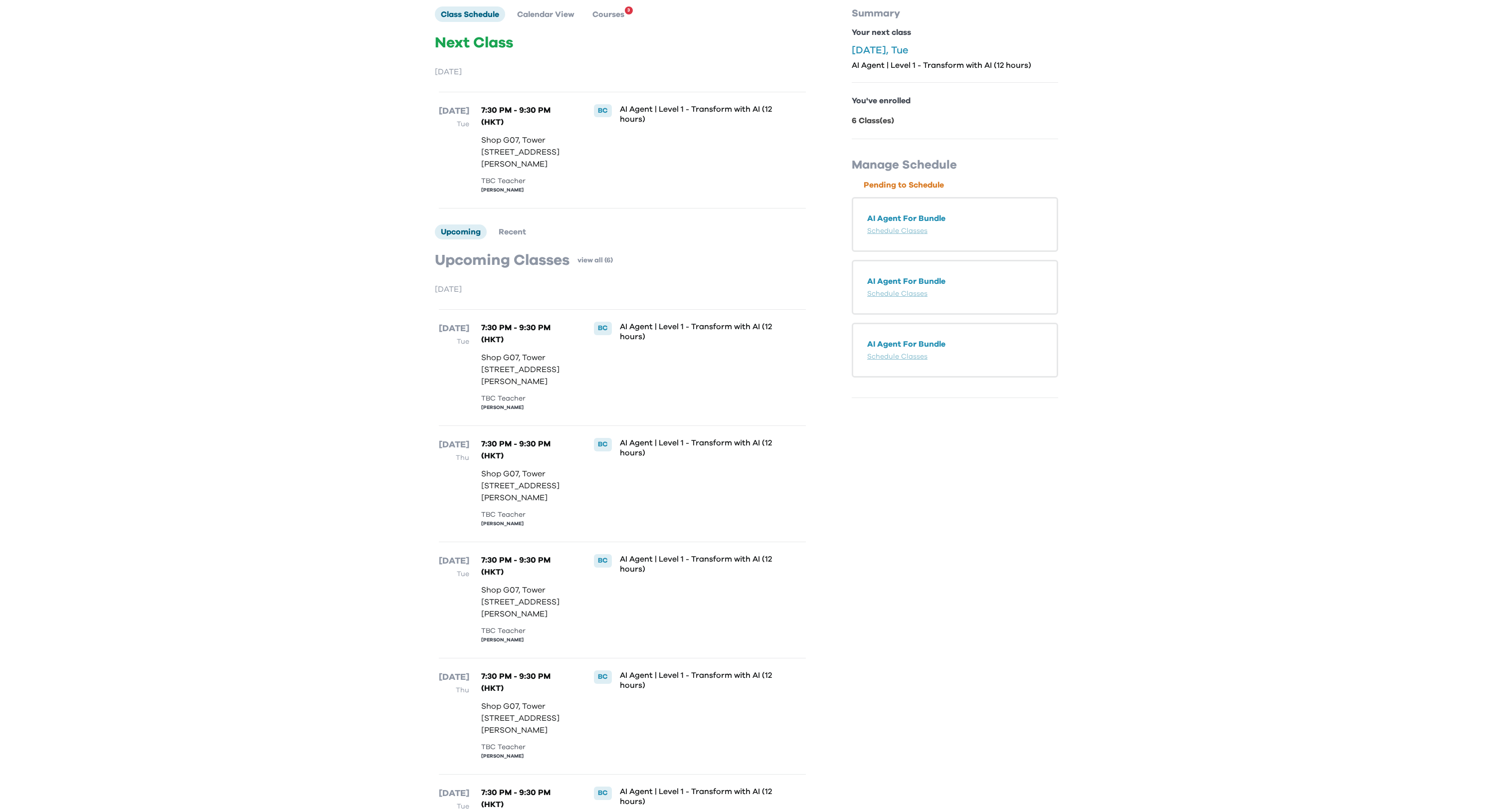
scroll to position [54, 0]
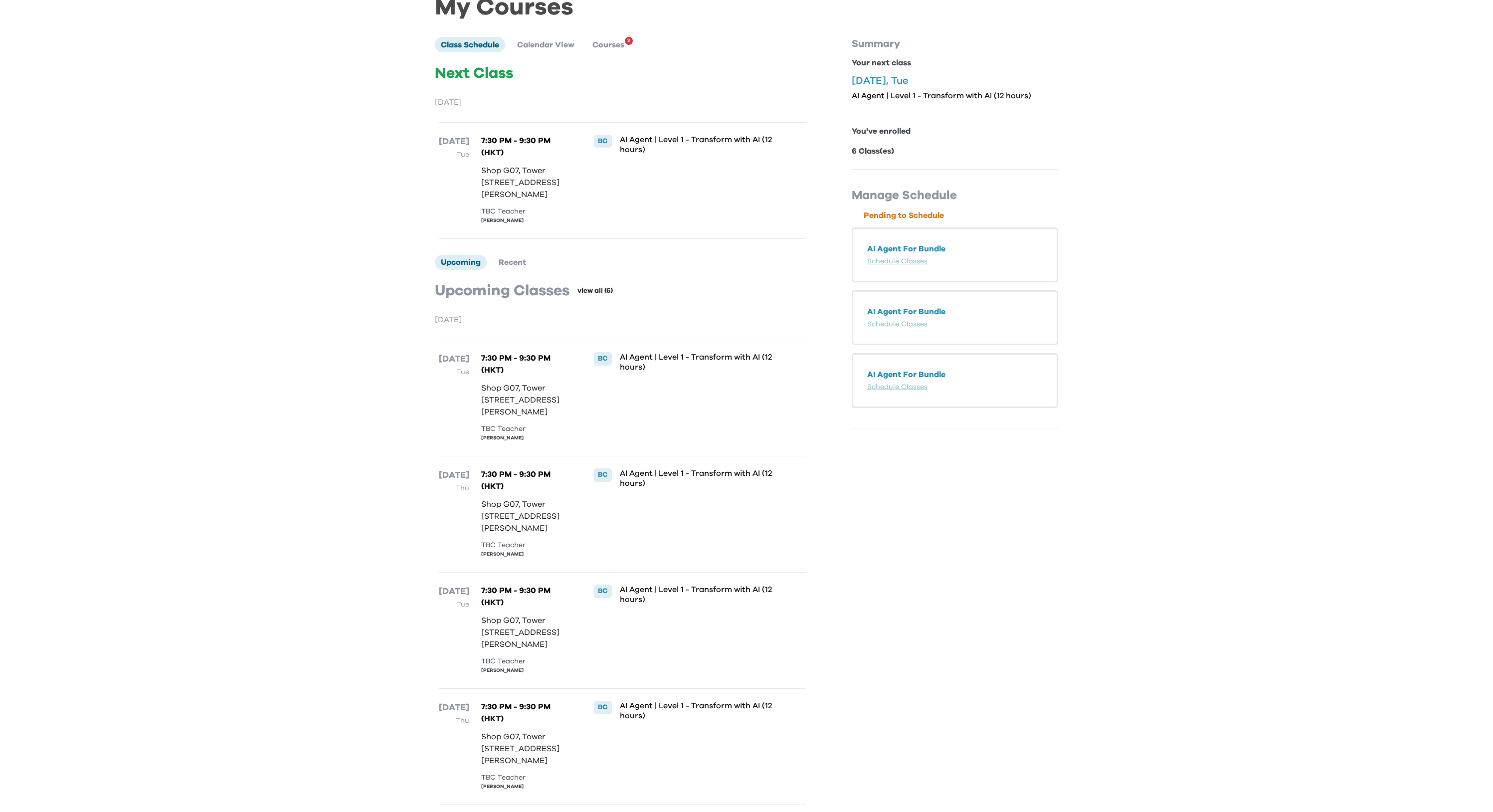
click at [595, 296] on link "view all (6)" at bounding box center [595, 290] width 35 height 10
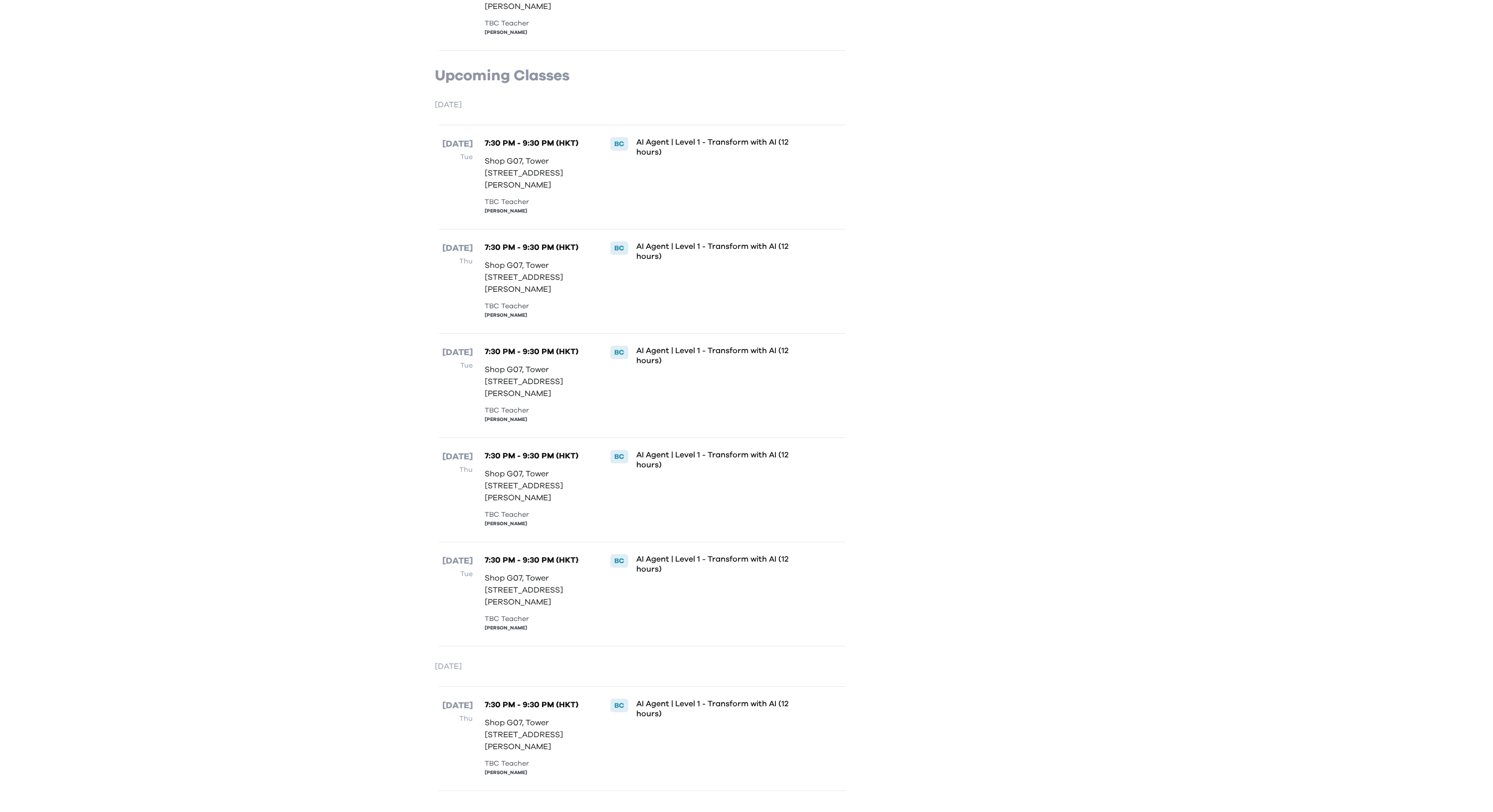
scroll to position [336, 0]
